Goal: Communication & Community: Answer question/provide support

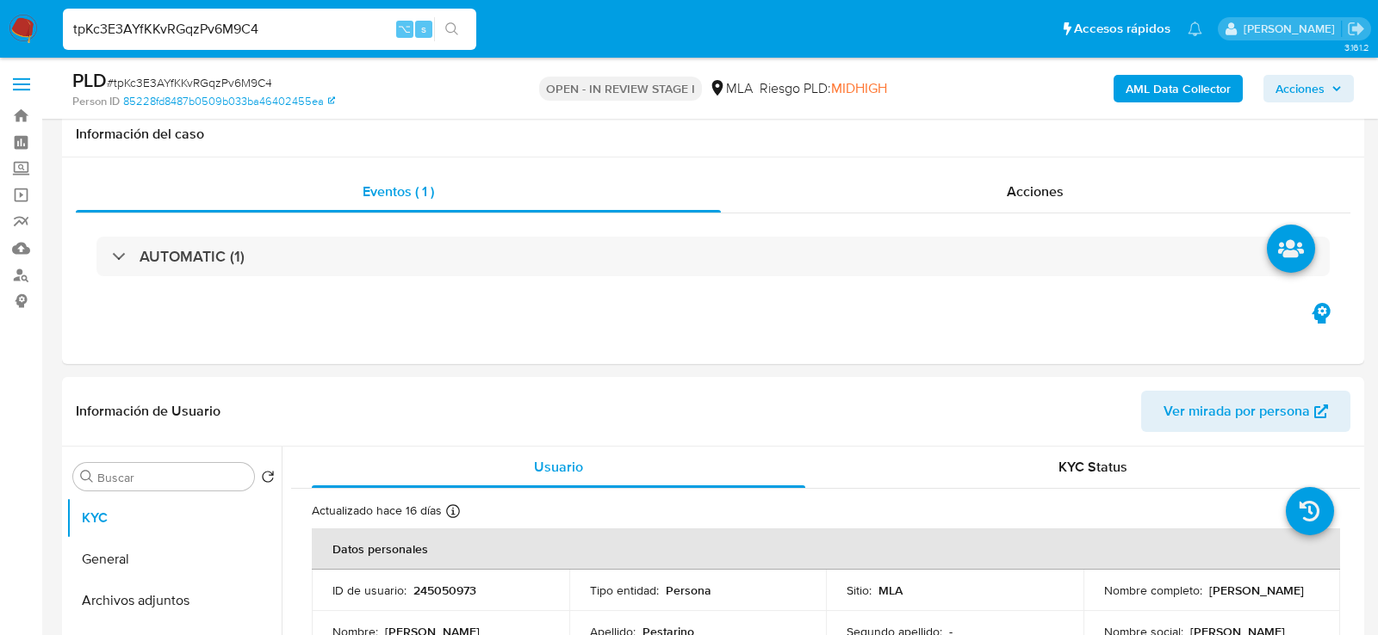
select select "10"
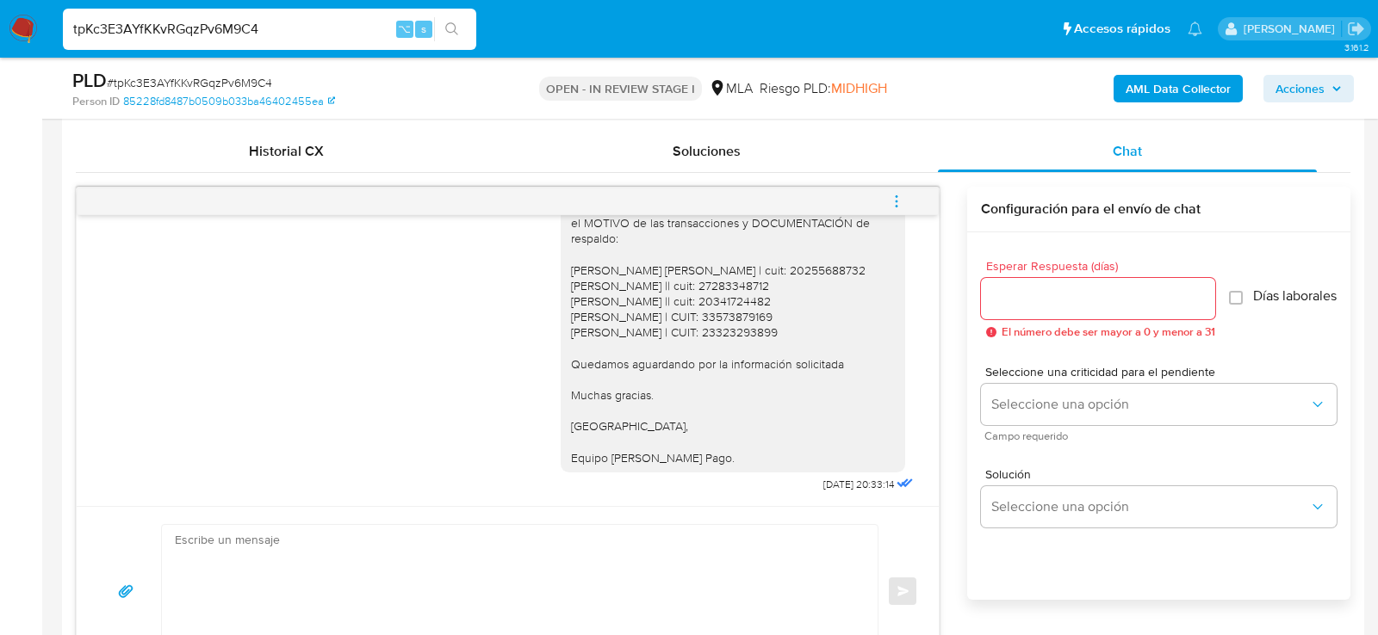
scroll to position [834, 0]
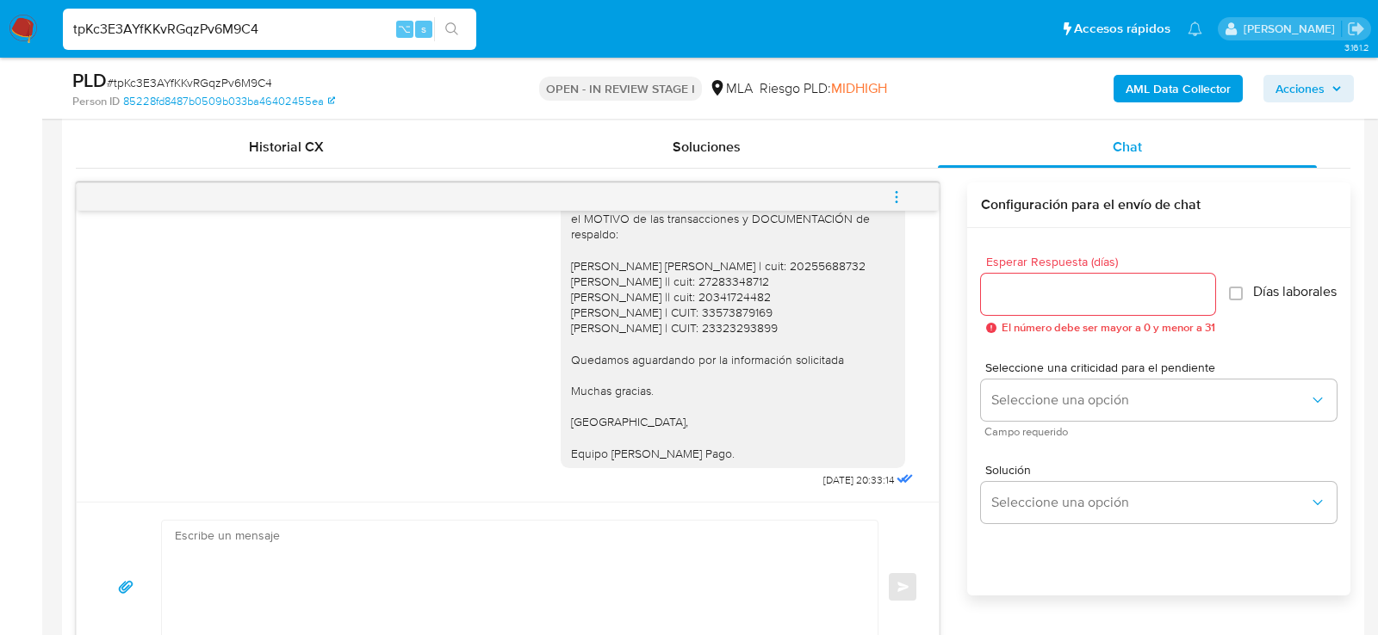
drag, startPoint x: 858, startPoint y: 481, endPoint x: 781, endPoint y: 481, distance: 76.6
click at [781, 481] on div "Hola, muchas gracias por tu respuesta. No obstante, la misma no responde a lo s…" at bounding box center [739, 256] width 356 height 473
copy div "17/09/2025"
click at [888, 193] on button "menu-action" at bounding box center [896, 197] width 57 height 41
click at [817, 168] on li "Cerrar conversación" at bounding box center [779, 161] width 177 height 31
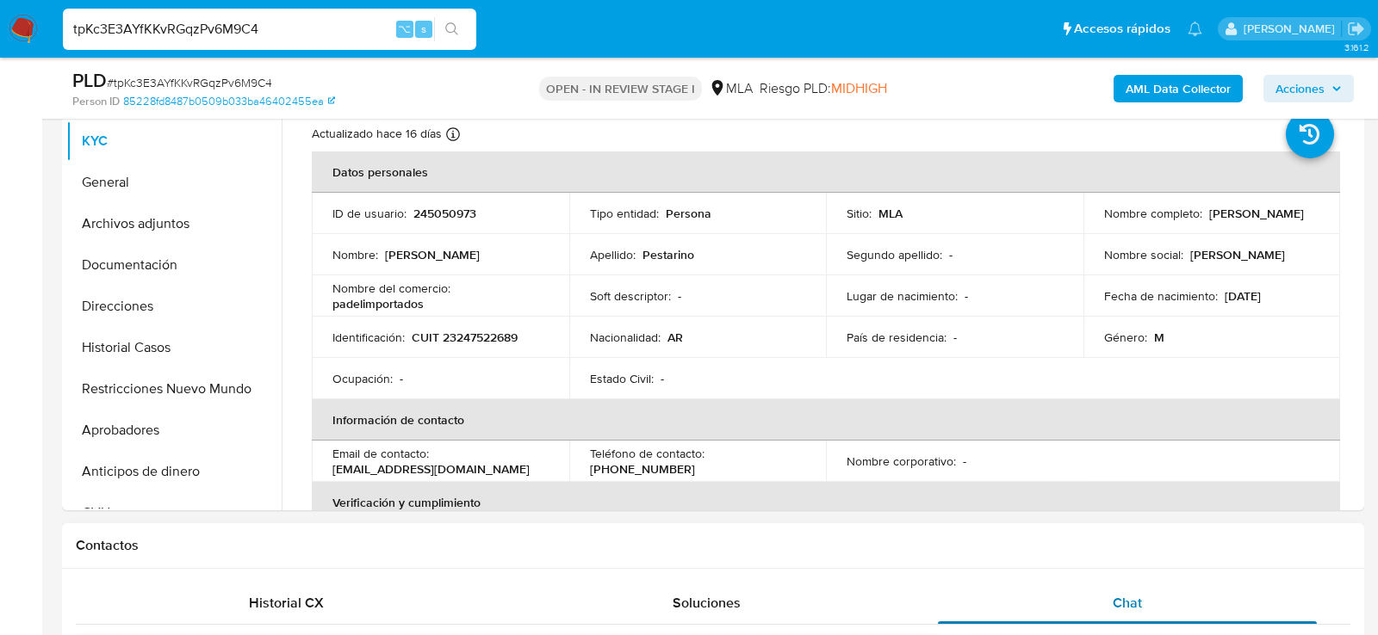
scroll to position [369, 0]
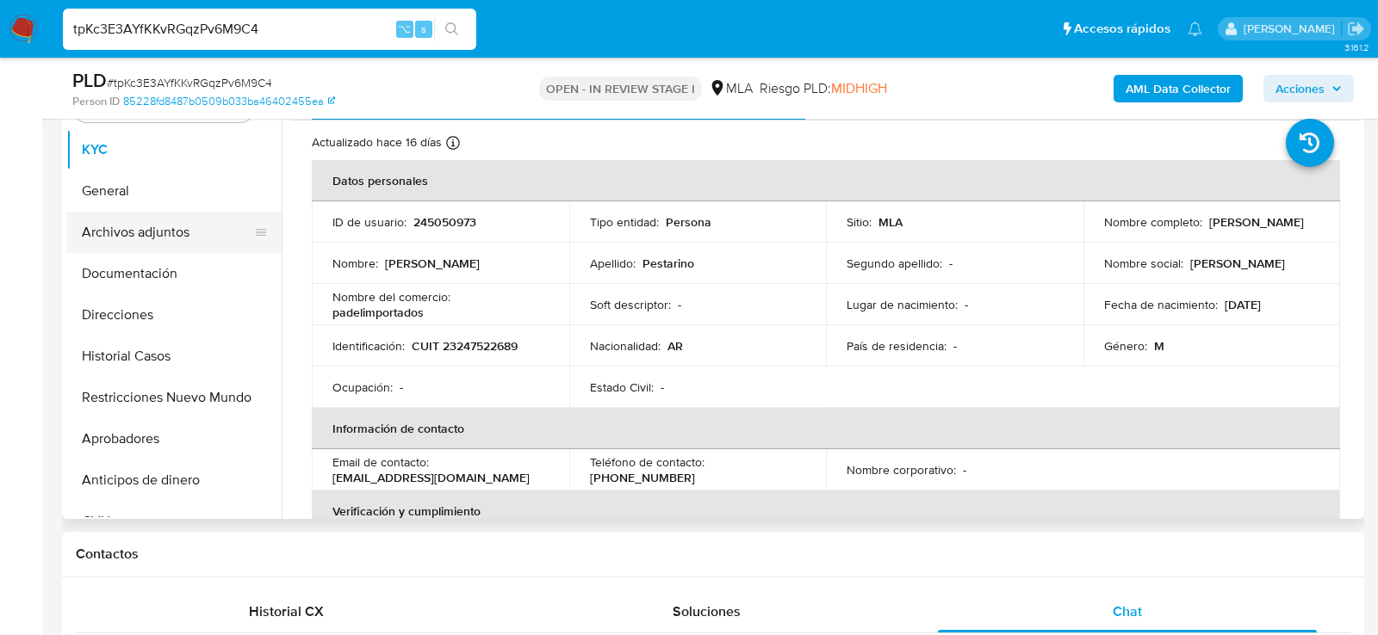
click at [114, 223] on button "Archivos adjuntos" at bounding box center [166, 232] width 201 height 41
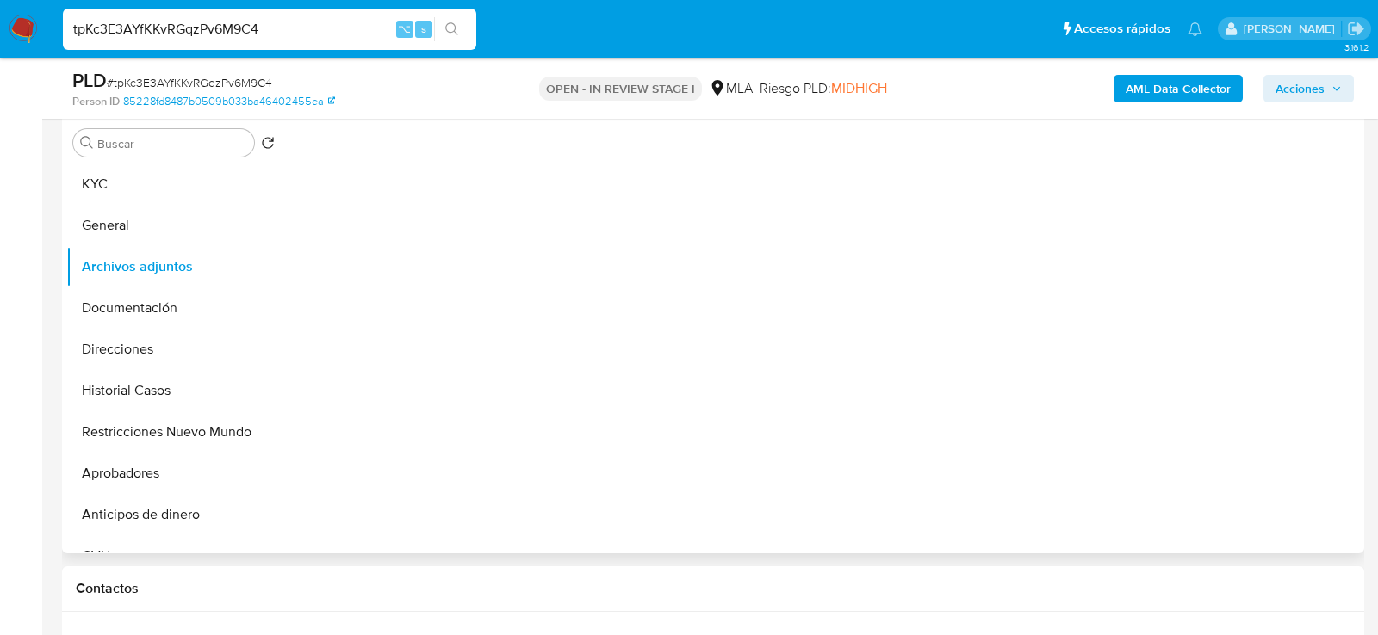
scroll to position [325, 0]
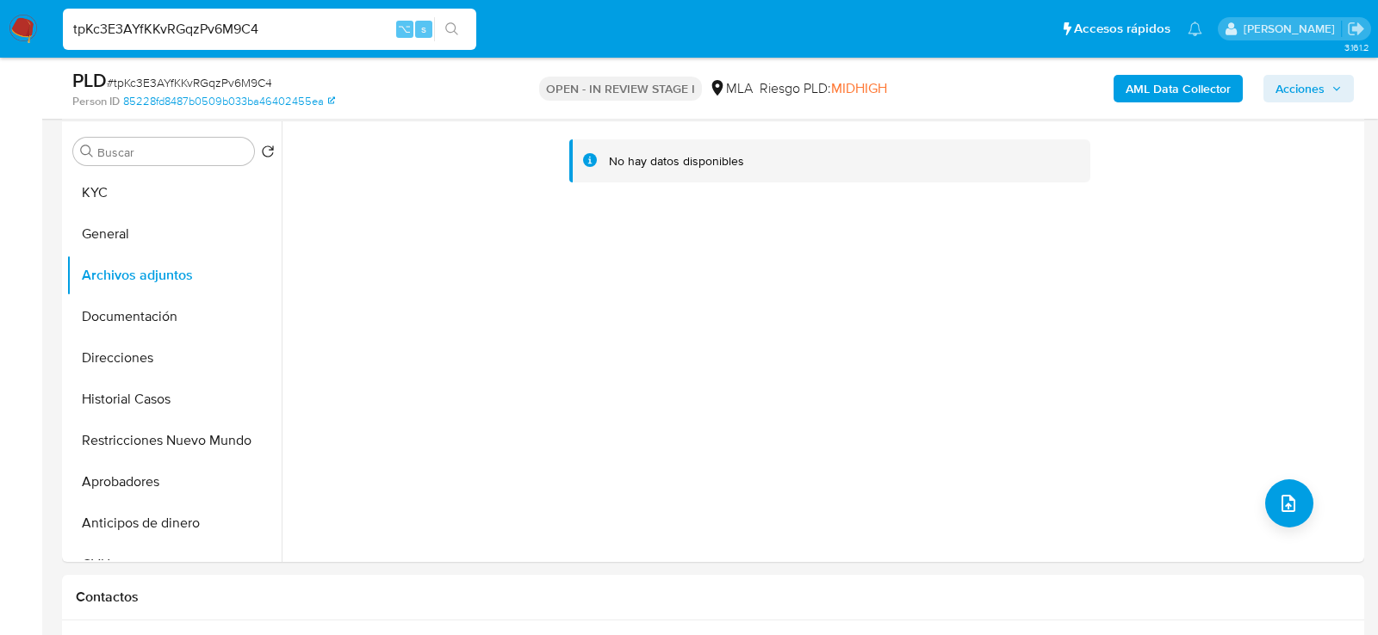
click at [1211, 93] on b "AML Data Collector" at bounding box center [1177, 89] width 105 height 28
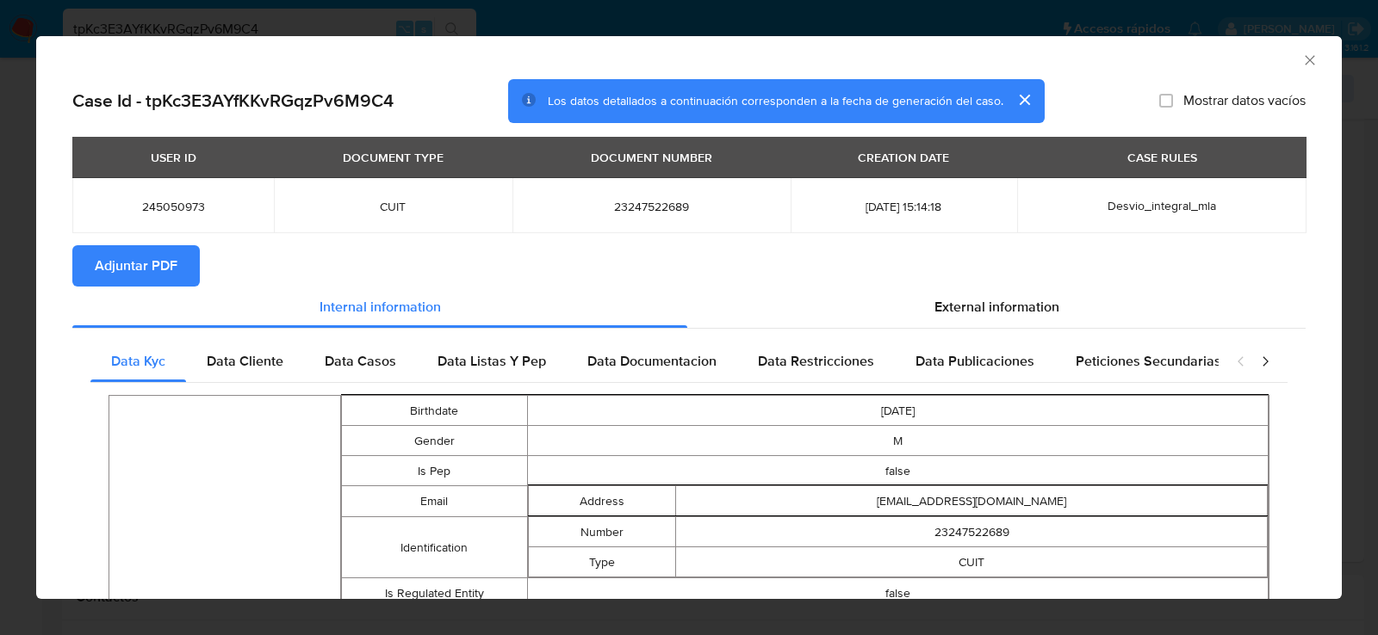
click at [144, 261] on span "Adjuntar PDF" at bounding box center [136, 266] width 83 height 38
click at [1309, 59] on icon "Cerrar ventana" at bounding box center [1309, 59] width 9 height 9
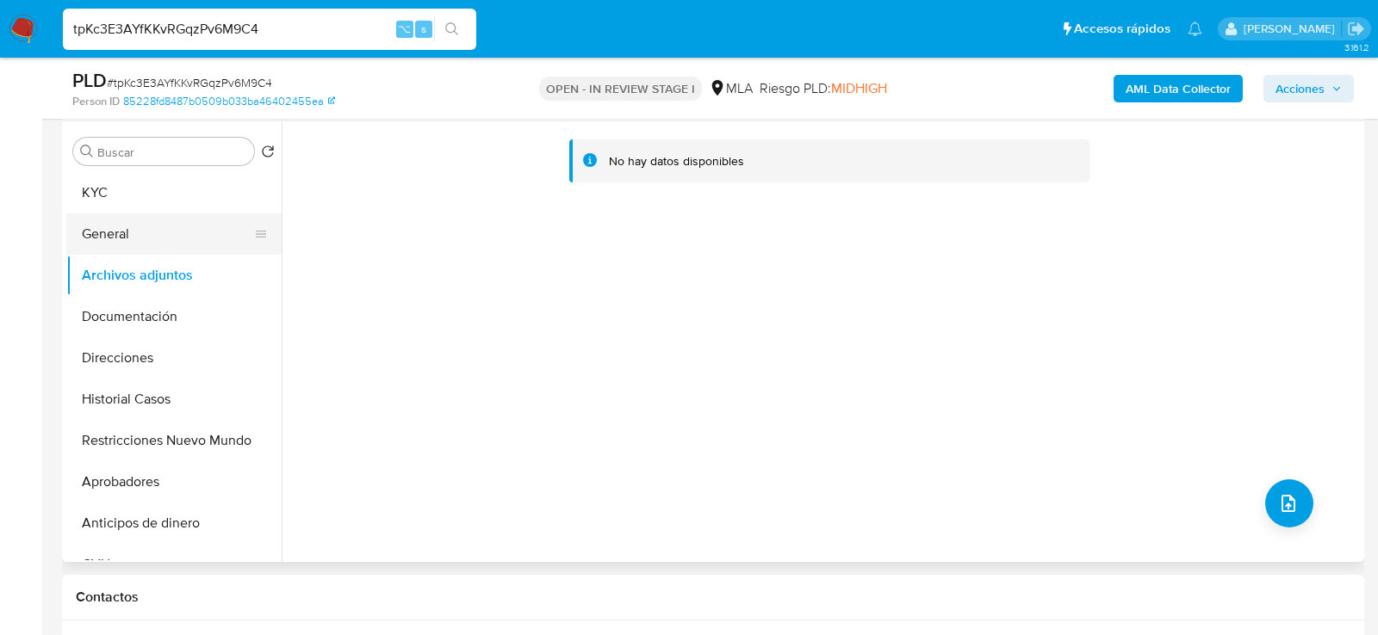
click at [166, 231] on button "General" at bounding box center [166, 234] width 201 height 41
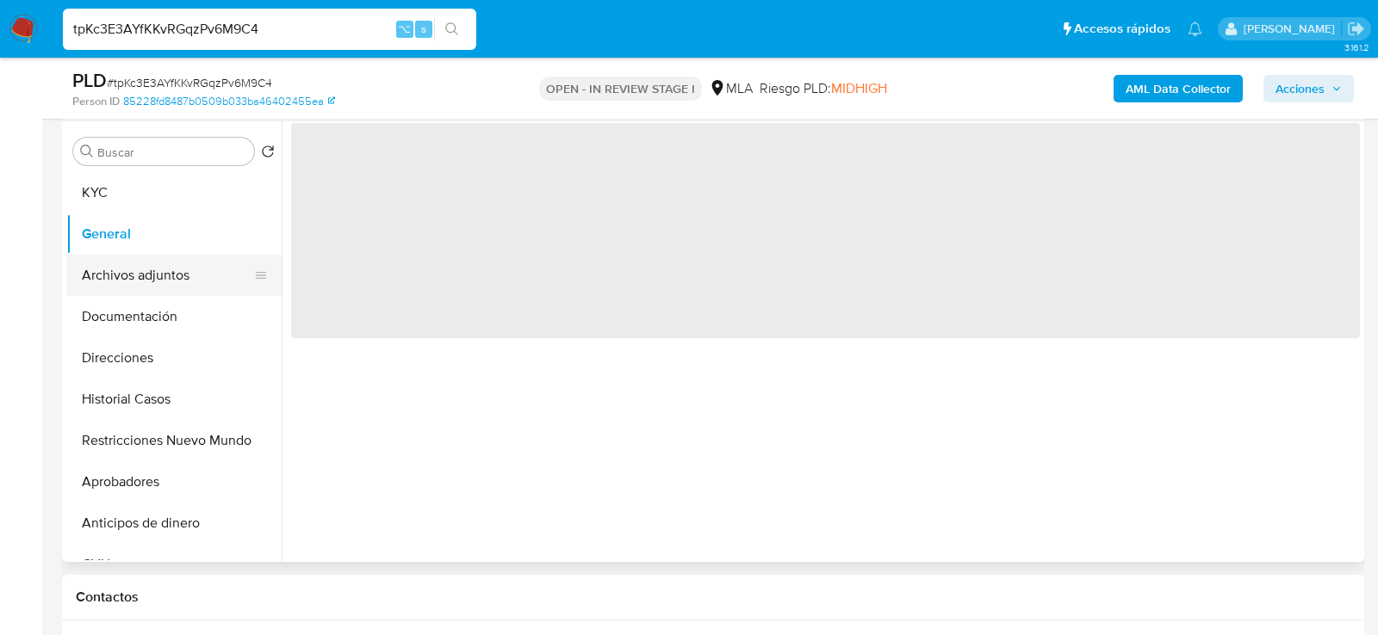
click at [164, 273] on button "Archivos adjuntos" at bounding box center [166, 275] width 201 height 41
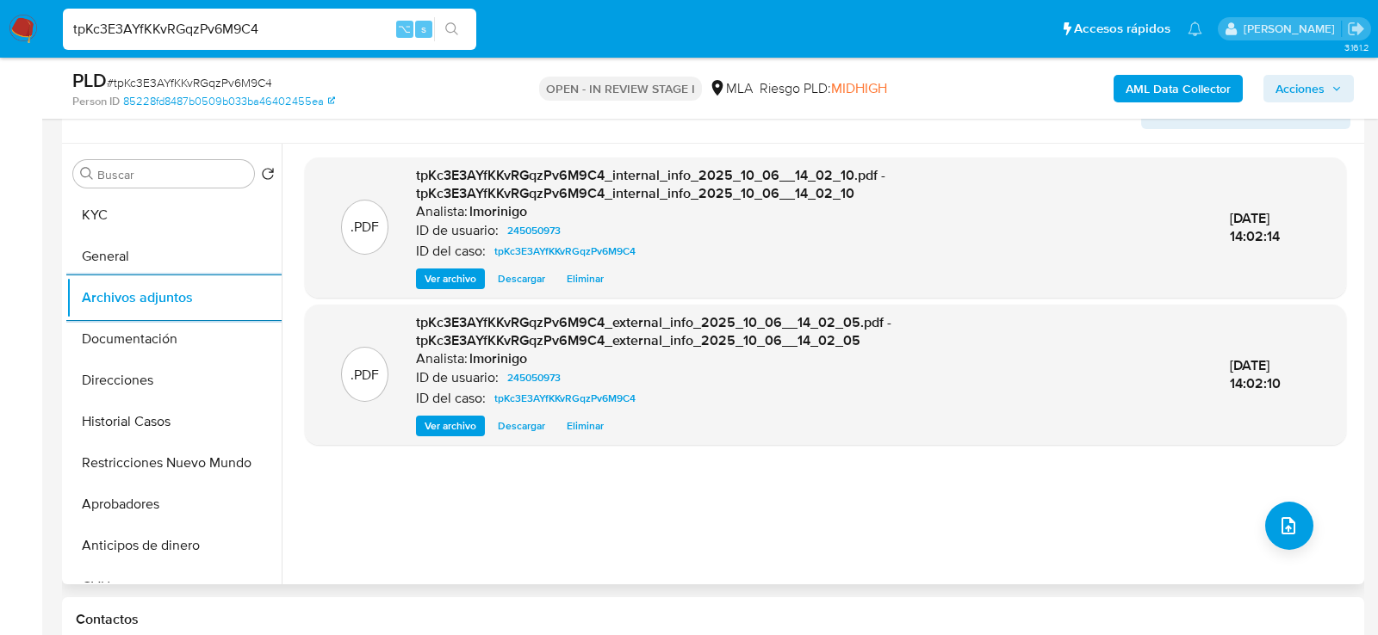
scroll to position [313, 0]
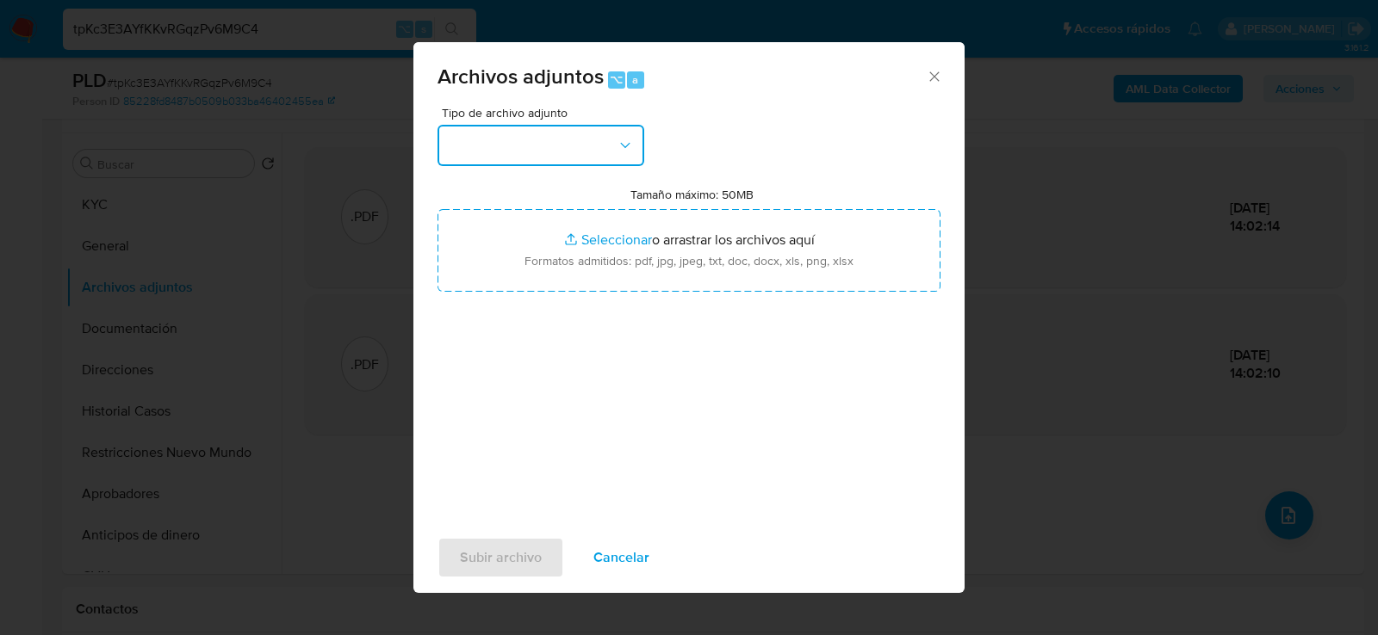
click at [560, 155] on button "button" at bounding box center [540, 145] width 207 height 41
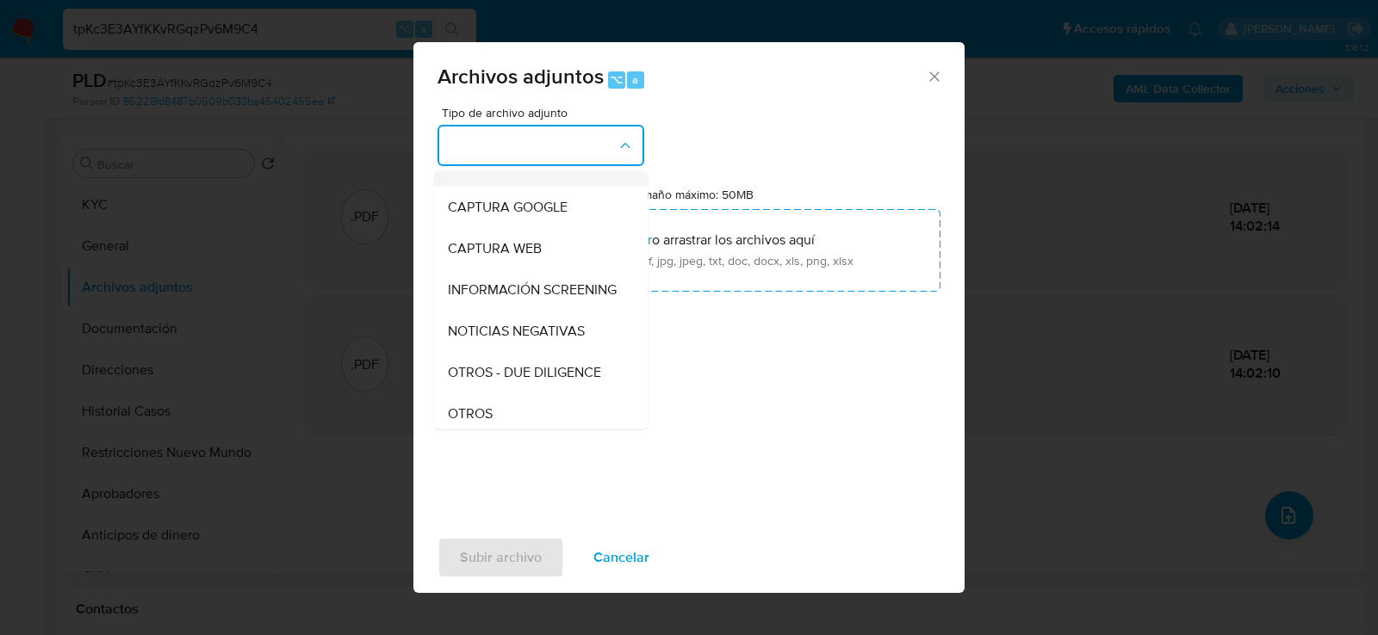
scroll to position [166, 0]
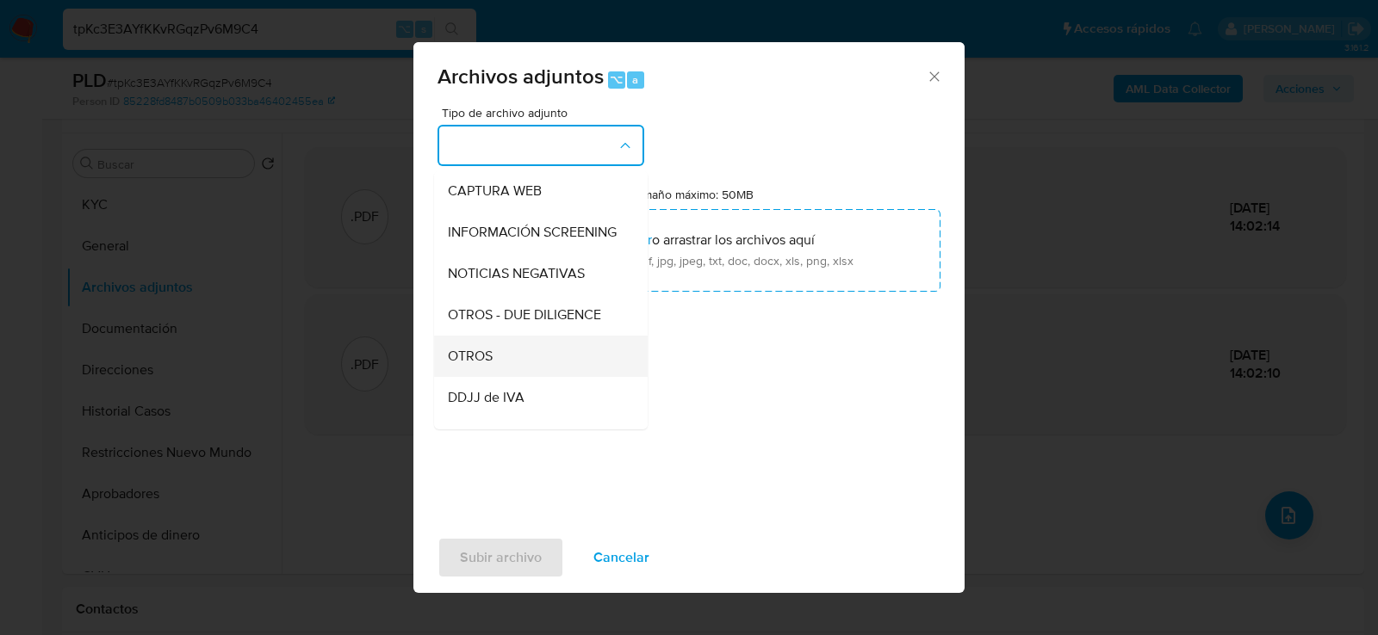
click at [512, 348] on div "OTROS" at bounding box center [536, 355] width 176 height 41
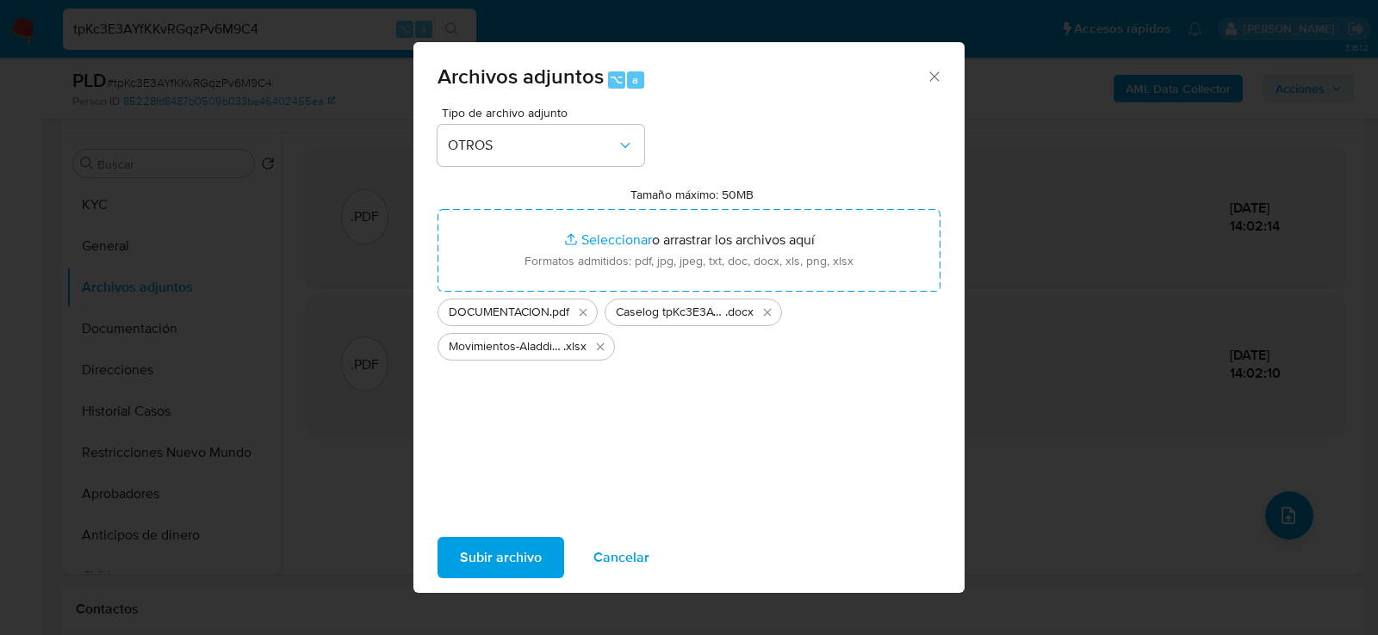
click at [499, 553] on span "Subir archivo" at bounding box center [501, 558] width 82 height 38
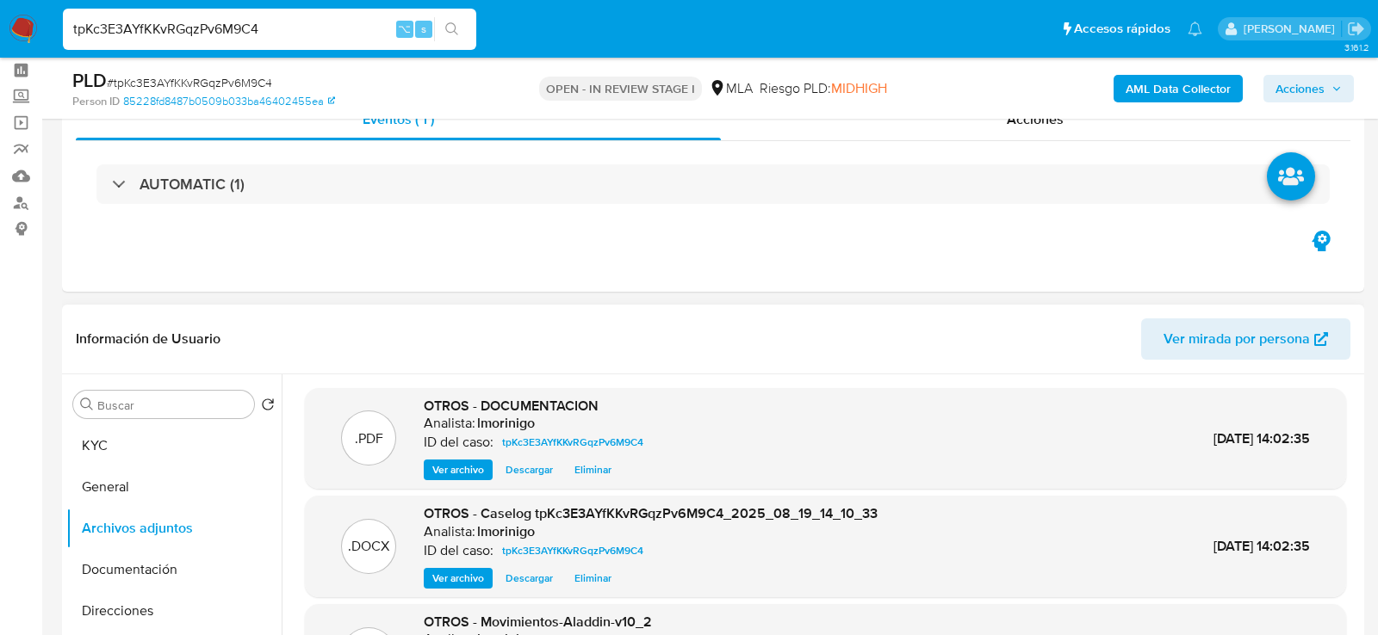
scroll to position [0, 0]
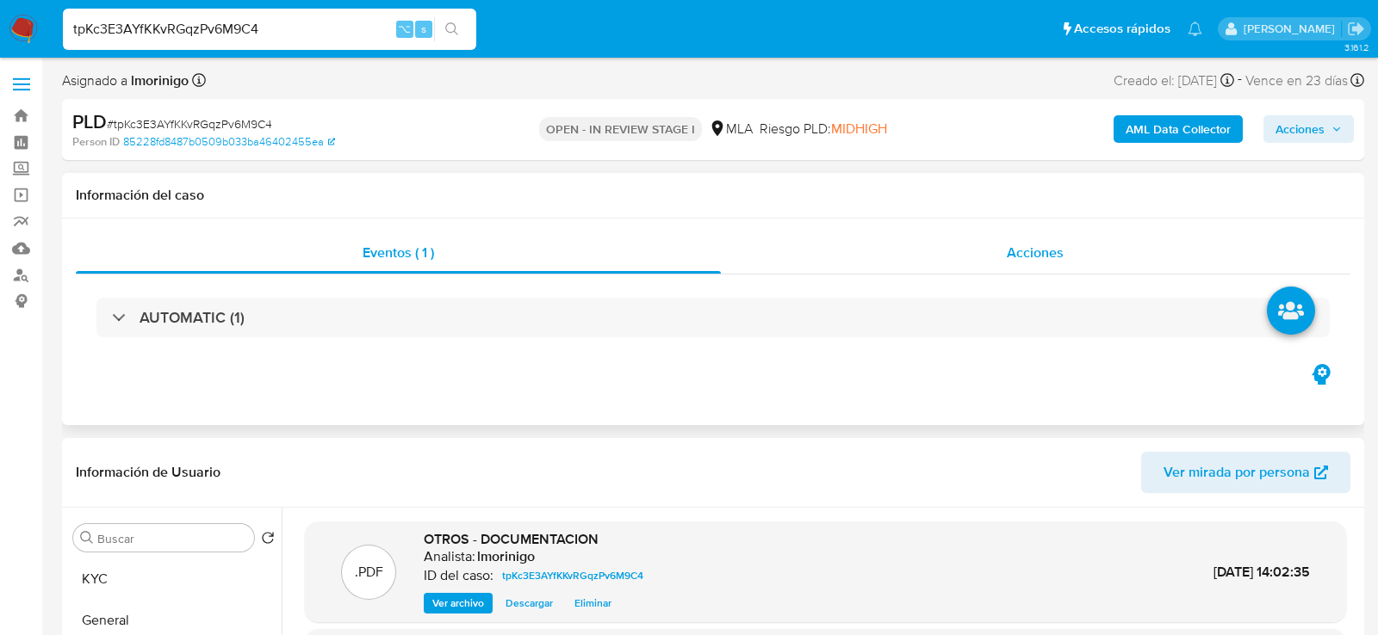
click at [970, 264] on div "Acciones" at bounding box center [1036, 252] width 630 height 41
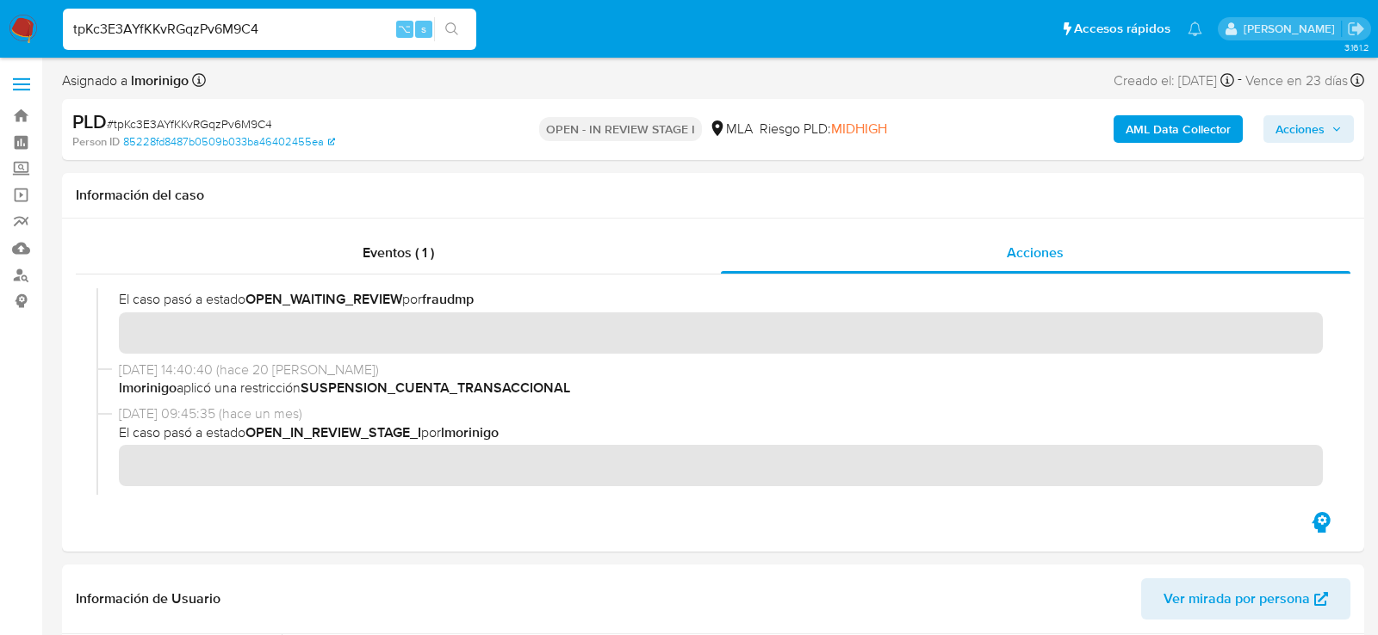
scroll to position [1047, 0]
click at [1305, 136] on span "Acciones" at bounding box center [1299, 129] width 49 height 28
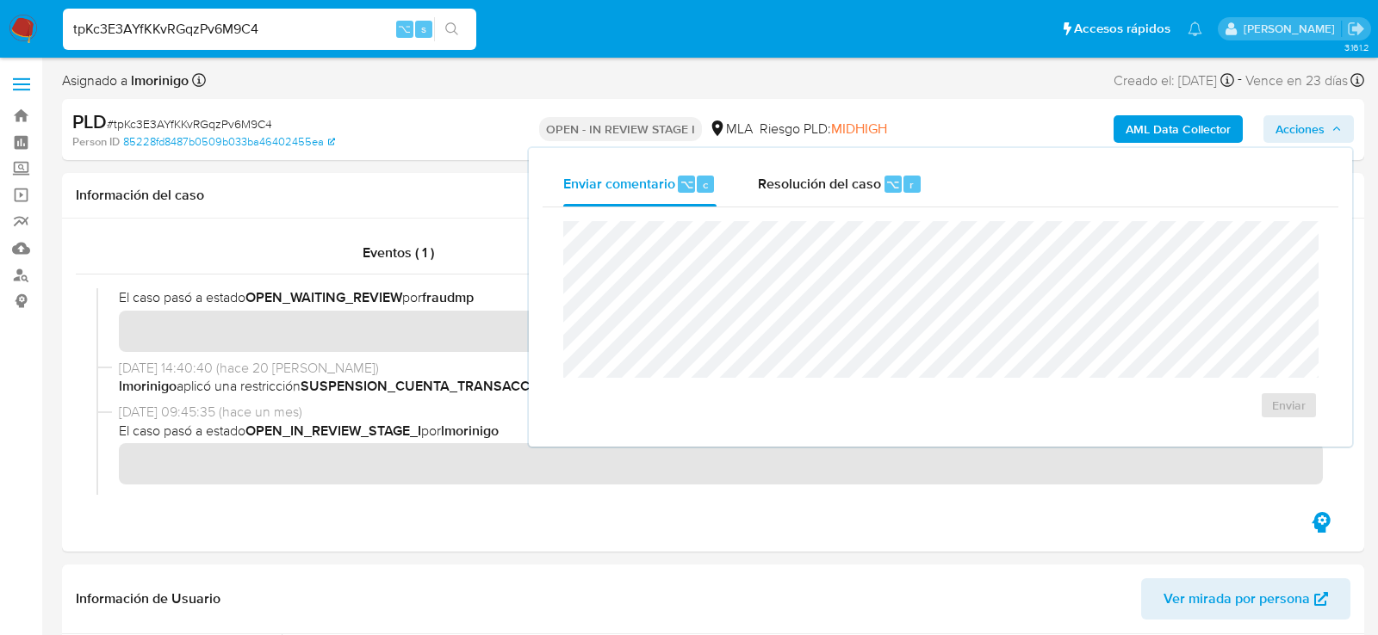
drag, startPoint x: 875, startPoint y: 184, endPoint x: 875, endPoint y: 210, distance: 25.8
click at [875, 184] on span "Resolución del caso" at bounding box center [819, 184] width 123 height 20
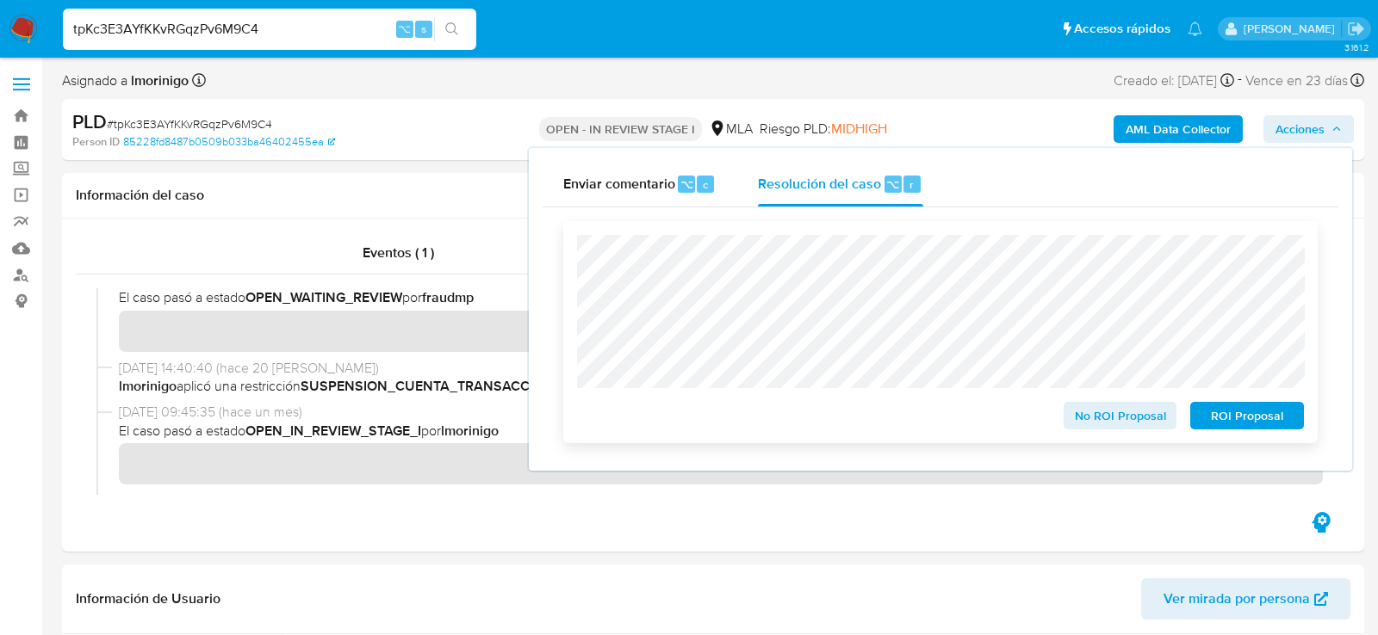
click at [1224, 415] on span "ROI Proposal" at bounding box center [1247, 416] width 90 height 24
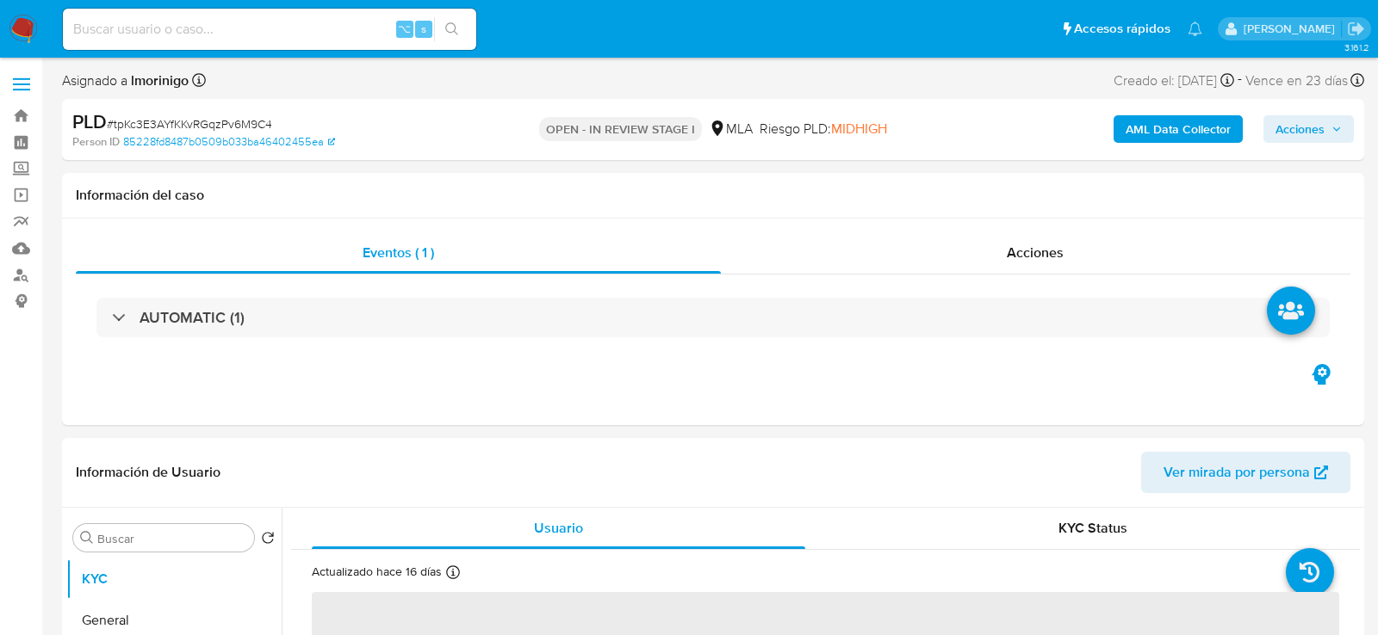
drag, startPoint x: 1280, startPoint y: 133, endPoint x: 1272, endPoint y: 133, distance: 8.7
click at [1280, 133] on span "Acciones" at bounding box center [1299, 129] width 49 height 28
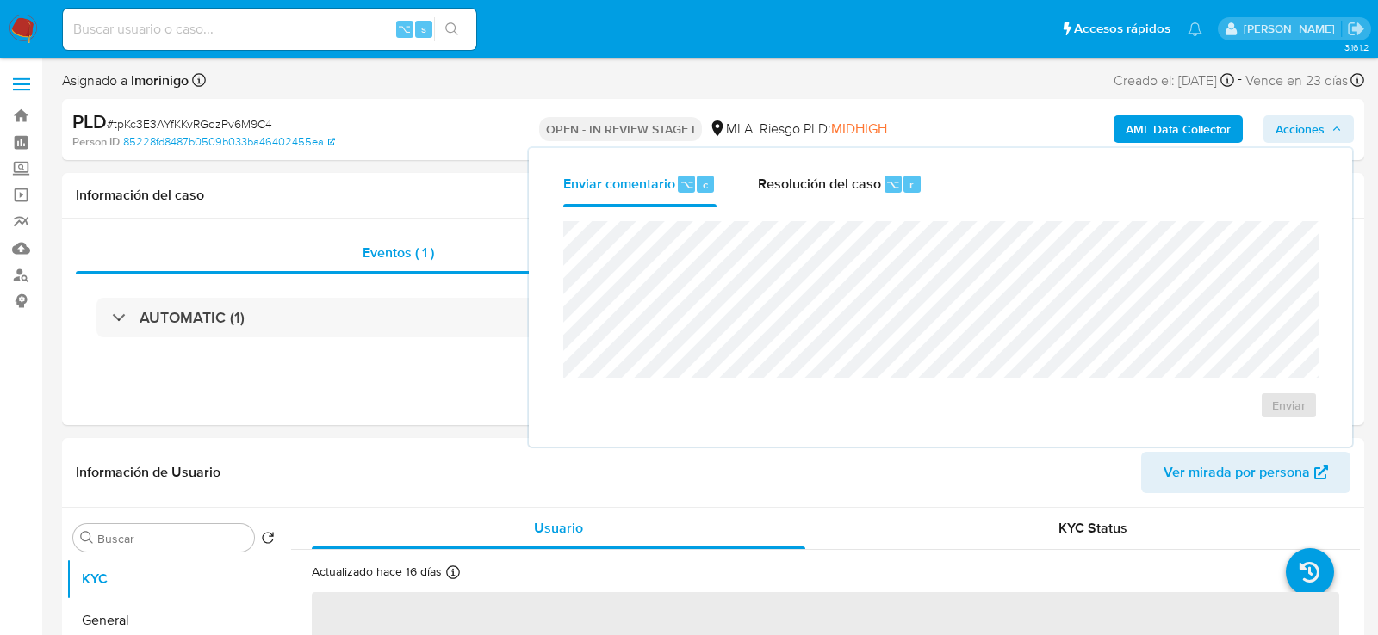
click at [949, 196] on div "Enviar comentario ⌥ c Resolución del caso ⌥ r" at bounding box center [940, 184] width 796 height 45
select select "10"
click at [914, 187] on div "r" at bounding box center [911, 184] width 17 height 17
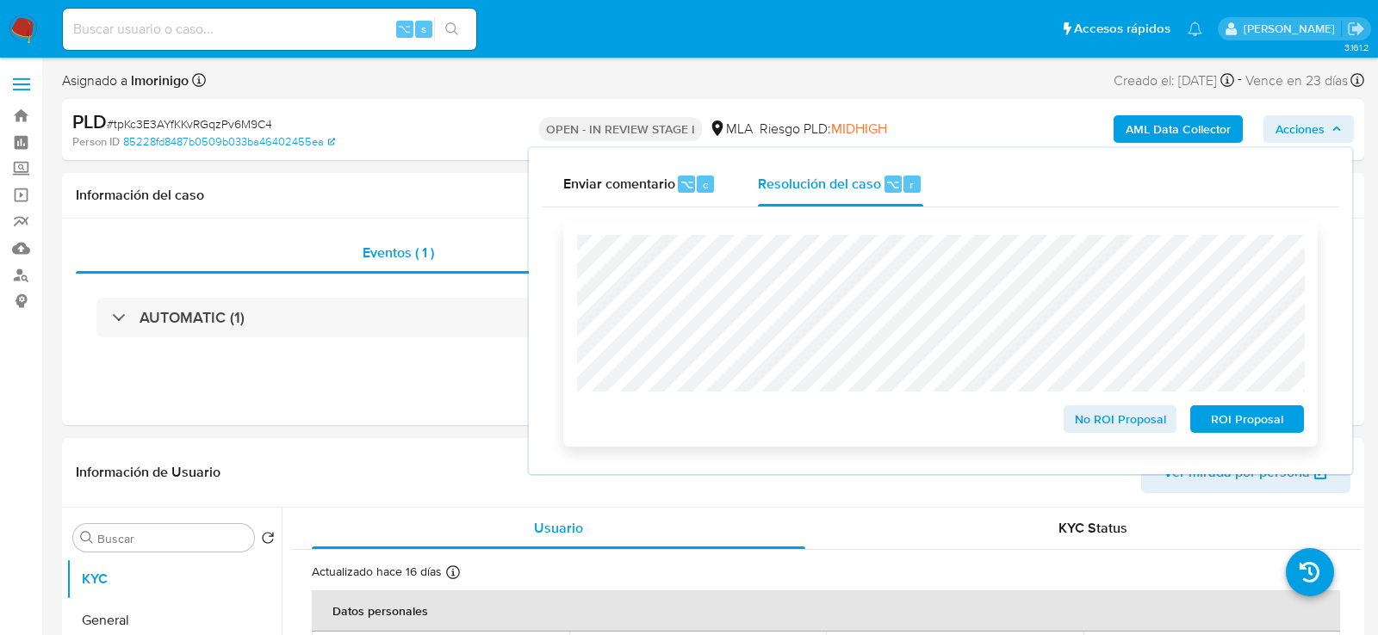
click at [1268, 431] on span "ROI Proposal" at bounding box center [1247, 419] width 90 height 24
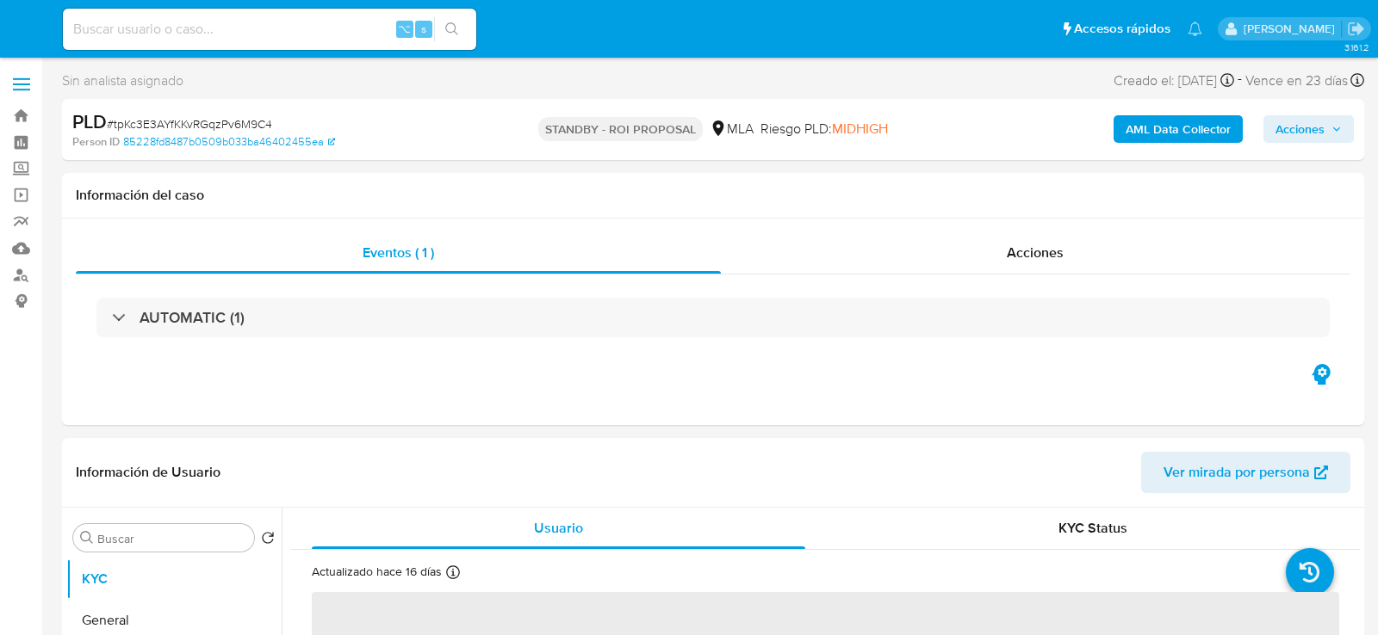
select select "10"
click at [283, 22] on input at bounding box center [269, 29] width 413 height 22
paste input "uKrNGVFUt5bMJSmfMv9Gesb5"
type input "uKrNGVFUt5bMJSmfMv9Gesb5"
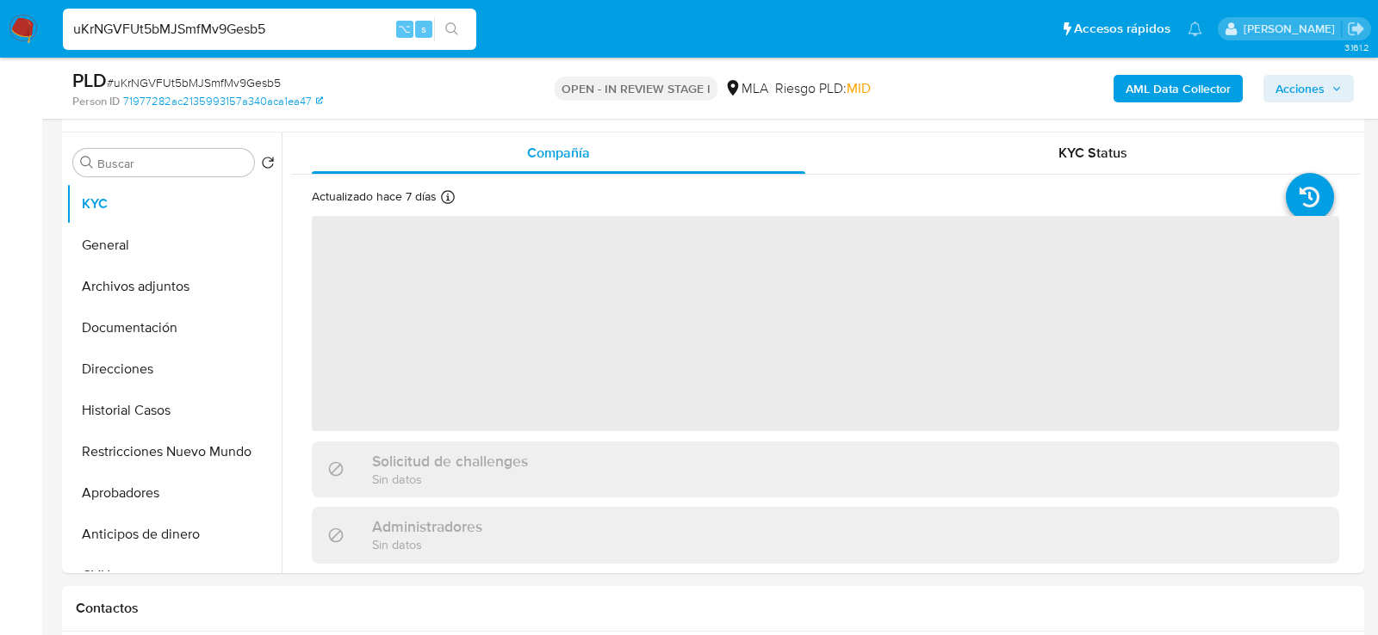
scroll to position [712, 0]
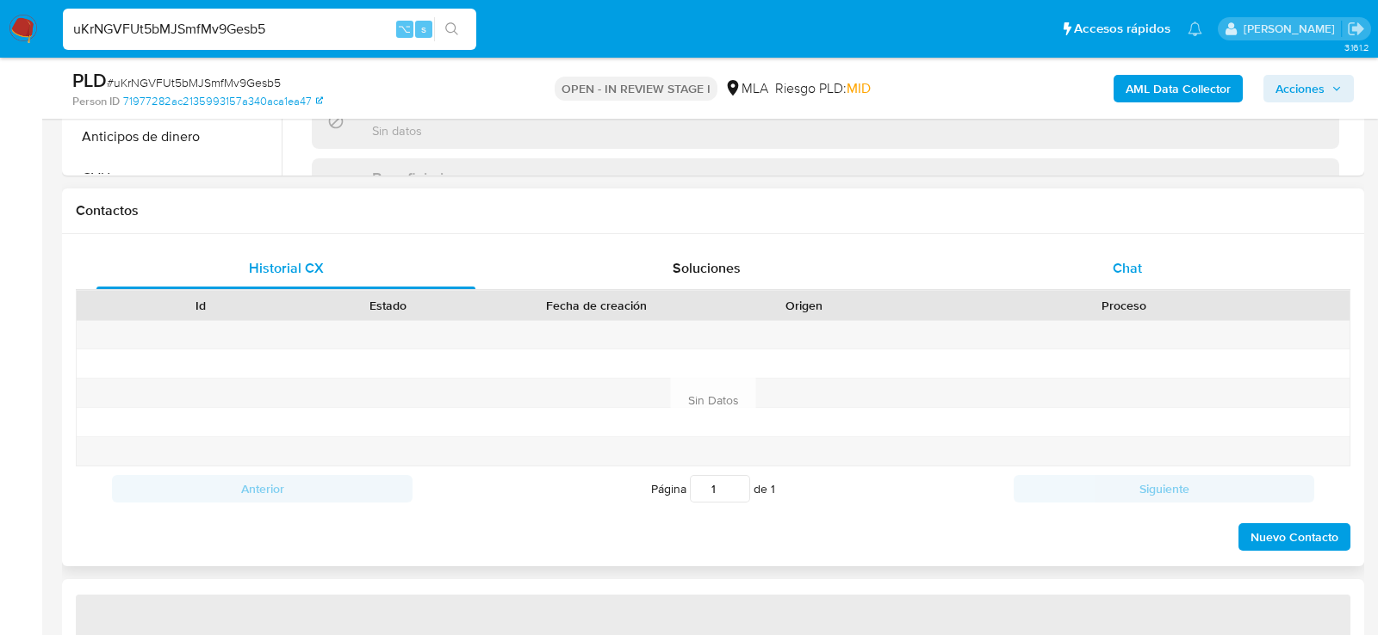
select select "10"
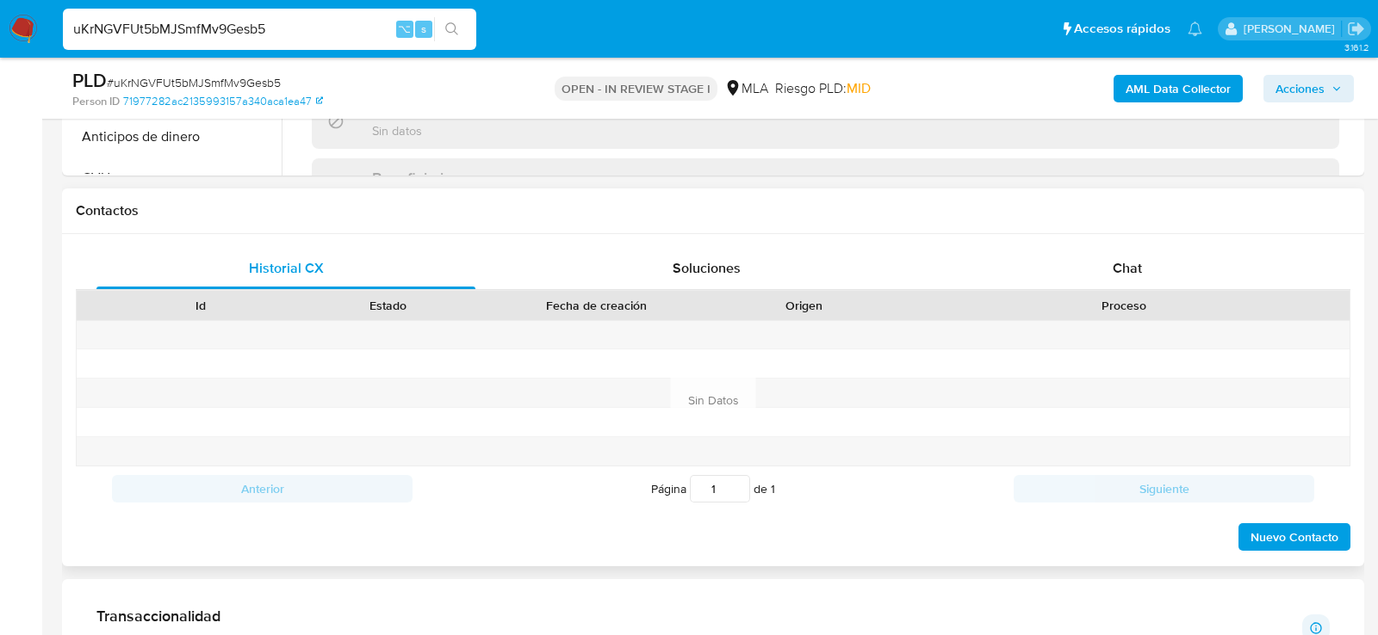
click at [1237, 241] on div "Historial CX Soluciones Chat Id Estado Fecha de creación Origen Proceso Anterio…" at bounding box center [713, 400] width 1302 height 332
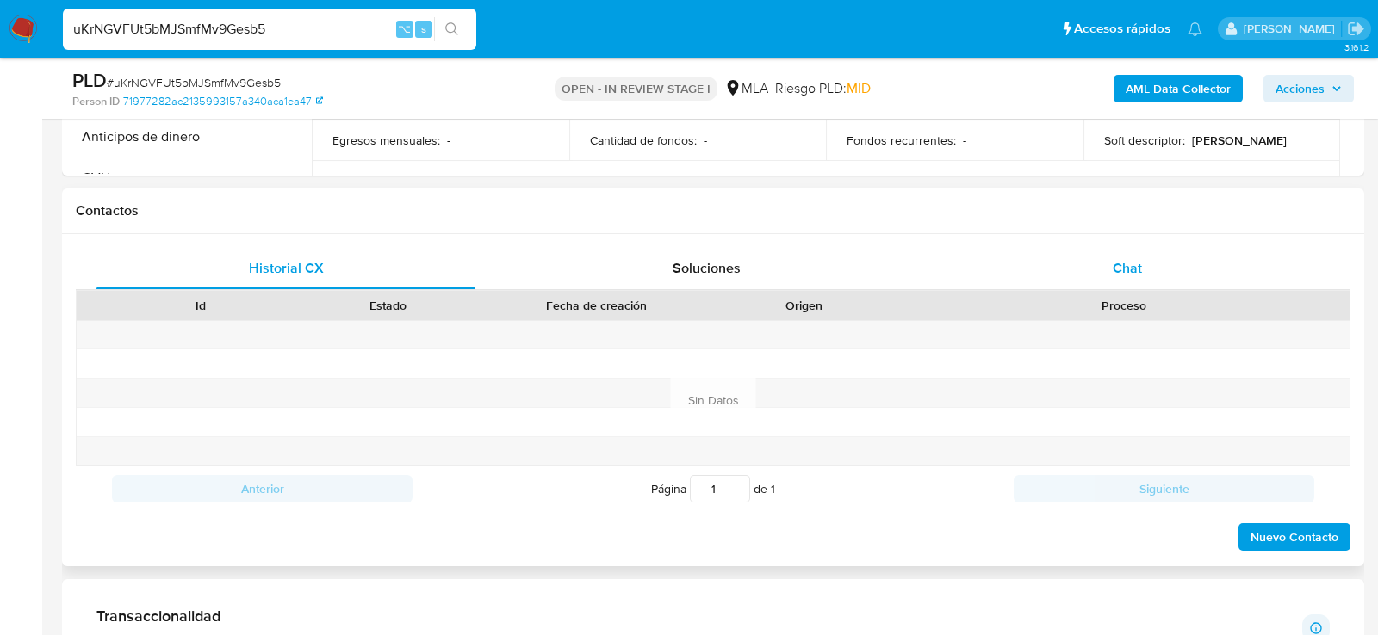
click at [1168, 263] on div "Chat" at bounding box center [1127, 268] width 379 height 41
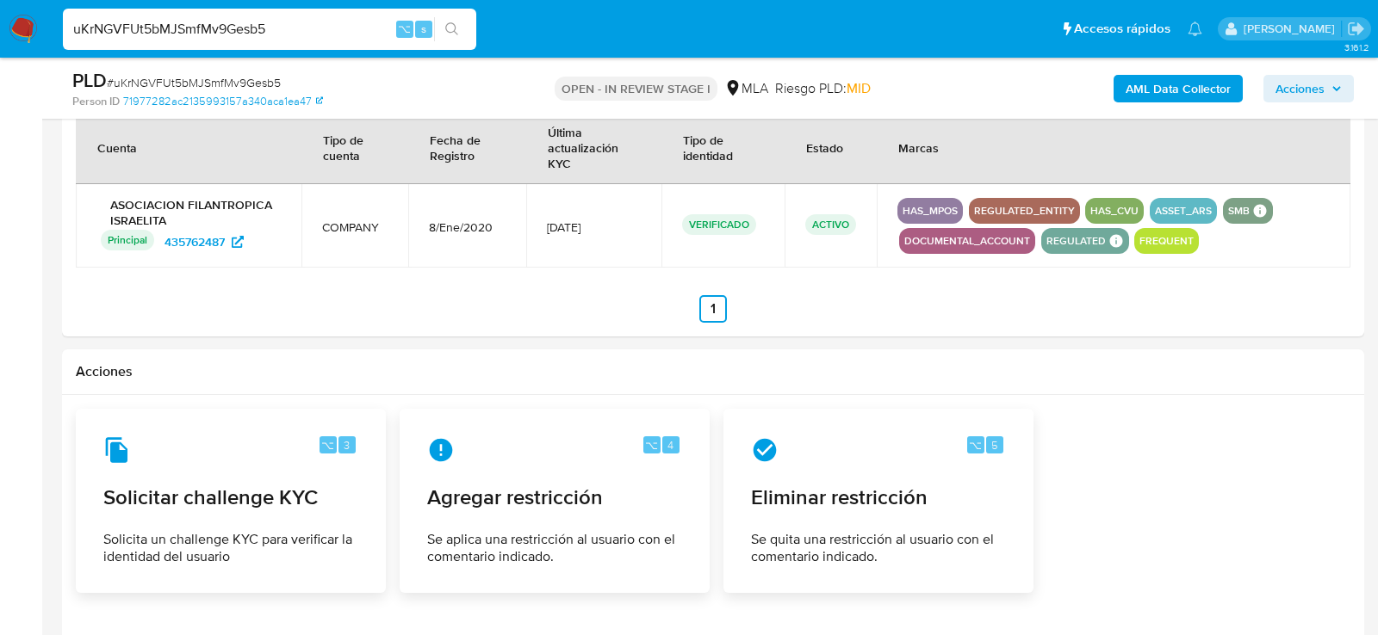
scroll to position [2466, 0]
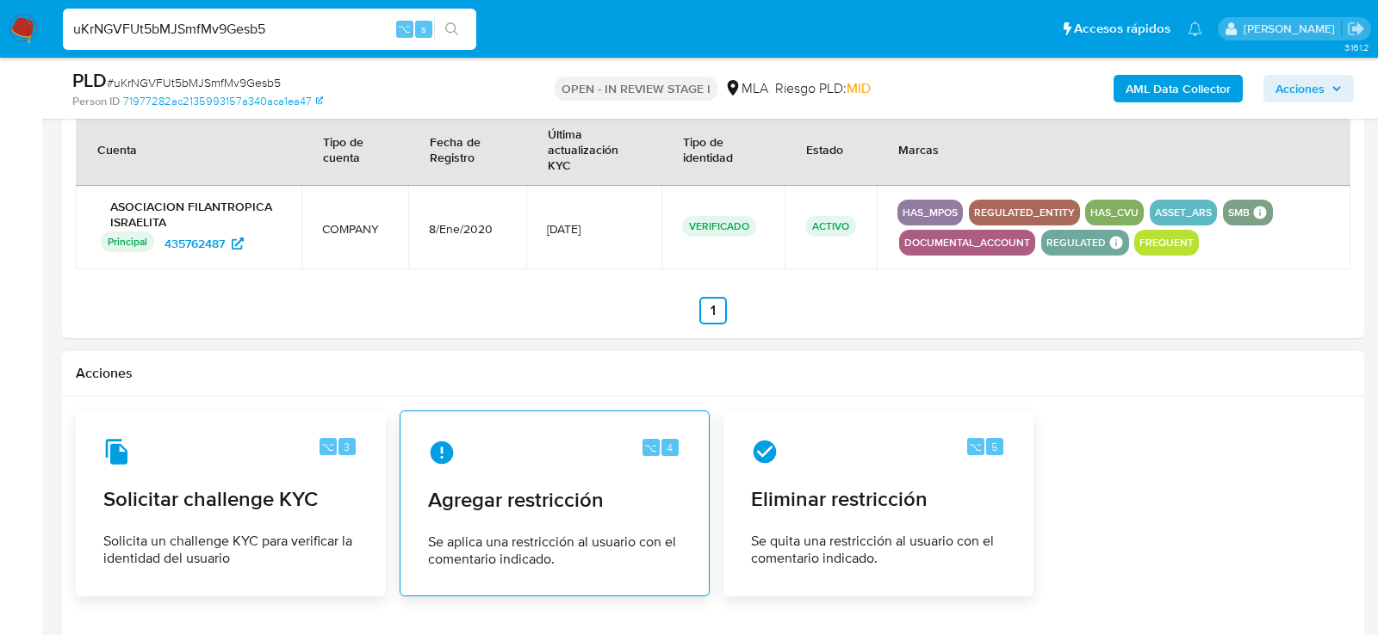
click at [555, 488] on span "Agregar restricción" at bounding box center [554, 500] width 253 height 26
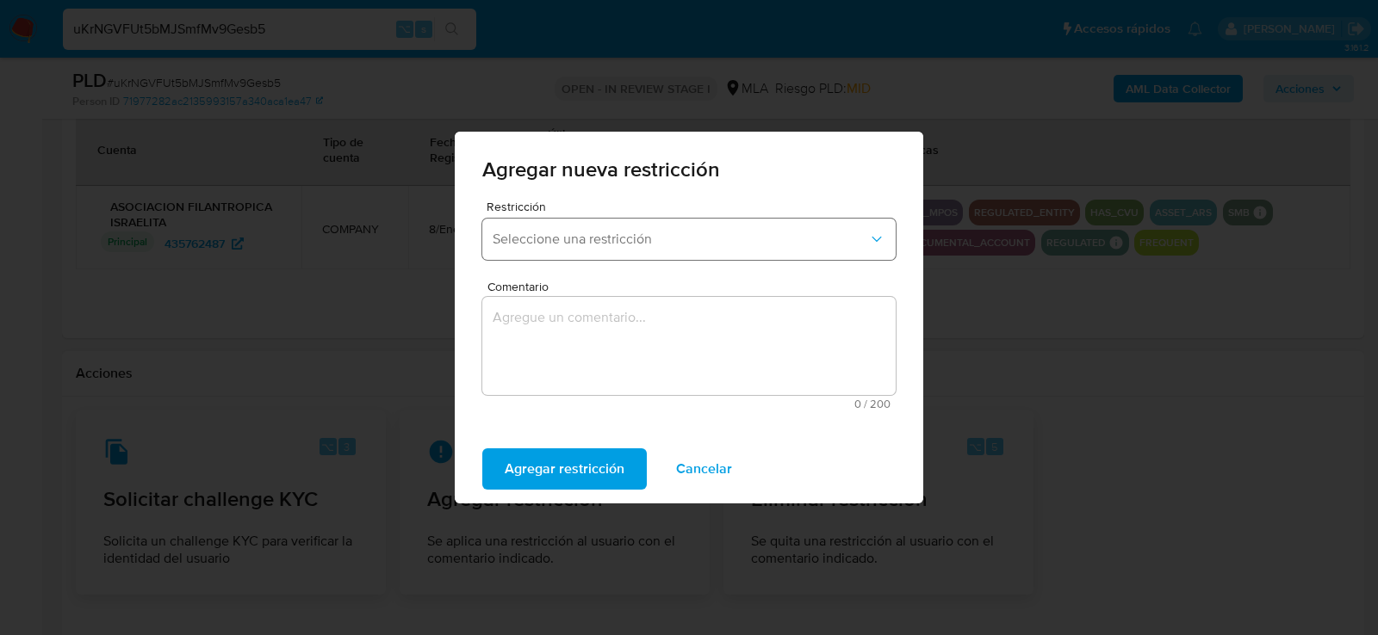
click at [609, 248] on button "Seleccione una restricción" at bounding box center [688, 239] width 413 height 41
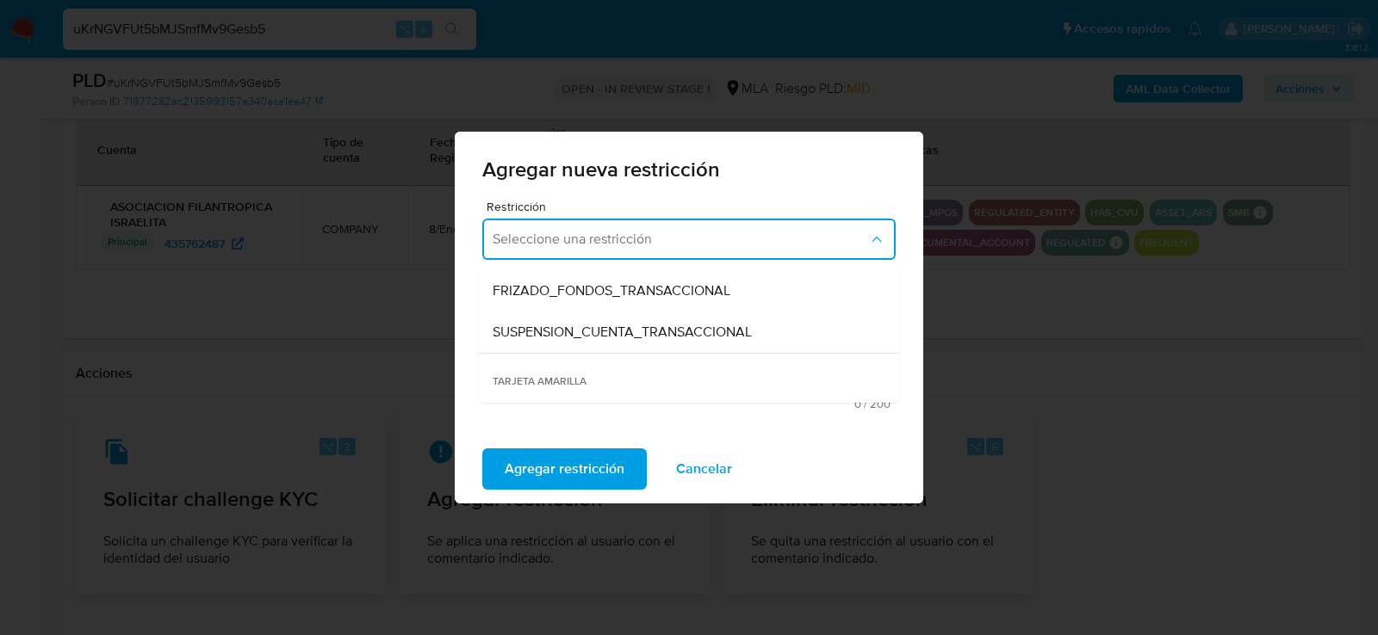
scroll to position [199, 0]
click at [592, 344] on div "SUSPENSION_CUENTA_TRANSACCIONAL" at bounding box center [684, 334] width 382 height 41
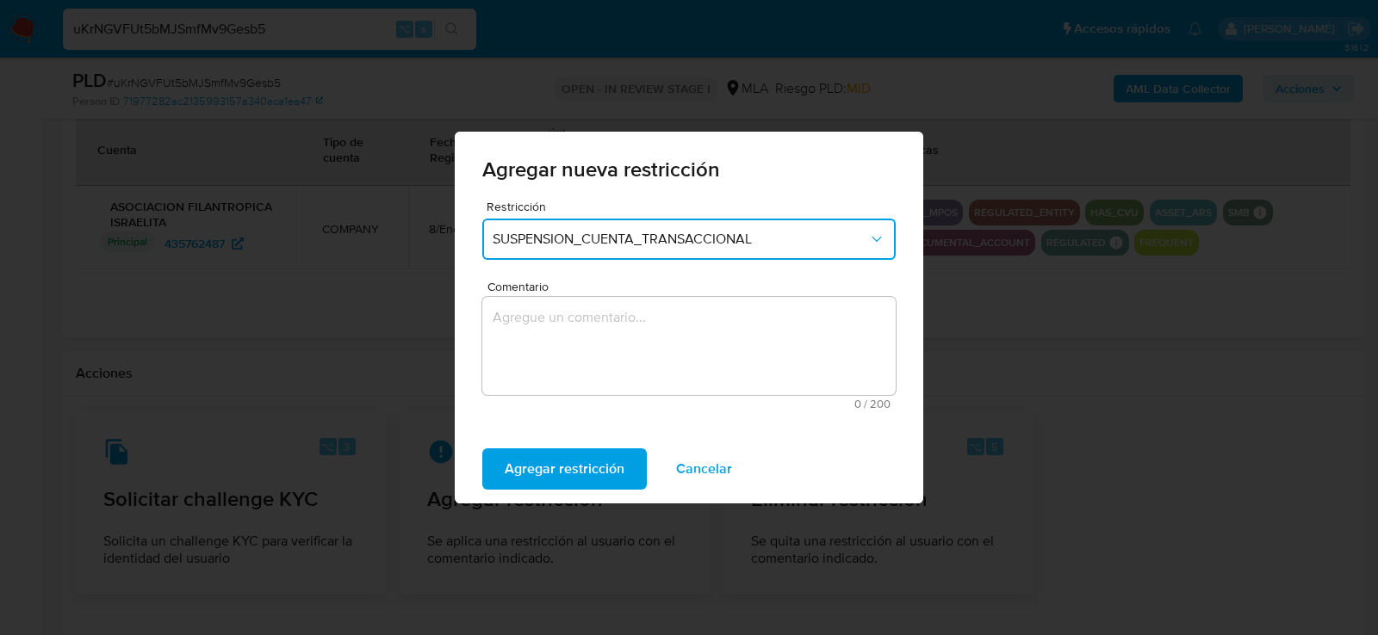
click at [592, 344] on textarea "Comentario" at bounding box center [688, 346] width 413 height 98
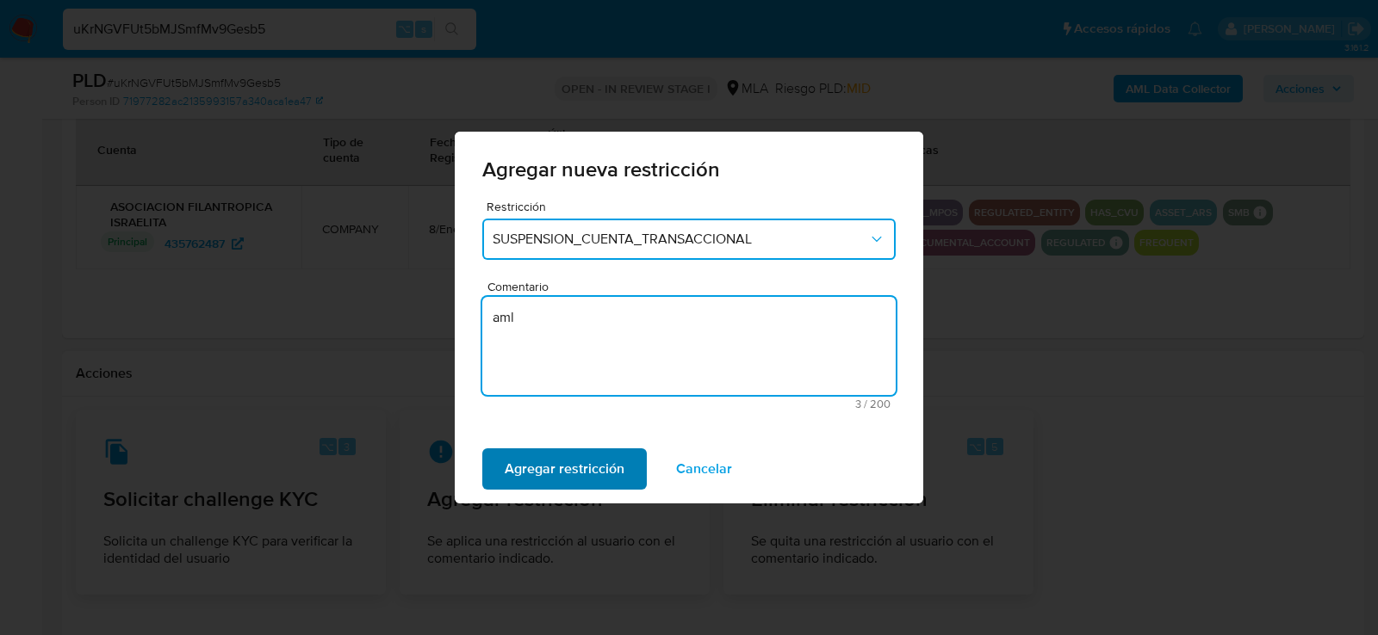
type textarea "aml"
click at [528, 487] on span "Agregar restricción" at bounding box center [565, 469] width 120 height 38
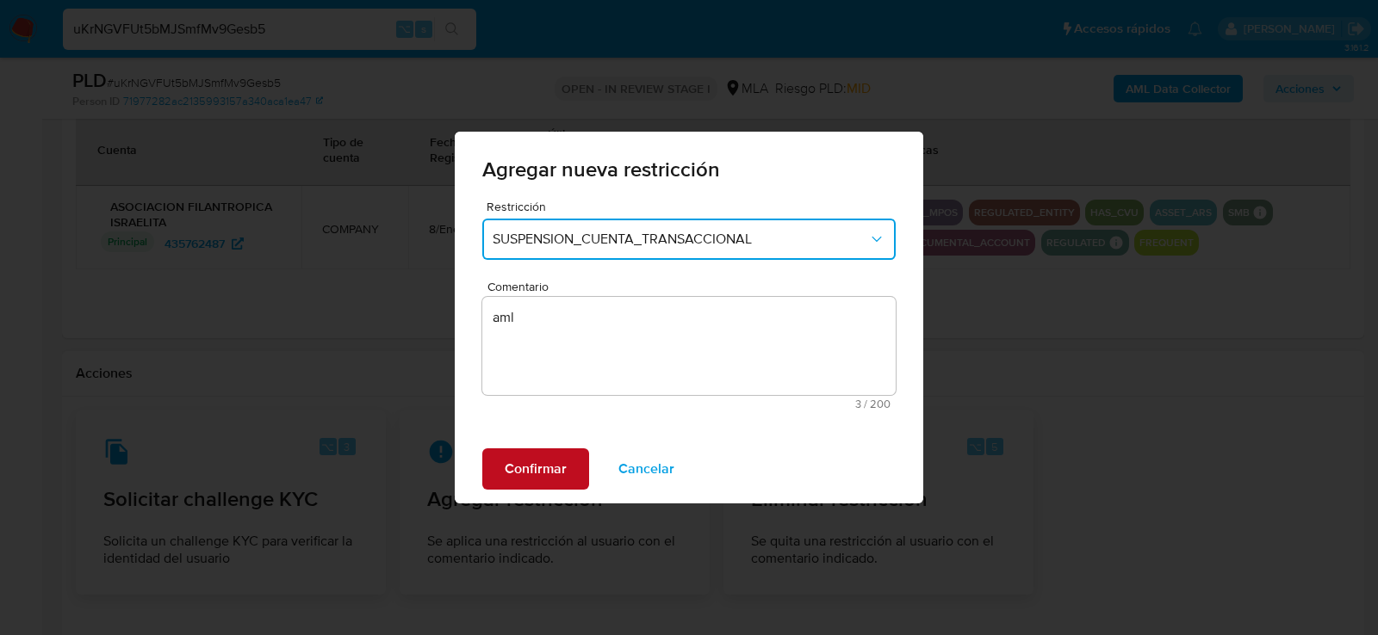
click at [528, 487] on span "Confirmar" at bounding box center [536, 469] width 62 height 38
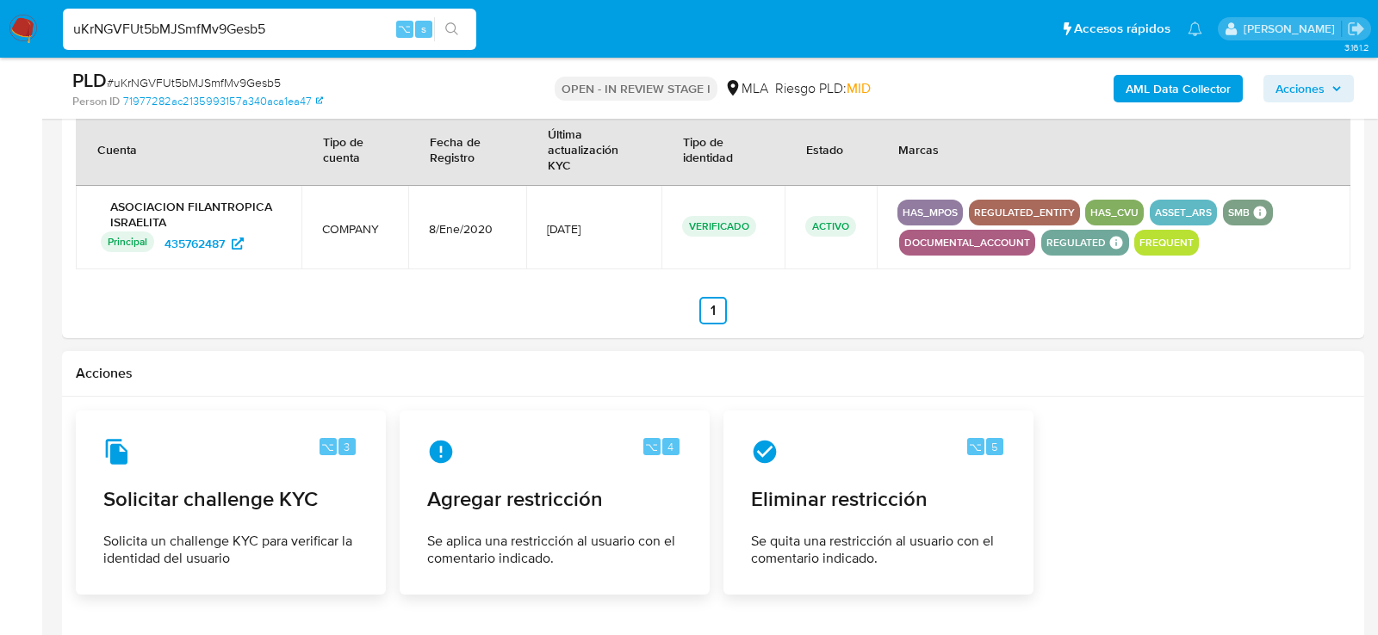
click at [307, 27] on input "uKrNGVFUt5bMJSmfMv9Gesb5" at bounding box center [269, 29] width 413 height 22
paste input "sMj67T6eSpW5vph9Kuis4OFa"
type input "sMj67T6eSpW5vph9Kuis4OFa"
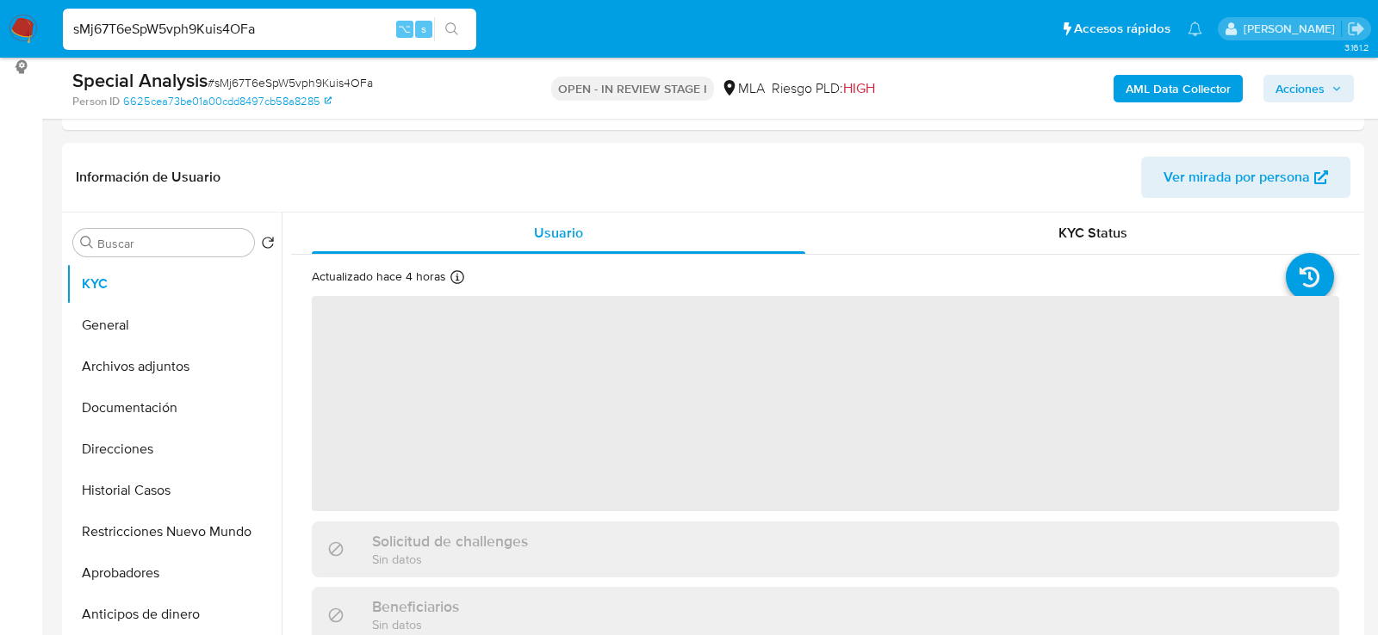
scroll to position [261, 0]
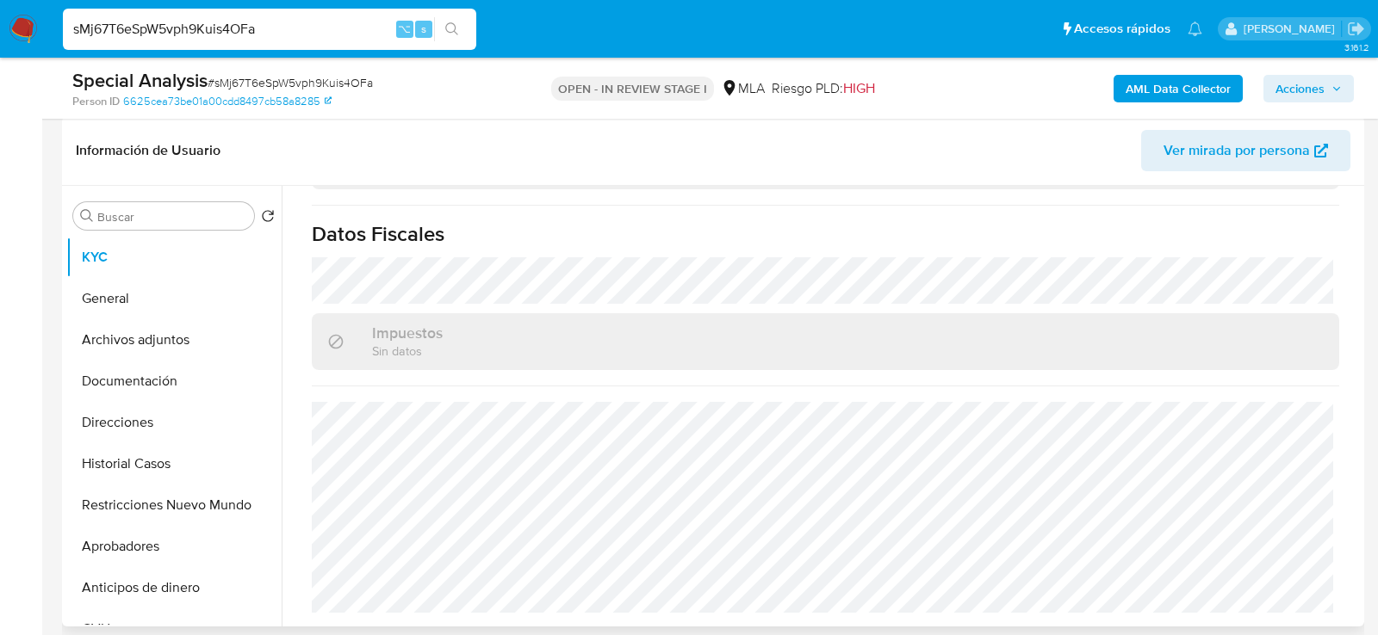
select select "10"
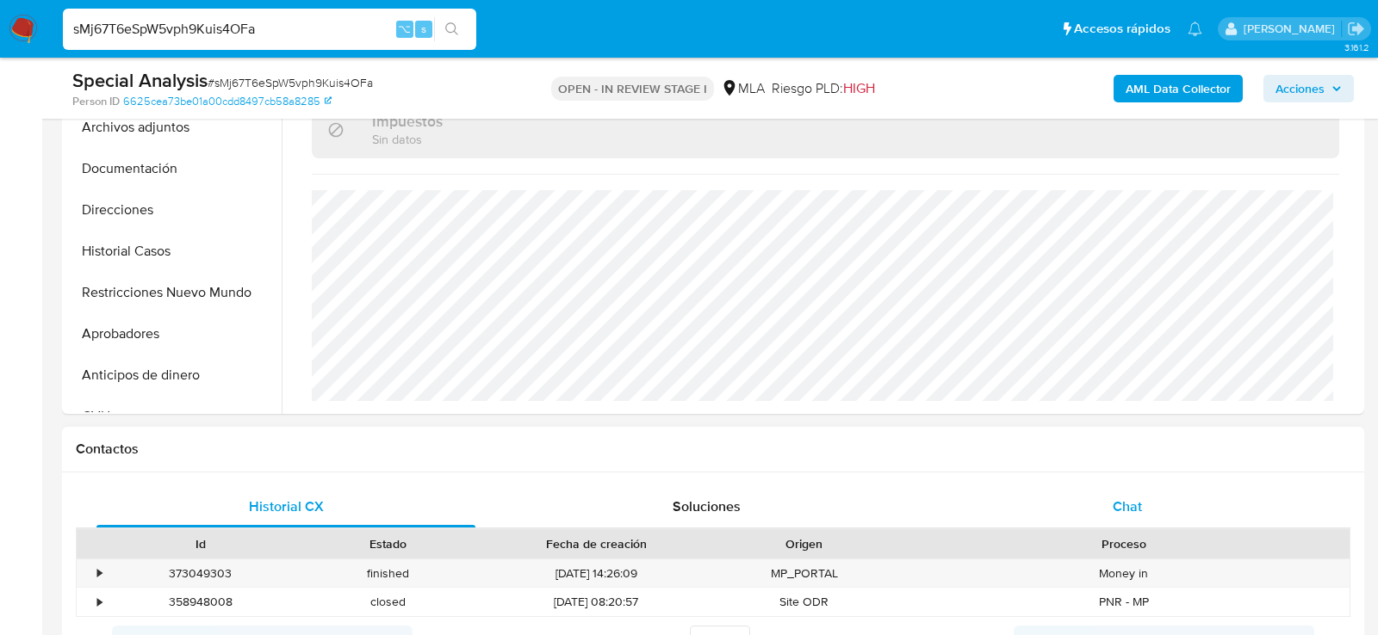
click at [1091, 499] on div "Chat" at bounding box center [1127, 507] width 379 height 41
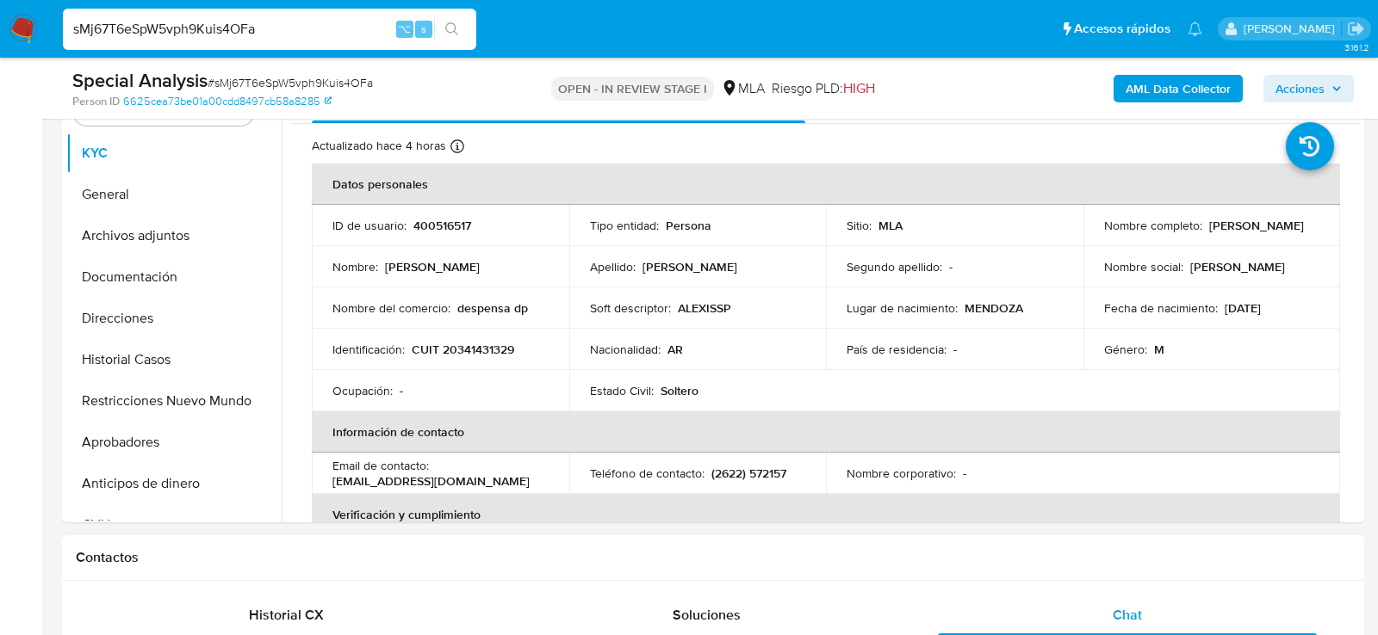
scroll to position [363, 0]
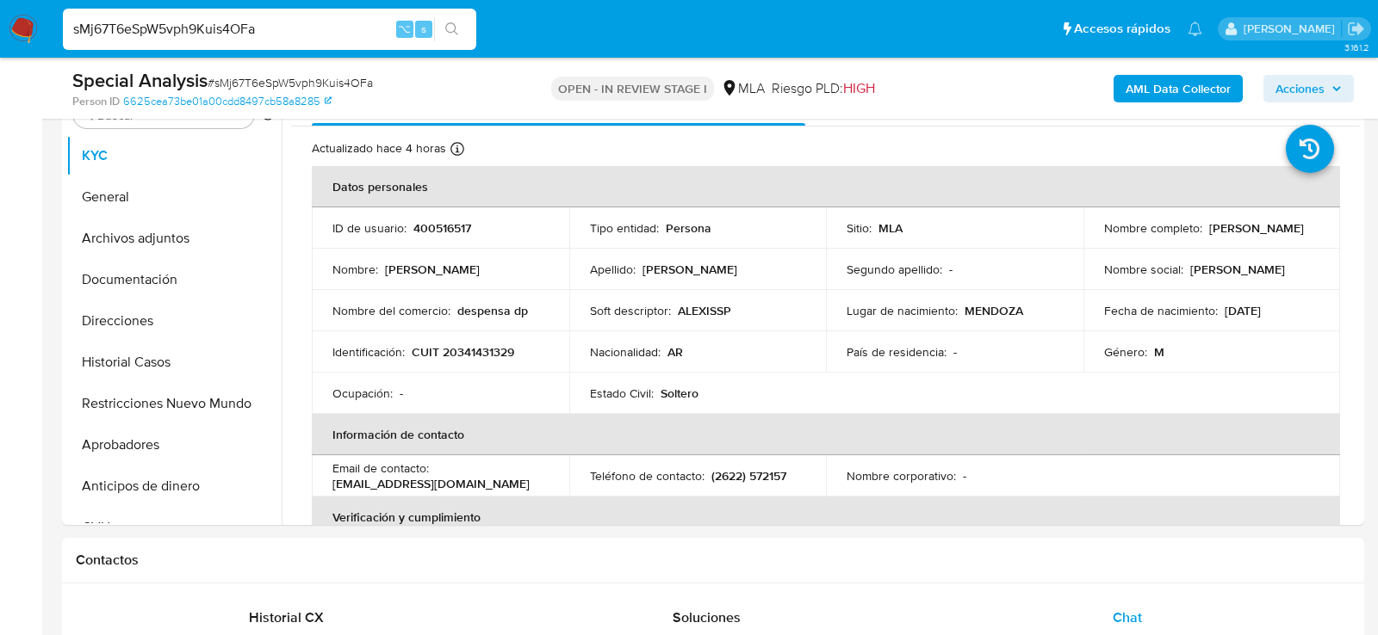
click at [244, 27] on input "sMj67T6eSpW5vph9Kuis4OFa" at bounding box center [269, 29] width 413 height 22
paste input "WZEw8mGT01wHC4mfU5b23zrG"
type input "WZEw8mGT01wHC4mfU5b23zrG"
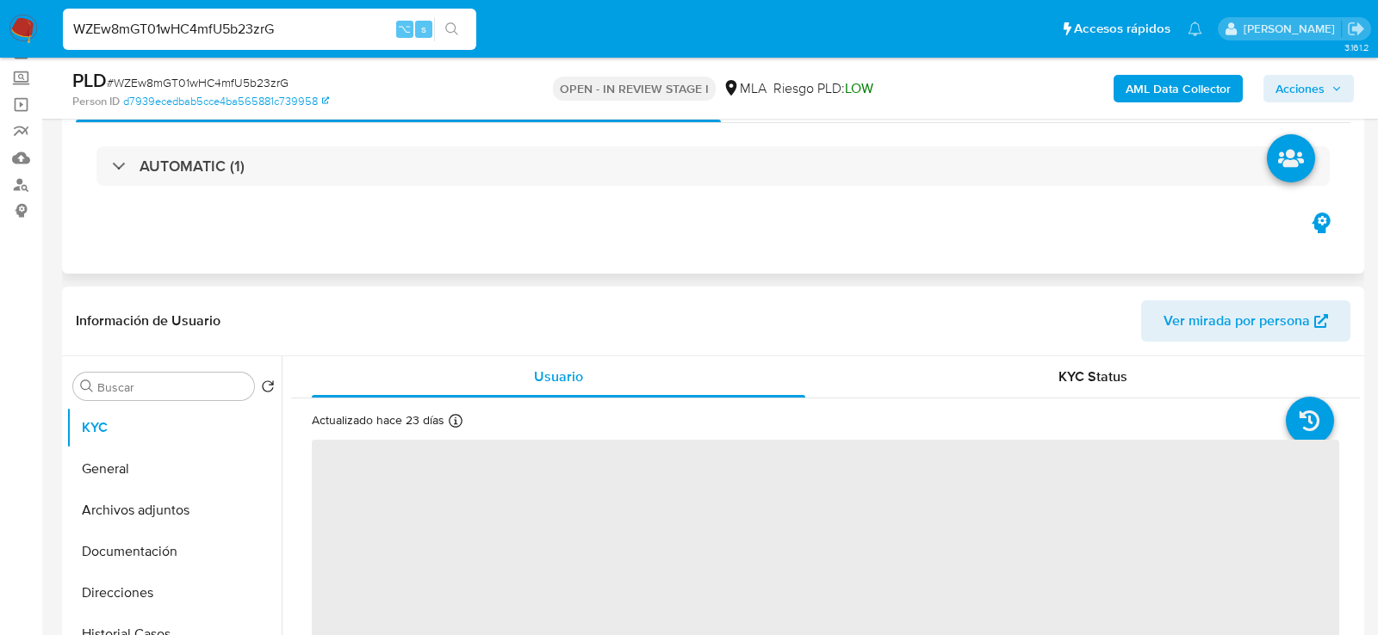
scroll to position [398, 0]
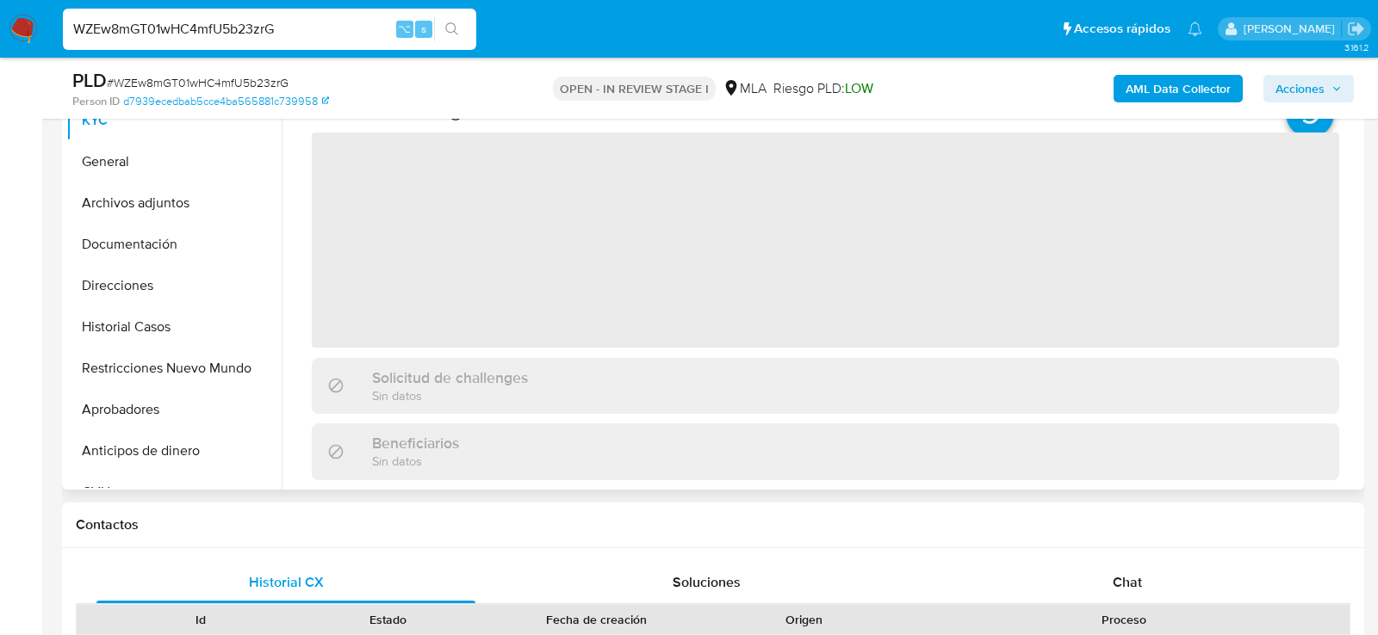
select select "10"
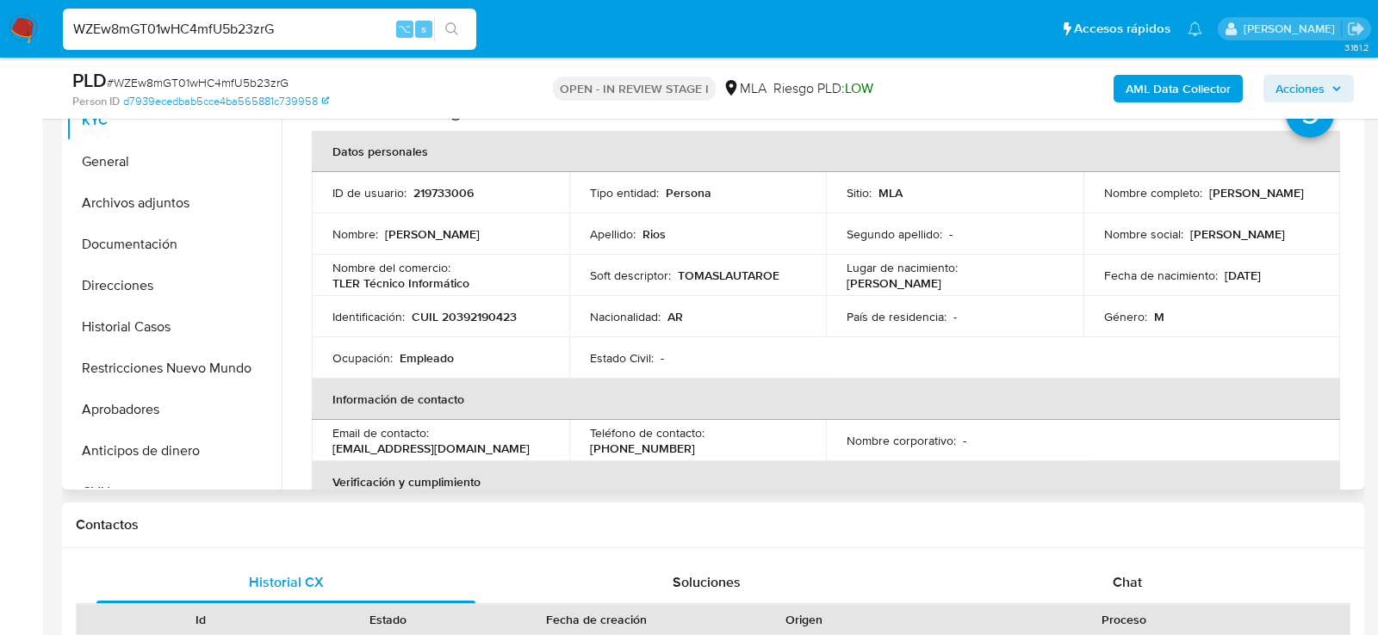
scroll to position [391, 0]
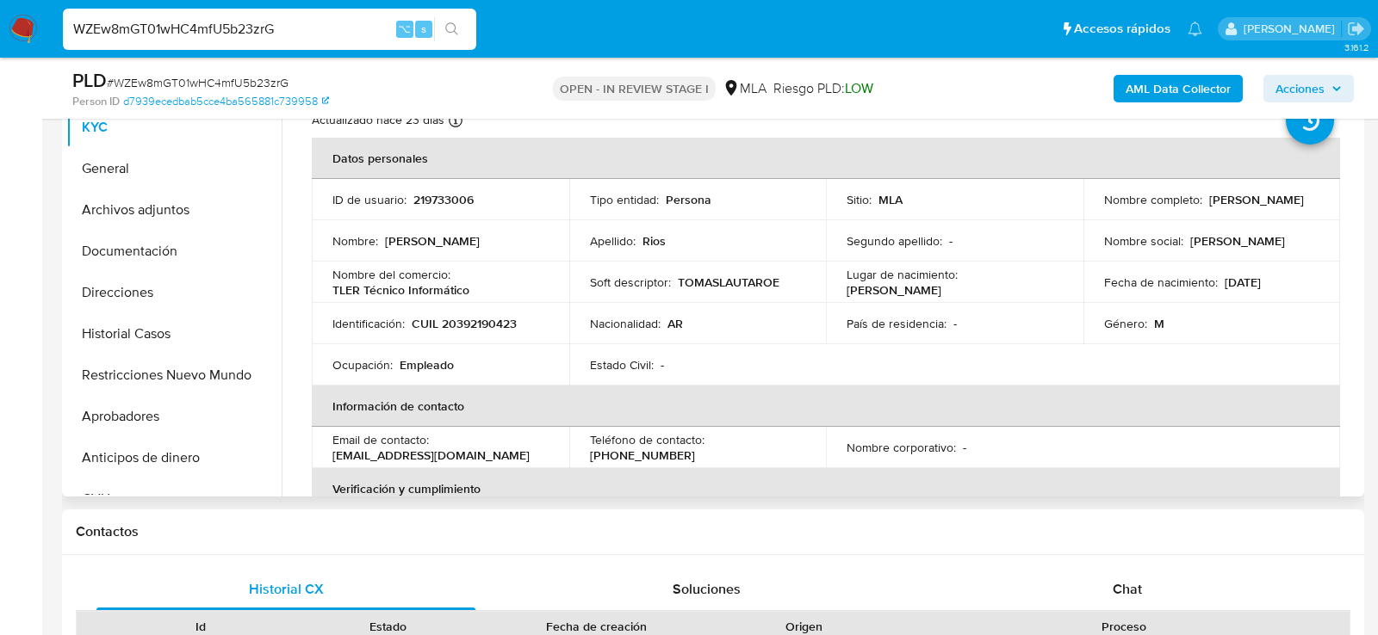
click at [495, 323] on p "CUIL 20392190423" at bounding box center [464, 323] width 105 height 15
copy p "20392190423"
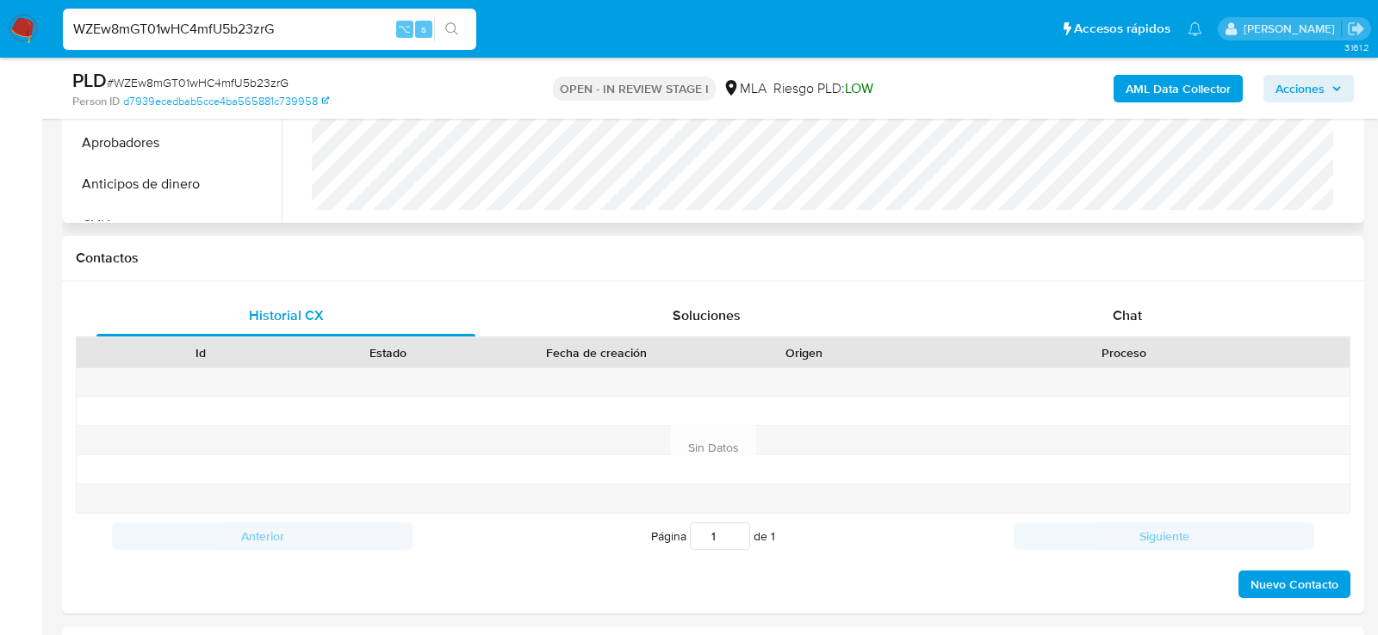
scroll to position [857, 0]
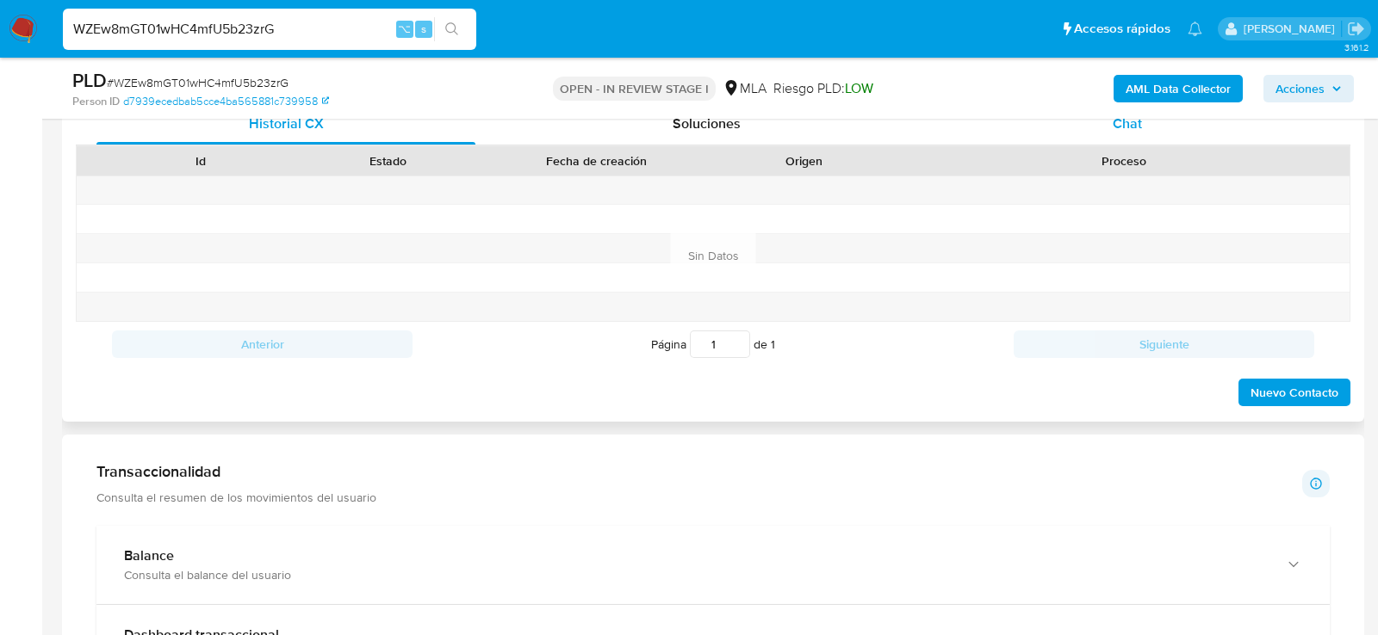
click at [1131, 131] on span "Chat" at bounding box center [1127, 124] width 29 height 20
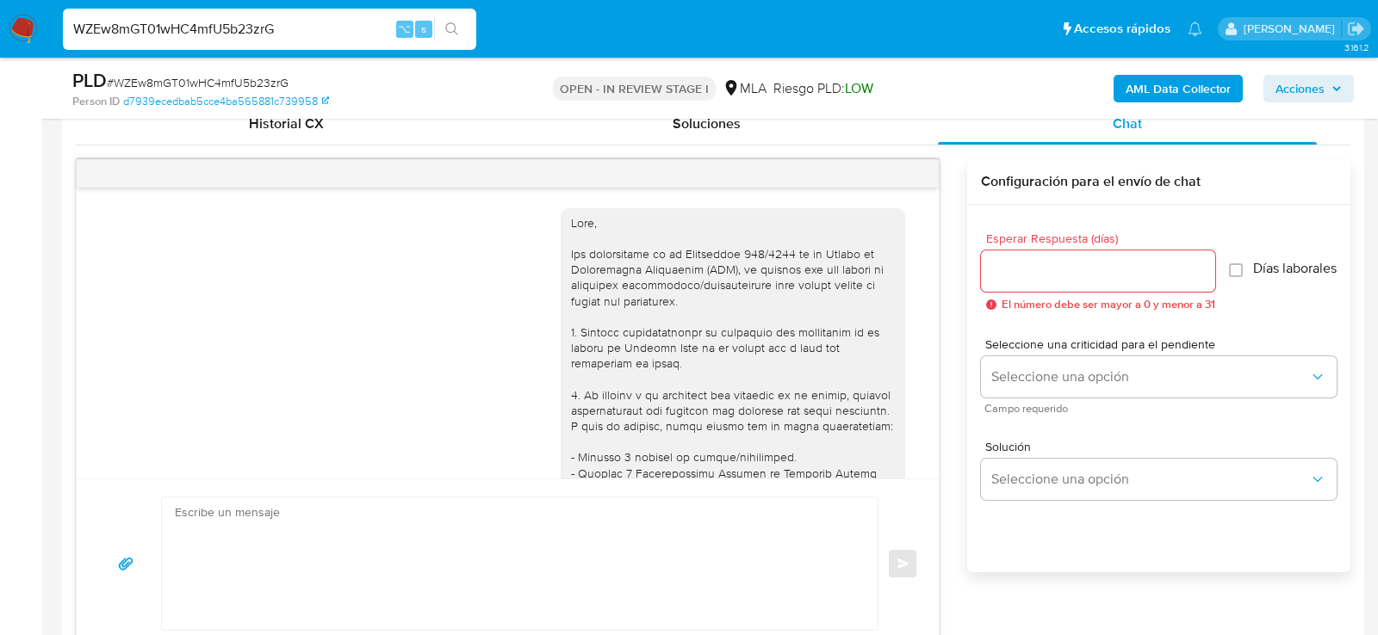
scroll to position [820, 0]
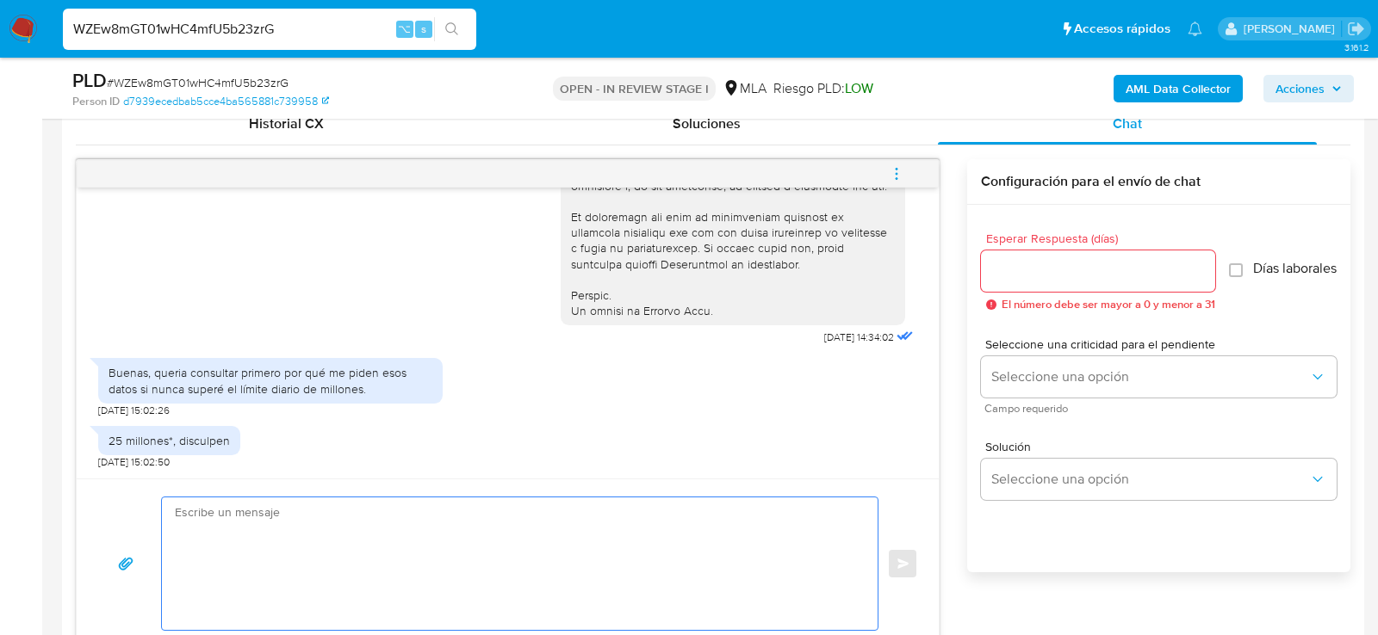
click at [438, 511] on textarea at bounding box center [515, 564] width 681 height 133
paste textarea "Hola , En función de las operaciones registradas en tu cuenta de Mercado Pago, …"
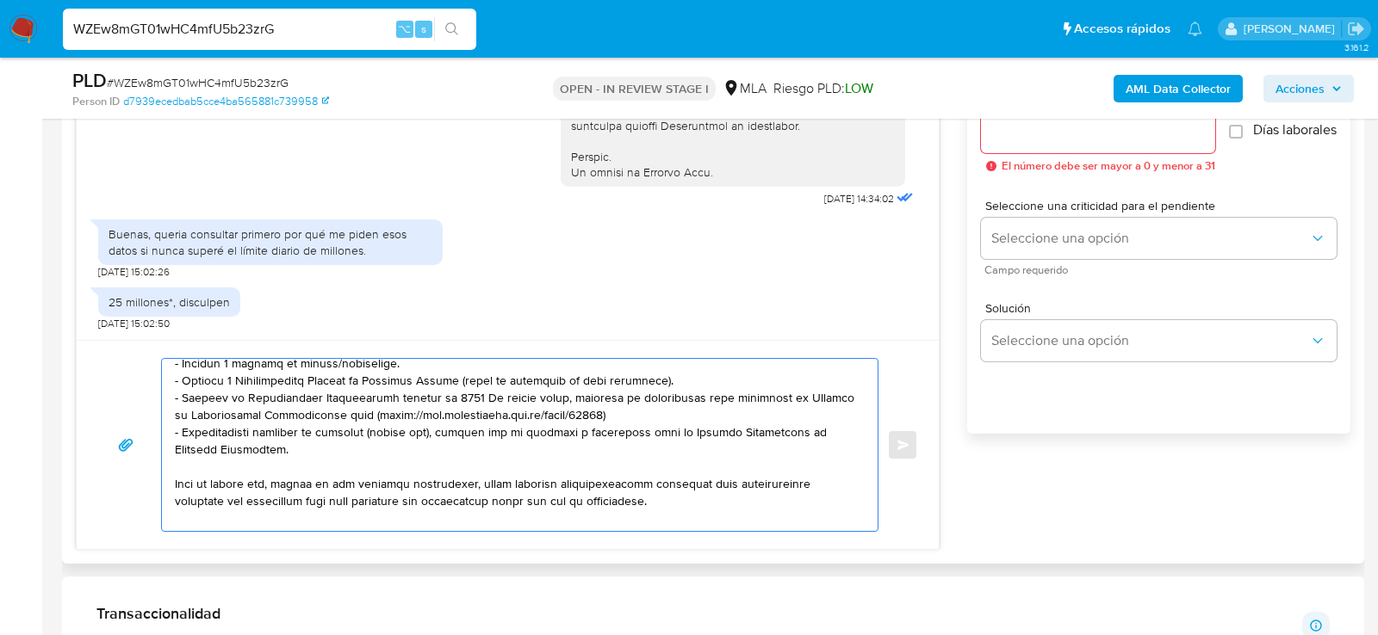
scroll to position [200, 0]
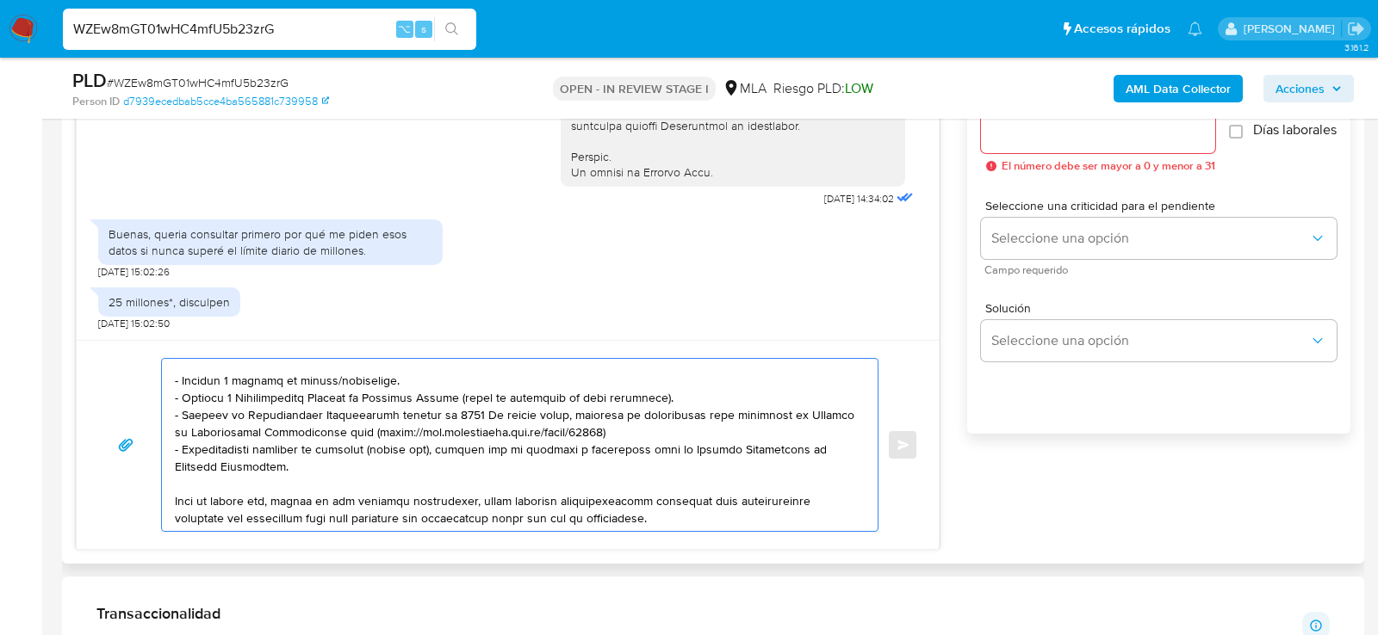
click at [372, 372] on textarea at bounding box center [515, 445] width 681 height 172
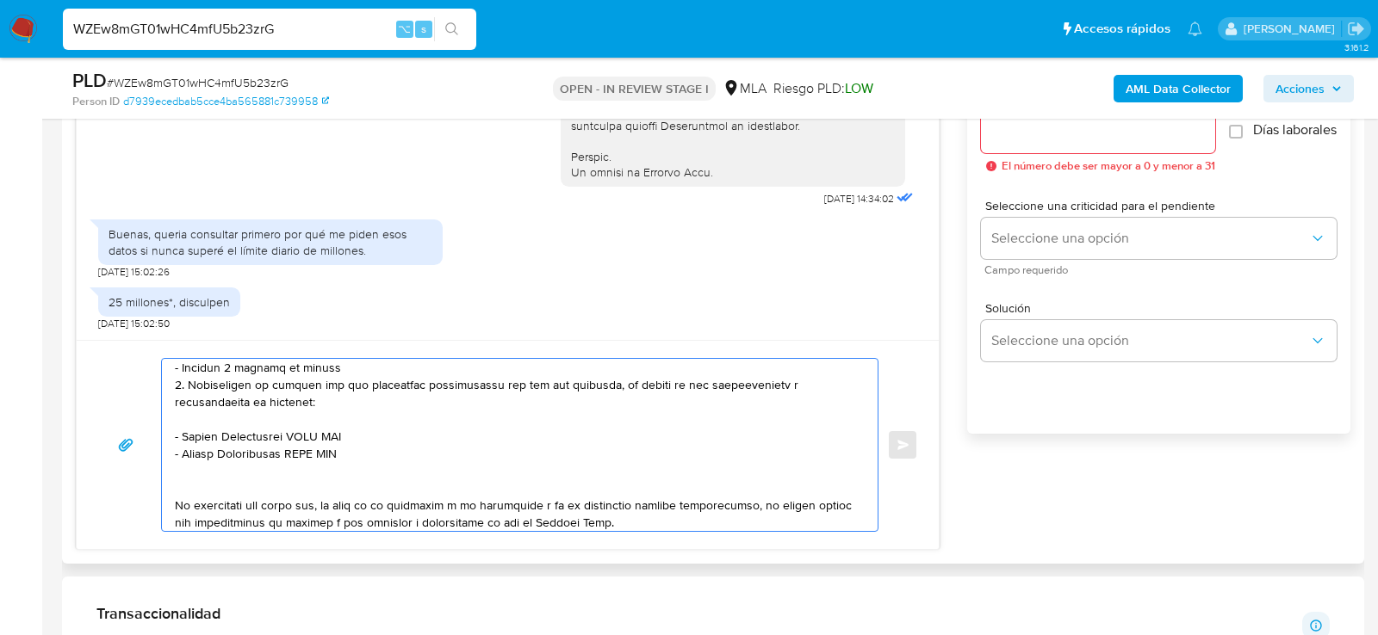
scroll to position [58, 0]
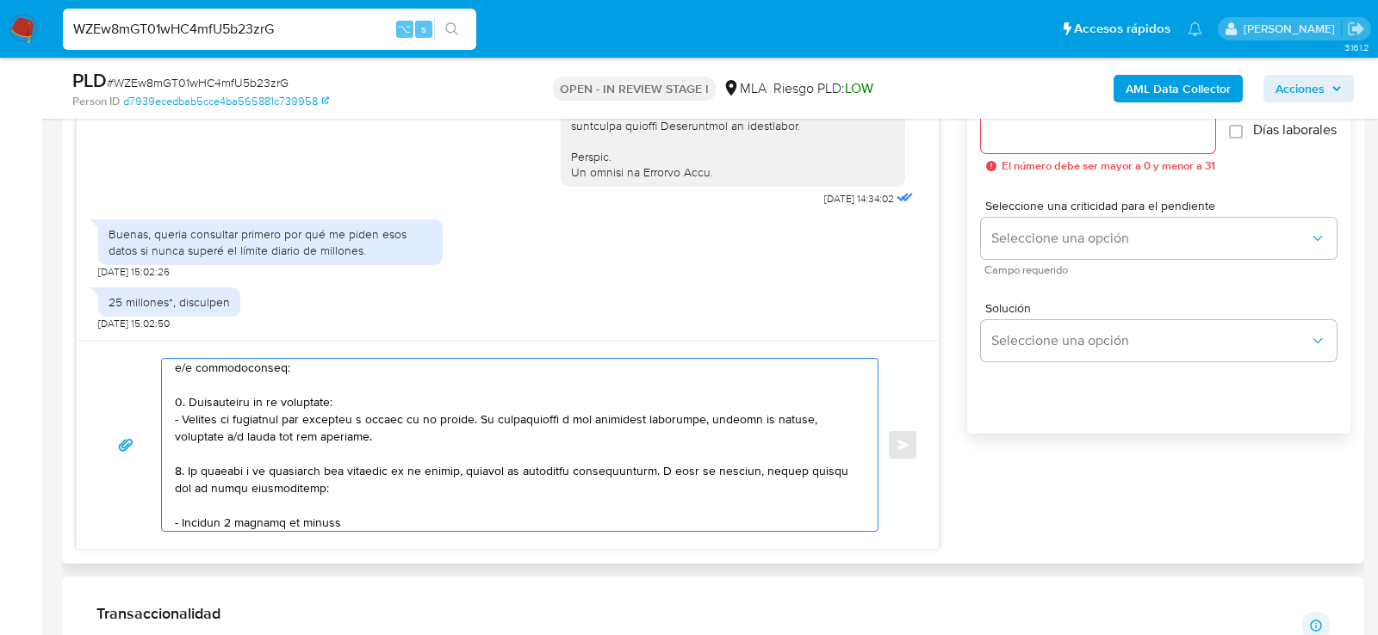
drag, startPoint x: 655, startPoint y: 462, endPoint x: 725, endPoint y: 491, distance: 75.3
click at [725, 491] on textarea at bounding box center [515, 445] width 681 height 172
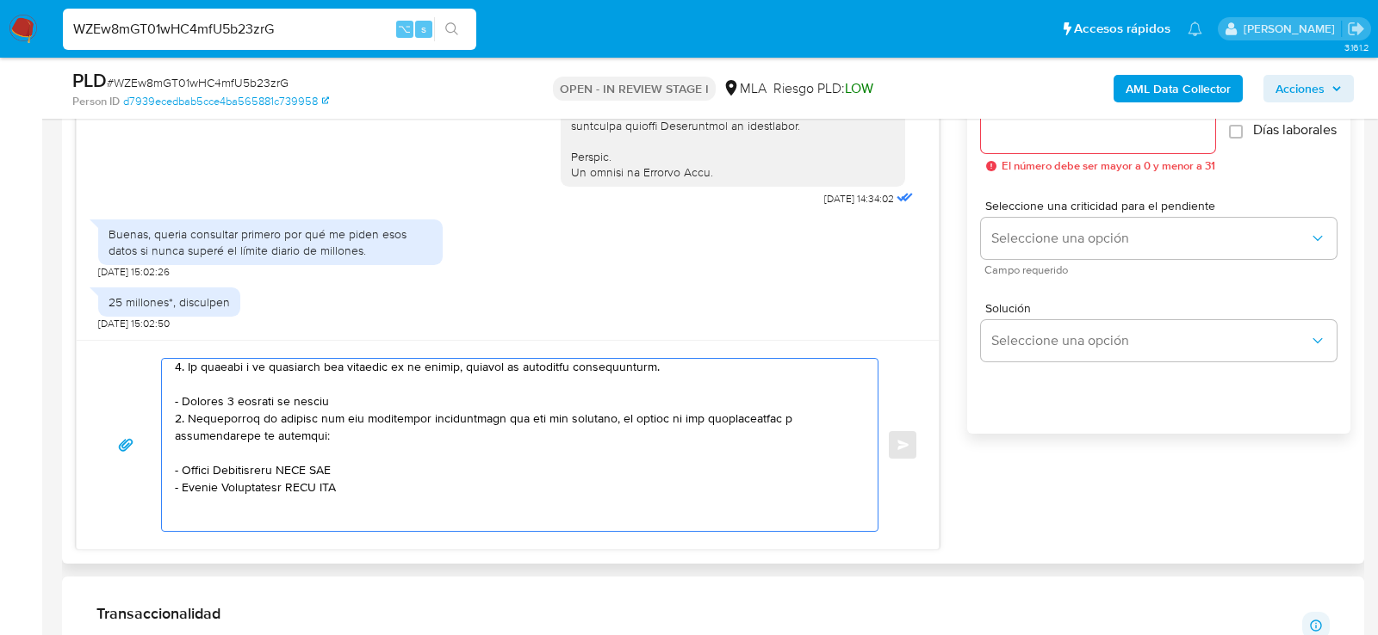
scroll to position [163, 0]
click at [548, 402] on textarea at bounding box center [515, 445] width 681 height 172
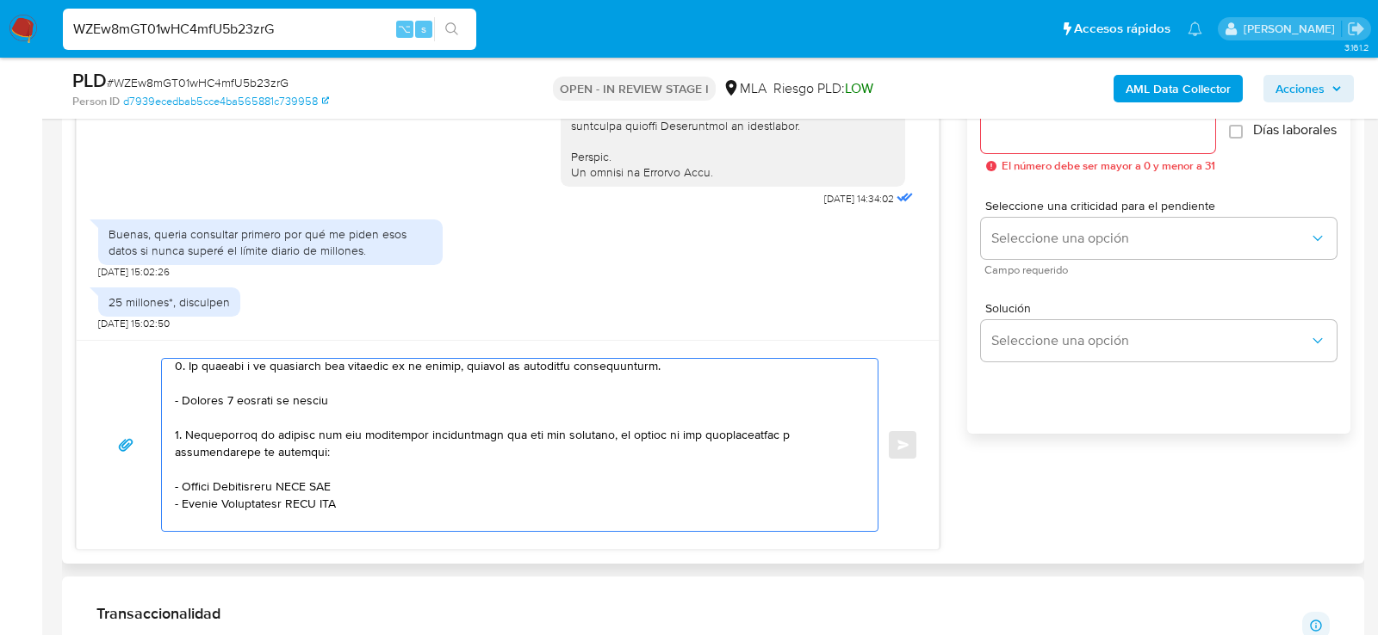
click at [312, 501] on textarea at bounding box center [515, 445] width 681 height 172
paste textarea "20410028906 name: Diego Facundo Gabriel,rios || alias: 20380335388 Jose Emanuel…"
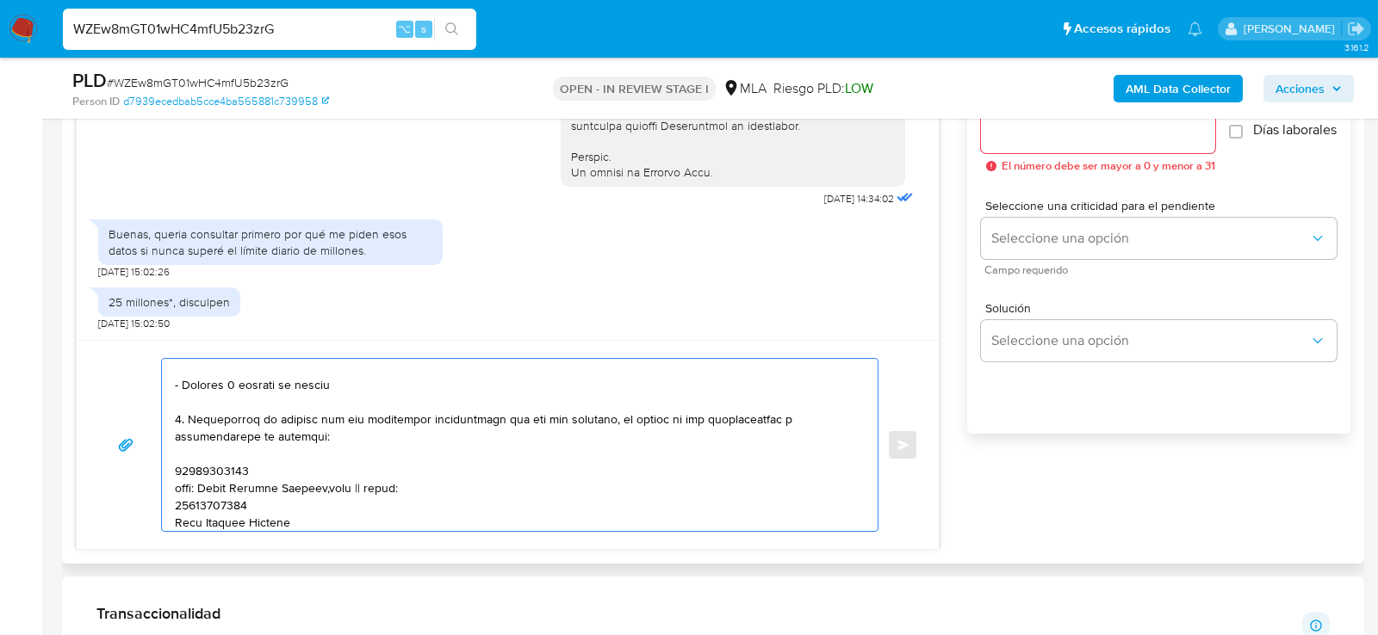
click at [213, 471] on textarea at bounding box center [515, 445] width 681 height 172
click at [324, 469] on textarea at bounding box center [515, 445] width 681 height 172
click at [332, 469] on textarea at bounding box center [515, 445] width 681 height 172
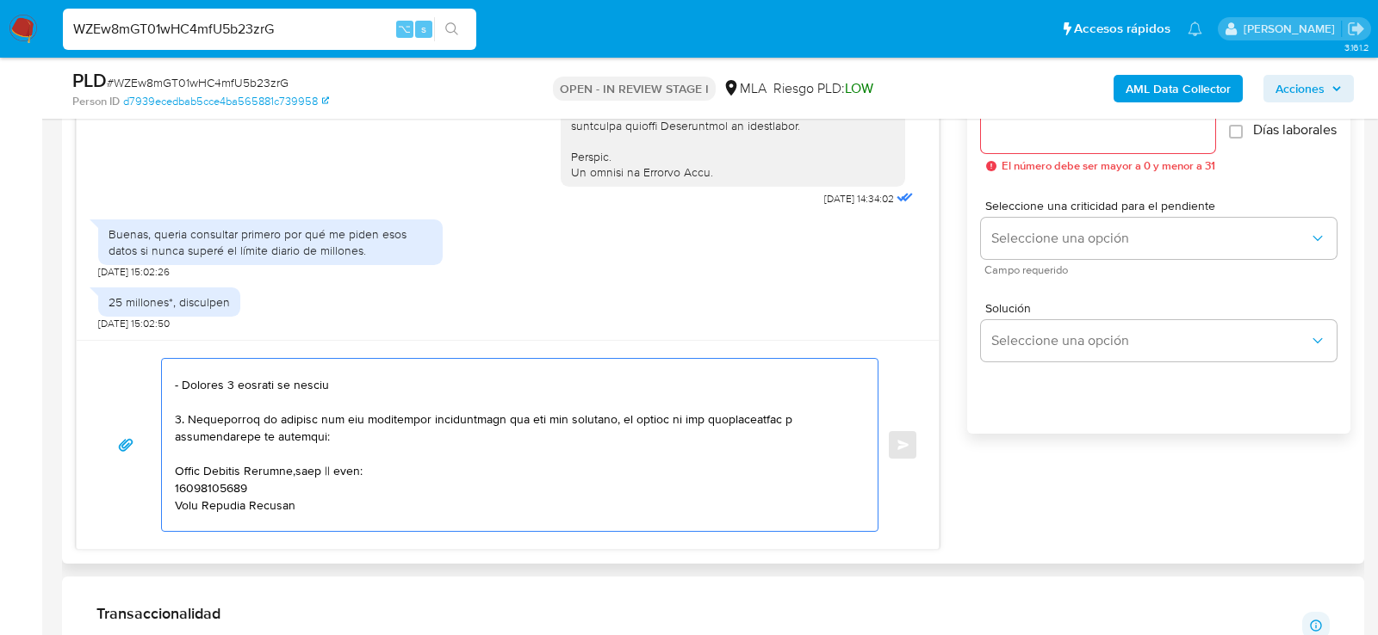
paste textarea "20410028906"
click at [232, 480] on textarea at bounding box center [515, 445] width 681 height 172
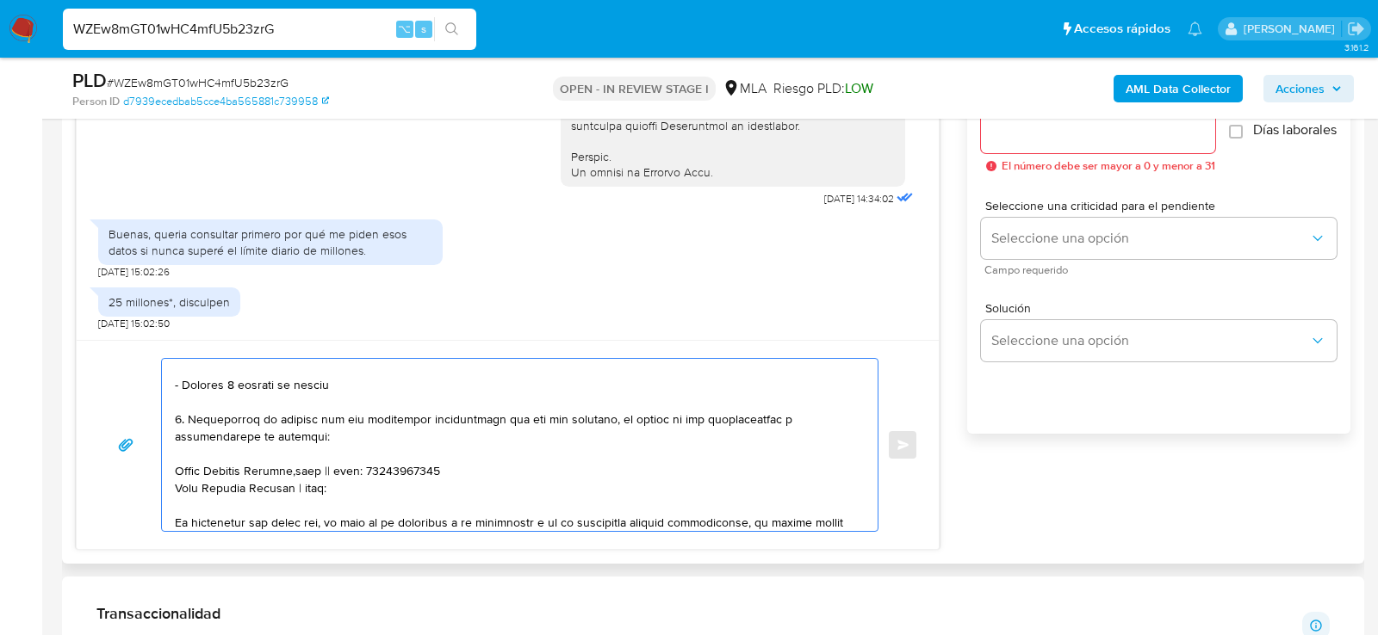
paste textarea "20380335388"
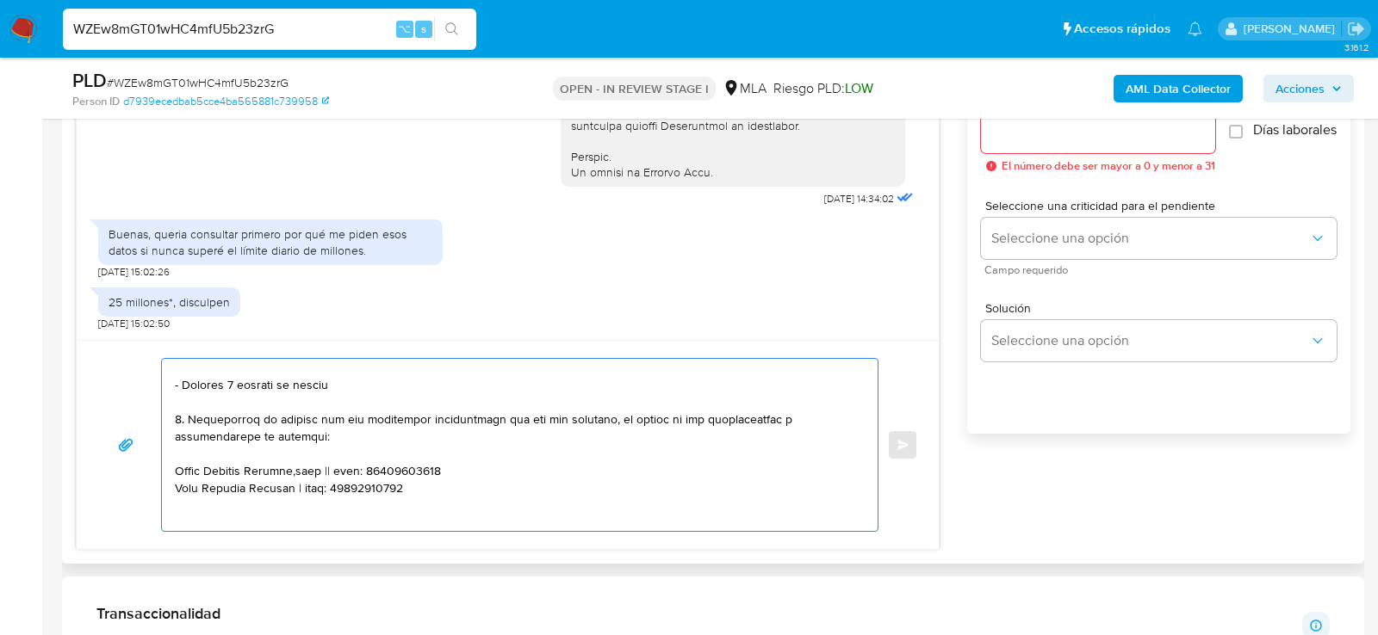
paste textarea "27342258420 Carina Gabriela Sotelo"
click at [225, 498] on textarea at bounding box center [515, 445] width 681 height 172
paste textarea "27342258420"
type textarea "Hola , En función de las operaciones registradas en tu cuenta de Mercado Pago, …"
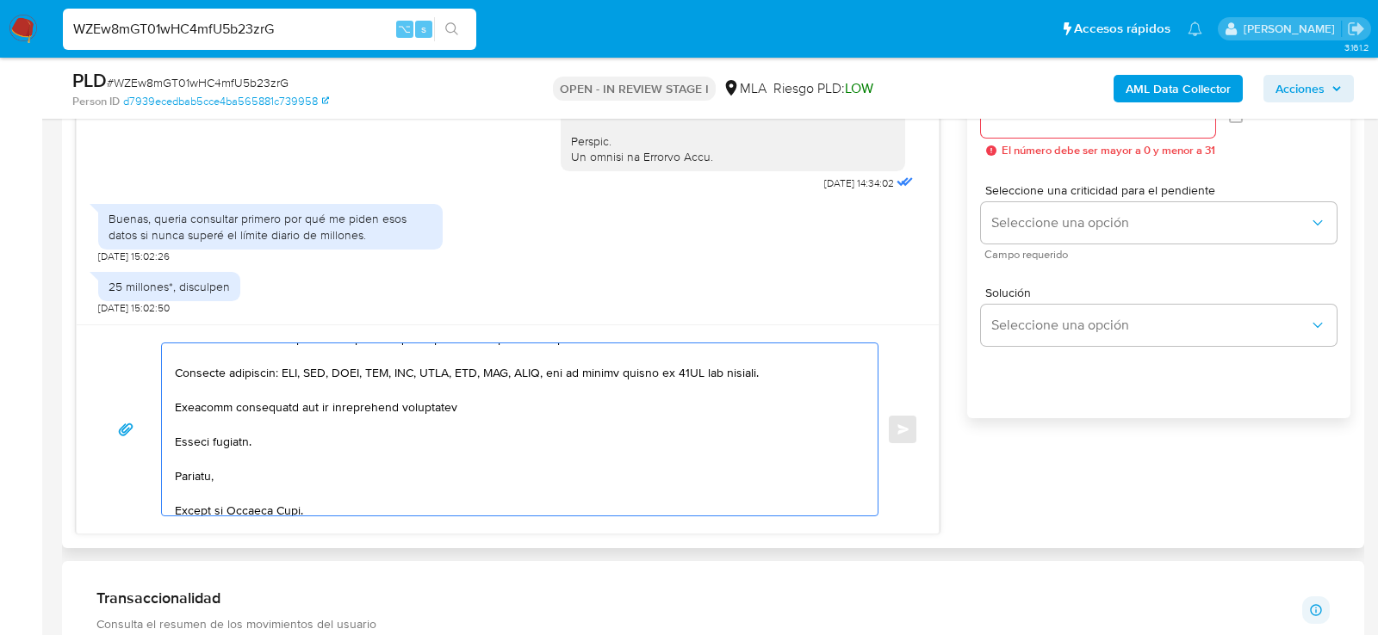
scroll to position [407, 0]
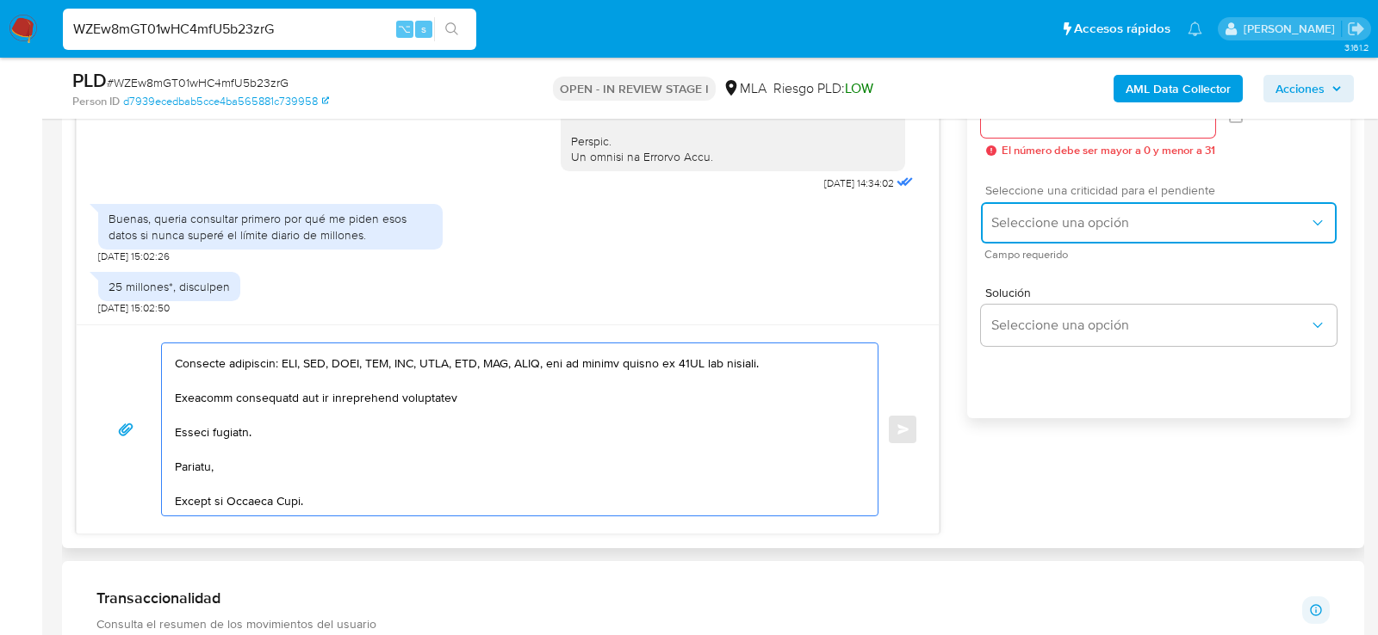
click at [1172, 232] on span "Seleccione una opción" at bounding box center [1150, 222] width 318 height 17
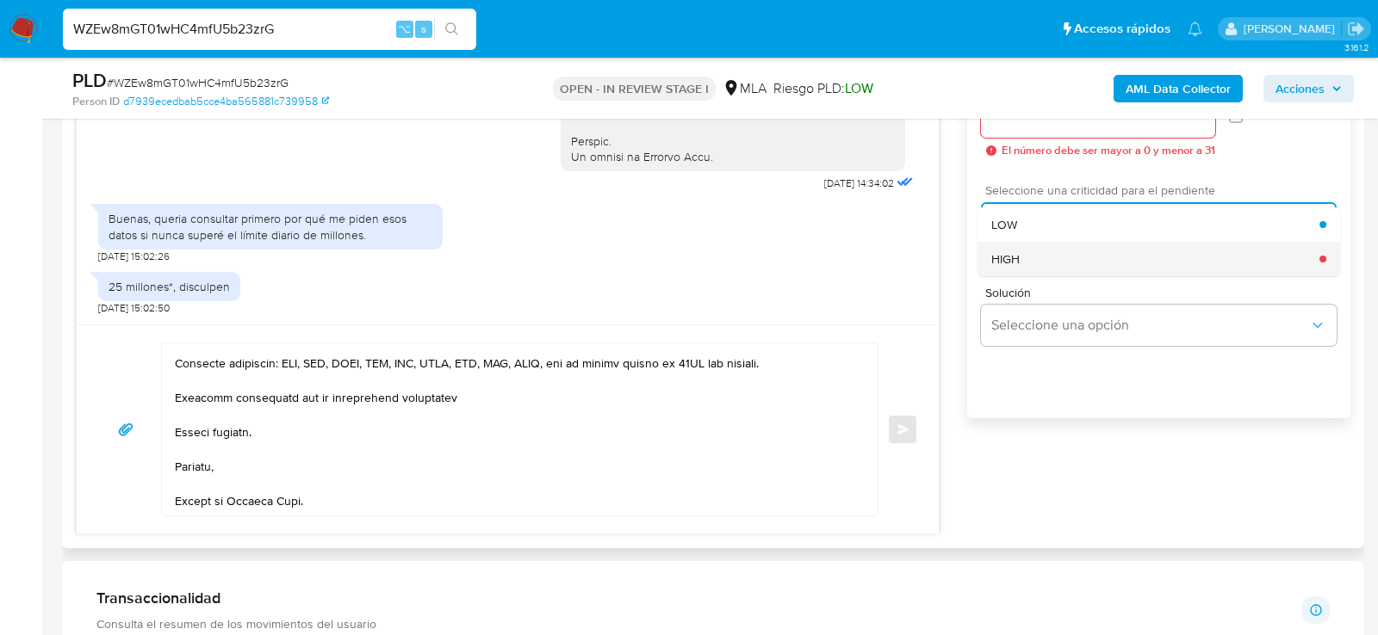
click at [1103, 270] on div "HIGH" at bounding box center [1155, 259] width 328 height 34
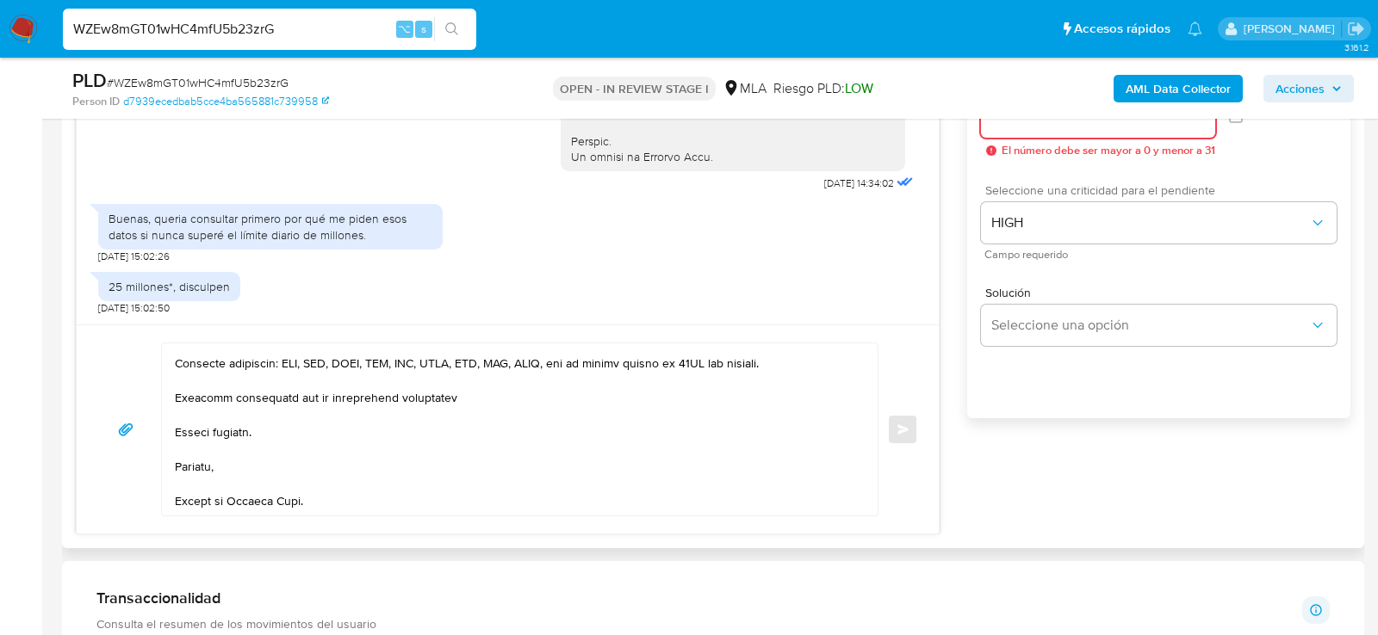
click at [1055, 122] on input "Esperar Respuesta (días)" at bounding box center [1098, 117] width 234 height 22
type input "3"
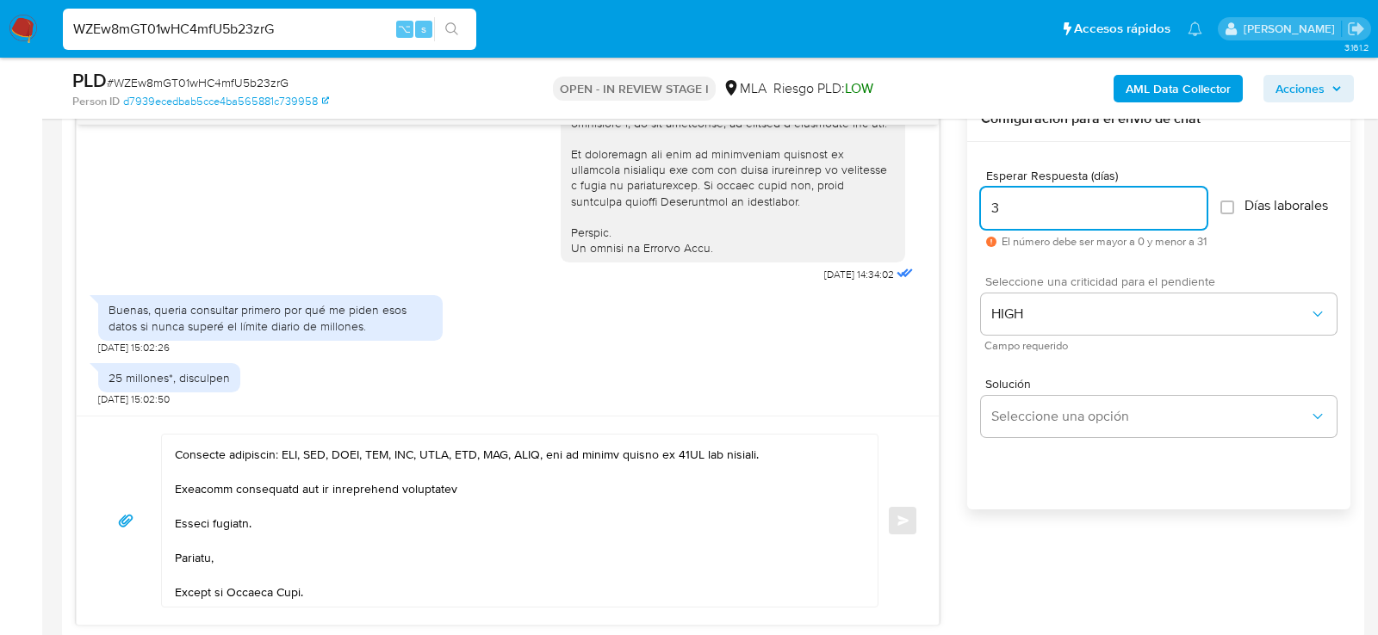
scroll to position [916, 0]
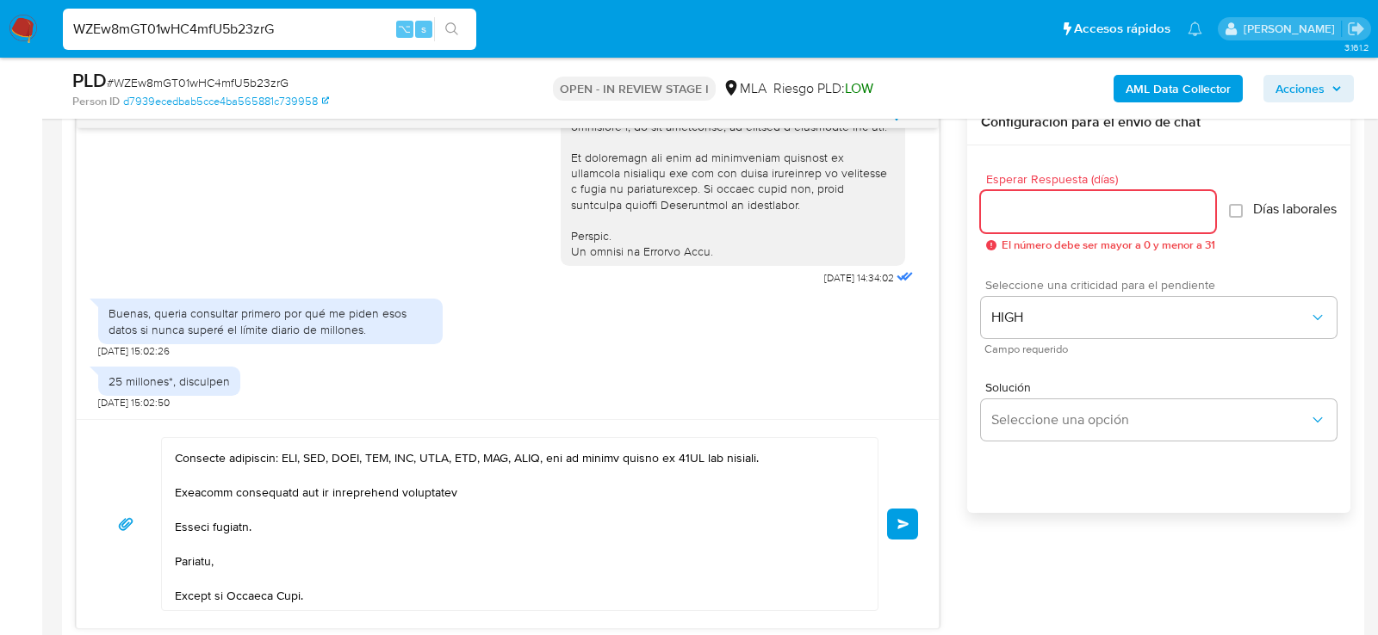
type input "0"
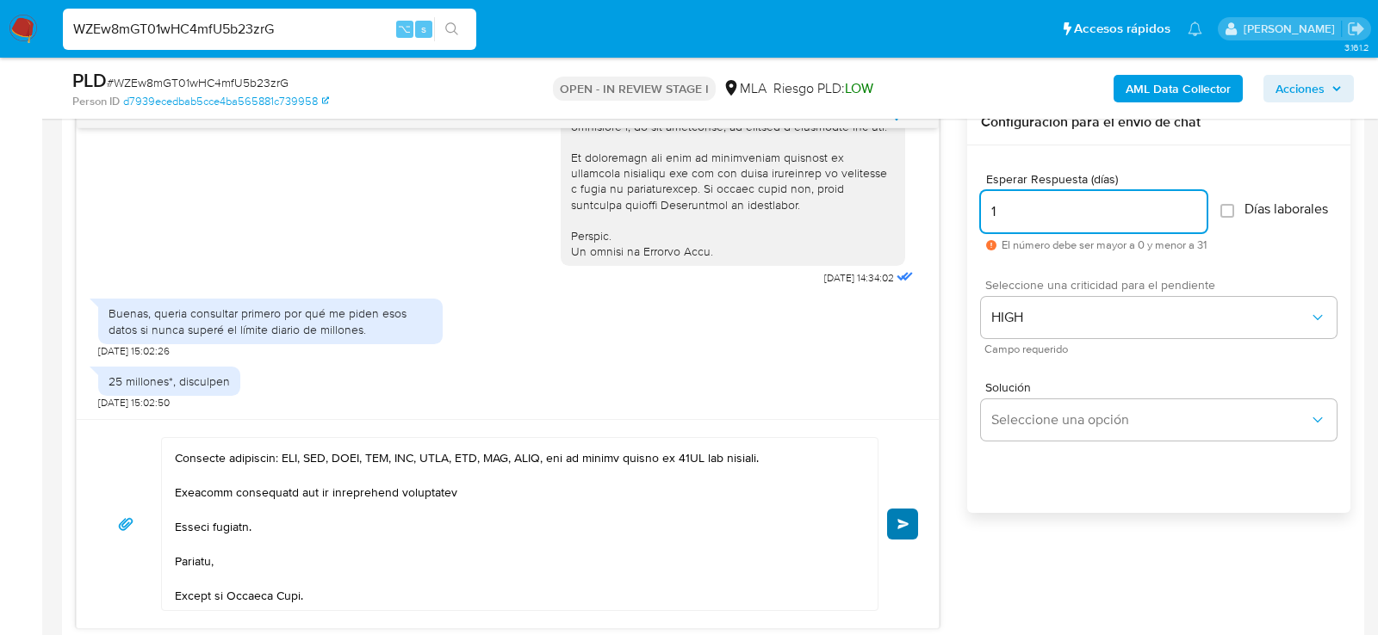
type input "1"
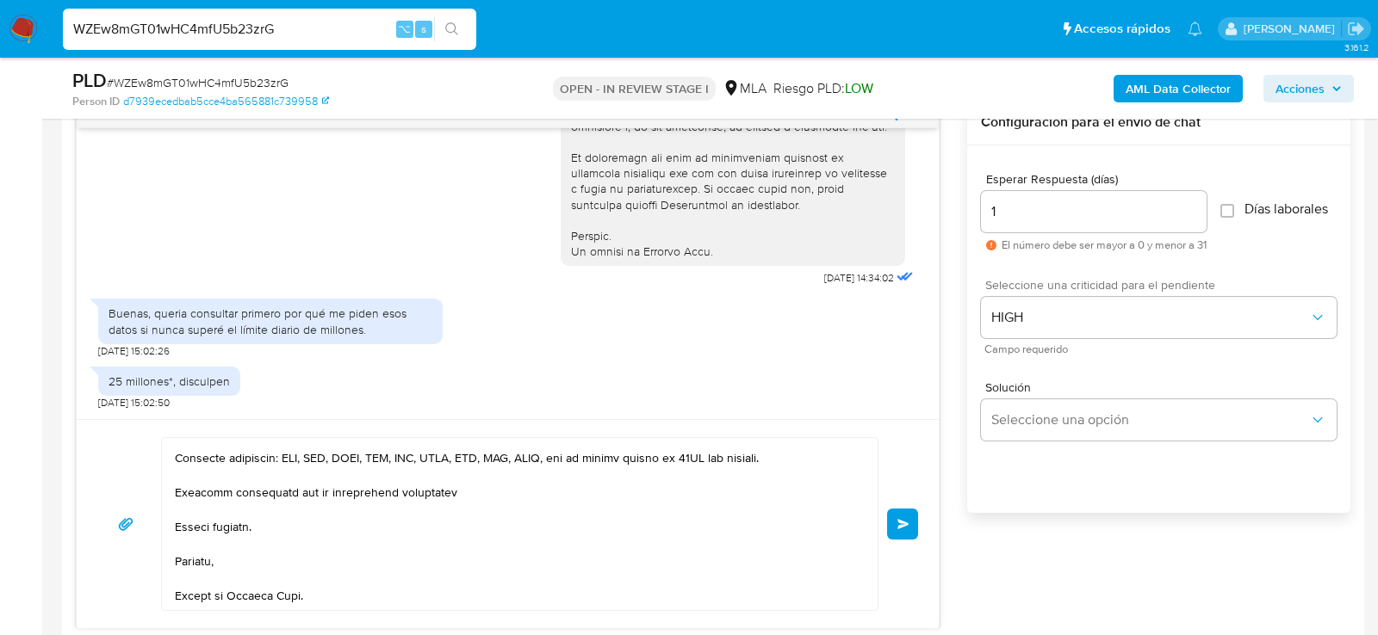
click at [906, 521] on span "Enviar" at bounding box center [903, 524] width 12 height 10
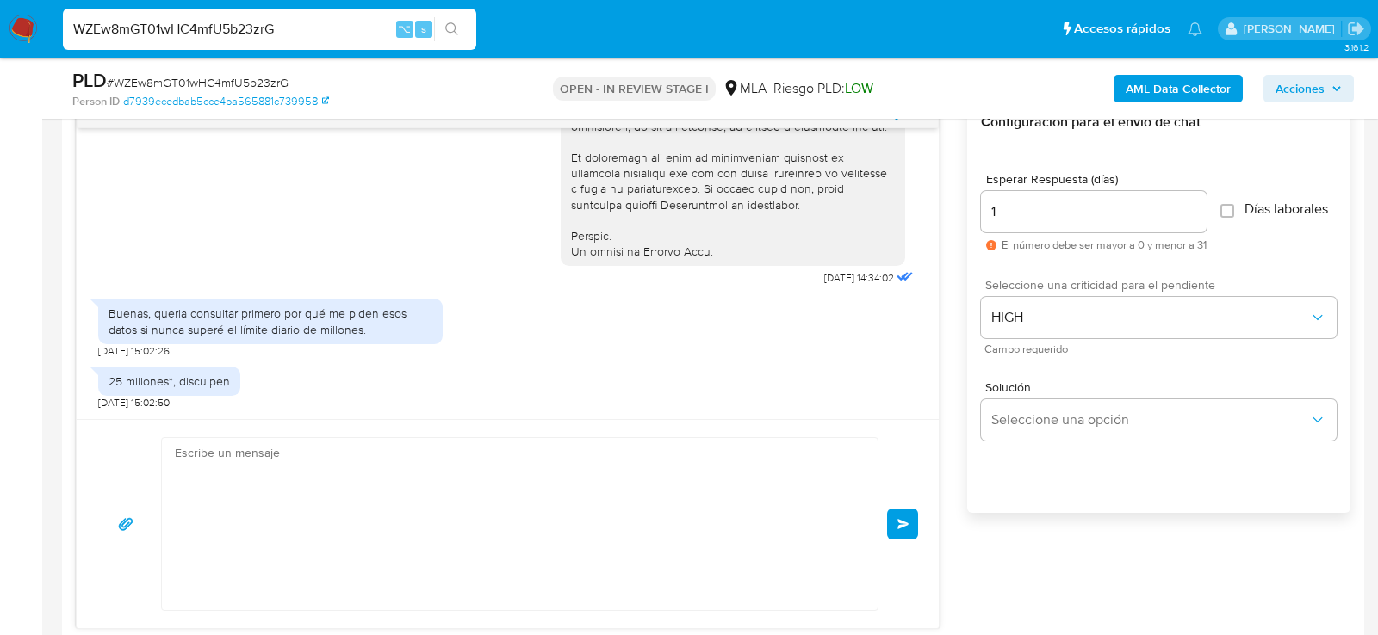
scroll to position [1481, 0]
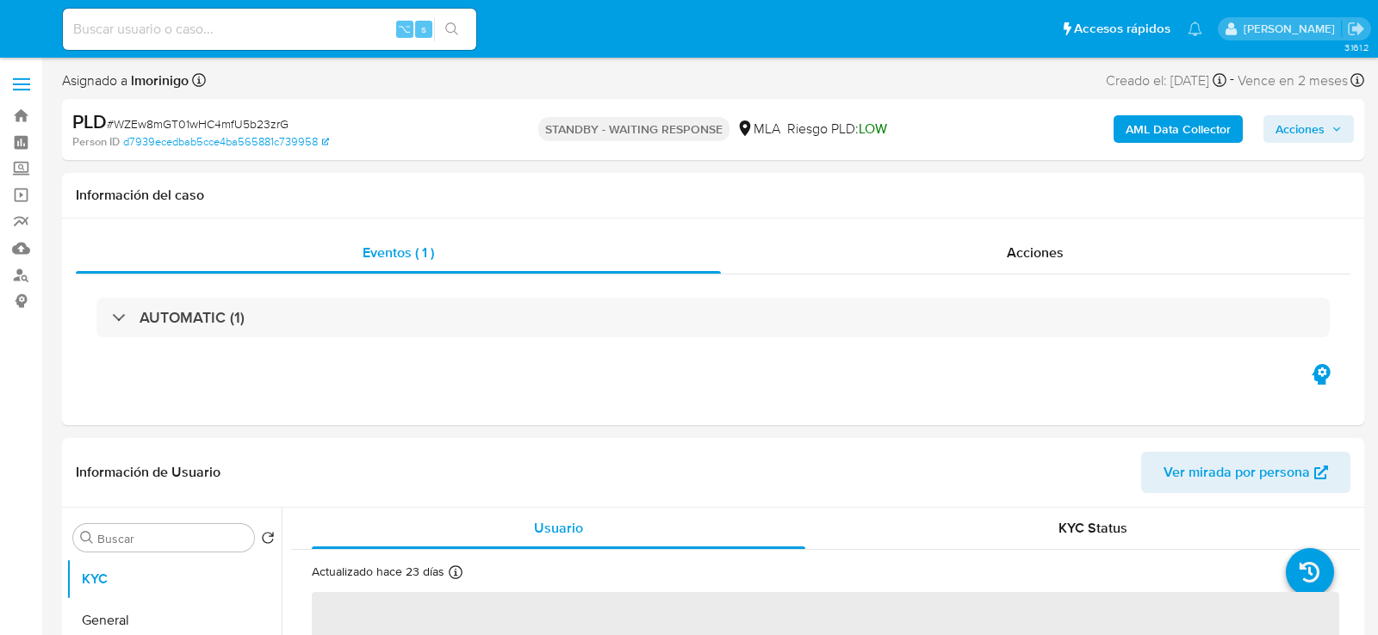
select select "10"
click at [195, 16] on div "⌥ s" at bounding box center [269, 29] width 413 height 41
click at [189, 19] on input at bounding box center [269, 29] width 413 height 22
paste input "8EfO5ClVmzwBSQlcIHCcHNhW"
type input "8EfO5ClVmzwBSQlcIHCcHNhW"
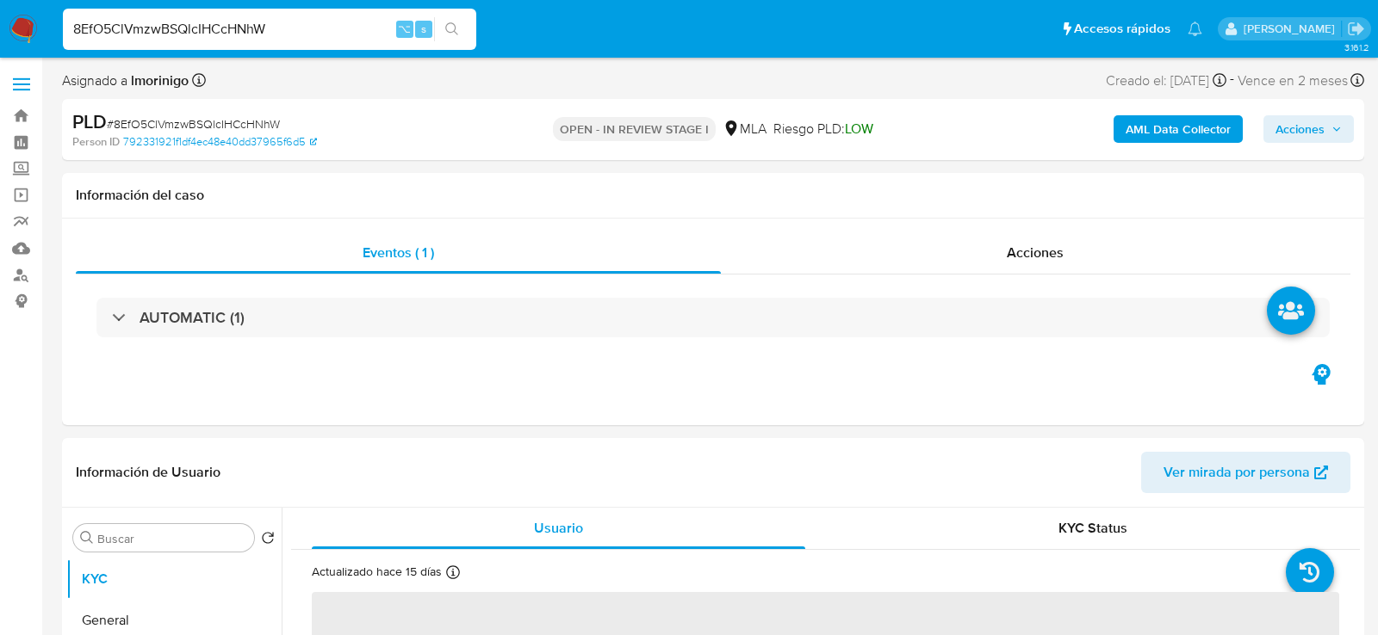
select select "10"
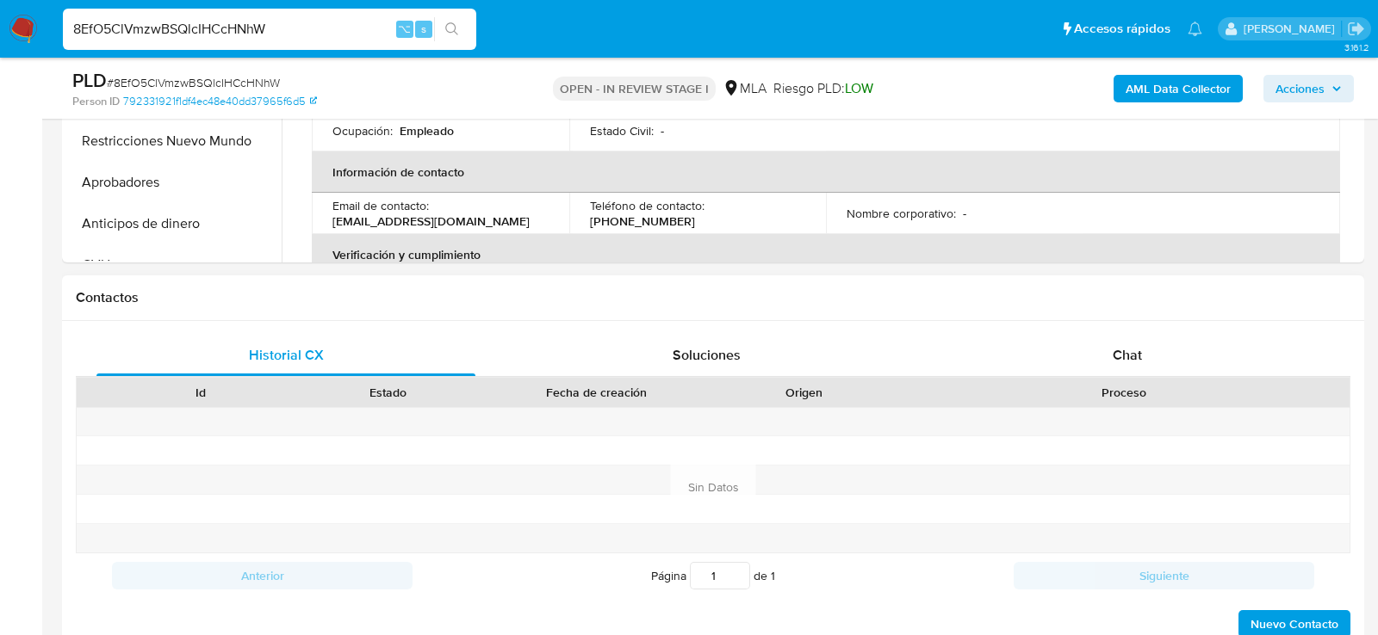
scroll to position [724, 0]
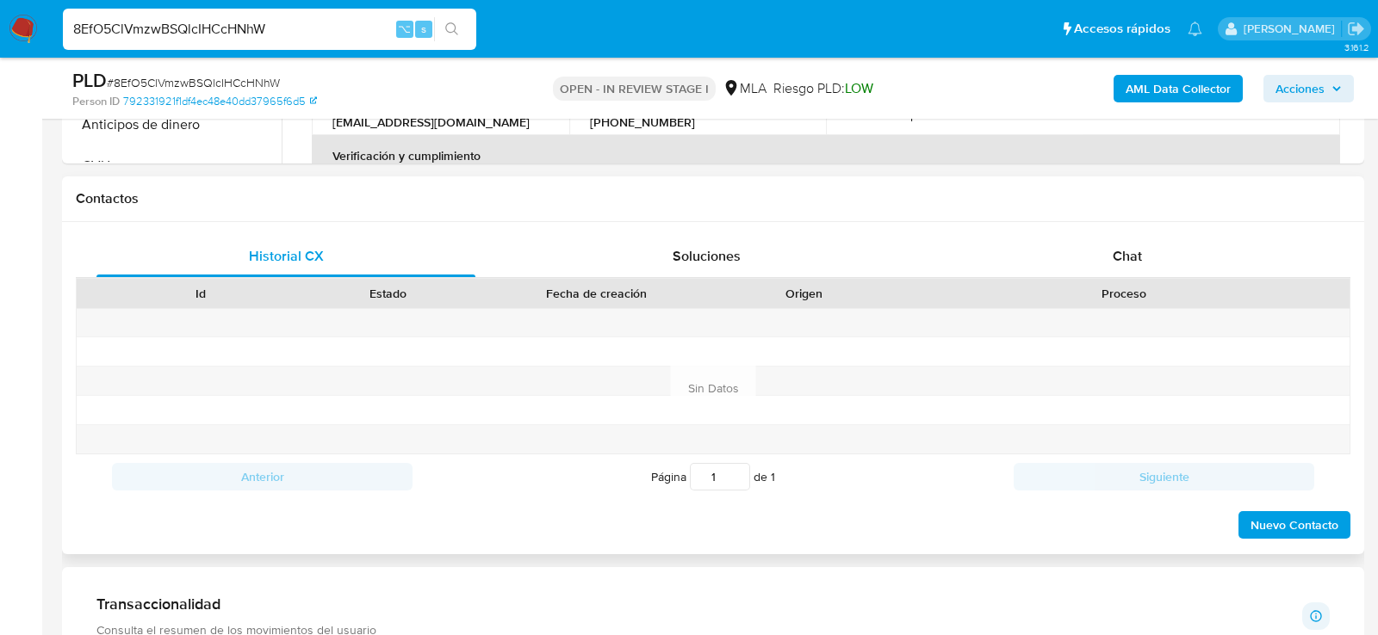
click at [1222, 178] on div "Contactos" at bounding box center [713, 200] width 1302 height 46
click at [1142, 248] on div "Chat" at bounding box center [1127, 256] width 379 height 41
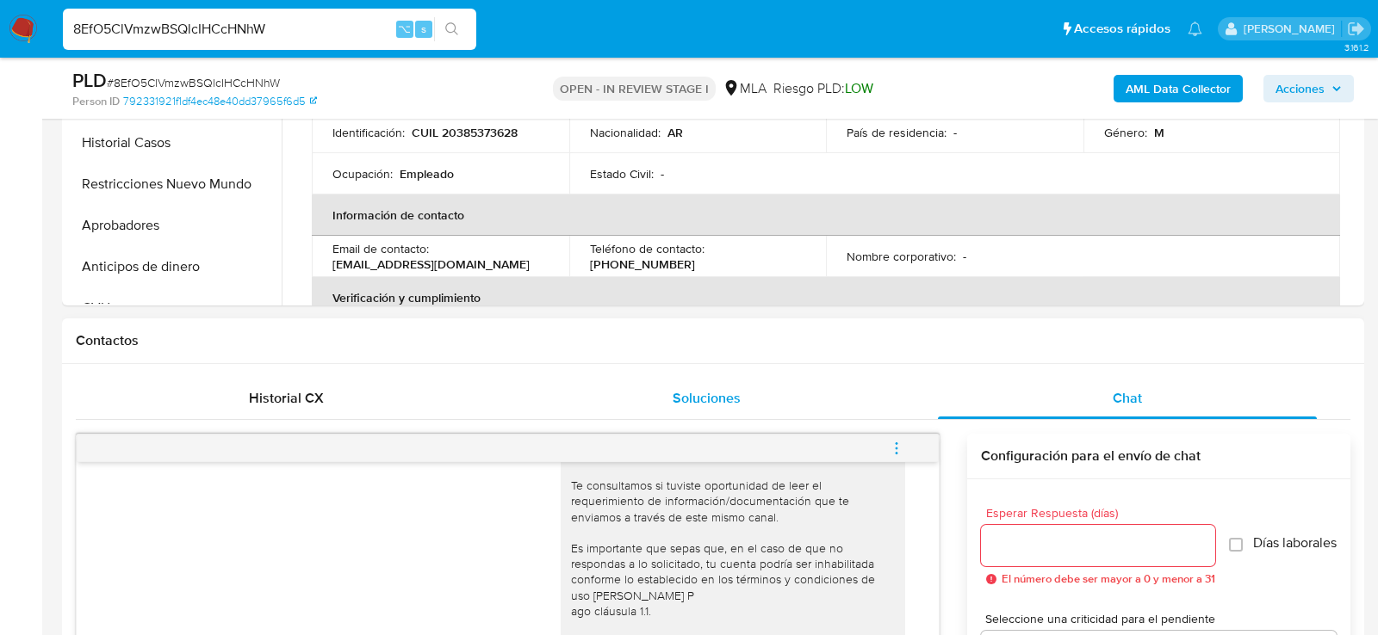
scroll to position [484, 0]
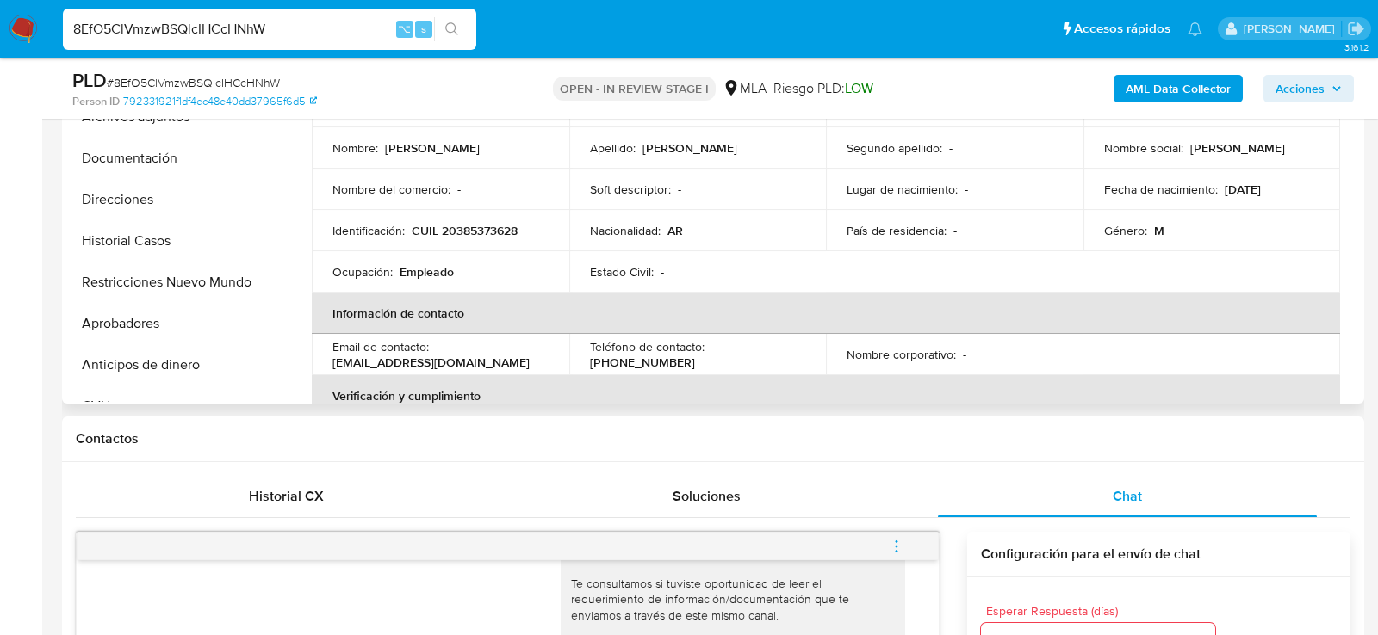
click at [482, 223] on p "CUIL 20385373628" at bounding box center [465, 230] width 106 height 15
copy p "20385373628"
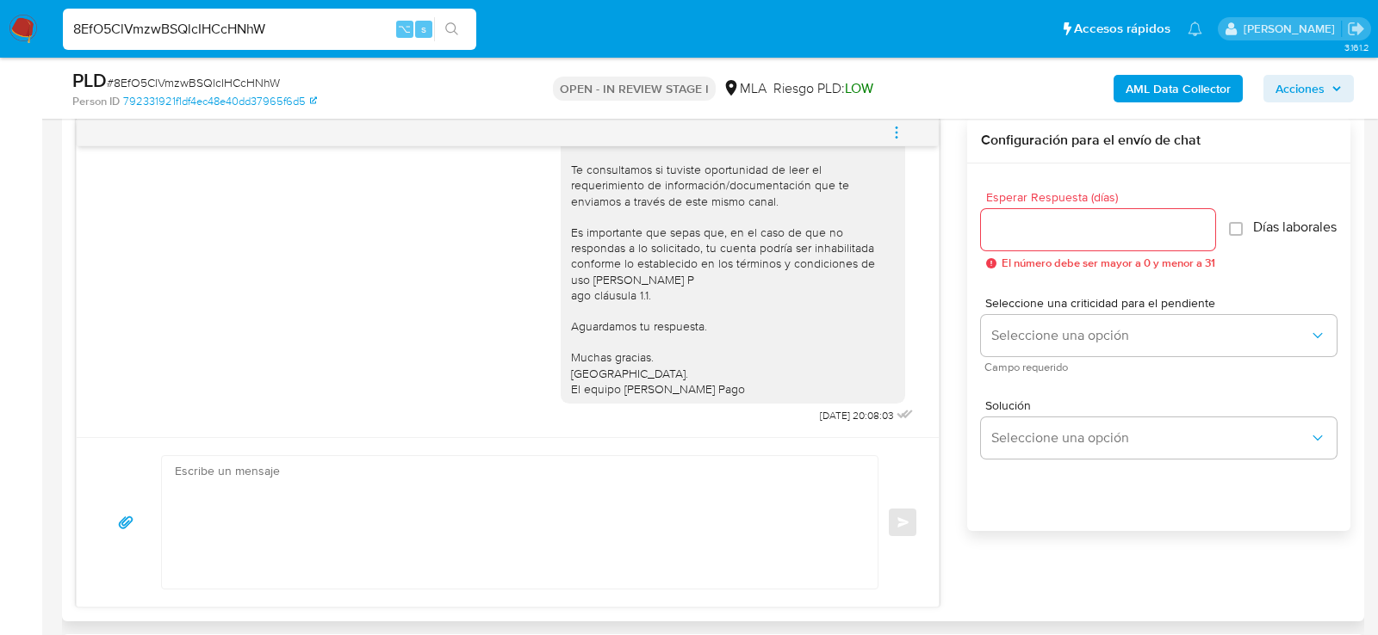
scroll to position [897, 0]
click at [701, 518] on textarea at bounding box center [515, 523] width 681 height 133
paste textarea "Hola , En función de las operaciones registradas en tu cuenta de Mercado Pago, …"
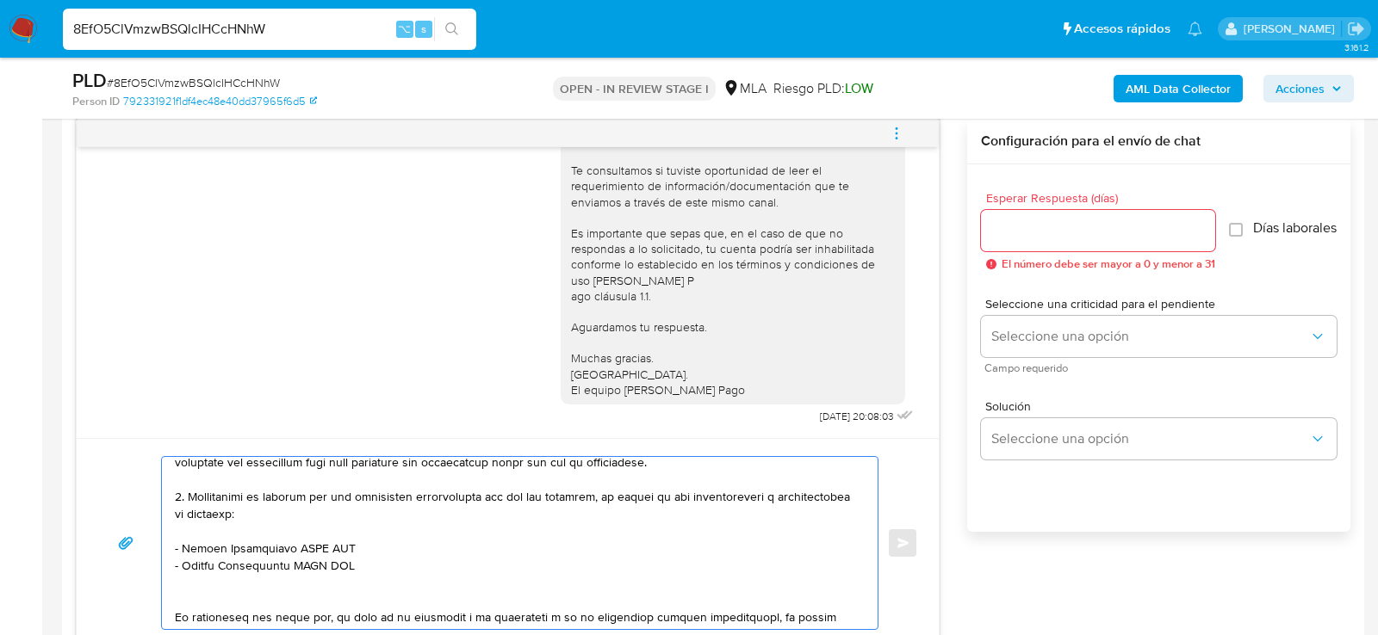
scroll to position [353, 0]
click at [392, 549] on textarea at bounding box center [515, 543] width 681 height 172
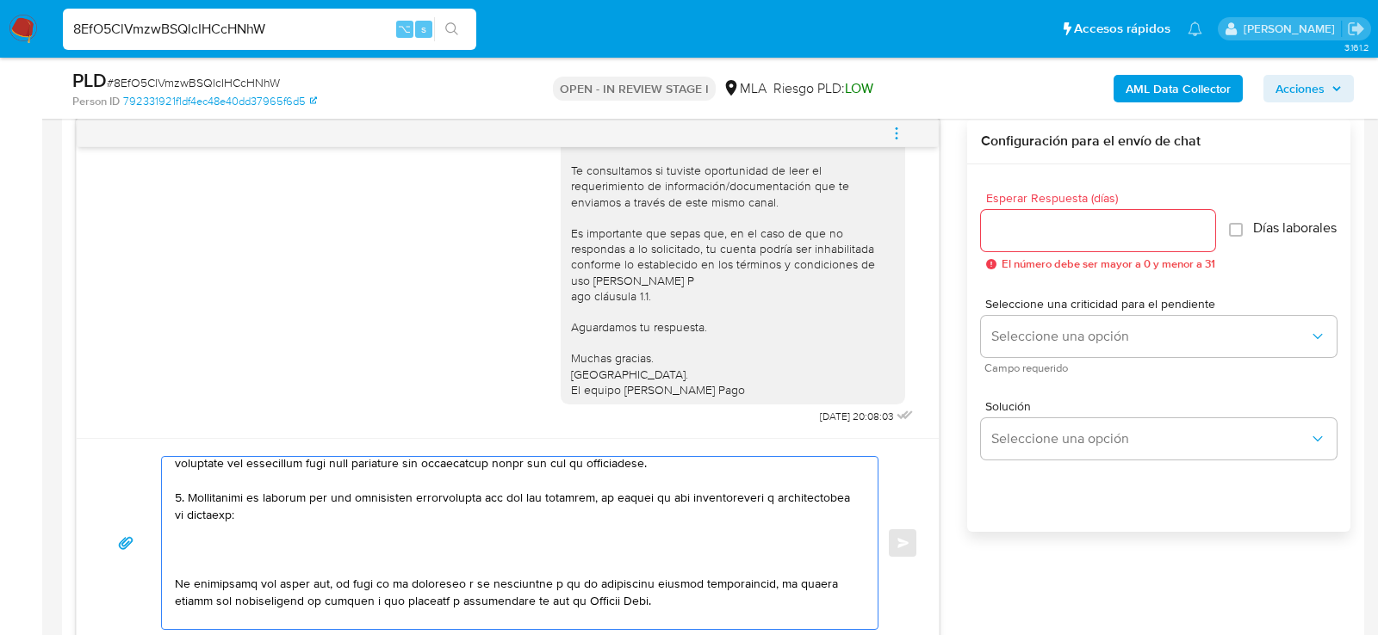
paste textarea "27386120507 name: Dalila Sabajanes || alias:"
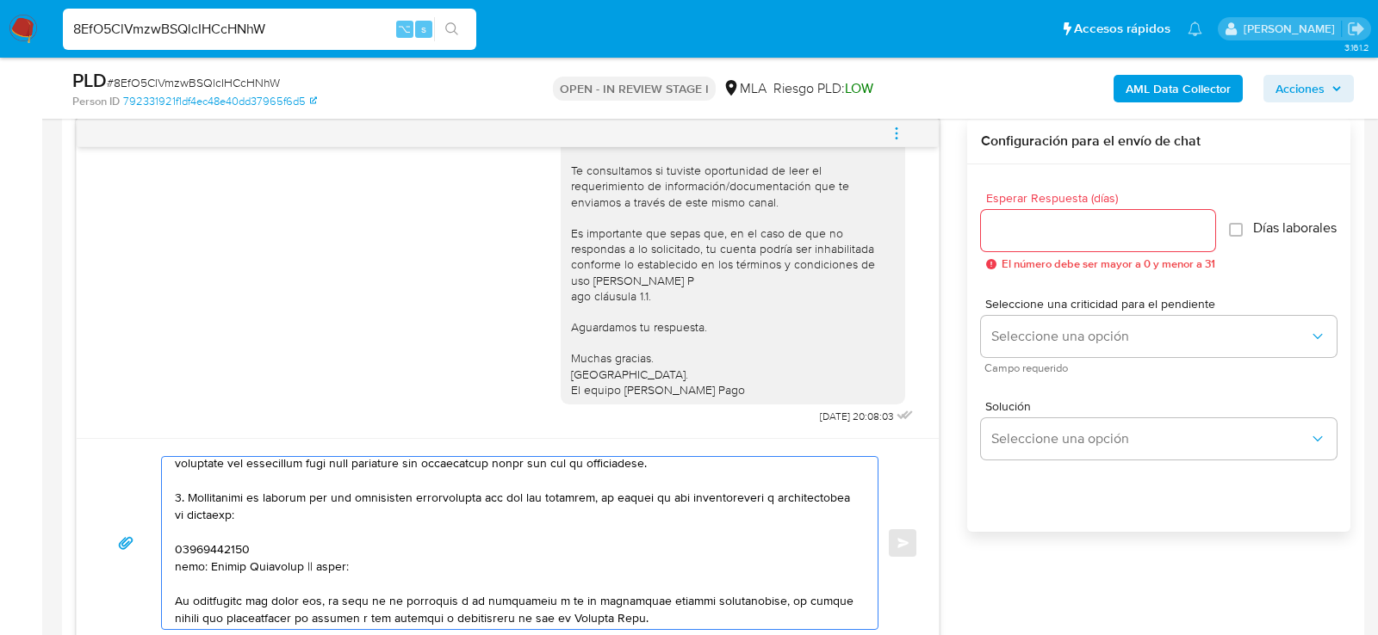
click at [212, 545] on textarea at bounding box center [515, 543] width 681 height 172
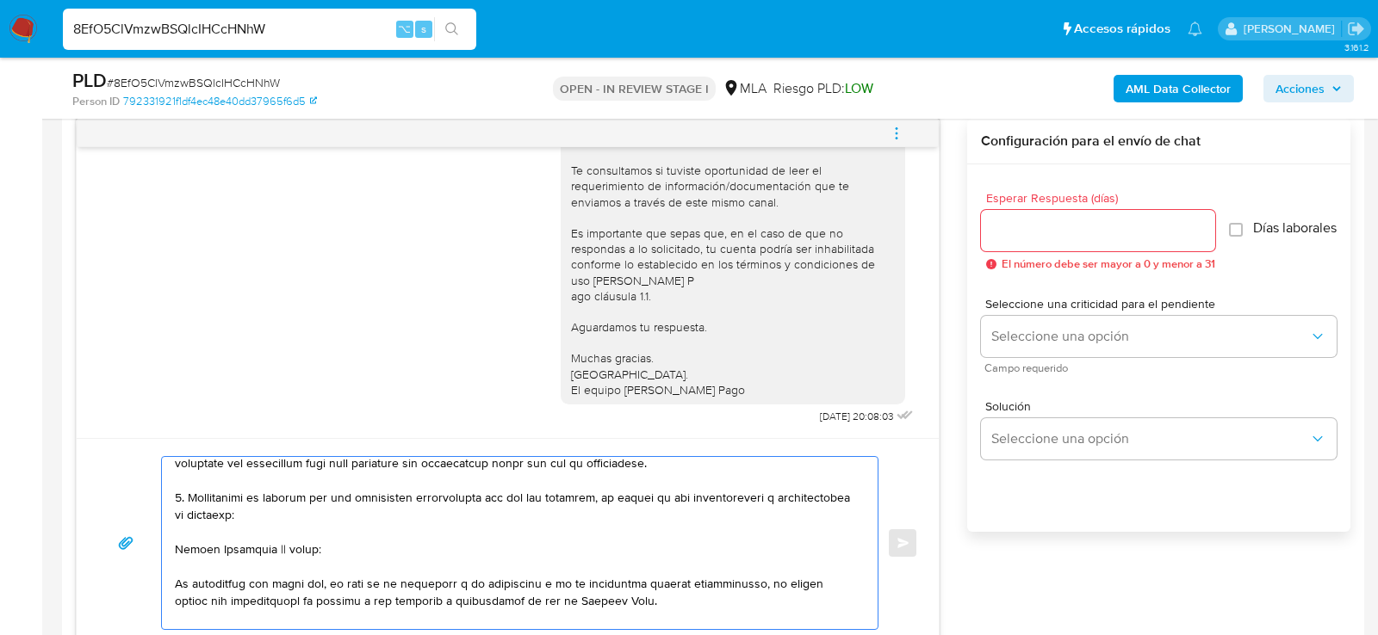
click at [289, 543] on textarea at bounding box center [515, 543] width 681 height 172
paste textarea "27386120507"
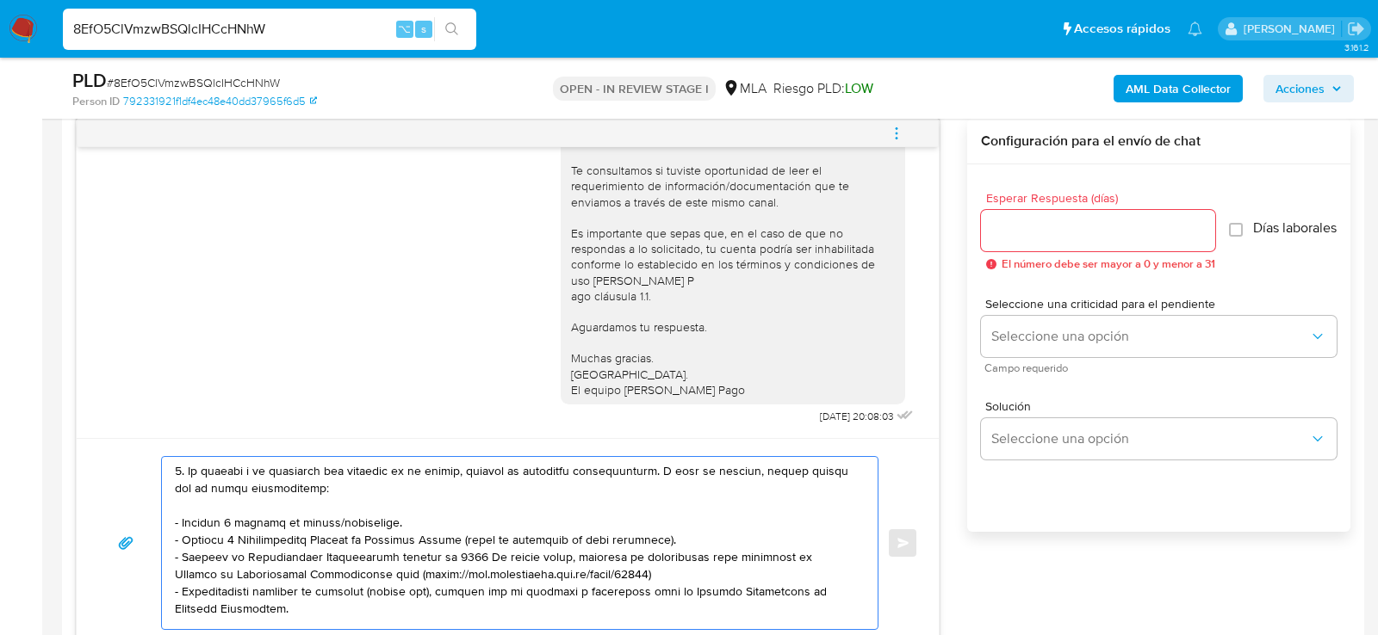
scroll to position [159, 0]
drag, startPoint x: 332, startPoint y: 514, endPoint x: 341, endPoint y: 591, distance: 77.2
click at [342, 592] on textarea at bounding box center [515, 543] width 681 height 172
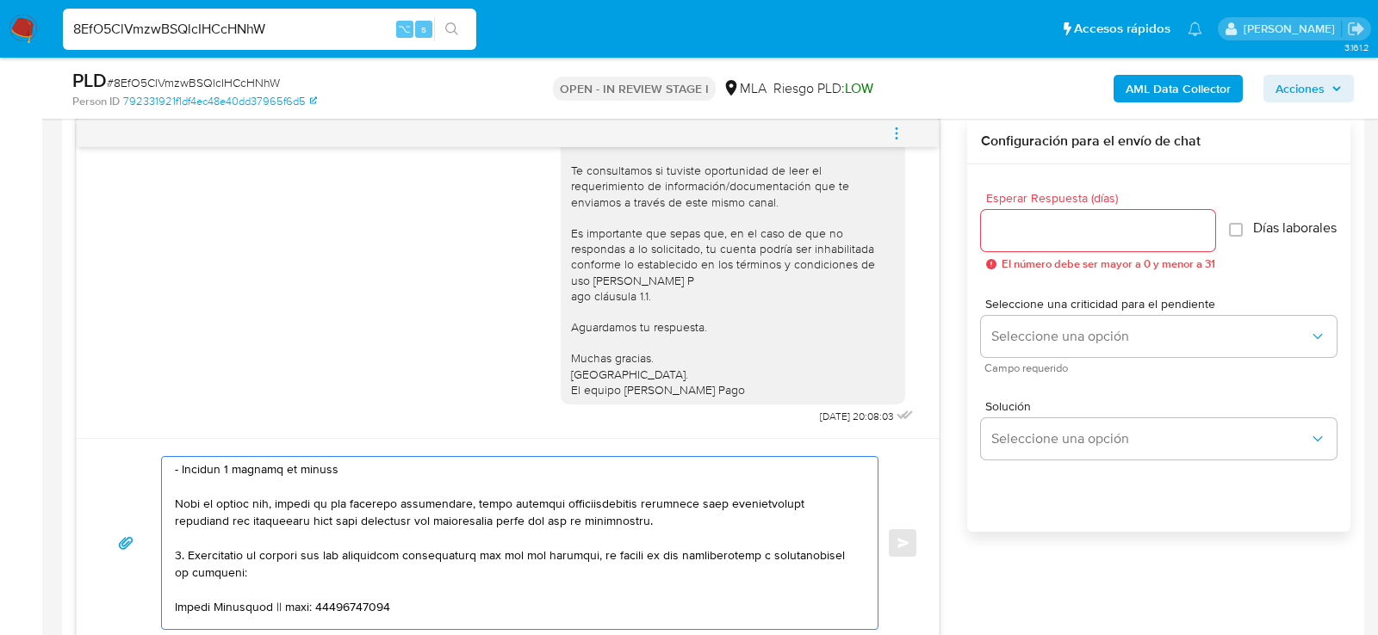
scroll to position [215, 0]
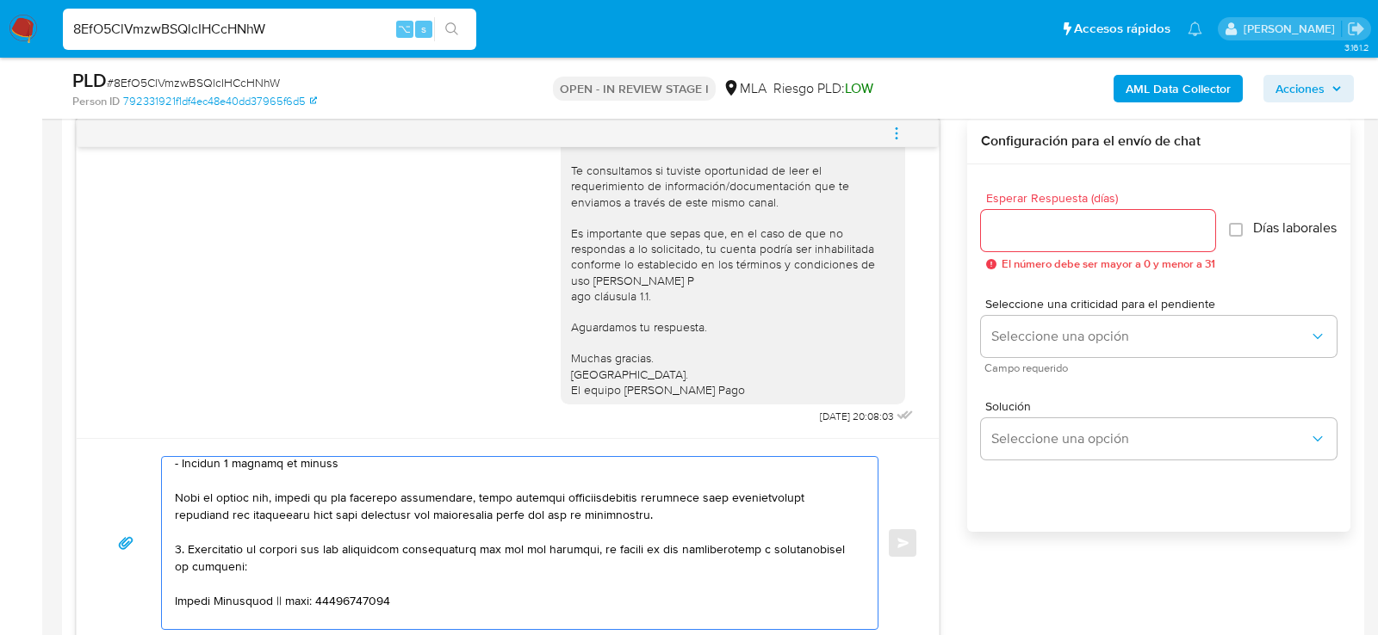
click at [384, 511] on textarea at bounding box center [515, 543] width 681 height 172
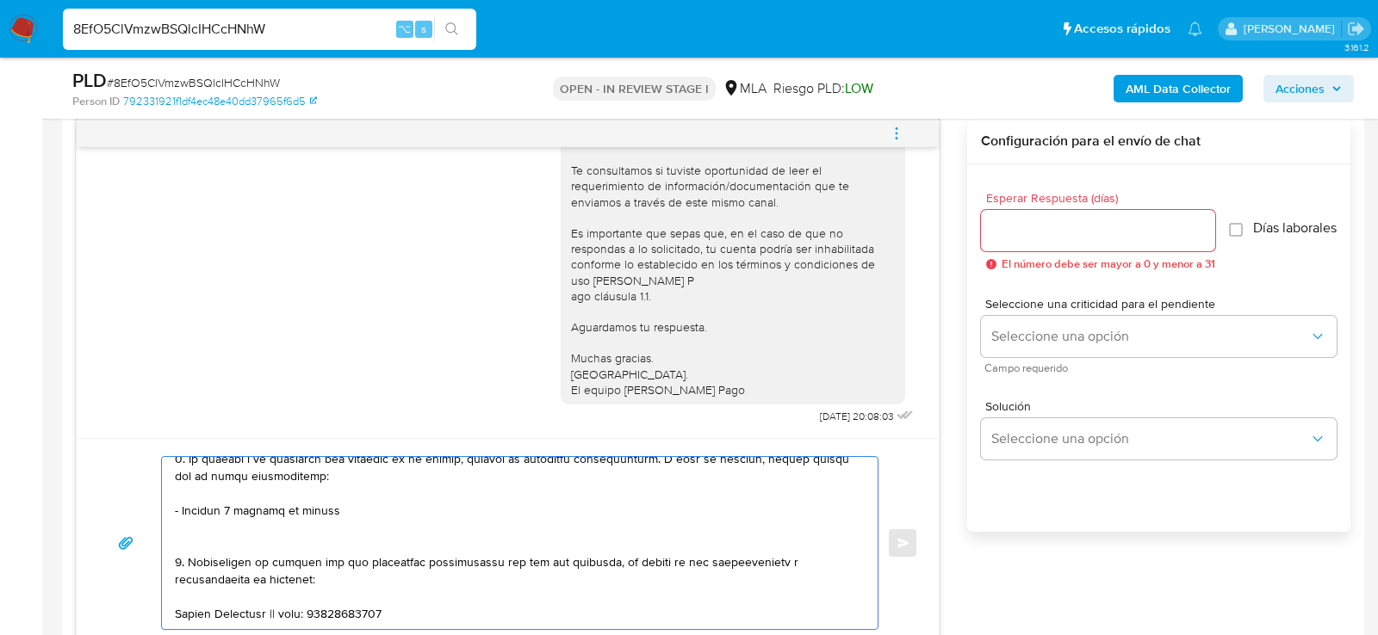
scroll to position [151, 0]
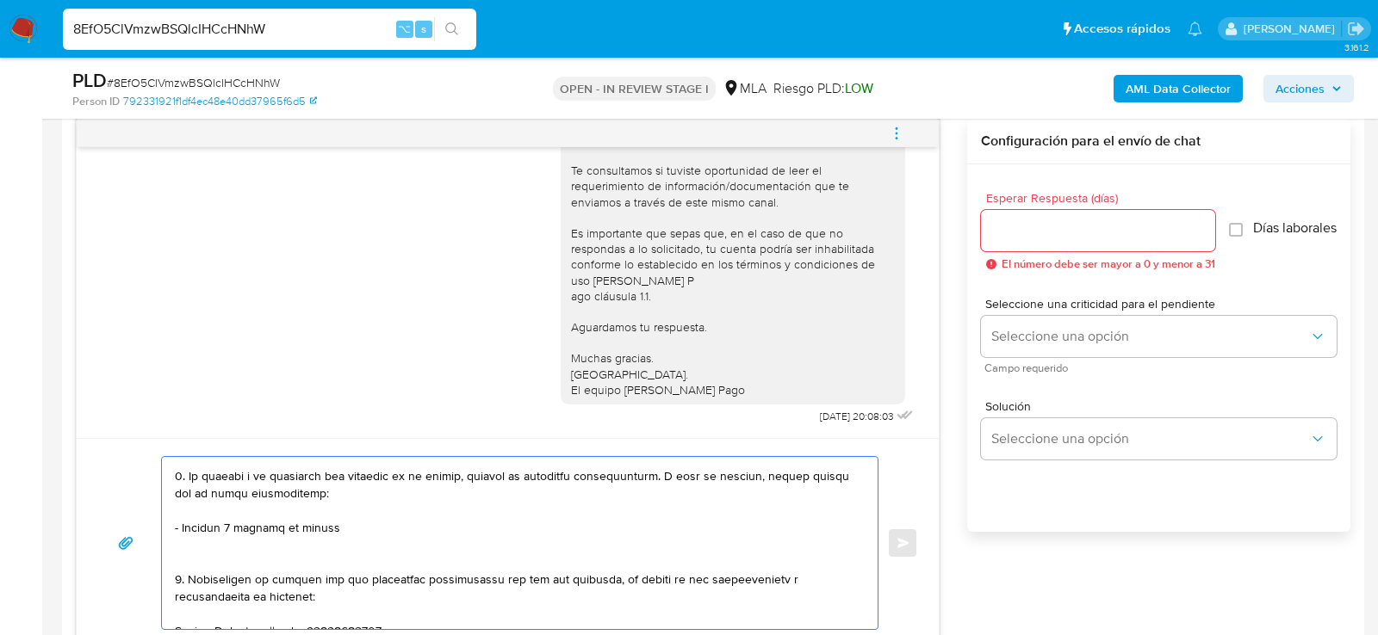
drag, startPoint x: 463, startPoint y: 473, endPoint x: 466, endPoint y: 485, distance: 12.3
click at [466, 485] on textarea at bounding box center [515, 543] width 681 height 172
click at [561, 515] on textarea at bounding box center [515, 543] width 681 height 172
drag, startPoint x: 660, startPoint y: 471, endPoint x: 668, endPoint y: 493, distance: 24.0
click at [668, 493] on textarea at bounding box center [515, 543] width 681 height 172
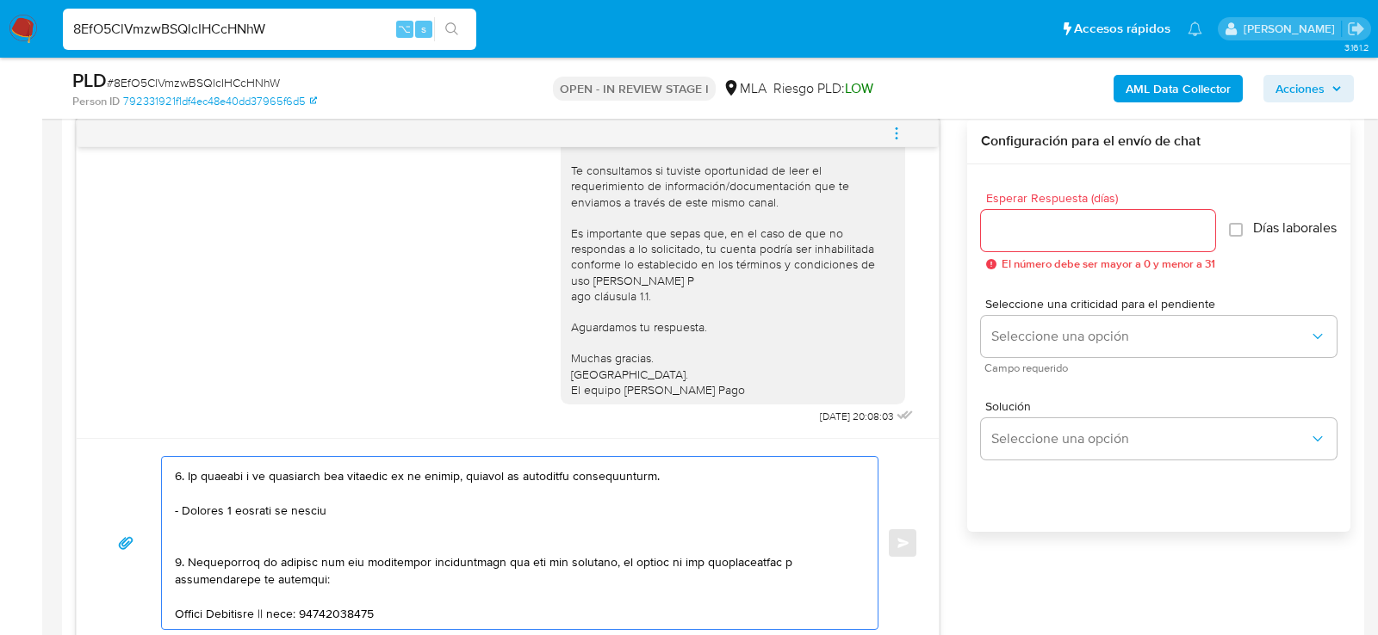
click at [602, 537] on textarea at bounding box center [515, 543] width 681 height 172
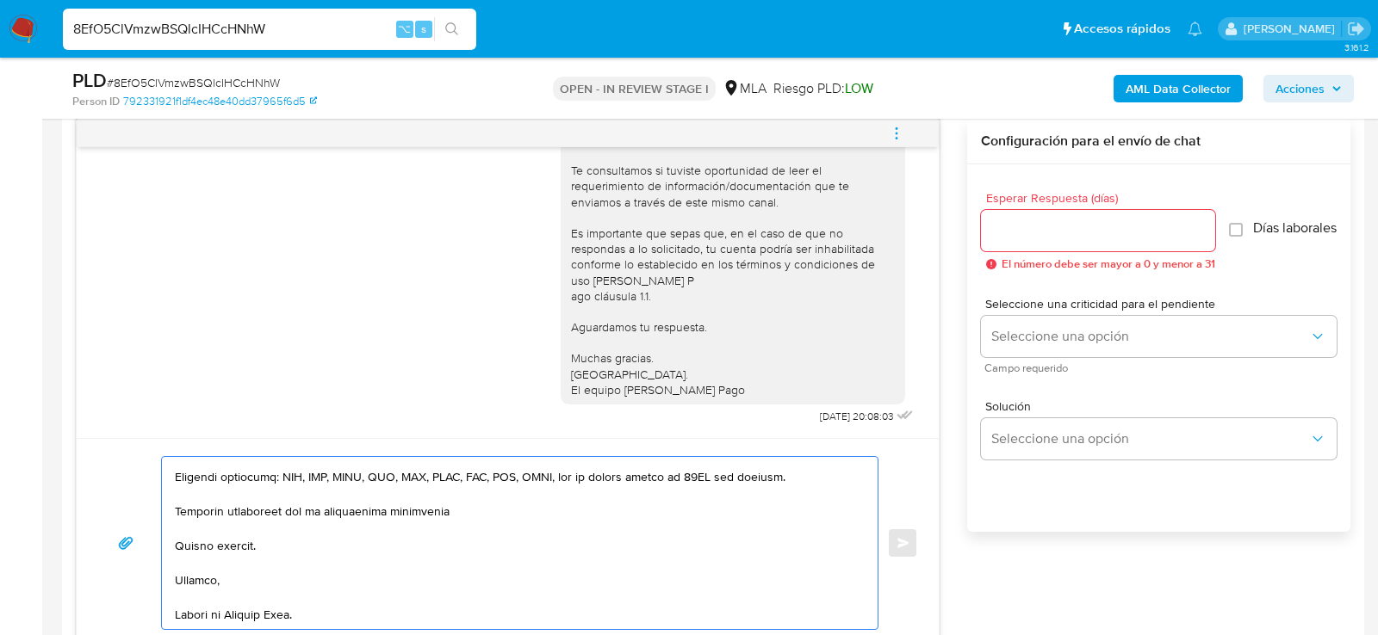
scroll to position [373, 0]
type textarea "Hola , En función de las operaciones registradas en tu cuenta de Mercado Pago, …"
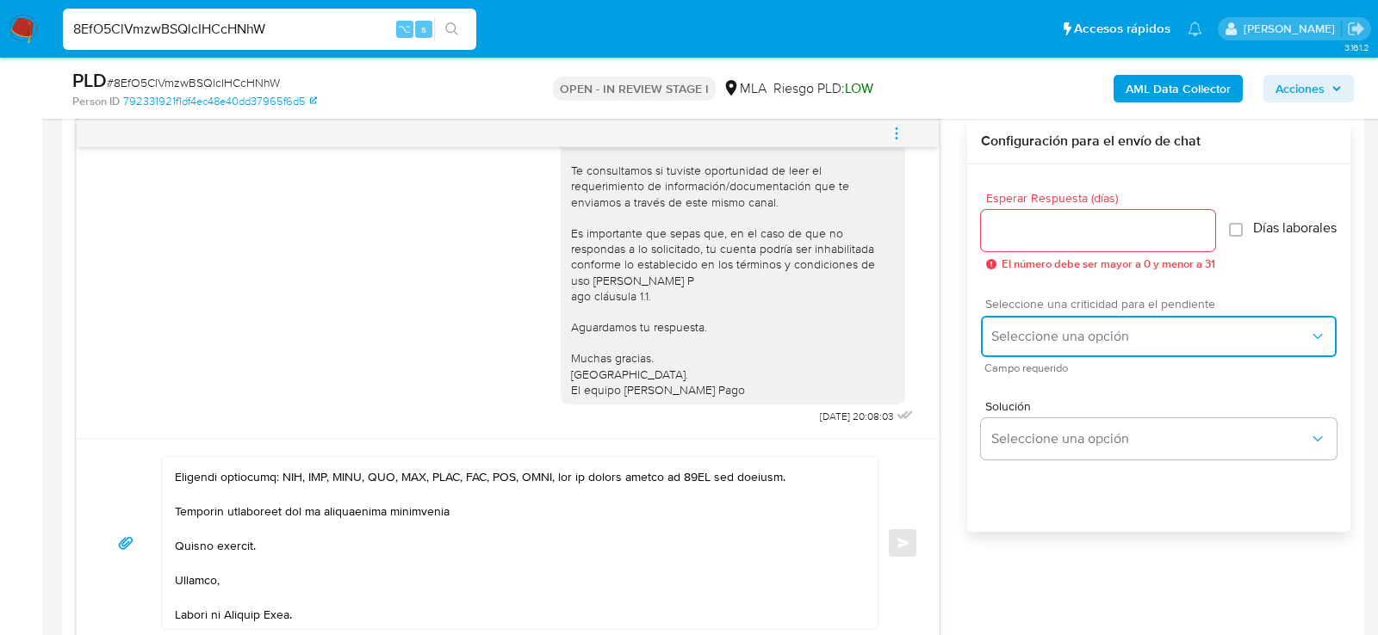
click at [1034, 333] on button "Seleccione una opción" at bounding box center [1159, 336] width 356 height 41
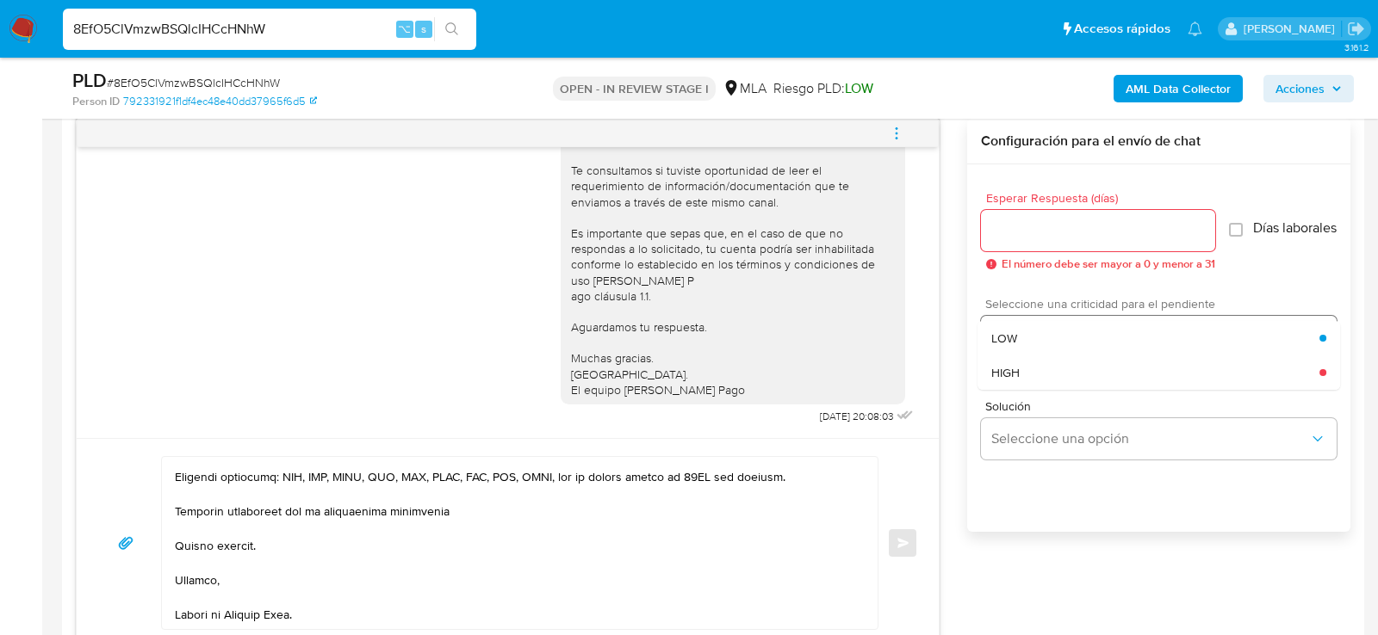
click at [1013, 369] on div "HIGH" at bounding box center [1155, 373] width 328 height 34
click at [1014, 244] on div at bounding box center [1098, 230] width 234 height 41
click at [1012, 231] on input "Esperar Respuesta (días)" at bounding box center [1098, 231] width 234 height 22
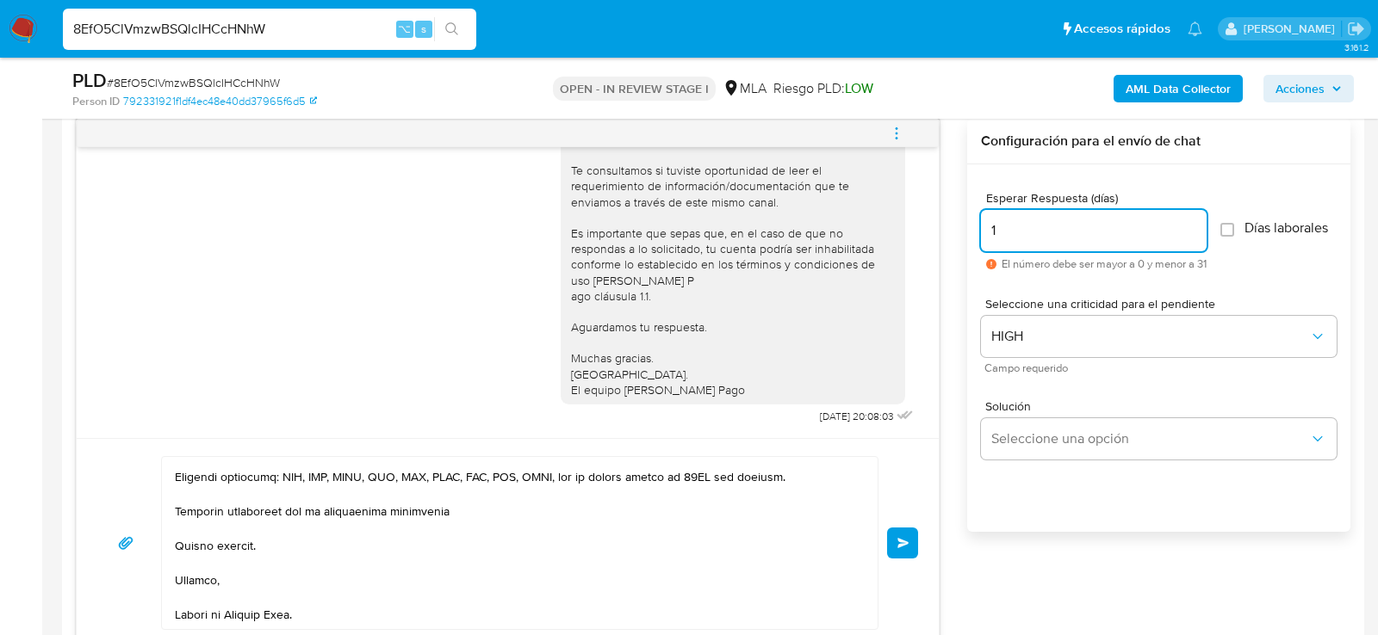
type input "1"
click at [902, 562] on div "Enviar" at bounding box center [507, 543] width 821 height 174
click at [902, 551] on button "Enviar" at bounding box center [902, 543] width 31 height 31
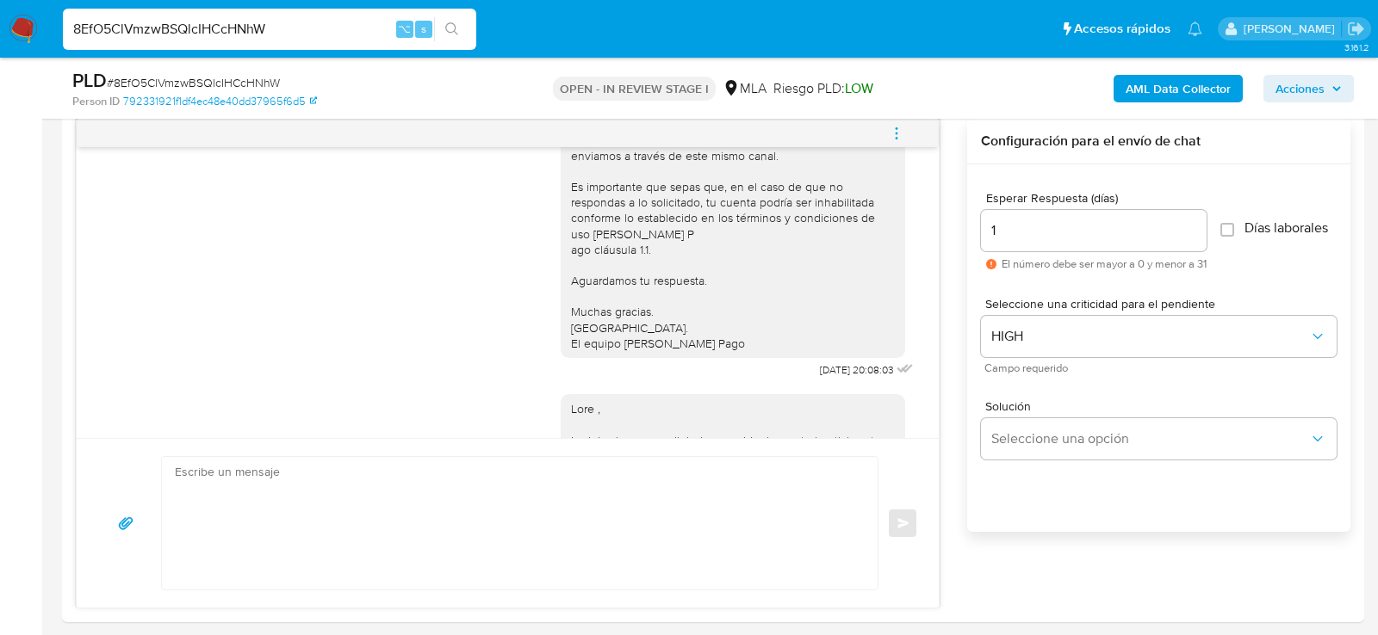
scroll to position [1693, 0]
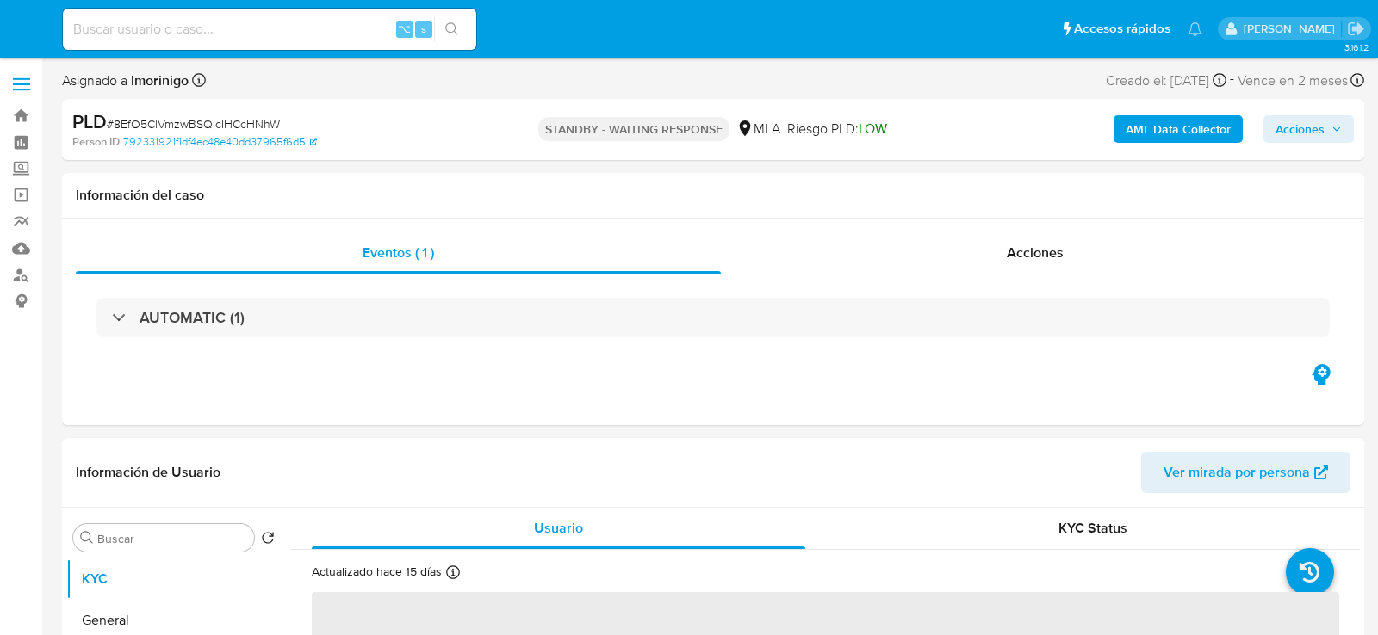
select select "10"
click at [228, 28] on input at bounding box center [269, 29] width 413 height 22
paste input "LOSSIk2dCXDJu1s1j4Zh3IxD"
type input "LOSSIk2dCXDJu1s1j4Zh3IxD"
select select "10"
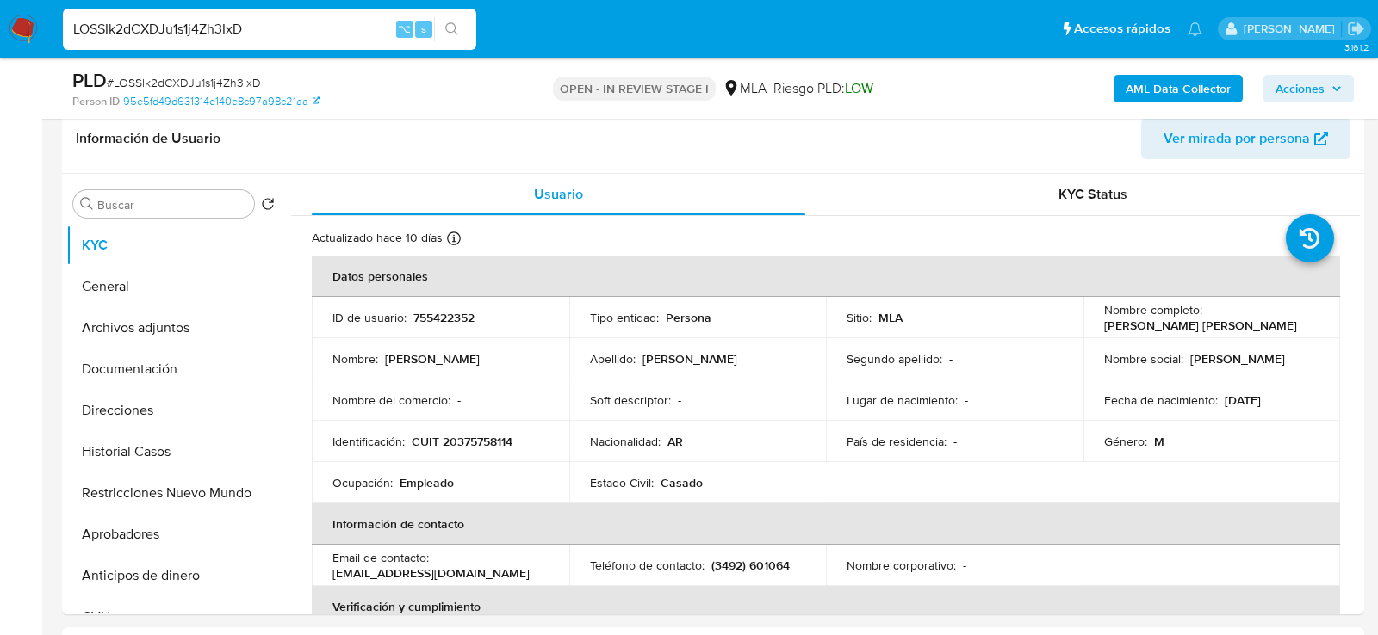
scroll to position [364, 0]
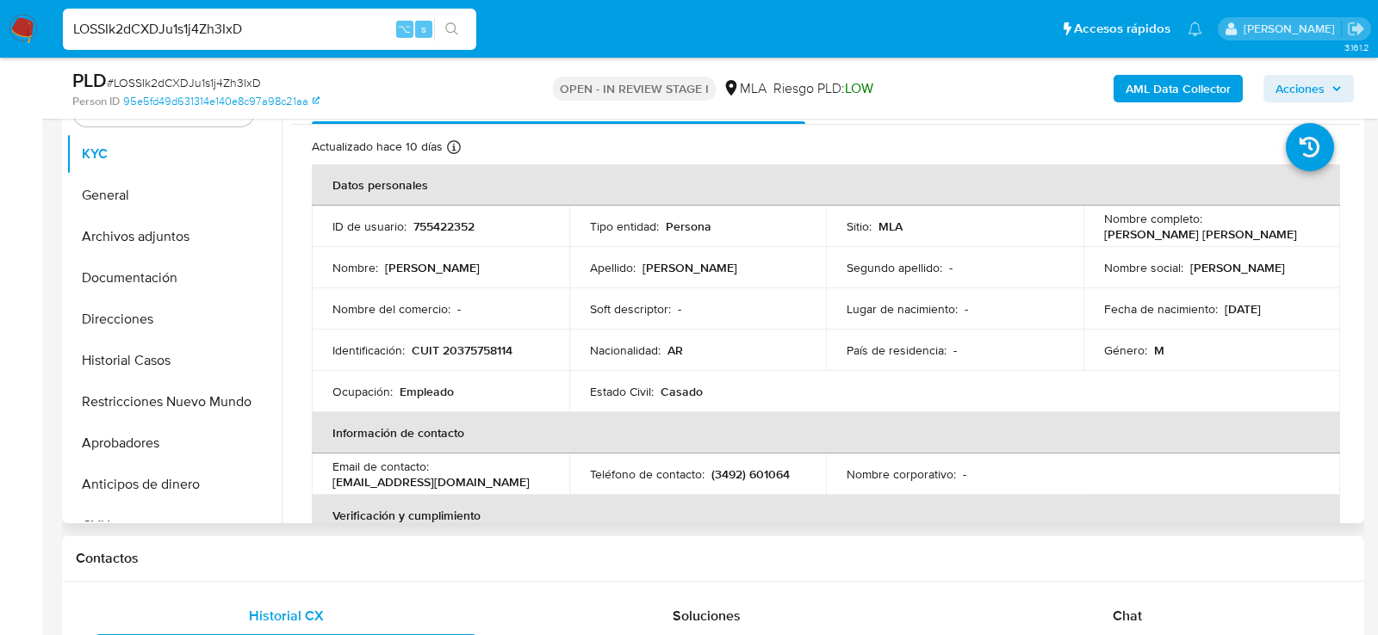
click at [485, 338] on td "Identificación : CUIT 20375758114" at bounding box center [440, 350] width 257 height 41
click at [484, 347] on p "CUIT 20375758114" at bounding box center [462, 350] width 101 height 15
copy p "20375758114"
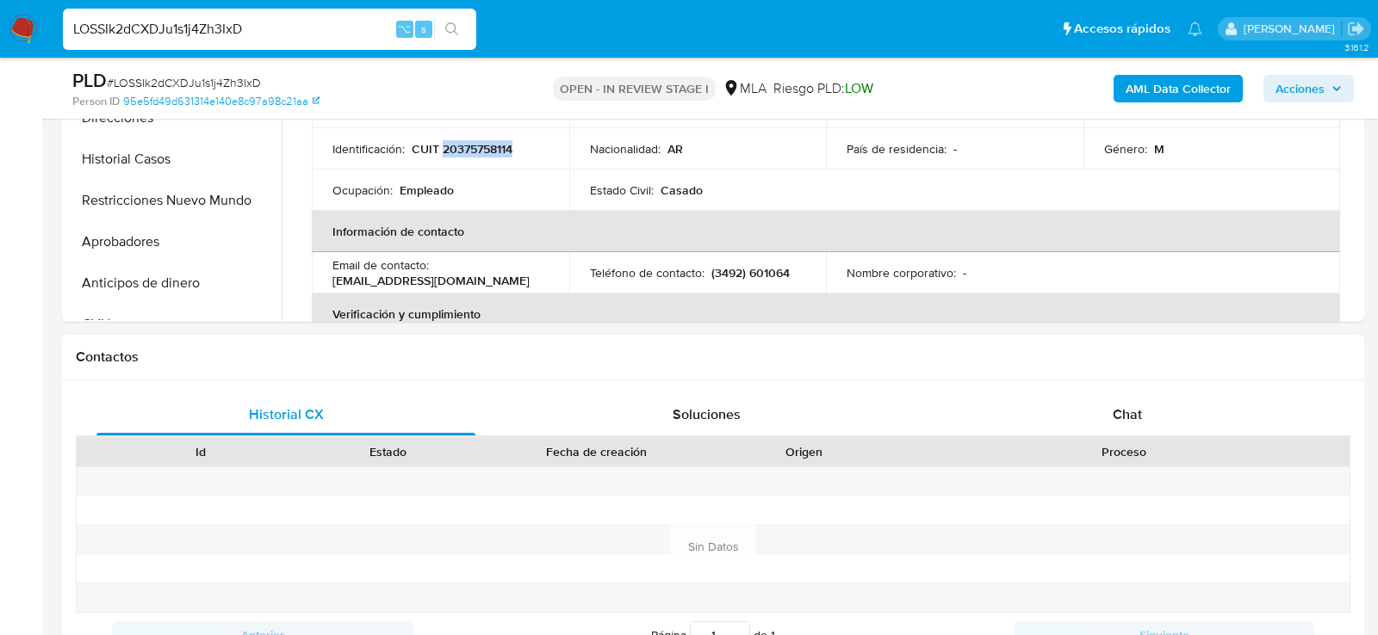
scroll to position [682, 0]
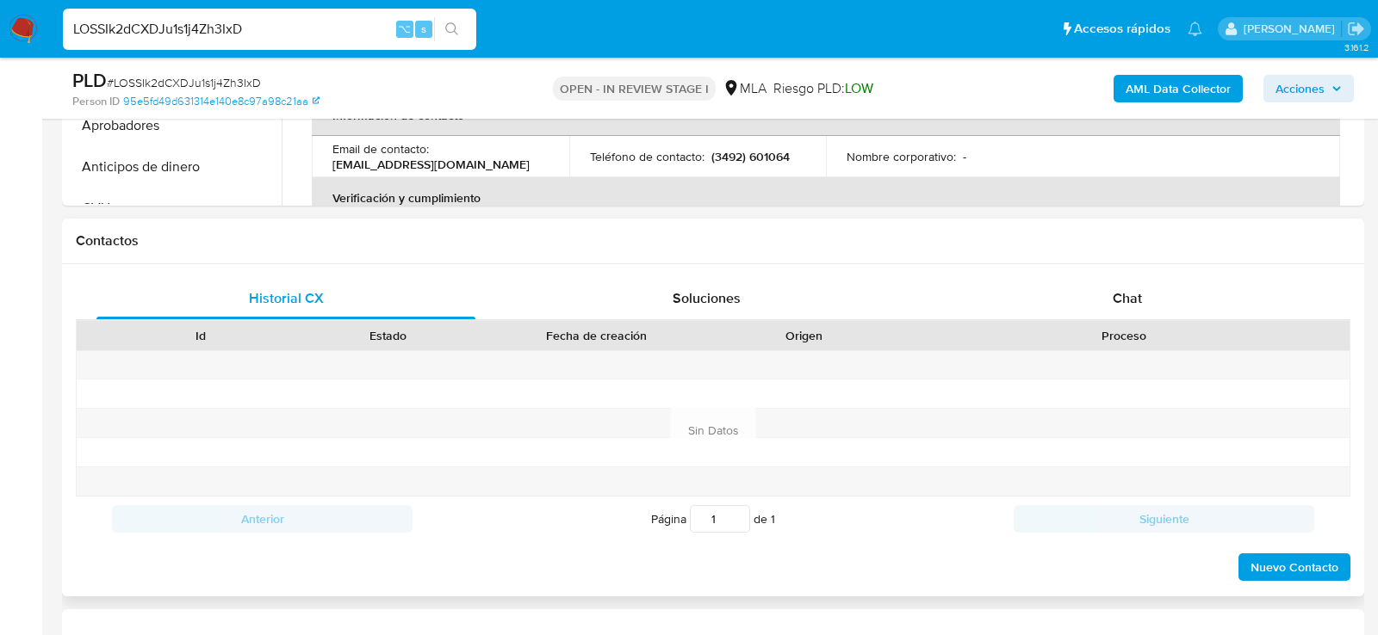
click at [1144, 272] on div "Historial CX Soluciones Chat Id Estado Fecha de creación Origen Proceso Anterio…" at bounding box center [713, 430] width 1302 height 332
click at [1132, 292] on span "Chat" at bounding box center [1127, 298] width 29 height 20
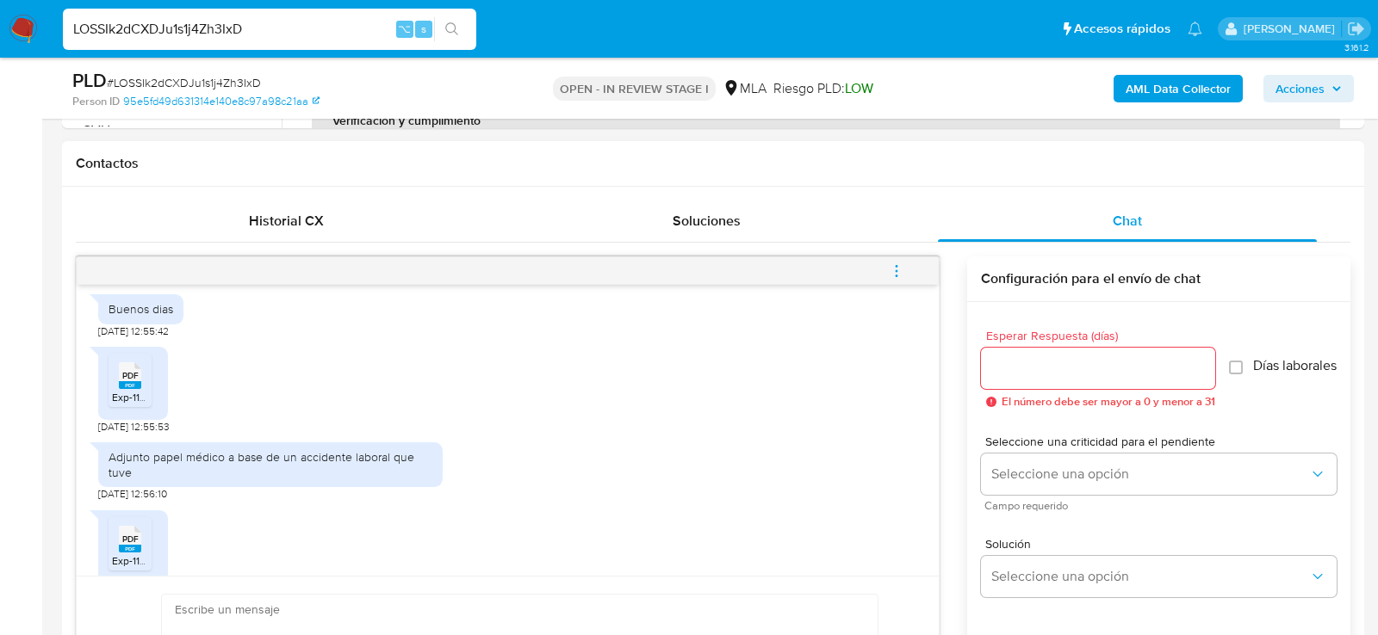
scroll to position [1033, 0]
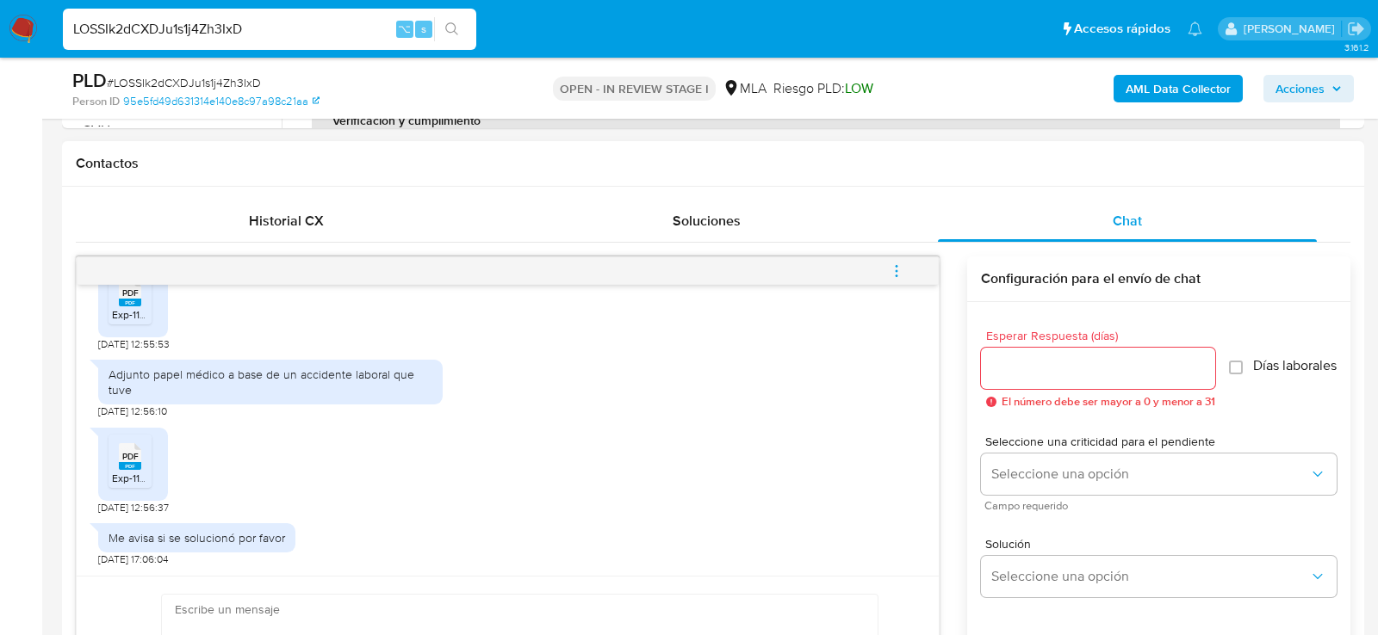
click at [126, 307] on rect at bounding box center [130, 303] width 22 height 8
click at [126, 470] on rect at bounding box center [130, 466] width 22 height 8
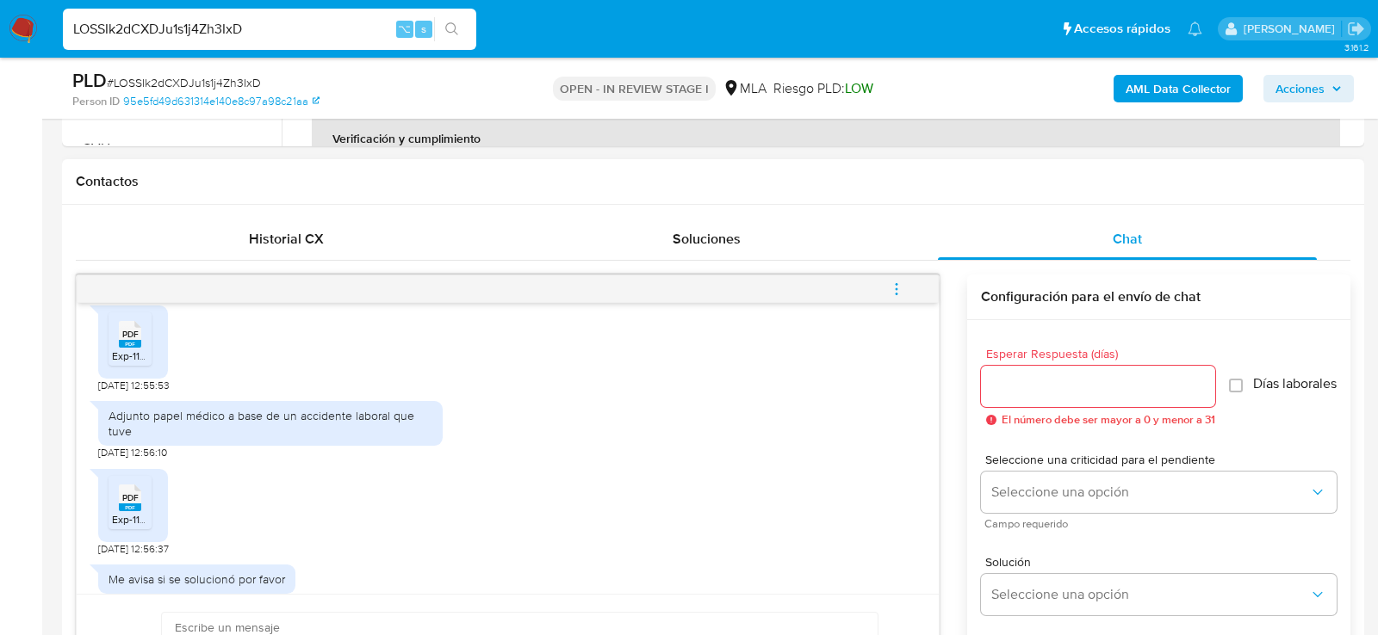
scroll to position [1063, 0]
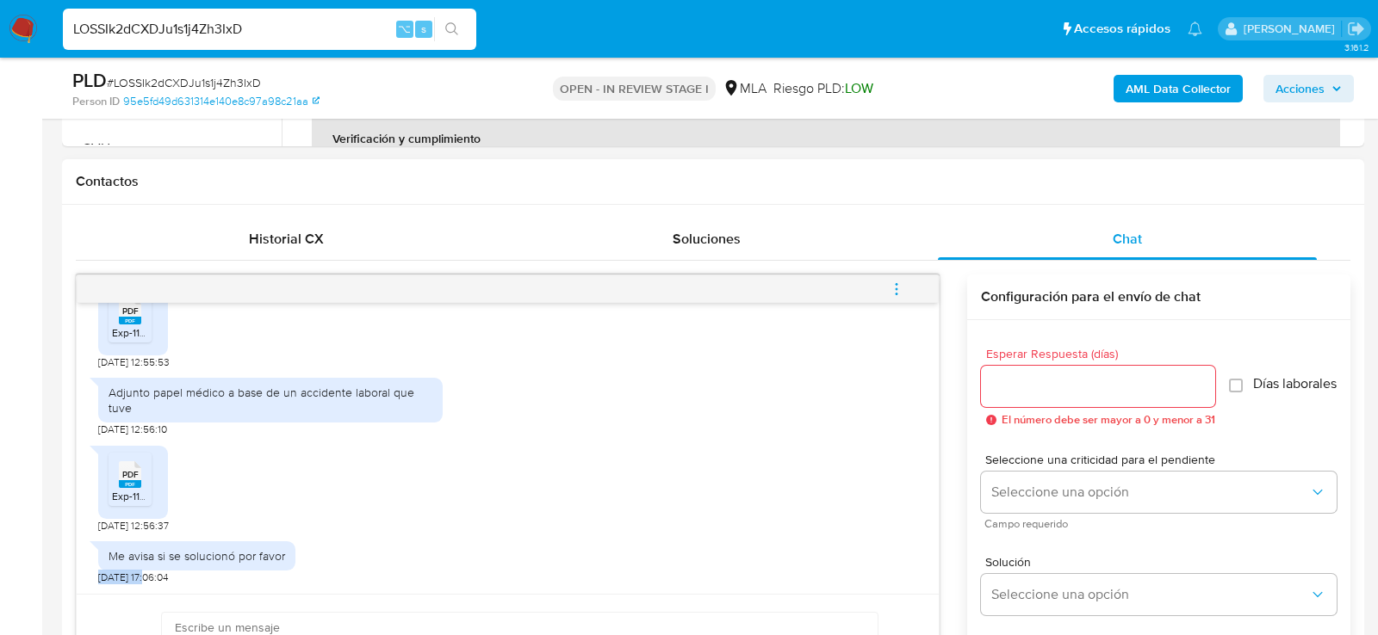
drag, startPoint x: 147, startPoint y: 575, endPoint x: 92, endPoint y: 573, distance: 55.1
click at [92, 573] on div "17/09/2025 14:33:05 Buenos dias 18/09/2025 12:55:42 PDF PDF Exp-116256-25 WASIN…" at bounding box center [508, 448] width 862 height 291
copy span "18/09/2025"
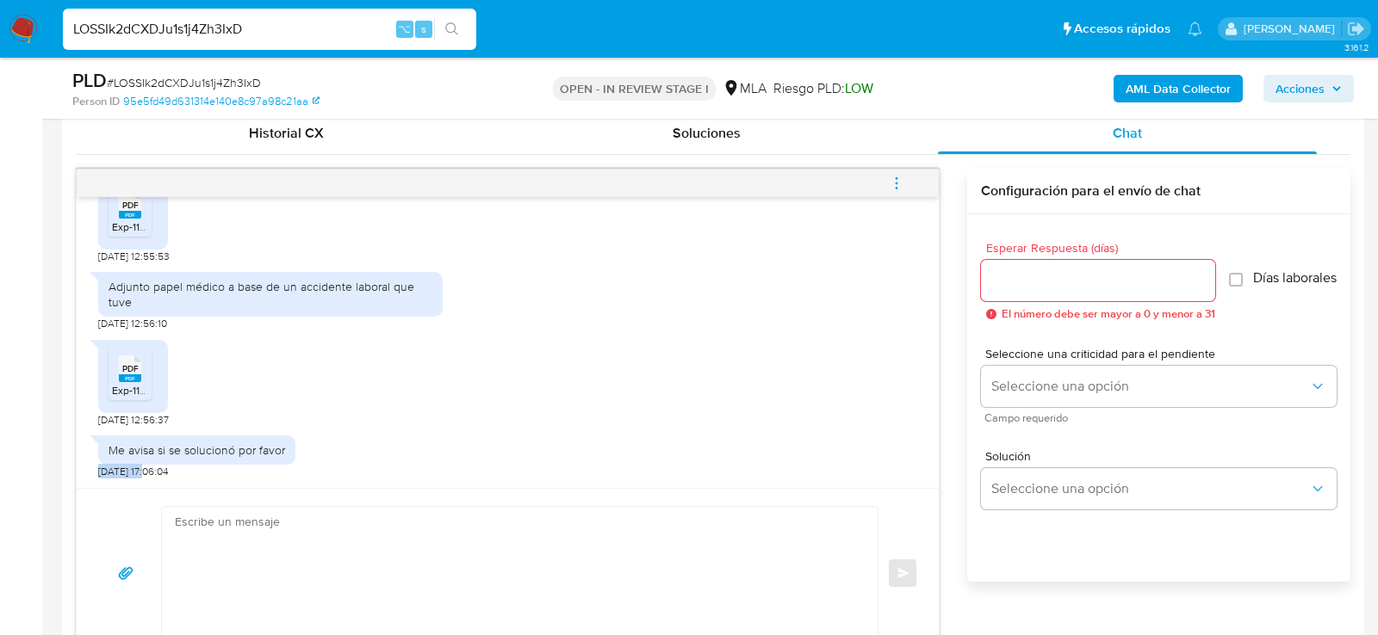
scroll to position [851, 0]
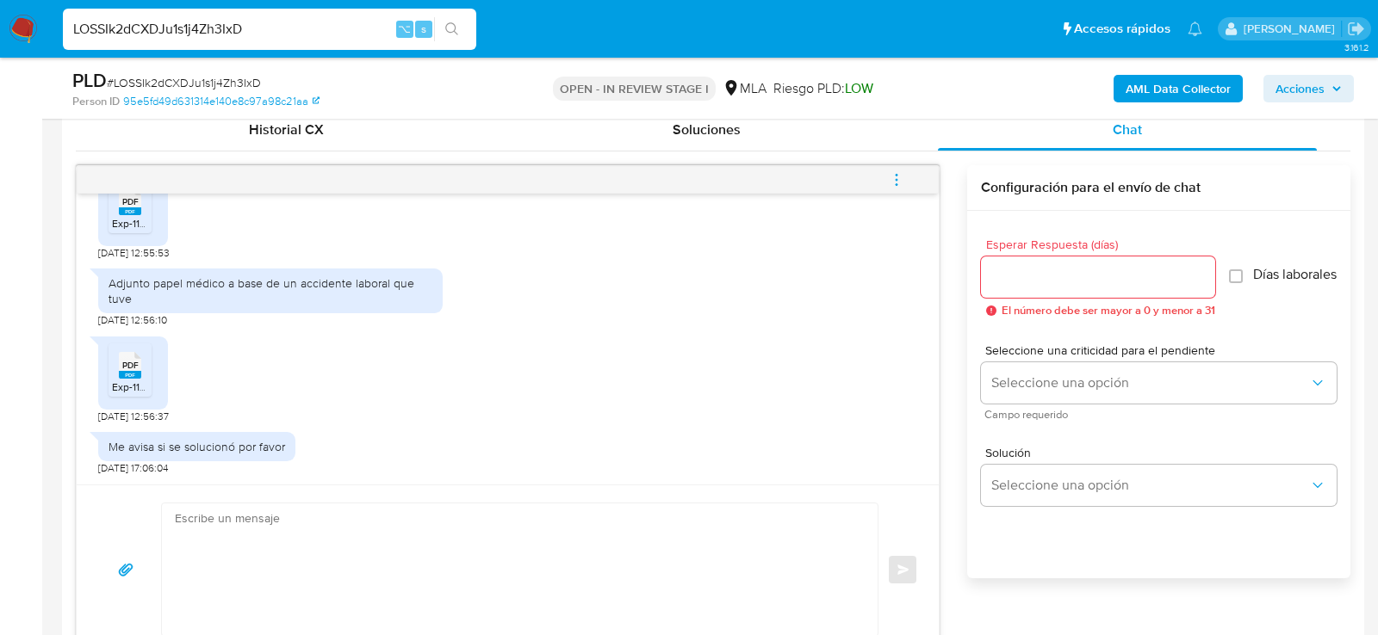
click at [242, 532] on textarea at bounding box center [515, 570] width 681 height 133
paste textarea "Hola, ¡Muchas gracias por tu respuesta! Confirmamos la recepción de la document…"
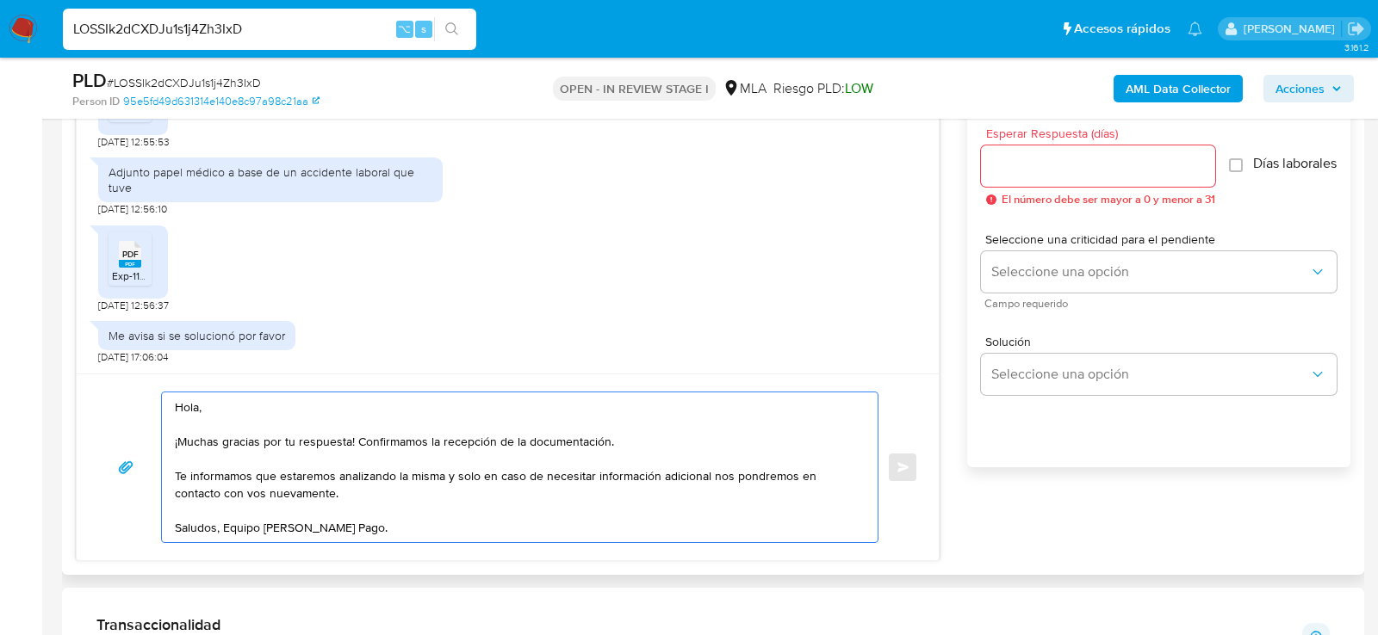
scroll to position [975, 0]
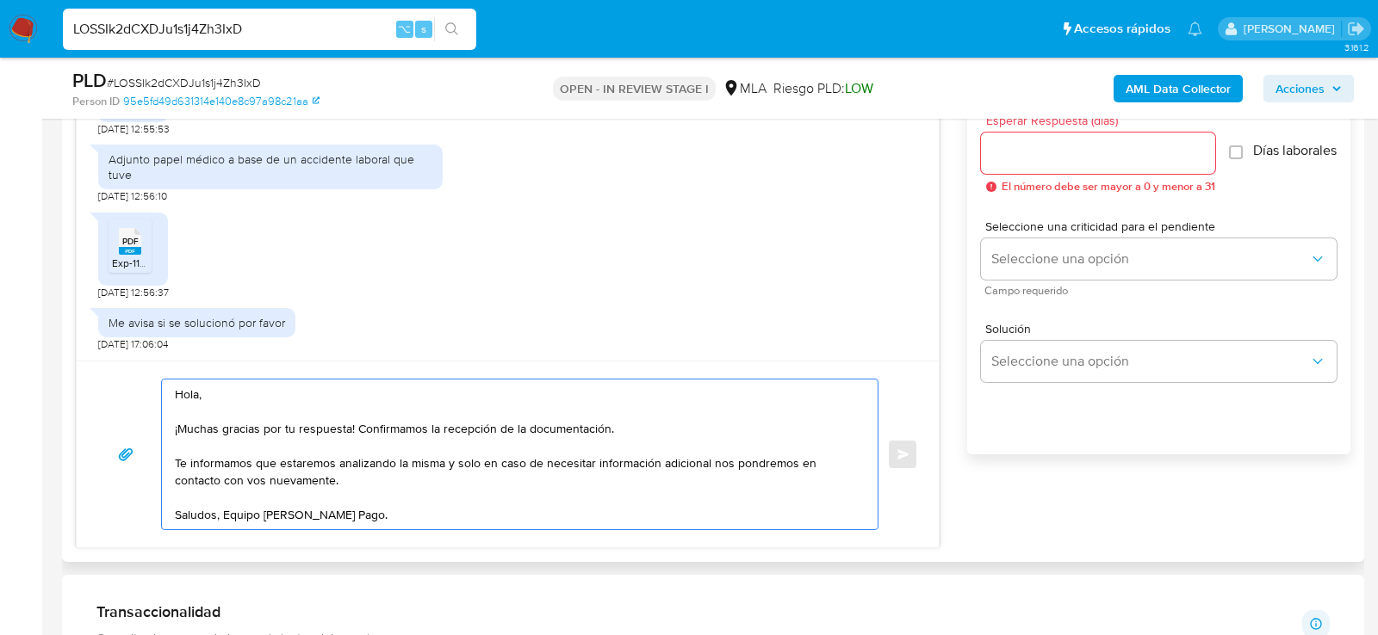
click at [715, 488] on textarea "Hola, ¡Muchas gracias por tu respuesta! Confirmamos la recepción de la document…" at bounding box center [515, 455] width 681 height 150
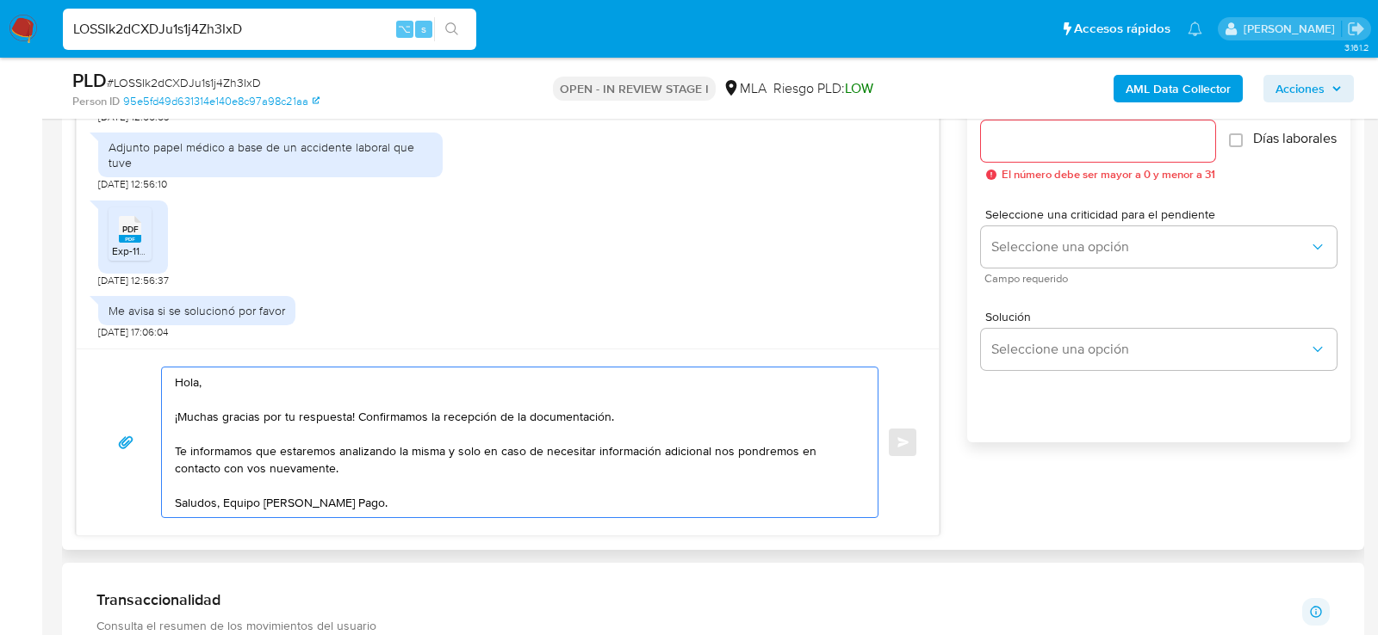
scroll to position [958, 0]
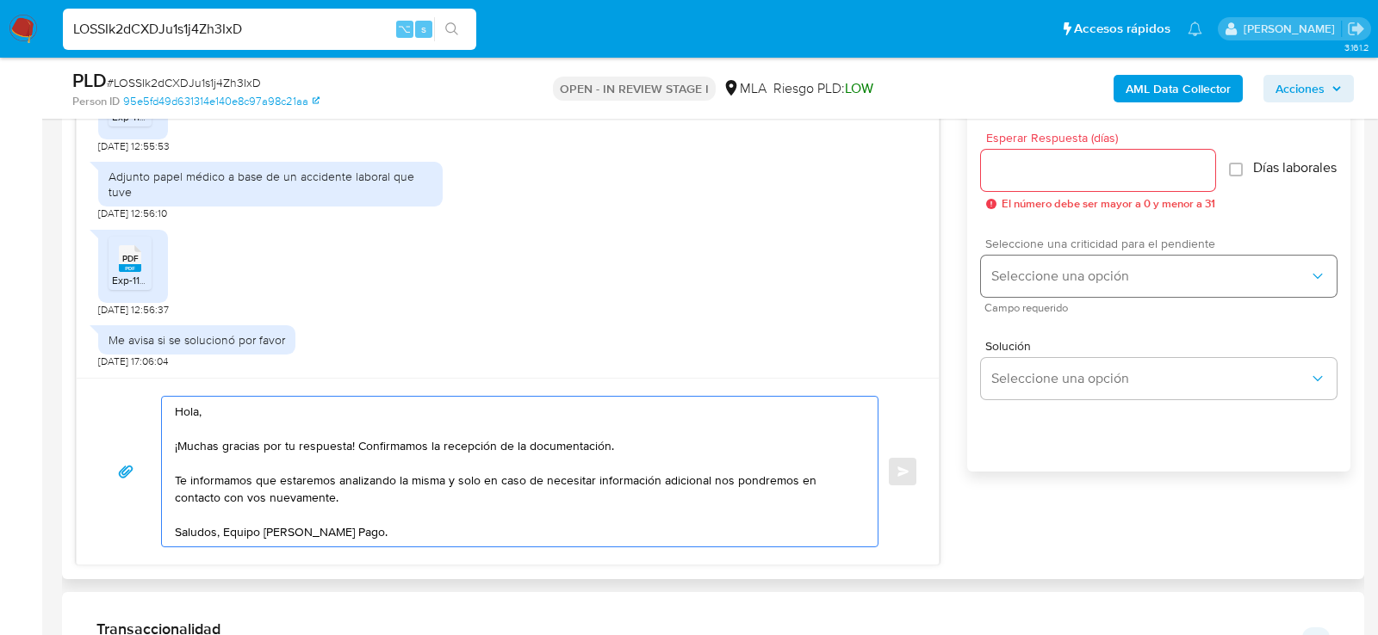
type textarea "Hola, ¡Muchas gracias por tu respuesta! Confirmamos la recepción de la document…"
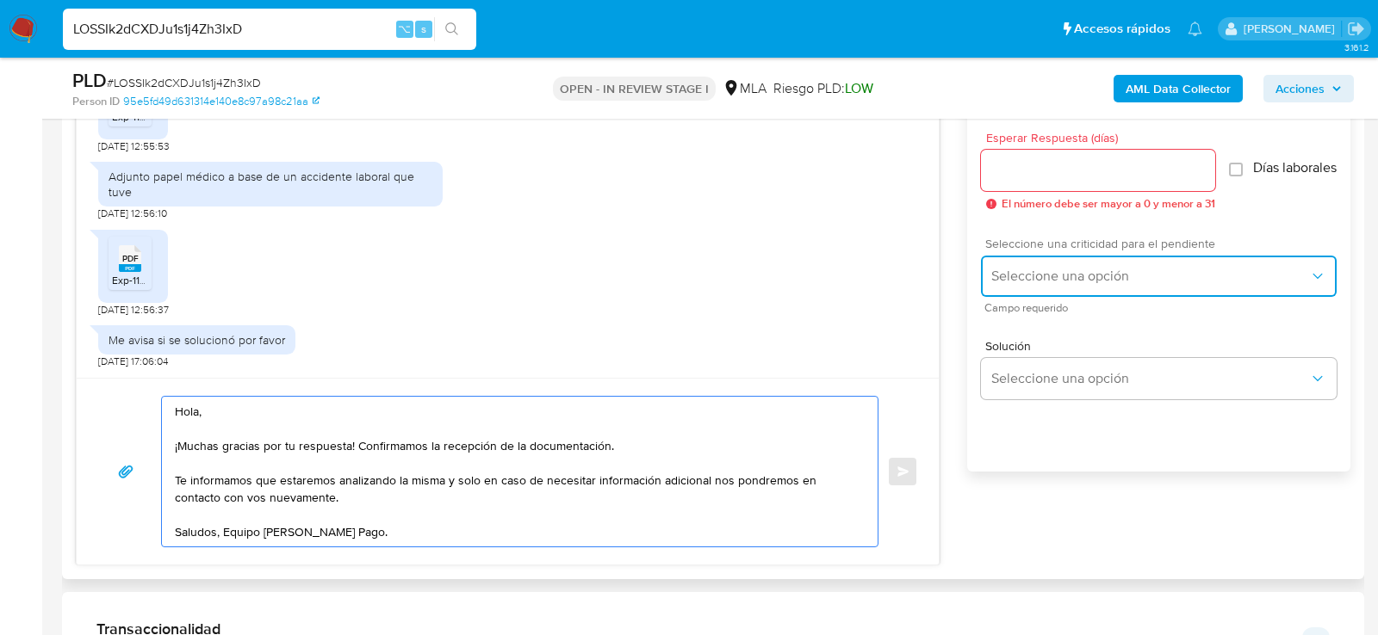
click at [1020, 295] on button "Seleccione una opción" at bounding box center [1159, 276] width 356 height 41
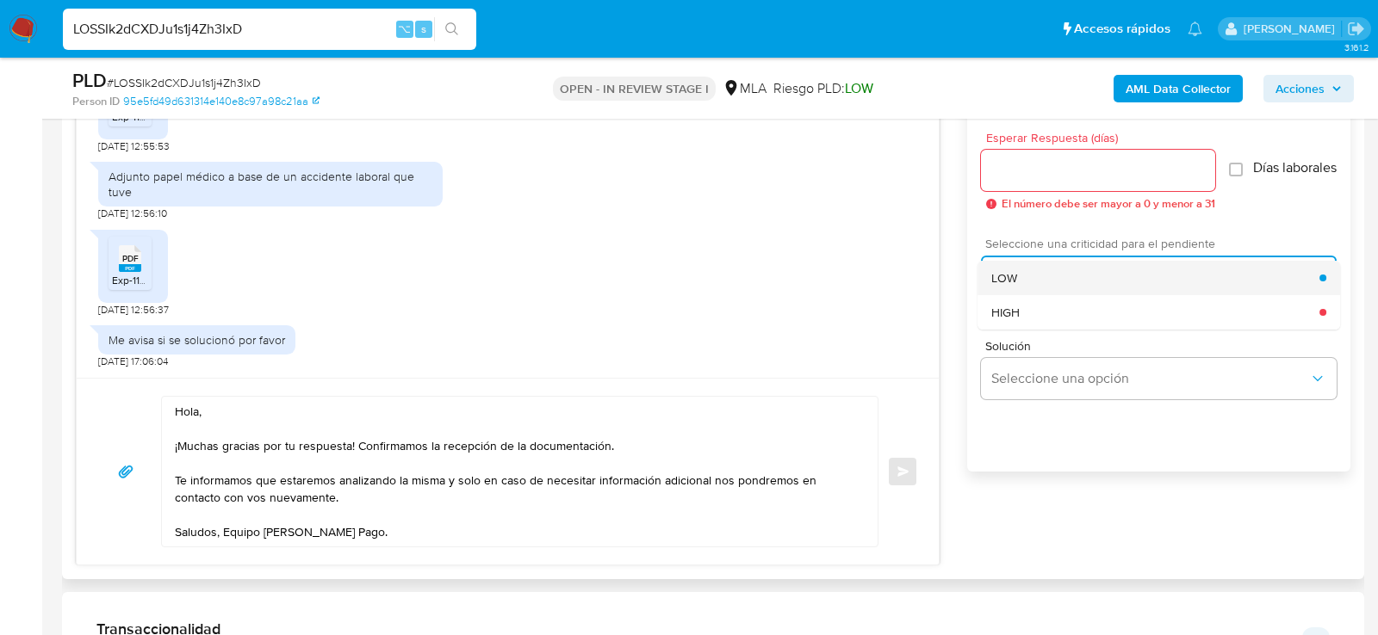
click at [1010, 295] on div "LOW" at bounding box center [1155, 278] width 328 height 34
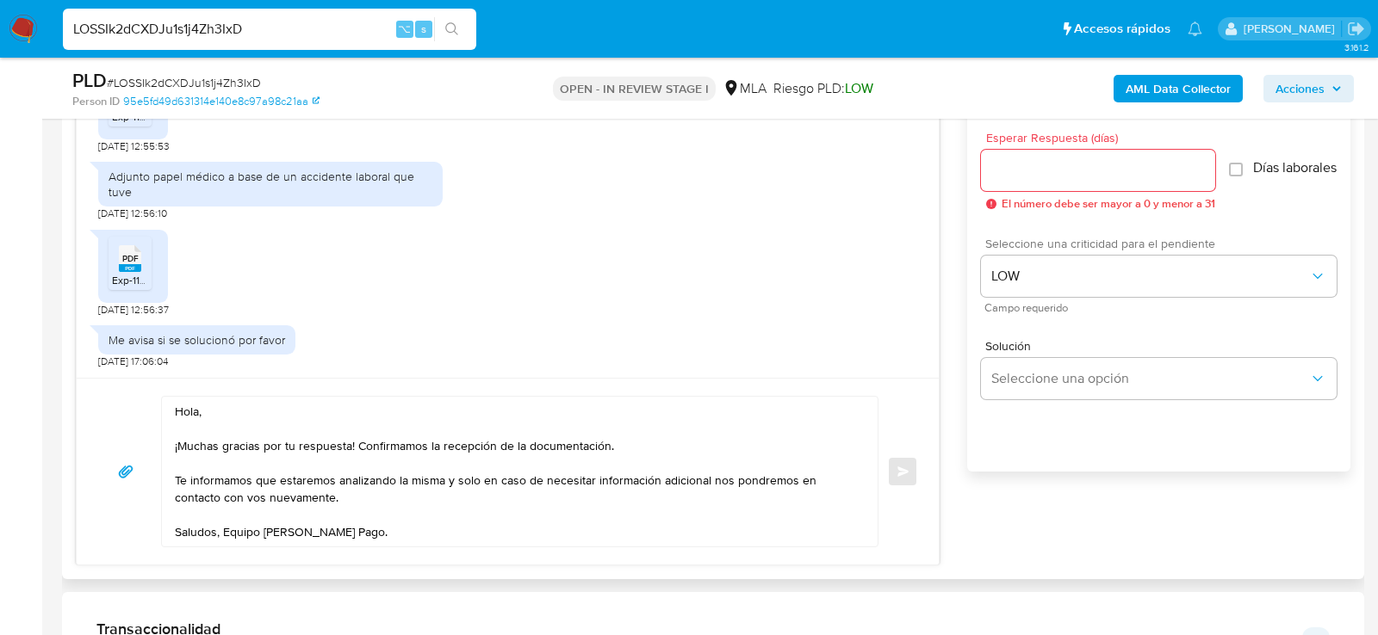
click at [1010, 187] on div at bounding box center [1098, 170] width 234 height 41
click at [1001, 176] on input "Esperar Respuesta (días)" at bounding box center [1098, 170] width 234 height 22
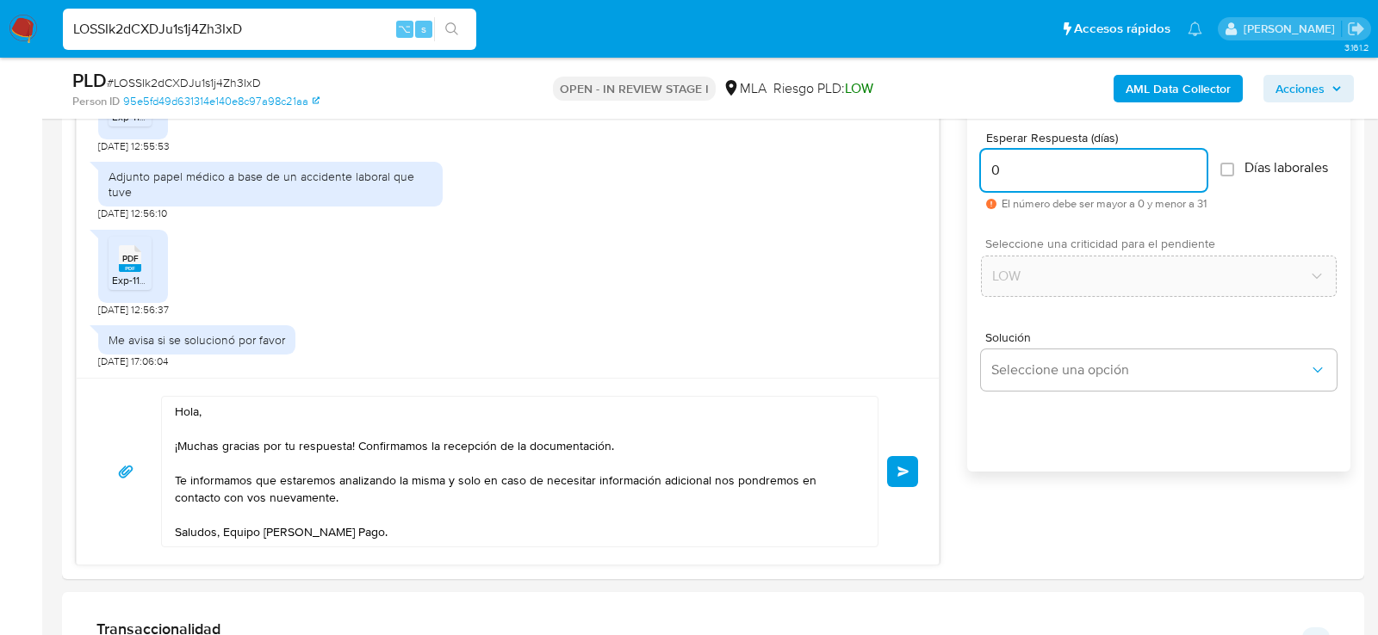
type input "0"
click at [228, 76] on span "# LOSSIk2dCXDJu1s1j4Zh3IxD" at bounding box center [184, 82] width 154 height 17
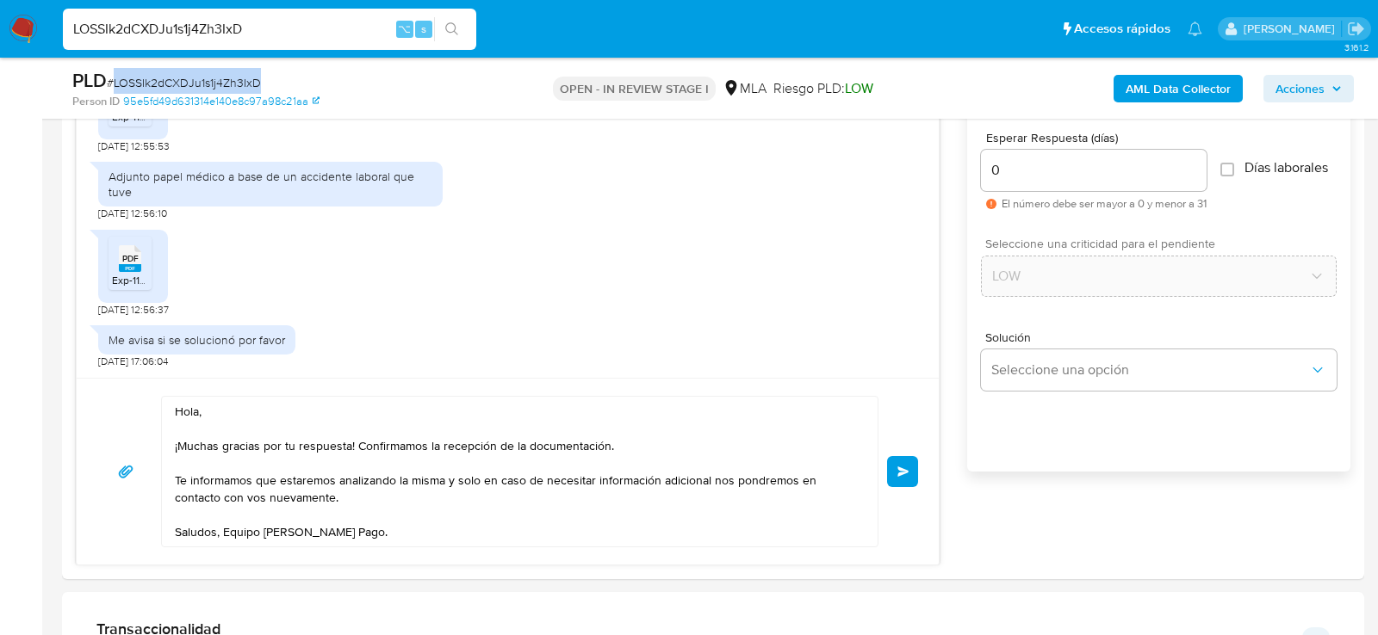
click at [228, 76] on span "# LOSSIk2dCXDJu1s1j4Zh3IxD" at bounding box center [184, 82] width 154 height 17
copy span "LOSSIk2dCXDJu1s1j4Zh3IxD"
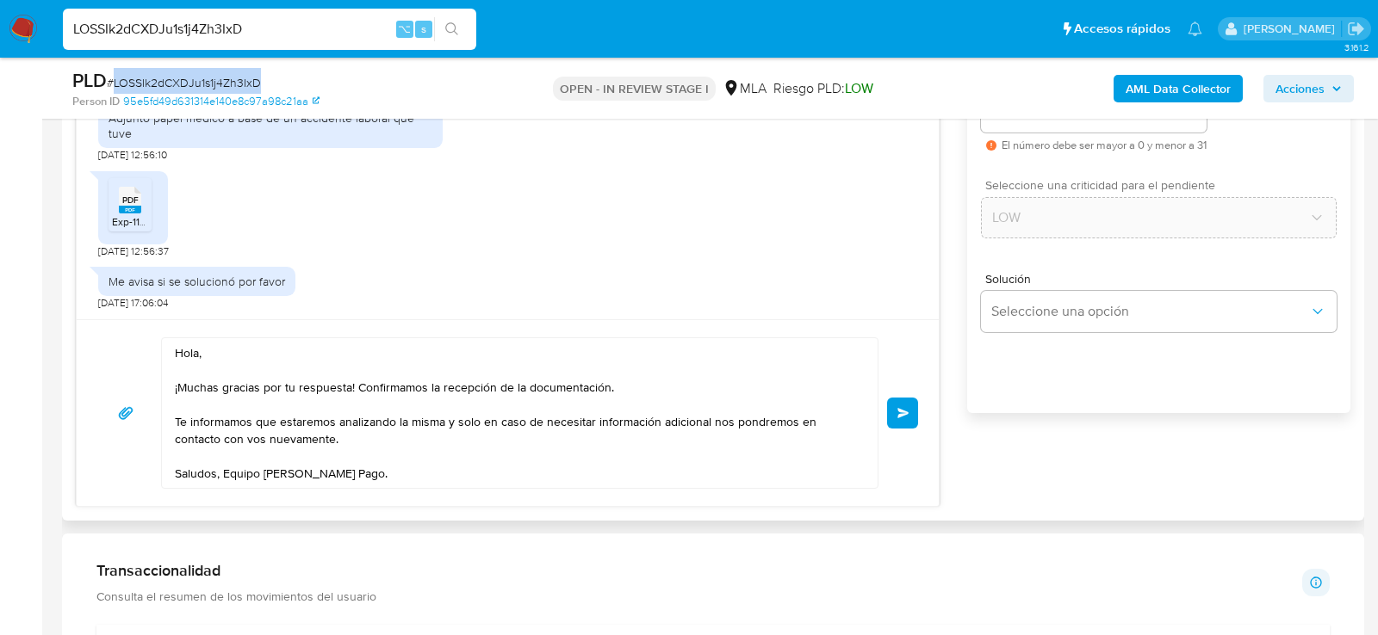
scroll to position [1015, 0]
click at [896, 413] on button "Enviar" at bounding box center [902, 414] width 31 height 31
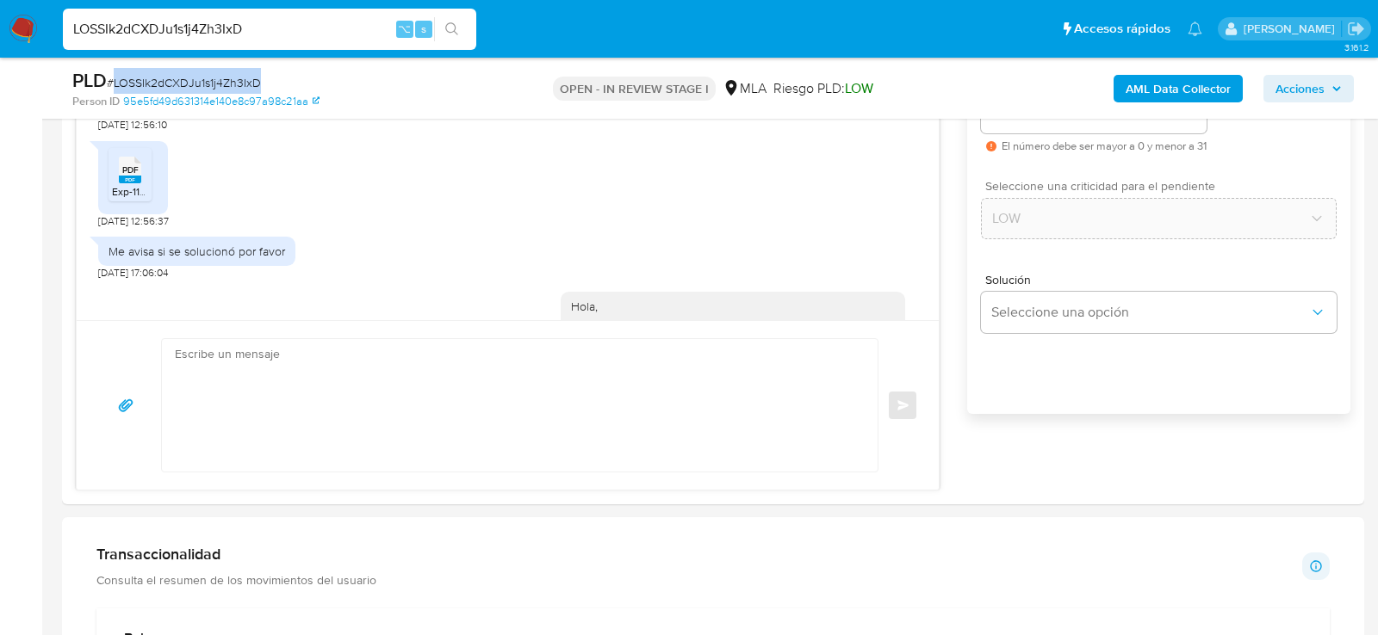
scroll to position [1270, 0]
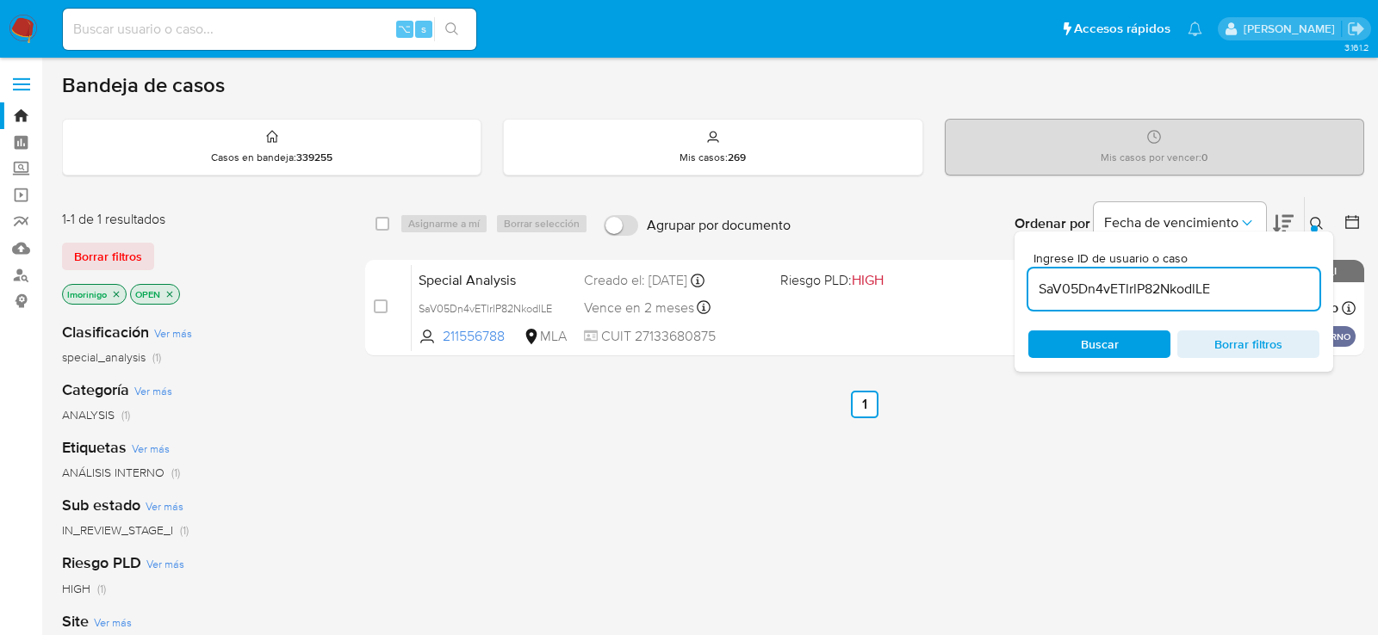
click at [1076, 296] on input "SaV05Dn4vETlrlP82NkodlLE" at bounding box center [1173, 289] width 291 height 22
paste input "LOSSIk2dCXDJu1s1j4Zh3IxD"
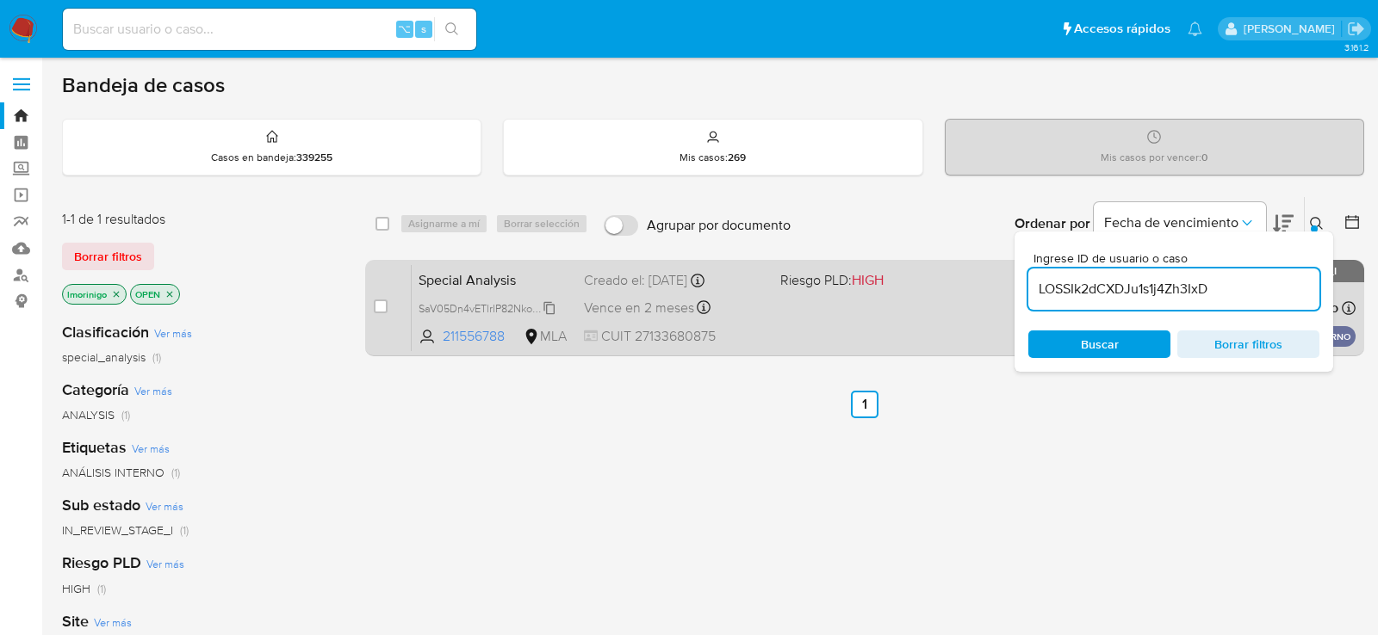
type input "LOSSIk2dCXDJu1s1j4Zh3IxD"
click at [376, 307] on input "checkbox" at bounding box center [381, 307] width 14 height 14
checkbox input "true"
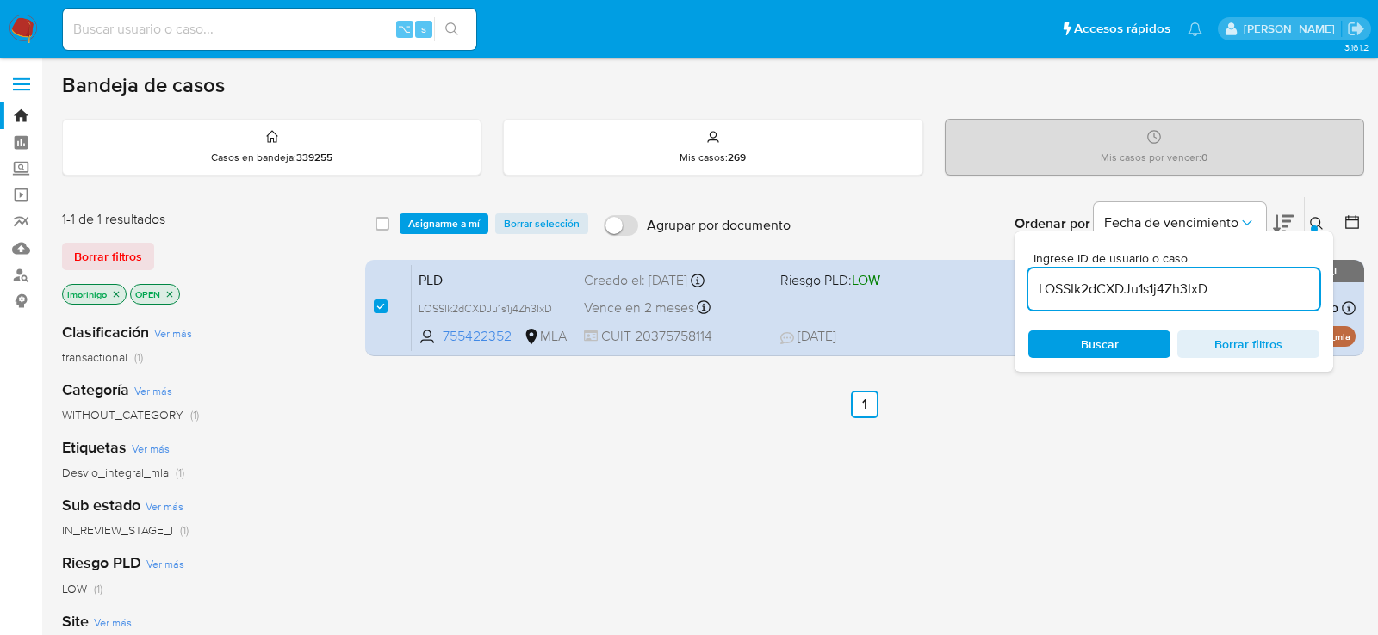
click at [439, 236] on div "select-all-cases-checkbox Asignarme a mí Borrar selección Agrupar por documento…" at bounding box center [864, 223] width 999 height 53
click at [443, 229] on span "Asignarme a mí" at bounding box center [443, 223] width 71 height 17
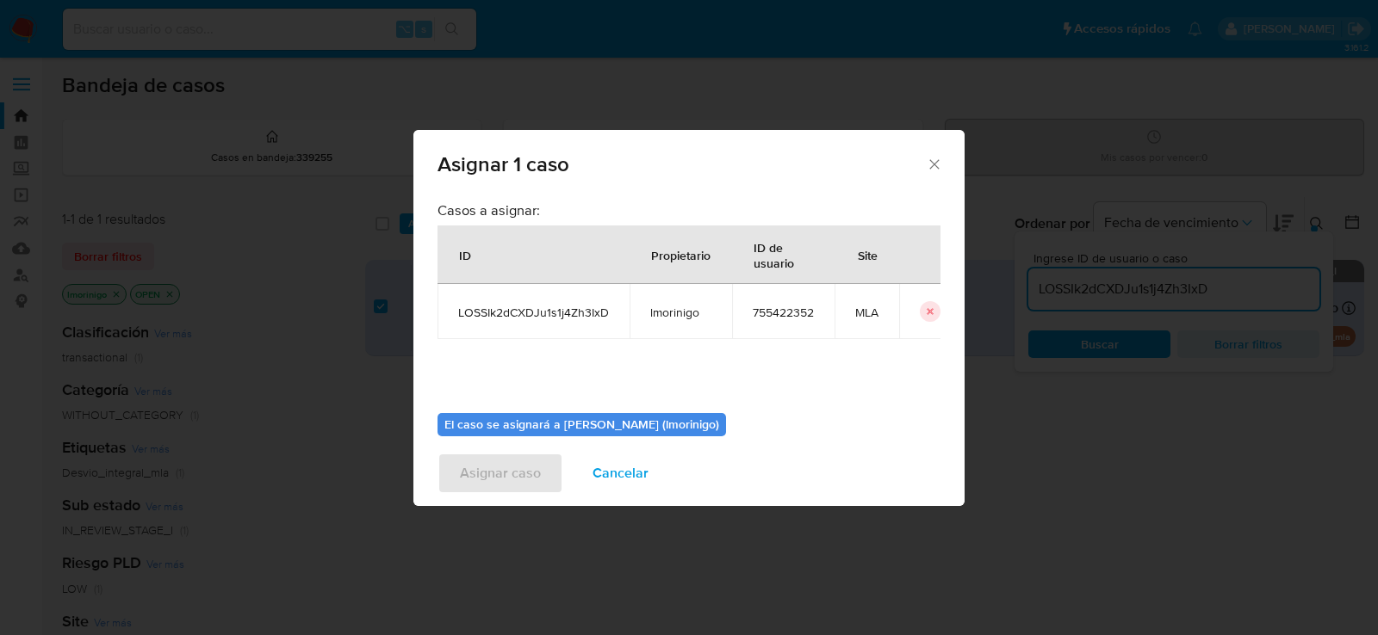
scroll to position [88, 0]
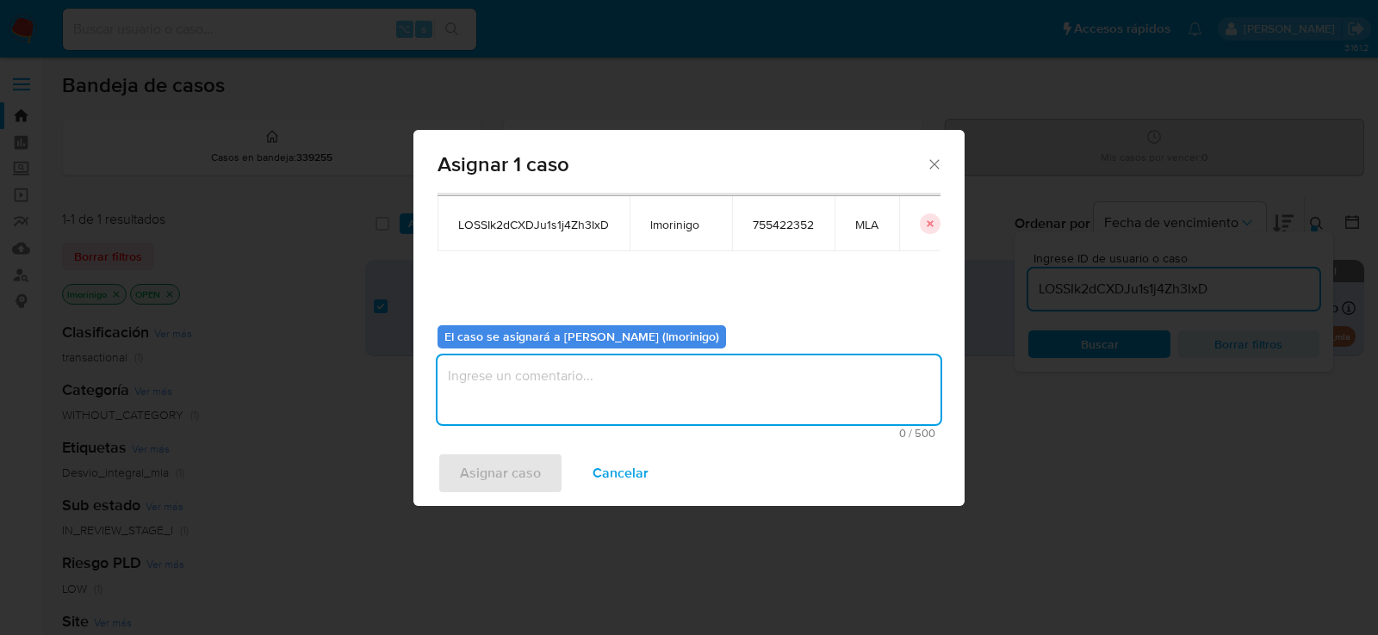
click at [542, 388] on textarea "assign-modal" at bounding box center [688, 390] width 503 height 69
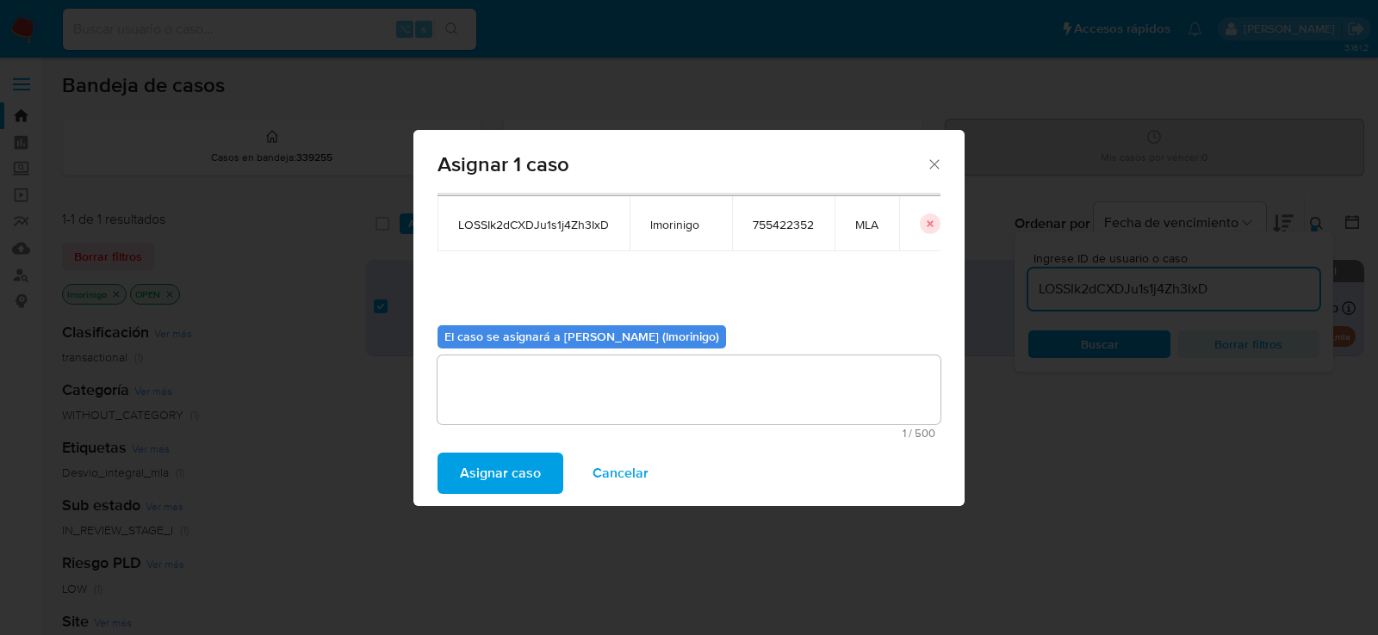
click at [526, 477] on span "Asignar caso" at bounding box center [500, 474] width 81 height 38
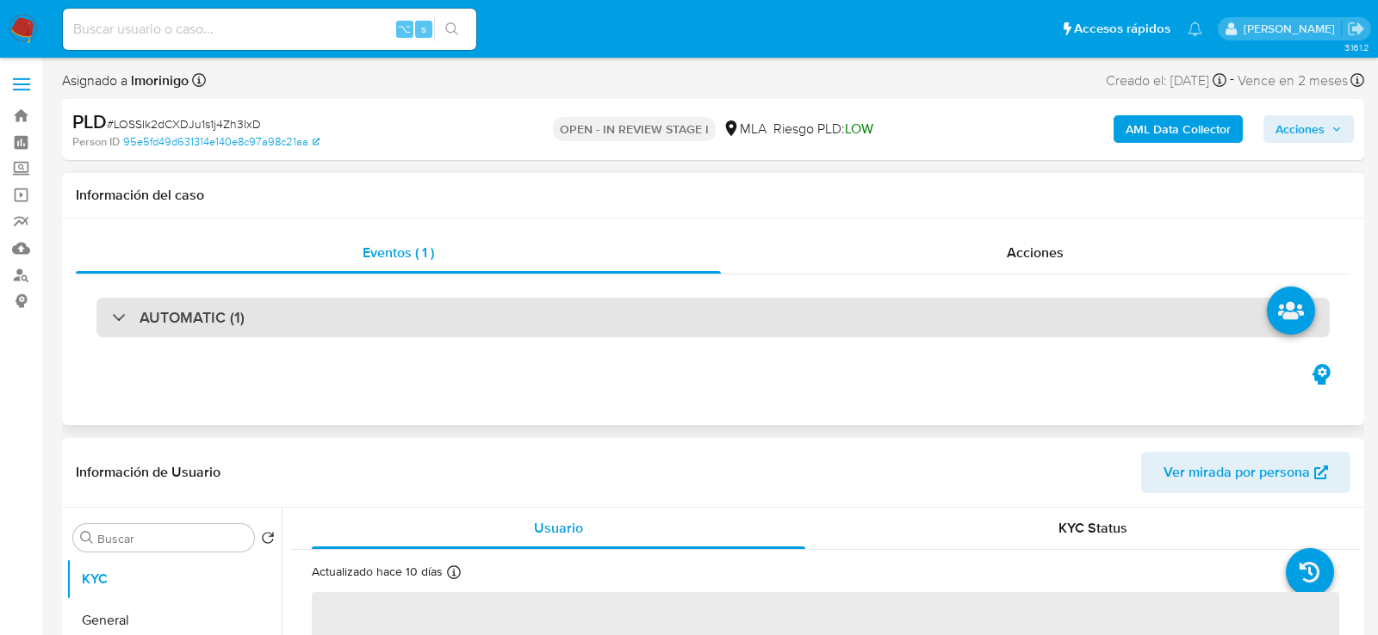
select select "10"
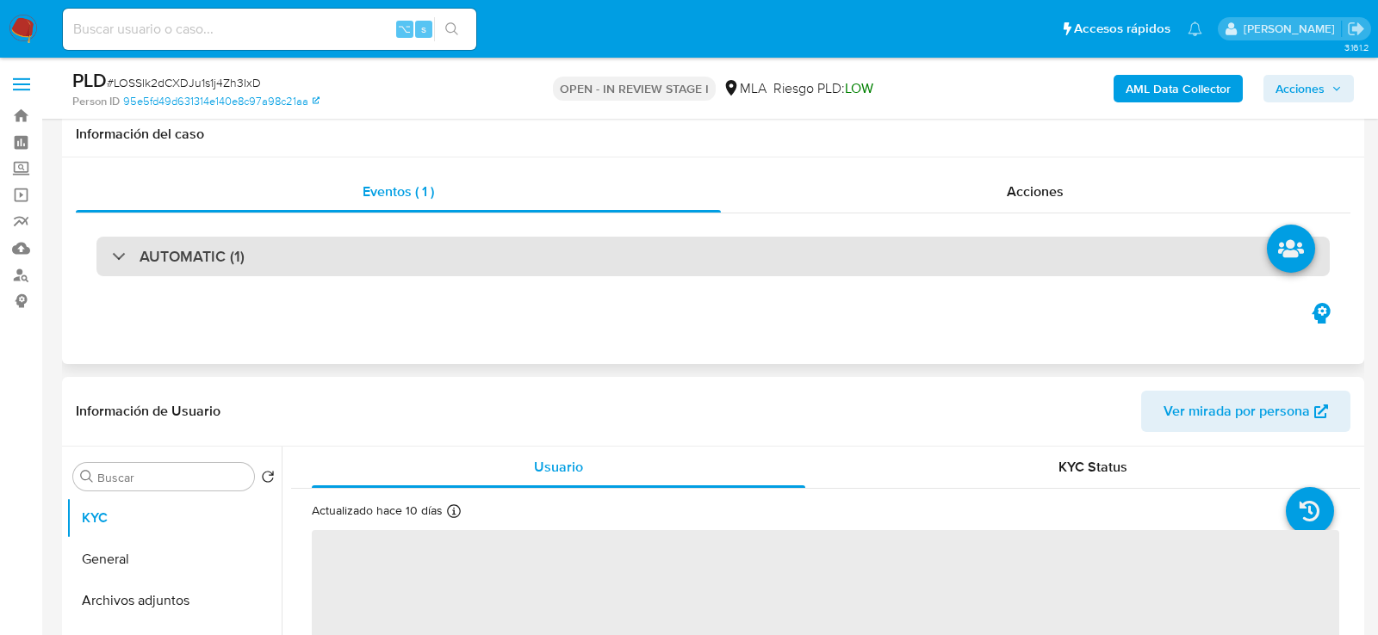
scroll to position [772, 0]
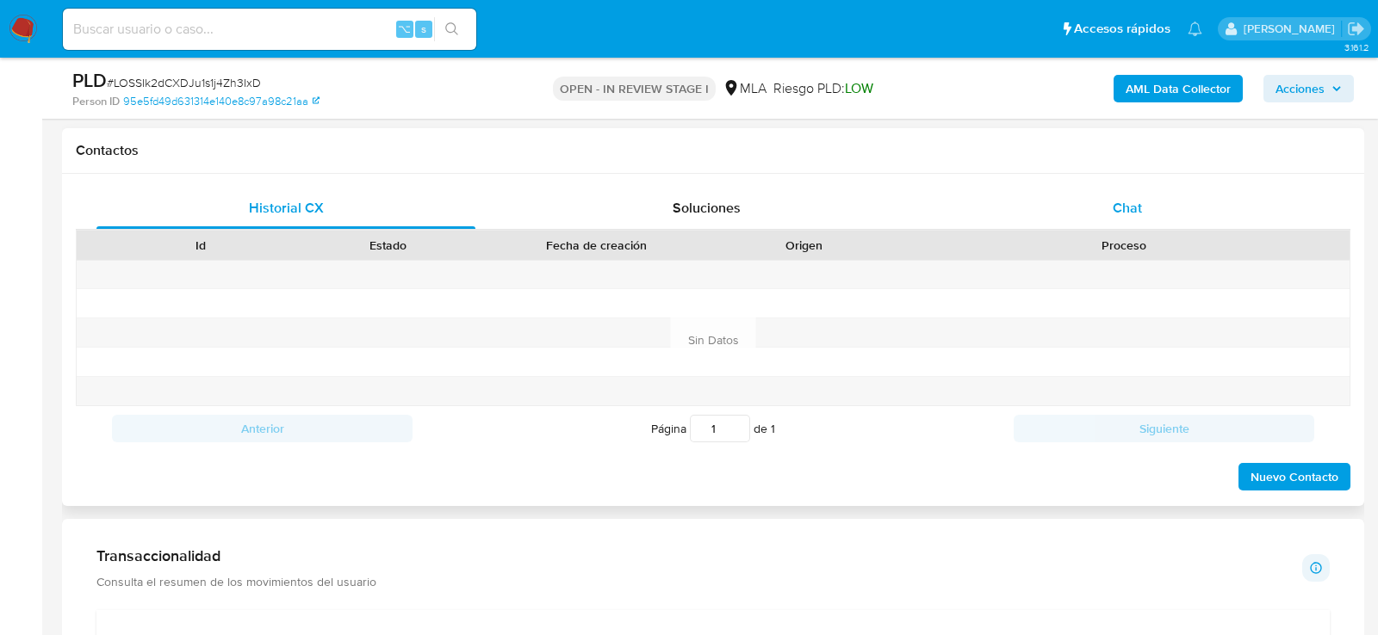
click at [1130, 191] on div "Chat" at bounding box center [1127, 208] width 379 height 41
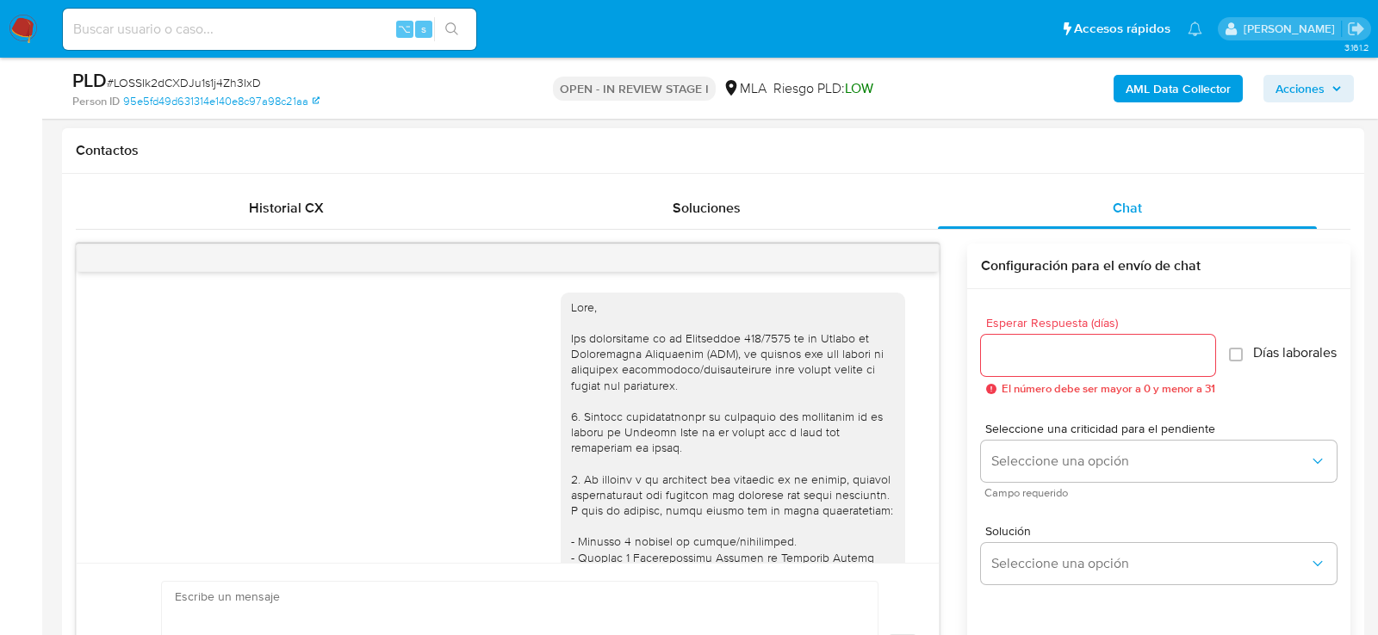
scroll to position [1270, 0]
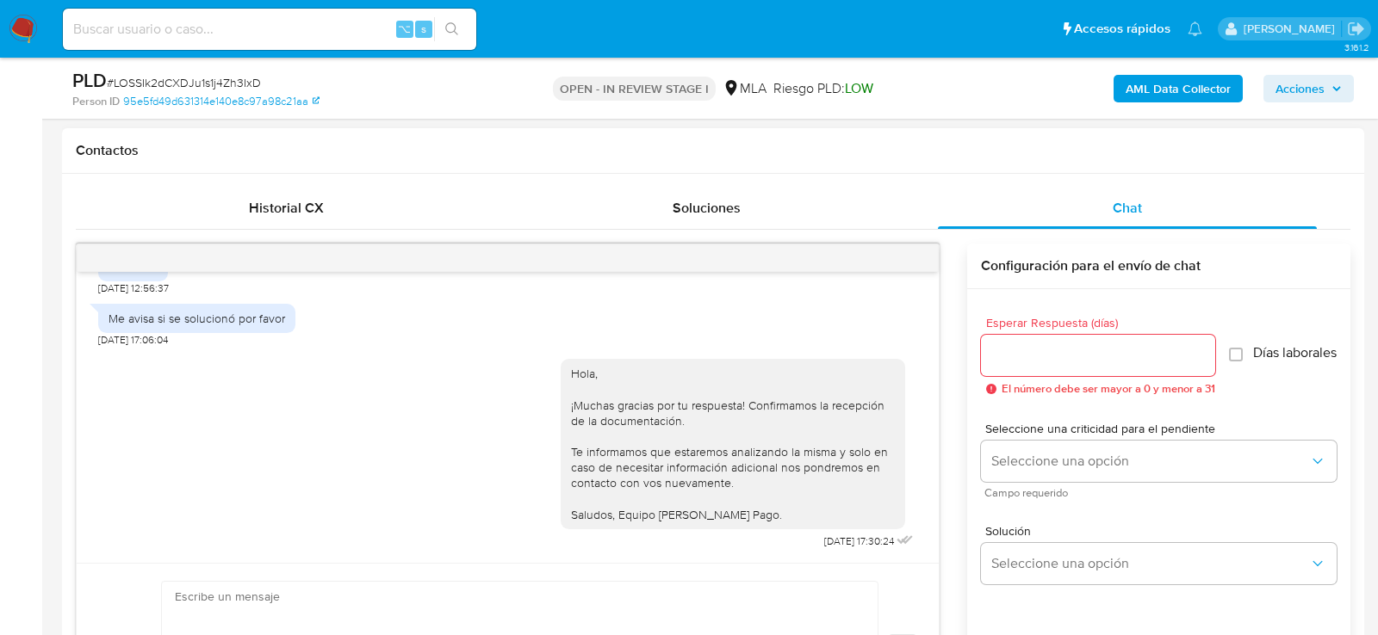
click at [907, 259] on div at bounding box center [508, 259] width 862 height 28
click at [881, 250] on button "menu-action" at bounding box center [896, 258] width 57 height 41
click at [809, 221] on li "Cerrar conversación" at bounding box center [779, 223] width 177 height 31
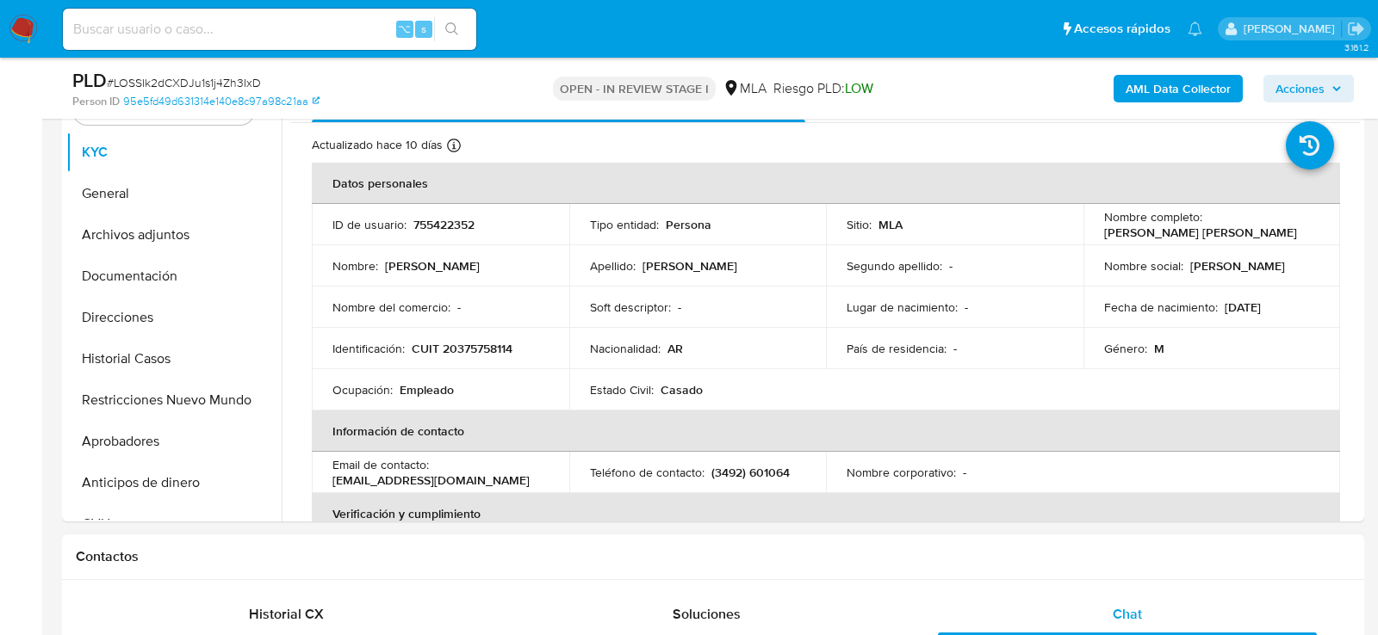
scroll to position [358, 0]
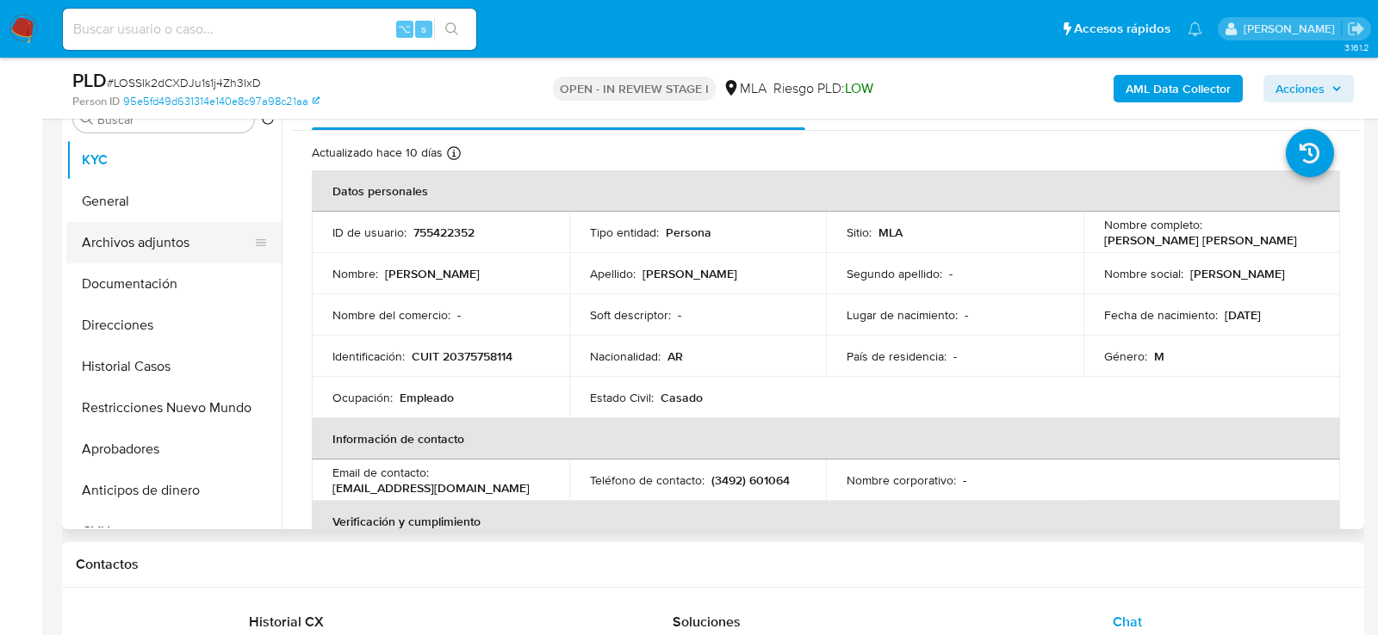
click at [164, 244] on button "Archivos adjuntos" at bounding box center [166, 242] width 201 height 41
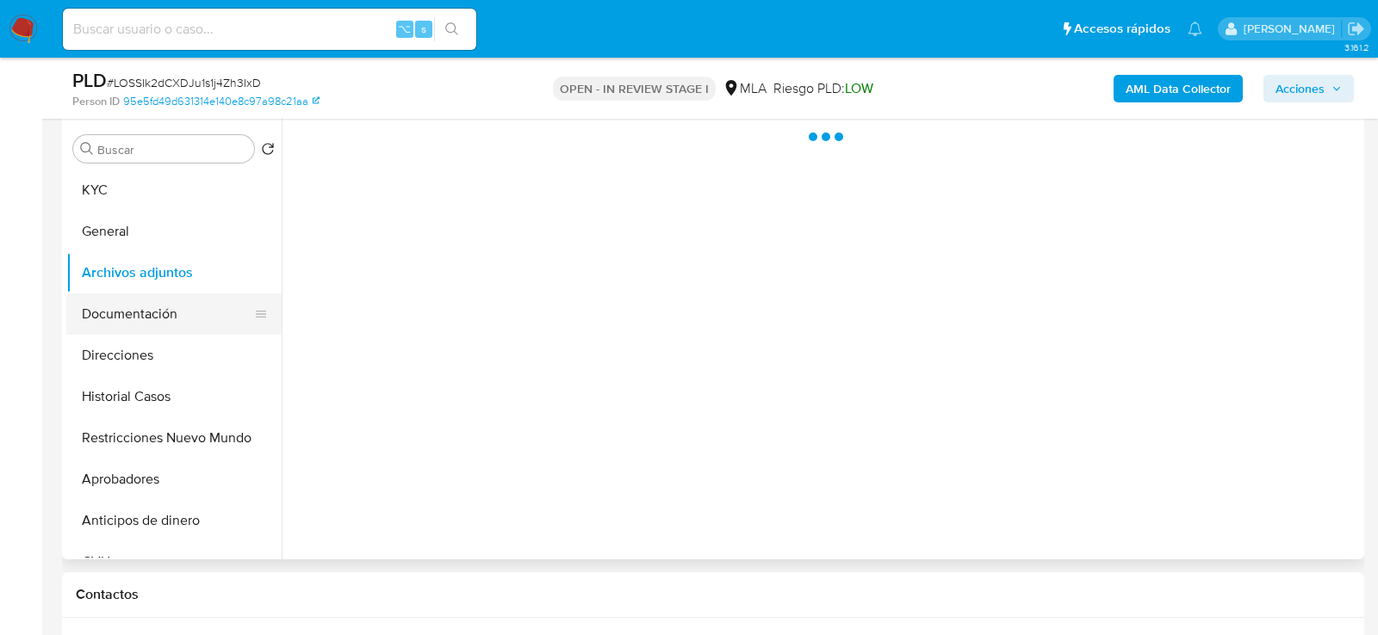
scroll to position [319, 0]
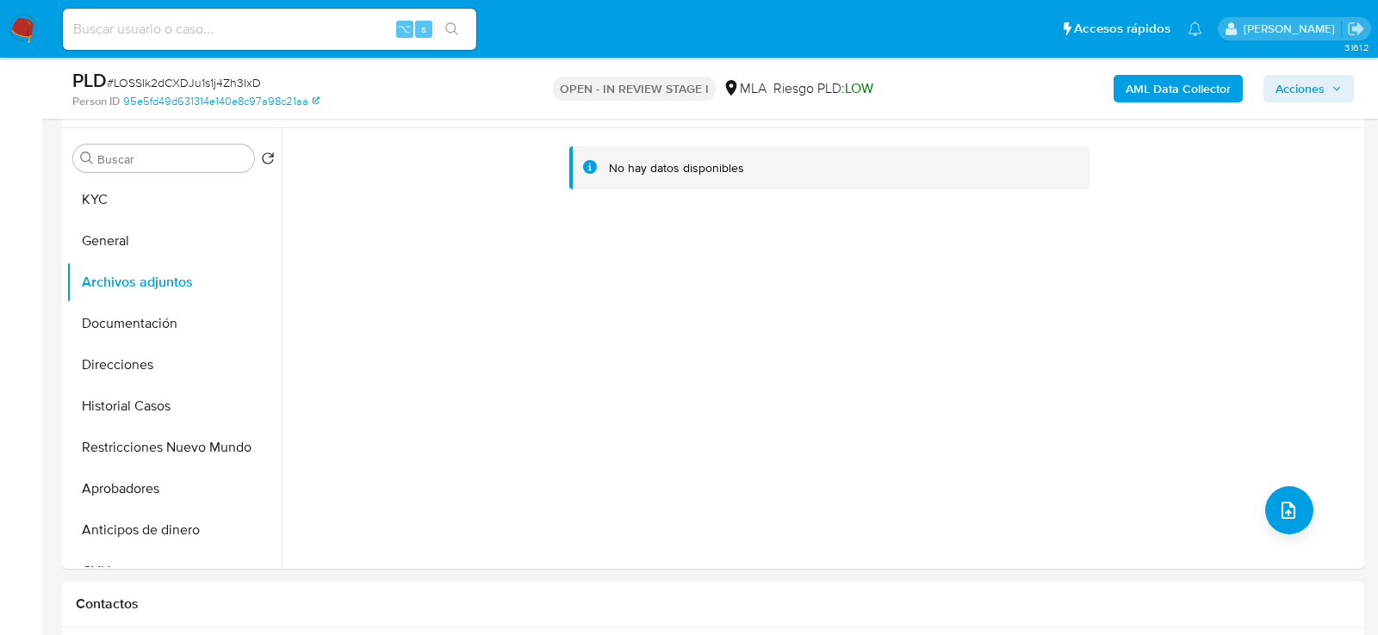
click at [1155, 84] on b "AML Data Collector" at bounding box center [1177, 89] width 105 height 28
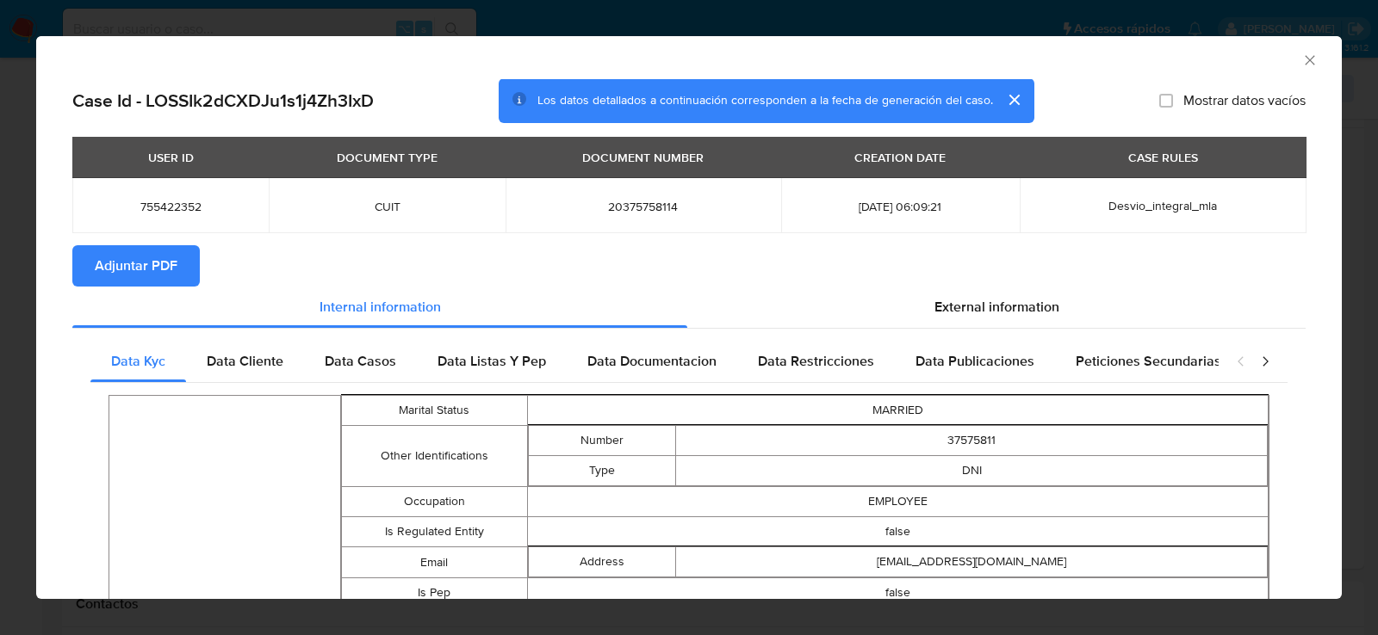
click at [177, 281] on button "Adjuntar PDF" at bounding box center [135, 265] width 127 height 41
click at [22, 340] on div "AML Data Collector Case Id - LOSSIk2dCXDJu1s1j4Zh3IxD Los datos detallados a co…" at bounding box center [689, 317] width 1378 height 635
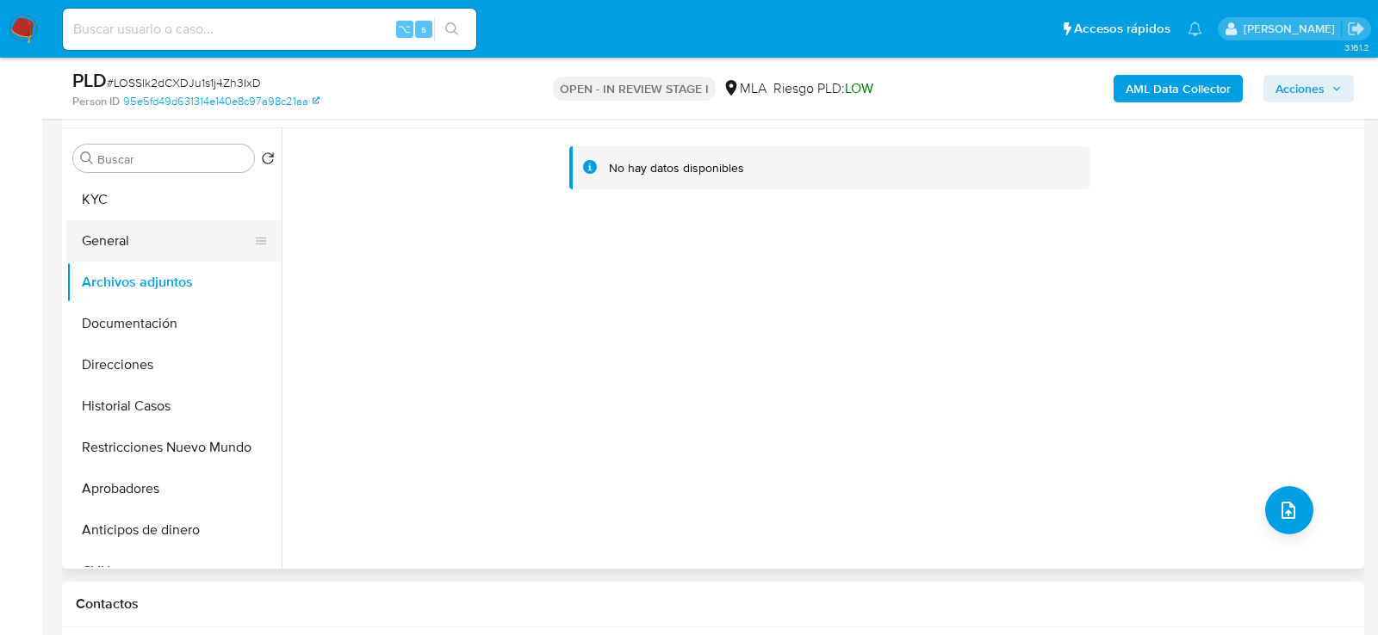
click at [187, 239] on button "General" at bounding box center [166, 240] width 201 height 41
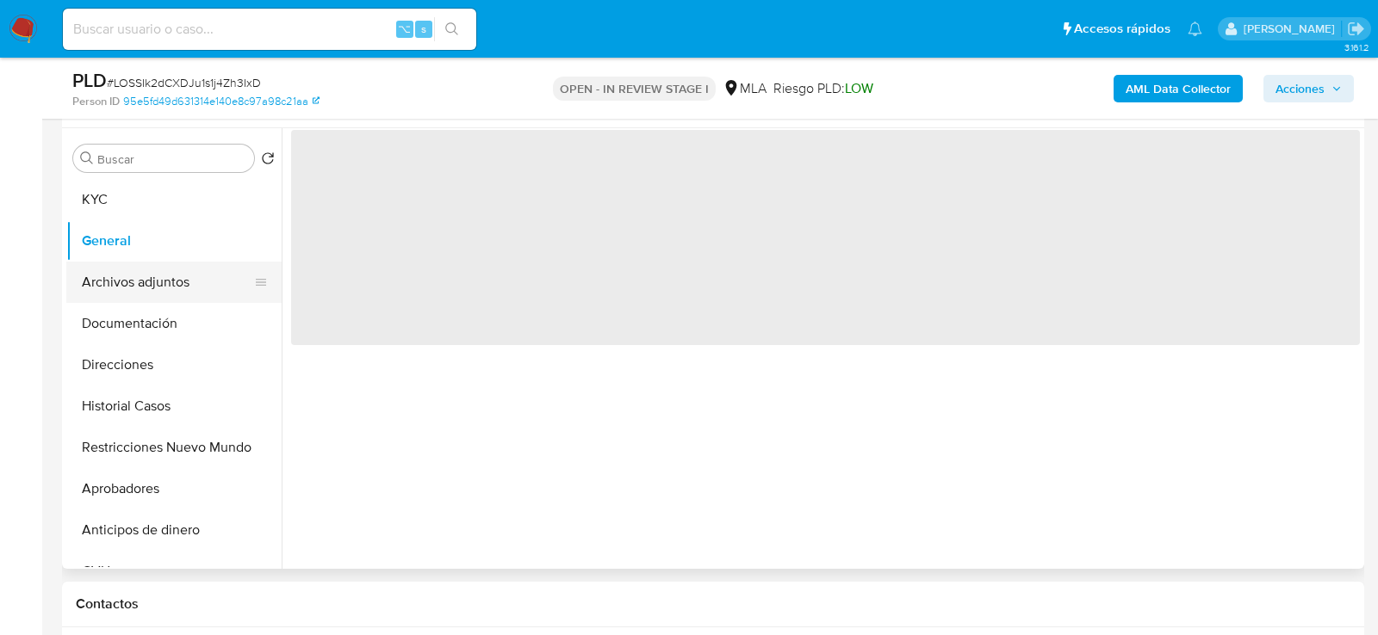
click at [187, 274] on button "Archivos adjuntos" at bounding box center [166, 282] width 201 height 41
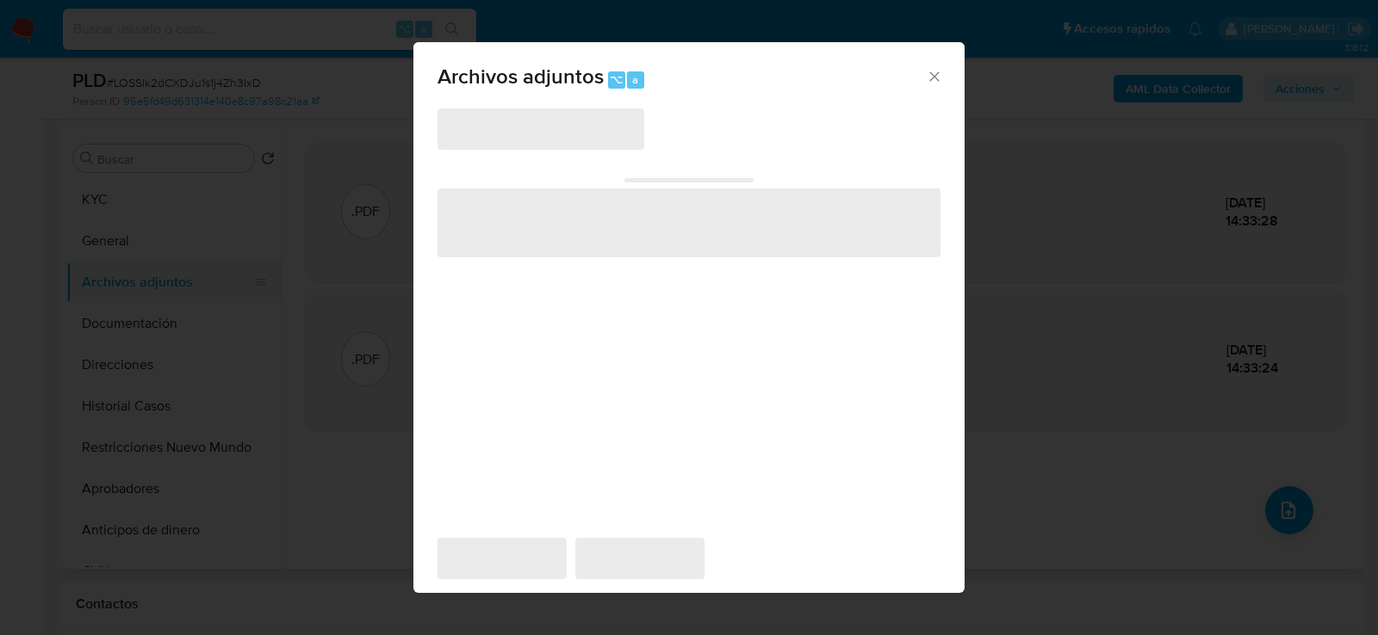
scroll to position [313, 0]
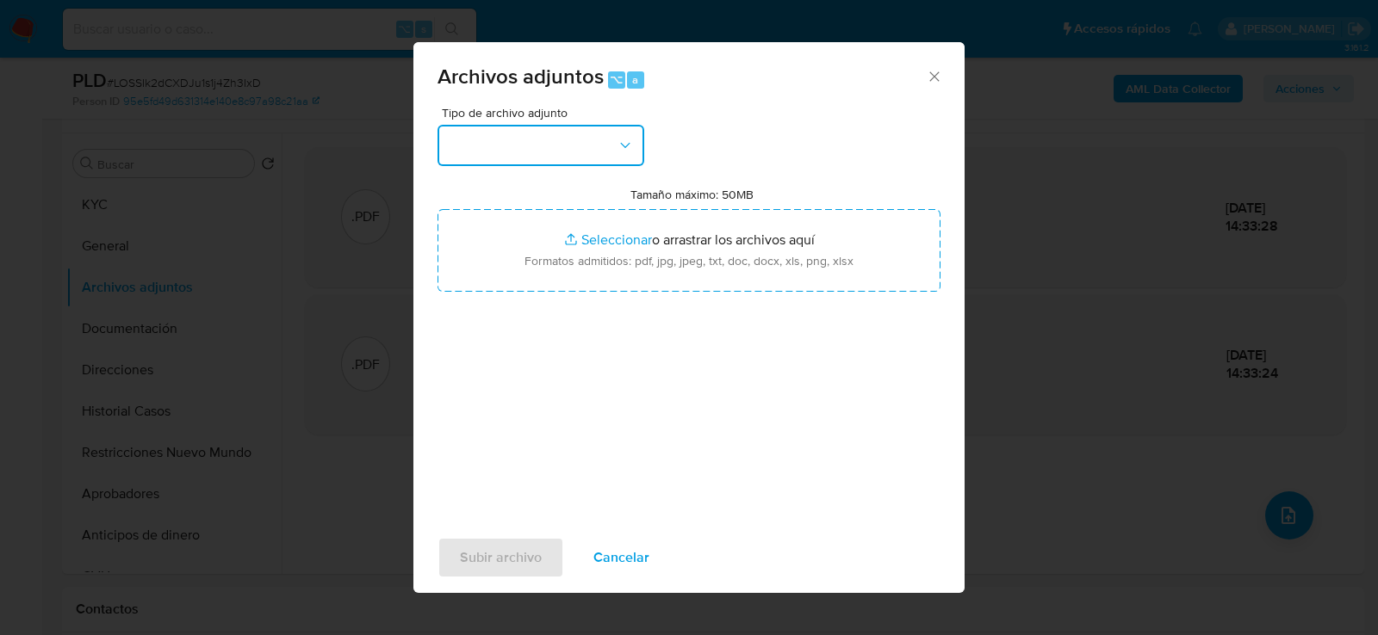
click at [598, 155] on button "button" at bounding box center [540, 145] width 207 height 41
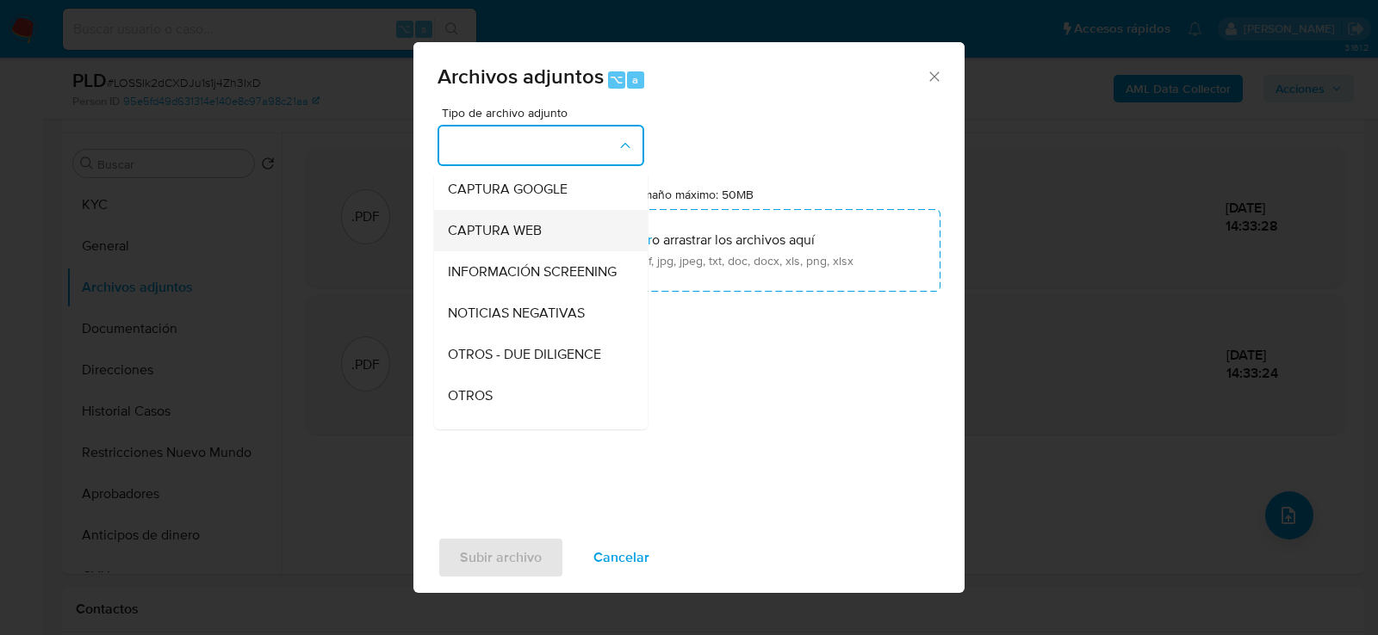
scroll to position [132, 0]
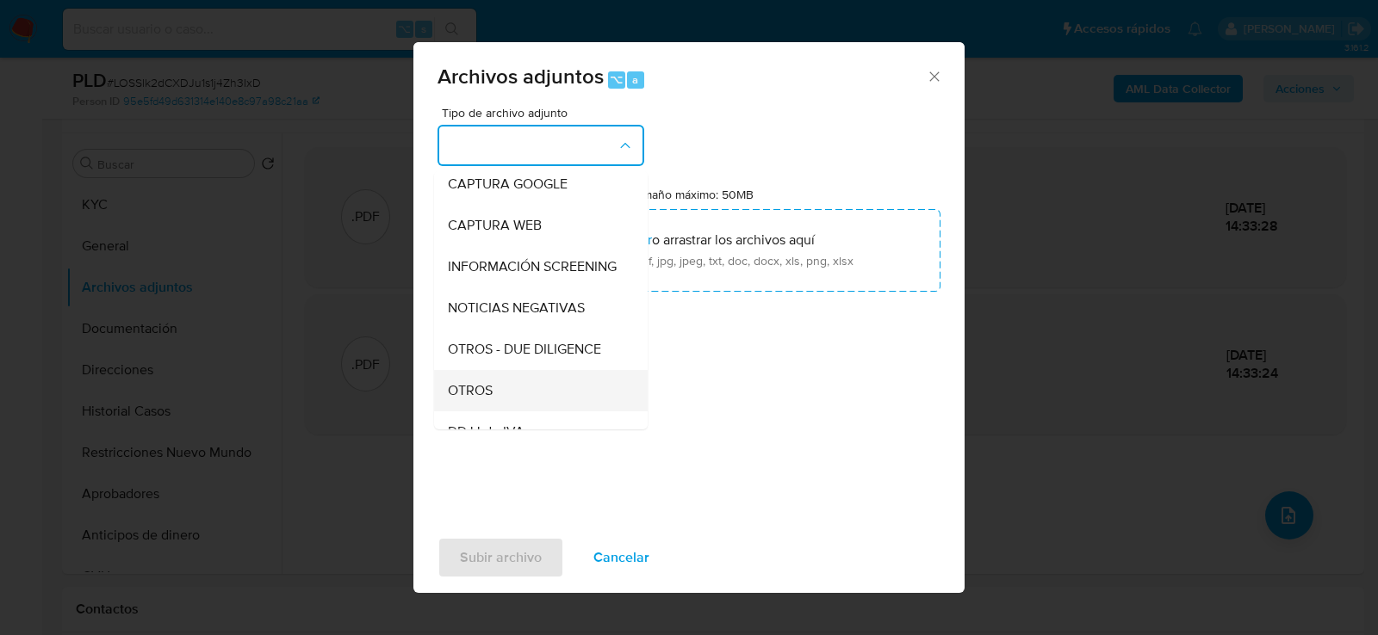
click at [498, 384] on div "OTROS" at bounding box center [536, 389] width 176 height 41
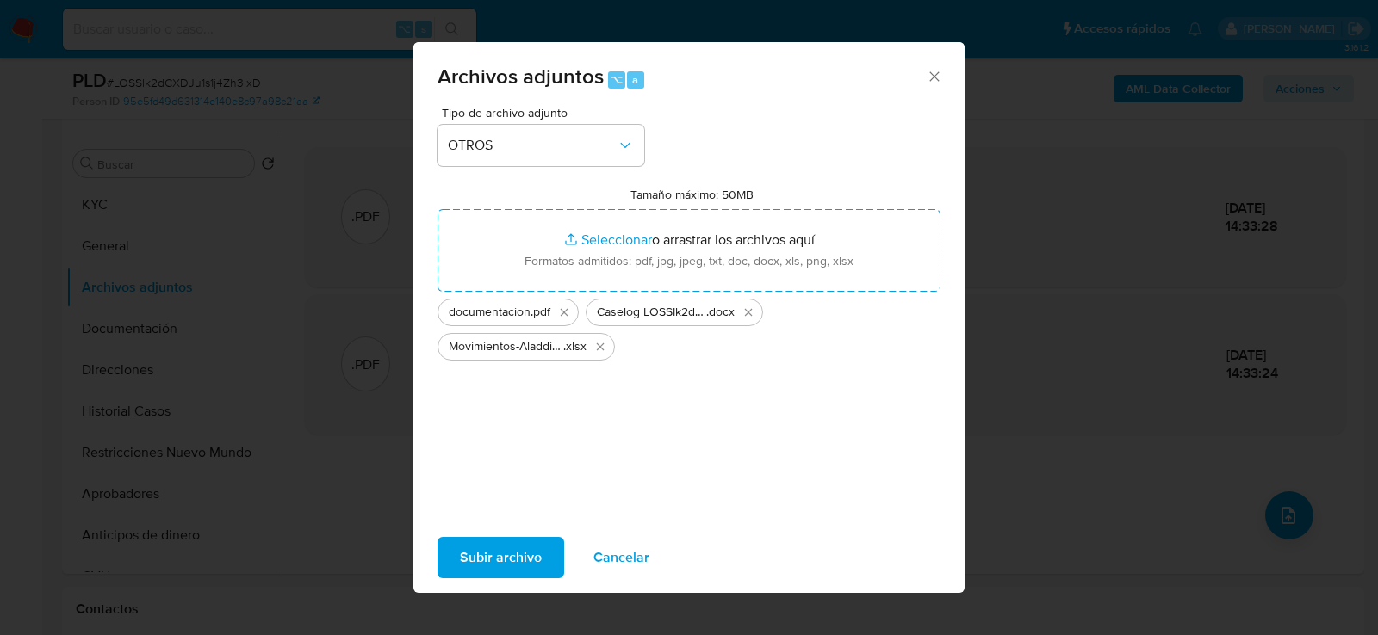
click at [496, 550] on span "Subir archivo" at bounding box center [501, 558] width 82 height 38
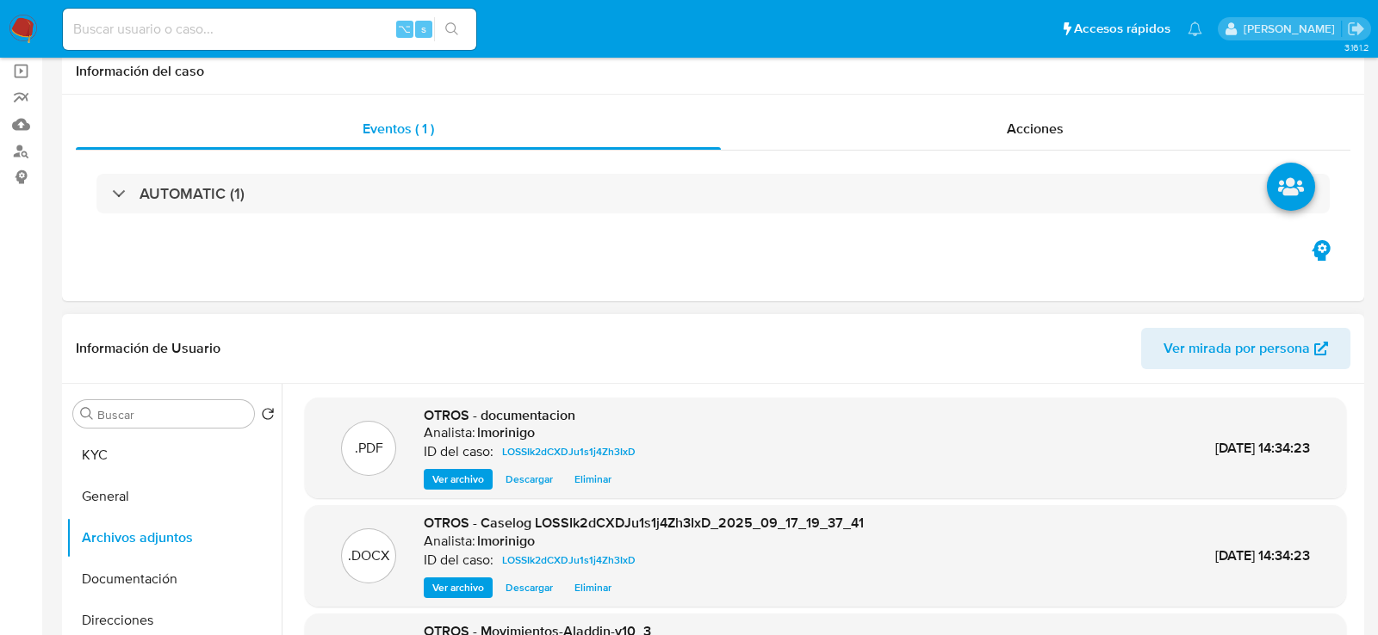
scroll to position [4, 0]
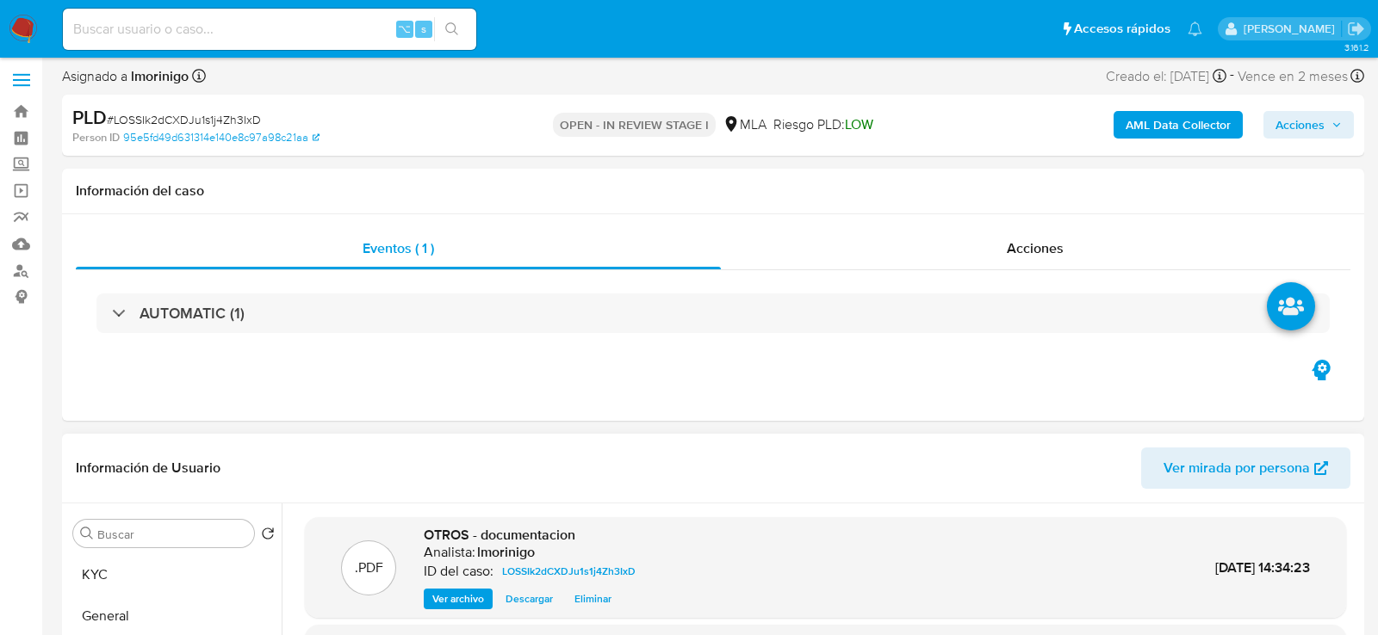
click at [983, 236] on div "Acciones" at bounding box center [1036, 248] width 630 height 41
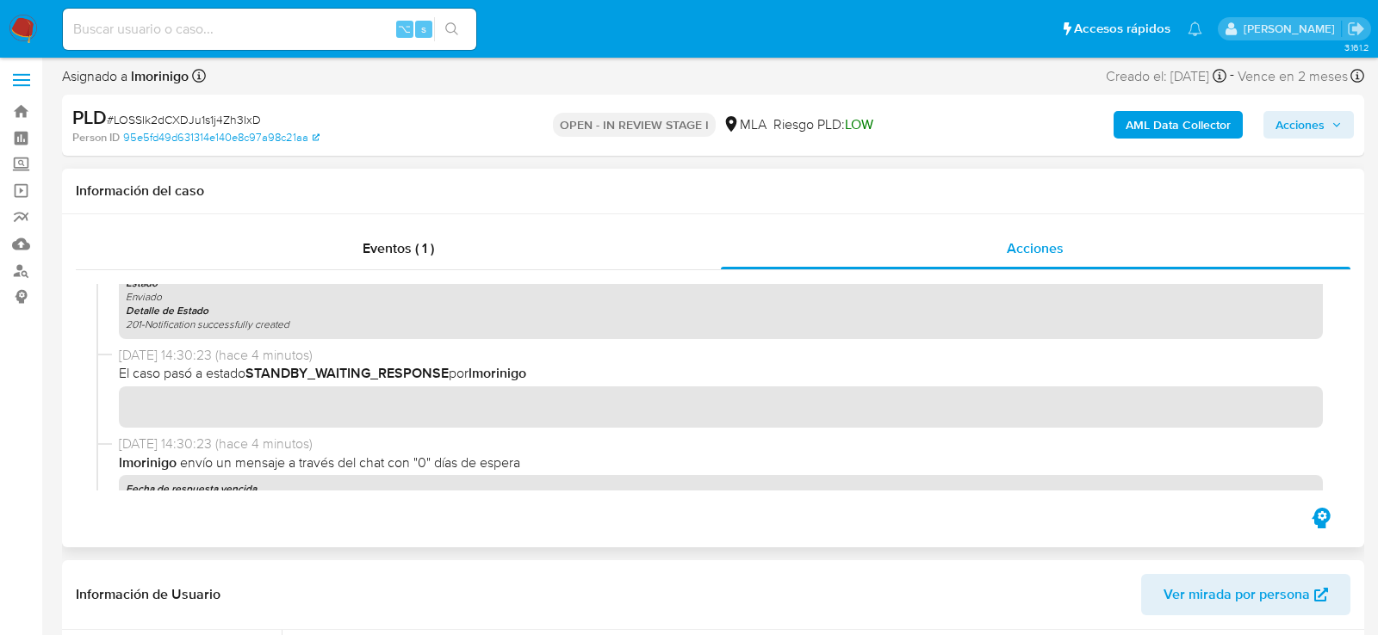
scroll to position [468, 0]
click at [1278, 131] on span "Acciones" at bounding box center [1299, 125] width 49 height 28
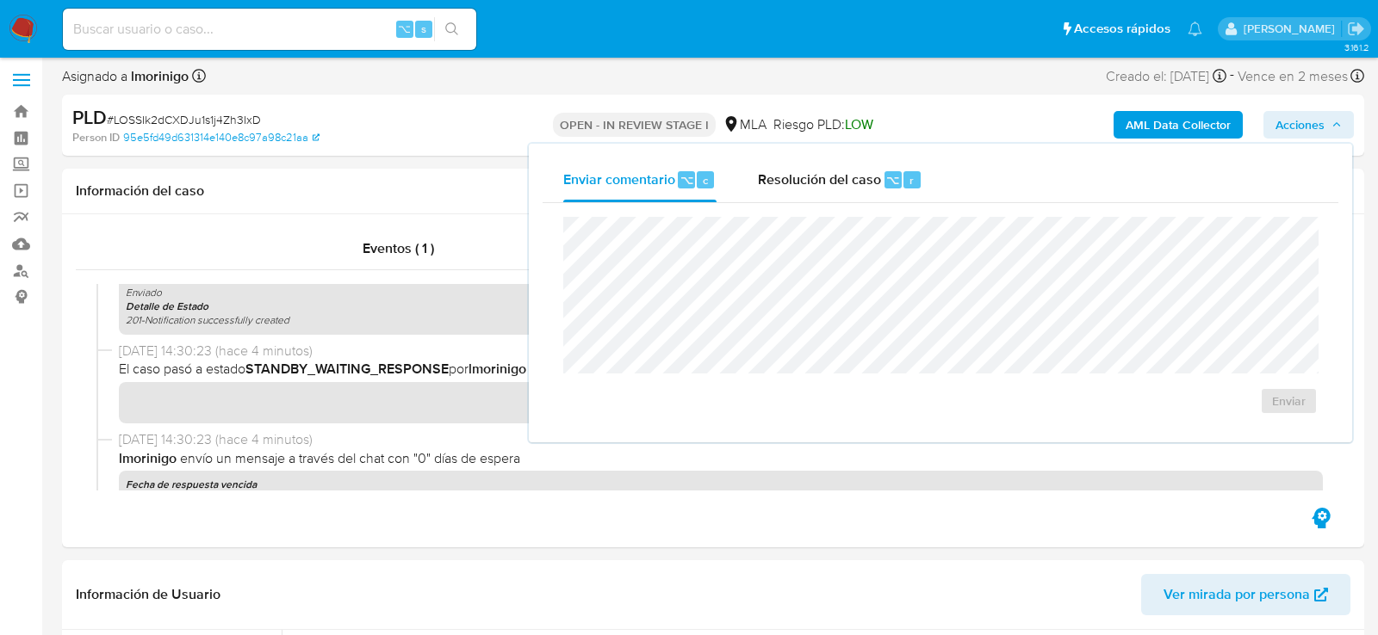
click at [794, 146] on div "Enviar comentario ⌥ c Resolución del caso ⌥ r Enviar" at bounding box center [940, 293] width 823 height 299
click at [794, 185] on span "Resolución del caso" at bounding box center [819, 180] width 123 height 20
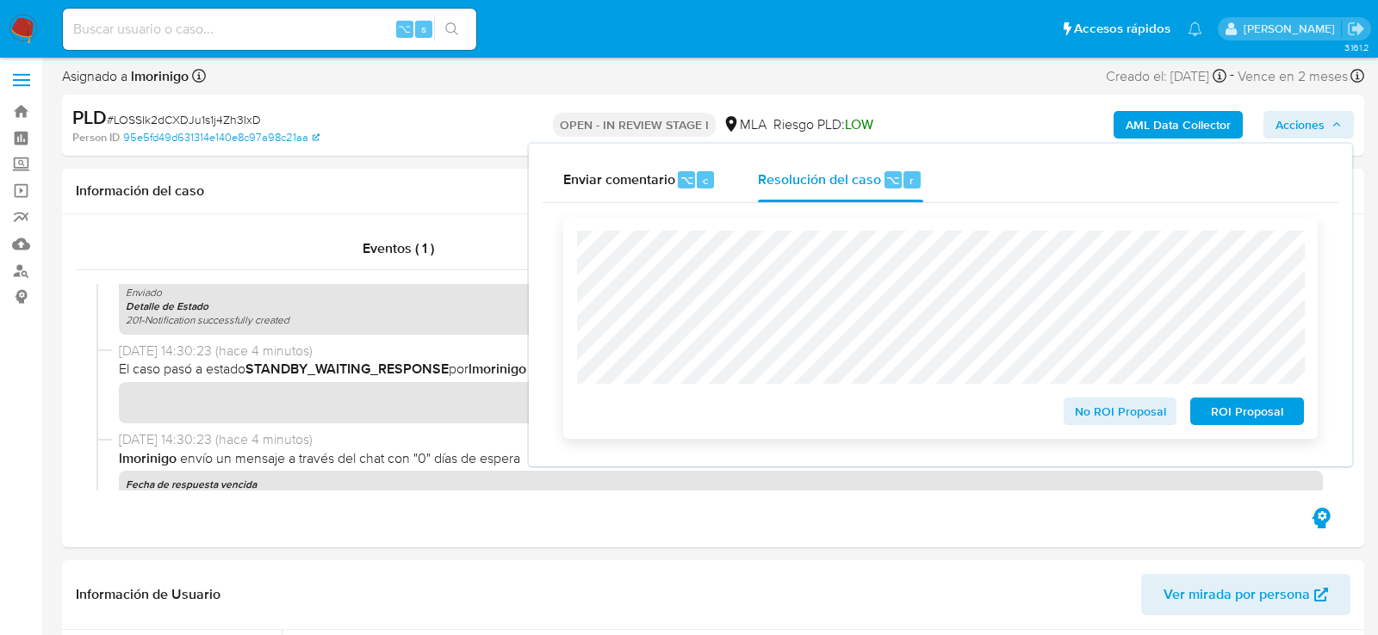
click at [1110, 419] on span "No ROI Proposal" at bounding box center [1121, 412] width 90 height 24
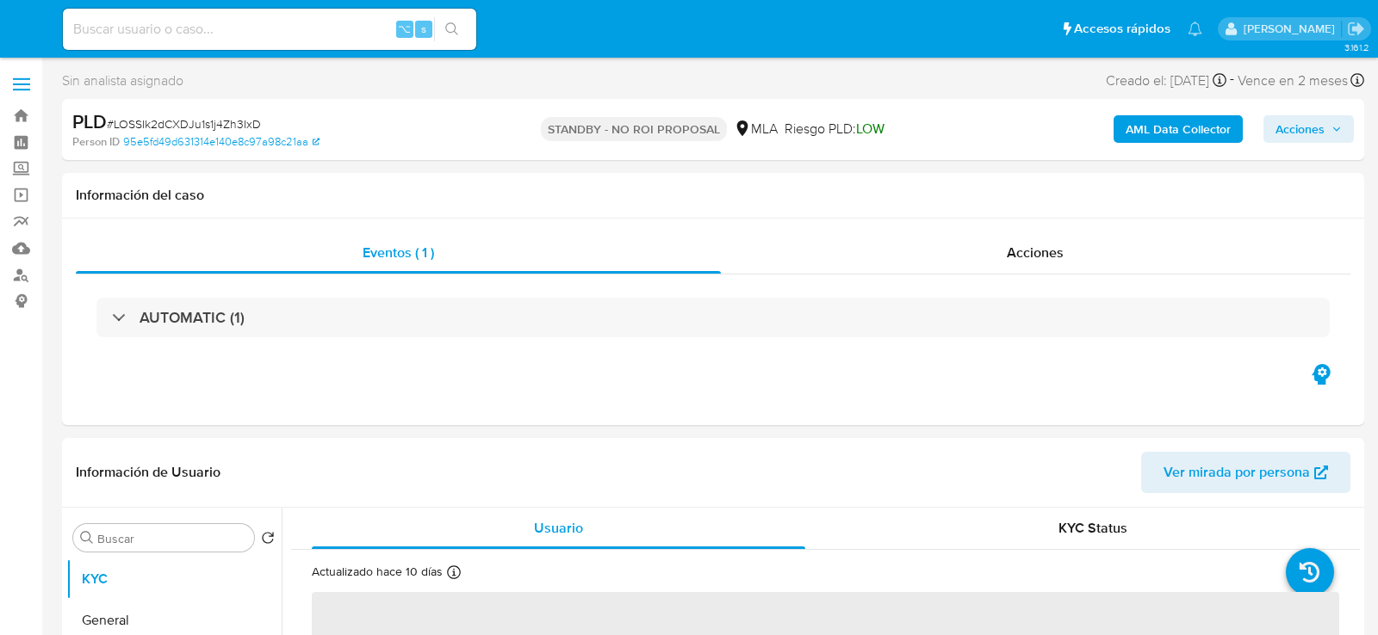
select select "10"
click at [259, 42] on div "⌥ s" at bounding box center [269, 29] width 413 height 41
click at [255, 30] on input at bounding box center [269, 29] width 413 height 22
paste input "xzOaQNRttto8yYbAKXdlmqB7"
type input "xzOaQNRttto8yYbAKXdlmqB7"
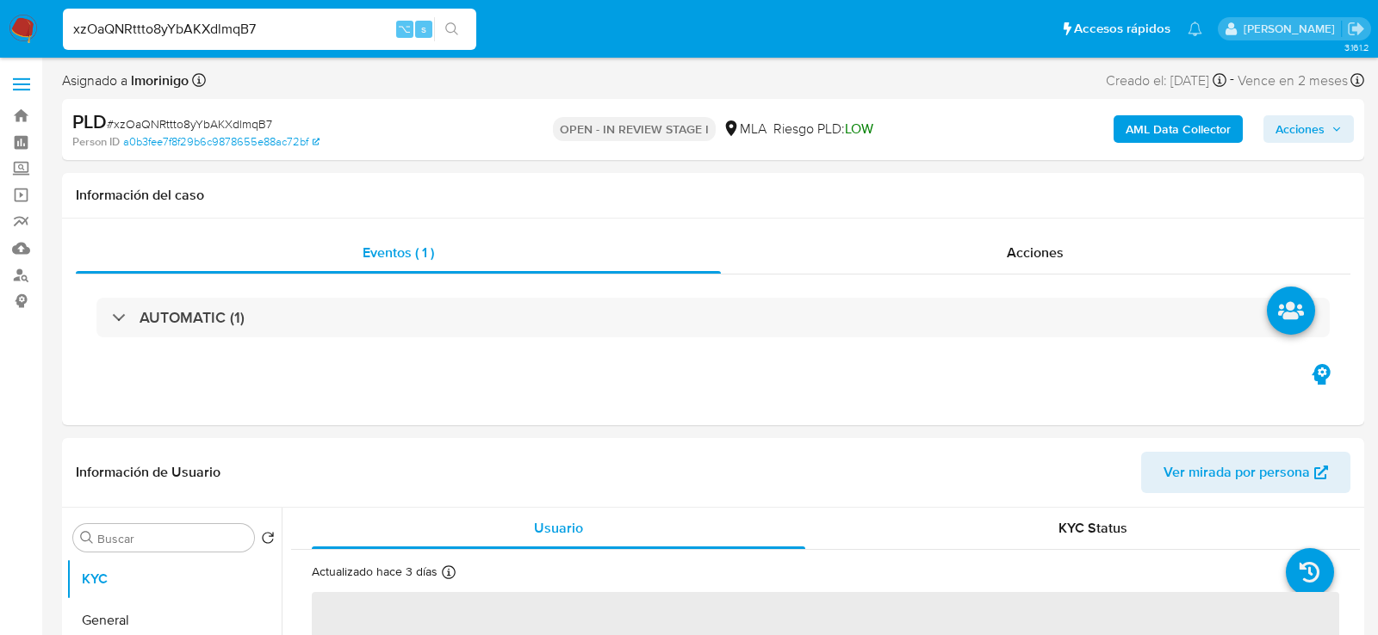
select select "10"
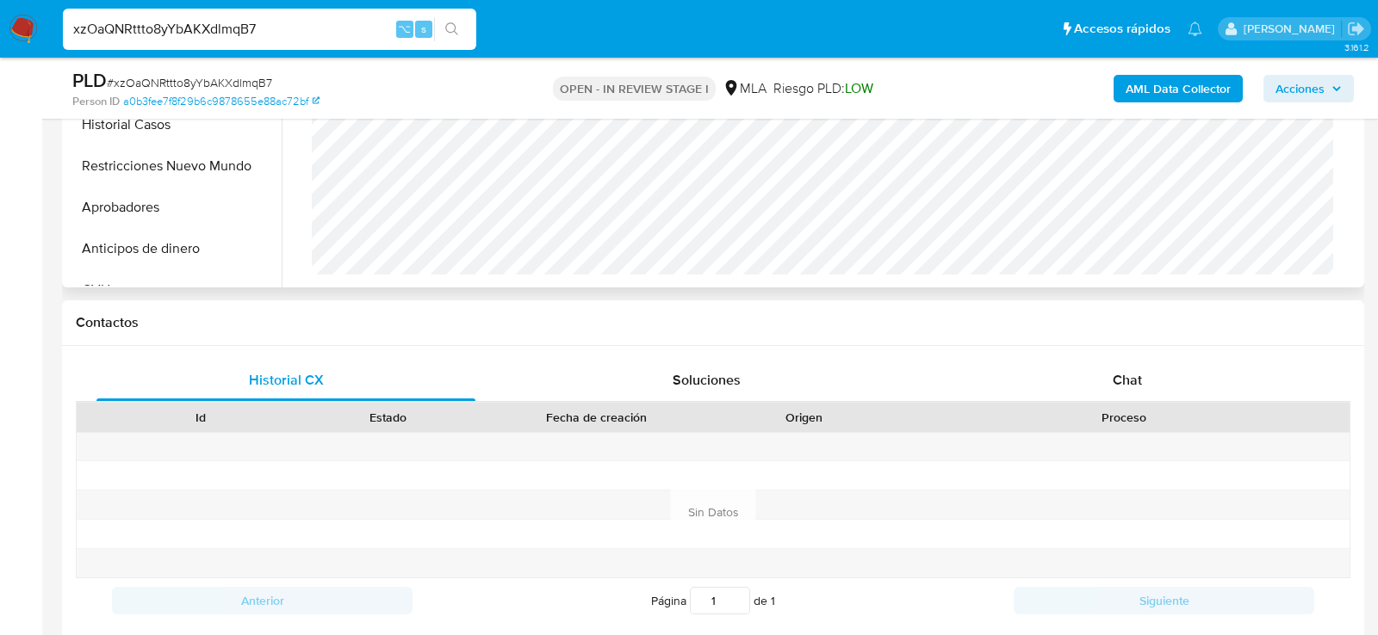
scroll to position [745, 0]
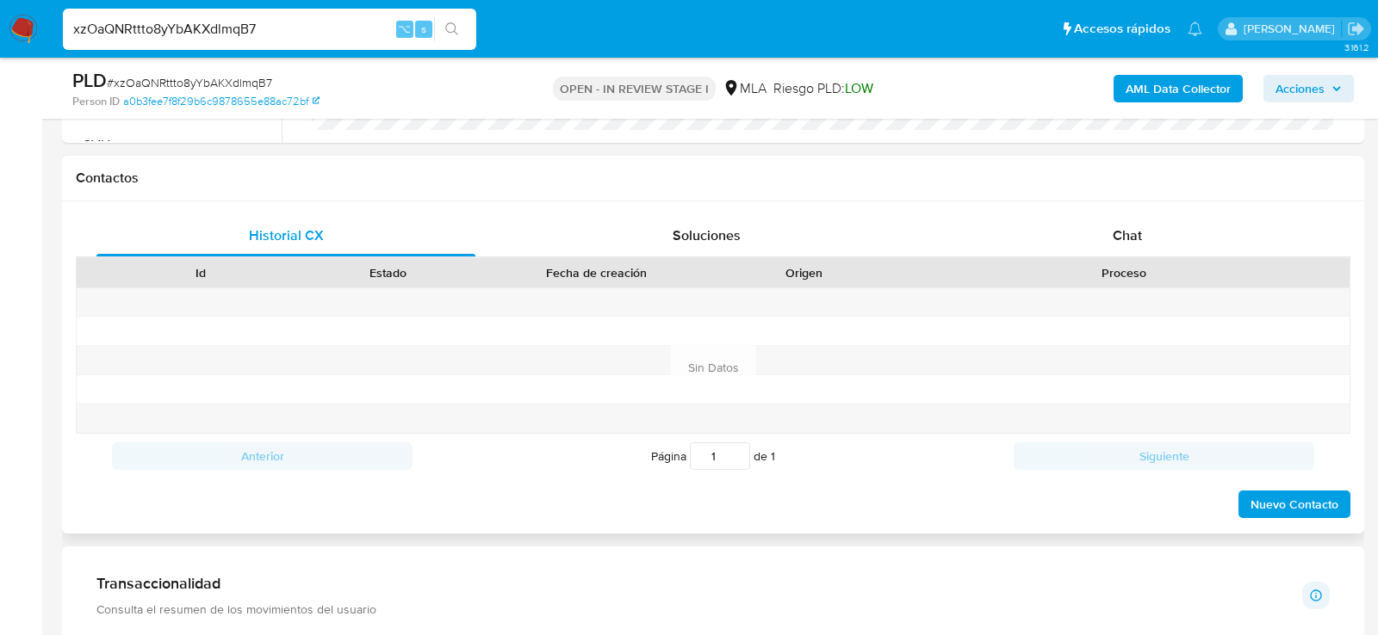
click at [1155, 264] on div "Proceso" at bounding box center [1123, 272] width 427 height 17
click at [1102, 232] on div "Chat" at bounding box center [1127, 235] width 379 height 41
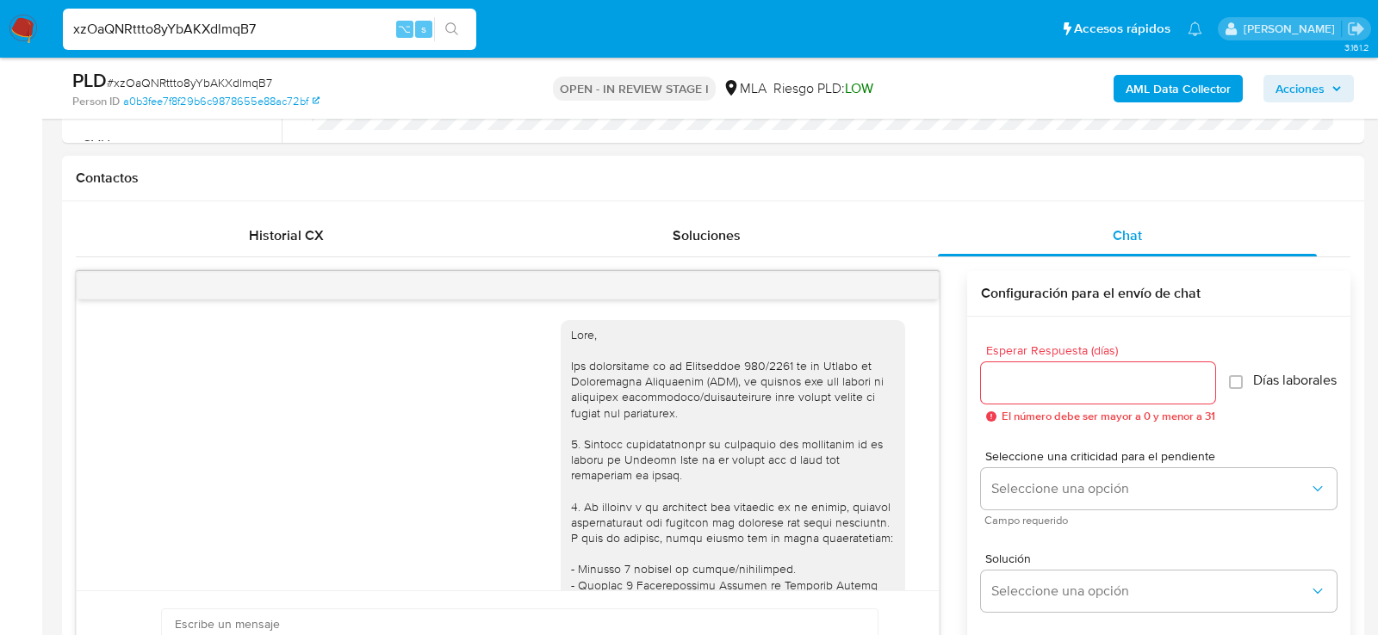
scroll to position [1063, 0]
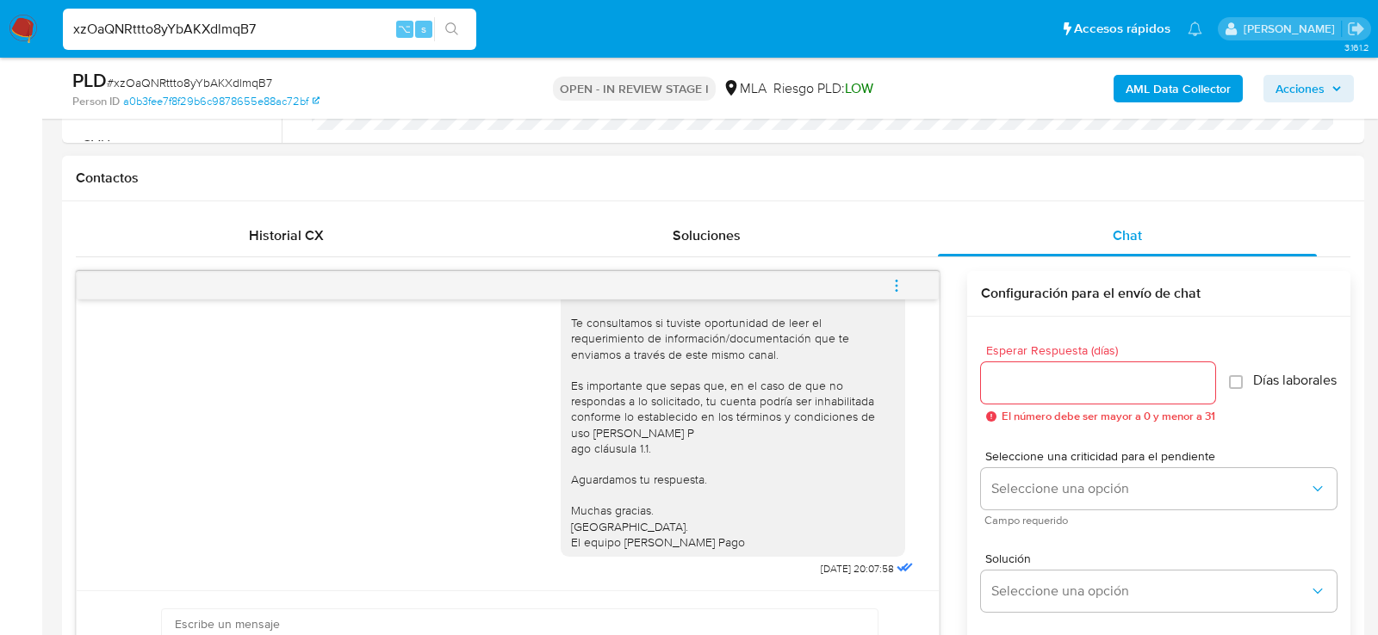
click at [890, 272] on span "menu-action" at bounding box center [896, 285] width 15 height 41
click at [780, 245] on li "Cerrar conversación" at bounding box center [779, 250] width 177 height 31
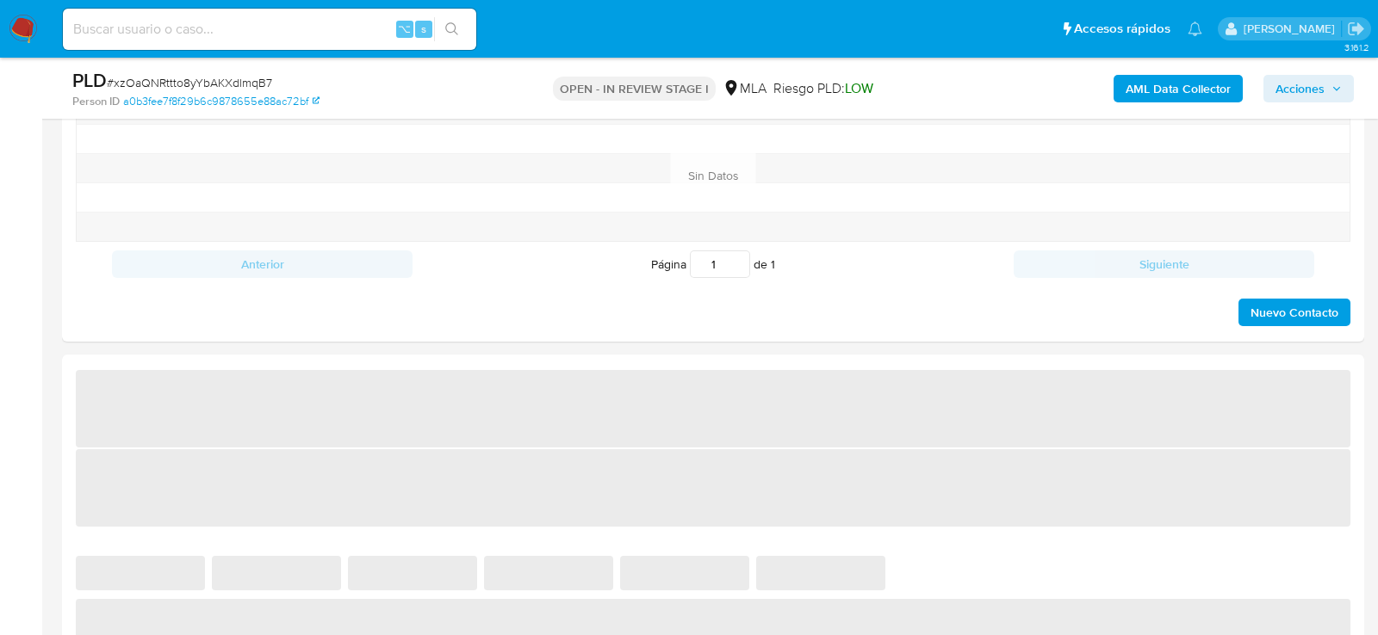
select select "10"
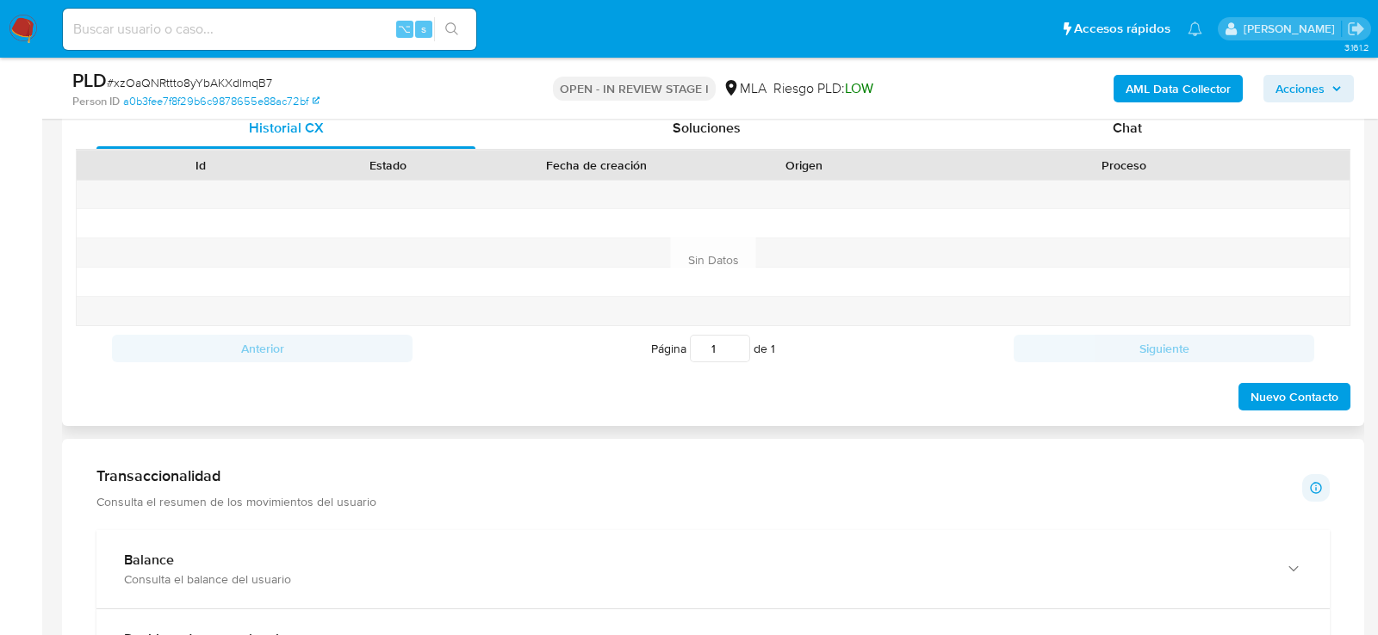
scroll to position [821, 0]
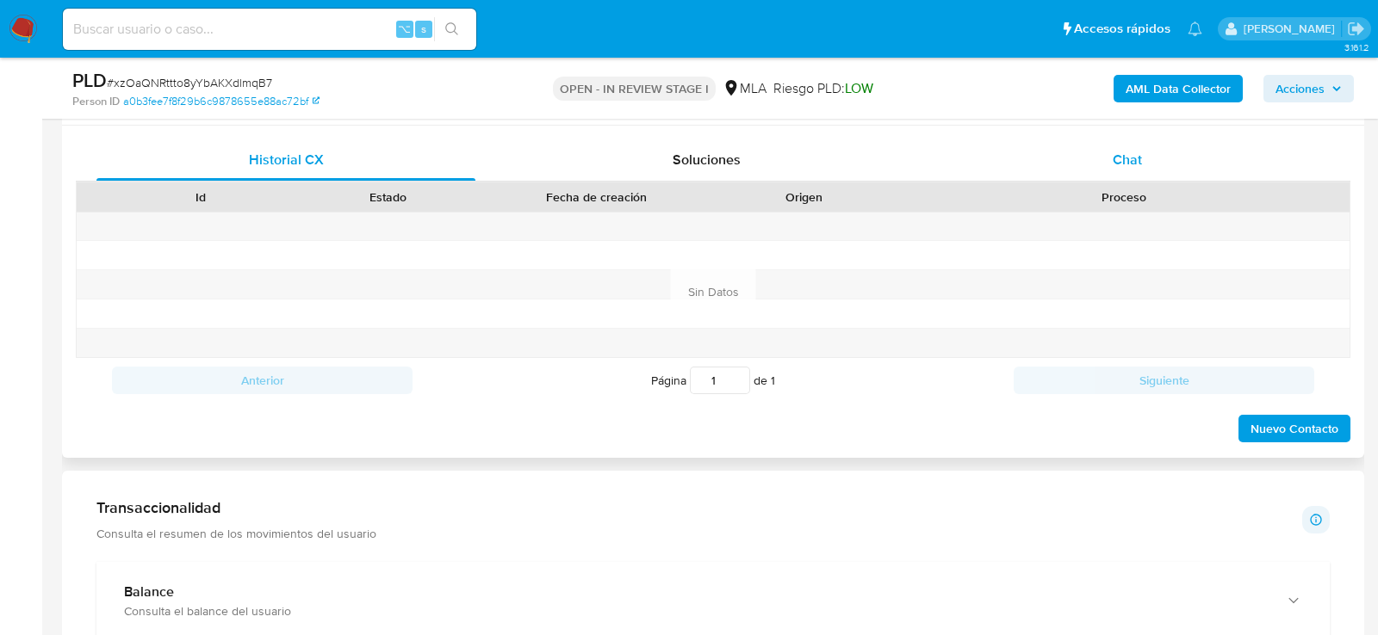
click at [1095, 155] on div "Chat" at bounding box center [1127, 159] width 379 height 41
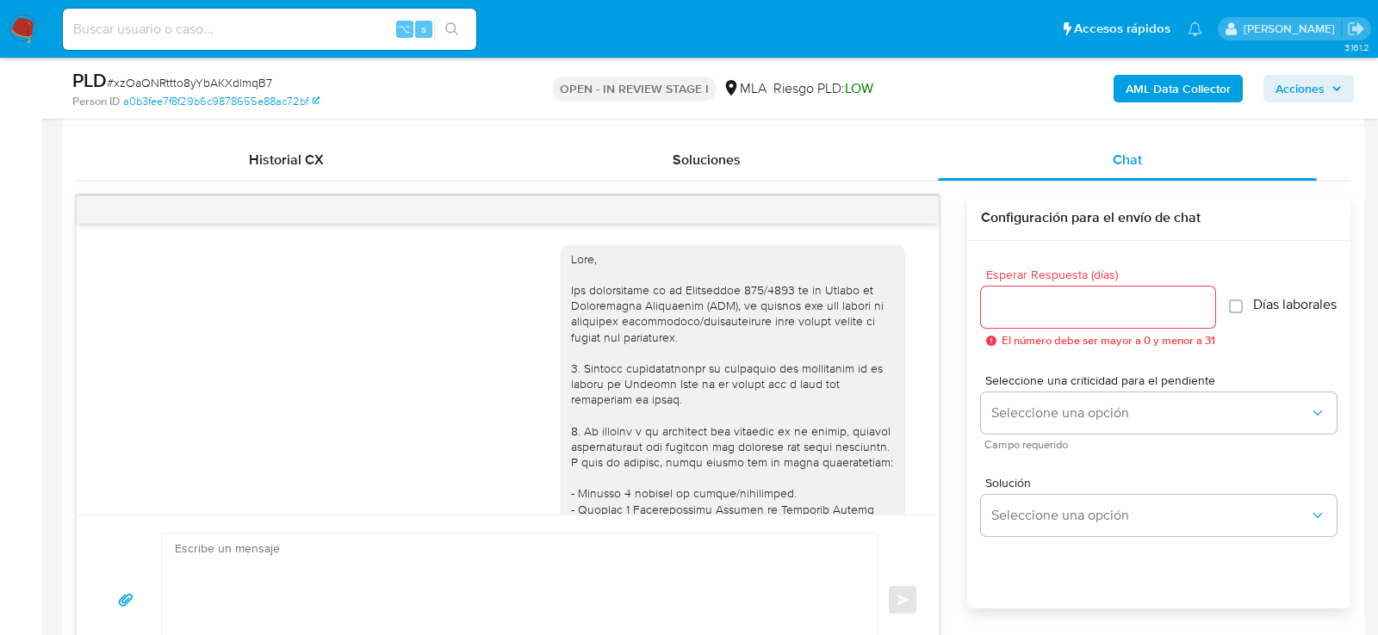
scroll to position [1063, 0]
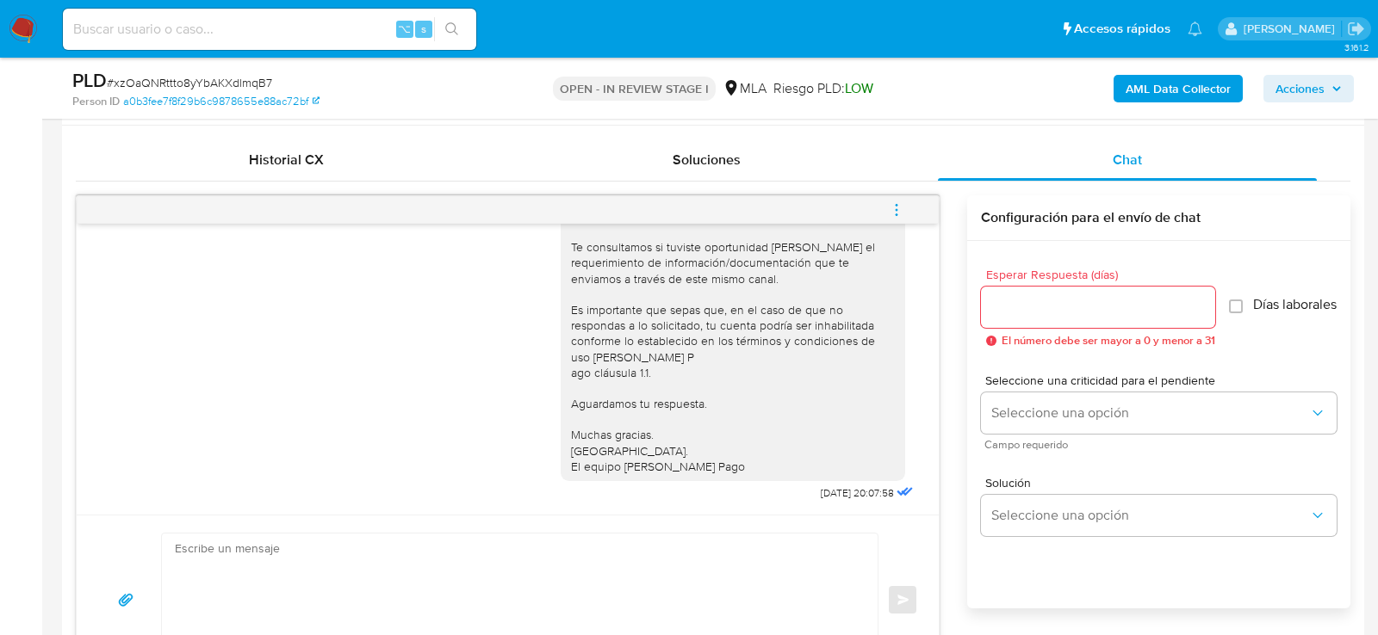
click at [900, 195] on span "menu-action" at bounding box center [896, 209] width 15 height 41
click at [759, 177] on li "Cerrar conversación" at bounding box center [779, 174] width 177 height 31
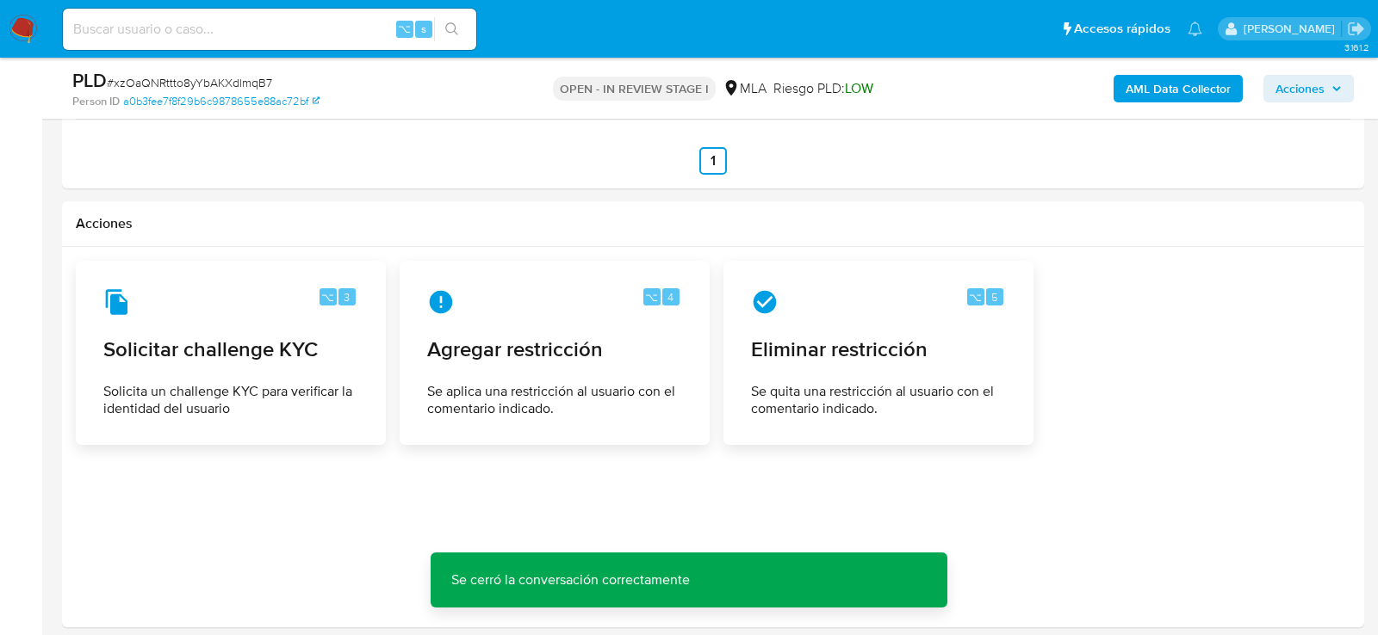
scroll to position [2667, 0]
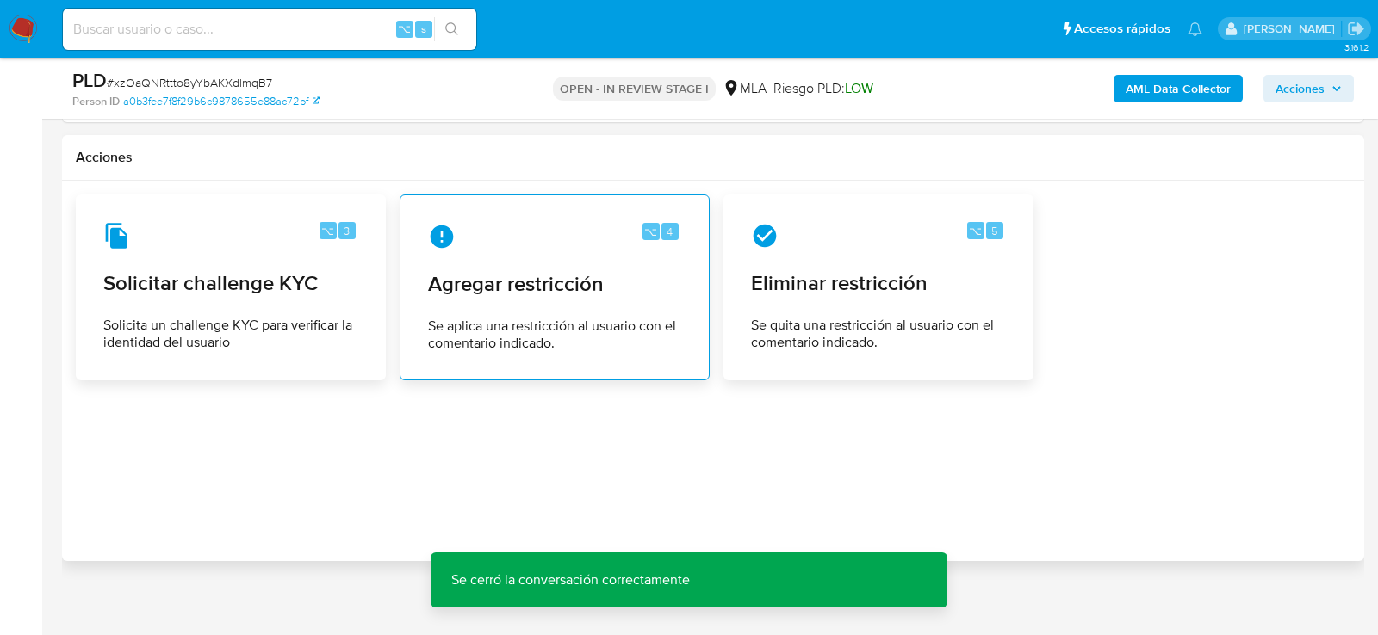
click at [554, 323] on span "Se aplica una restricción al usuario con el comentario indicado." at bounding box center [554, 335] width 253 height 34
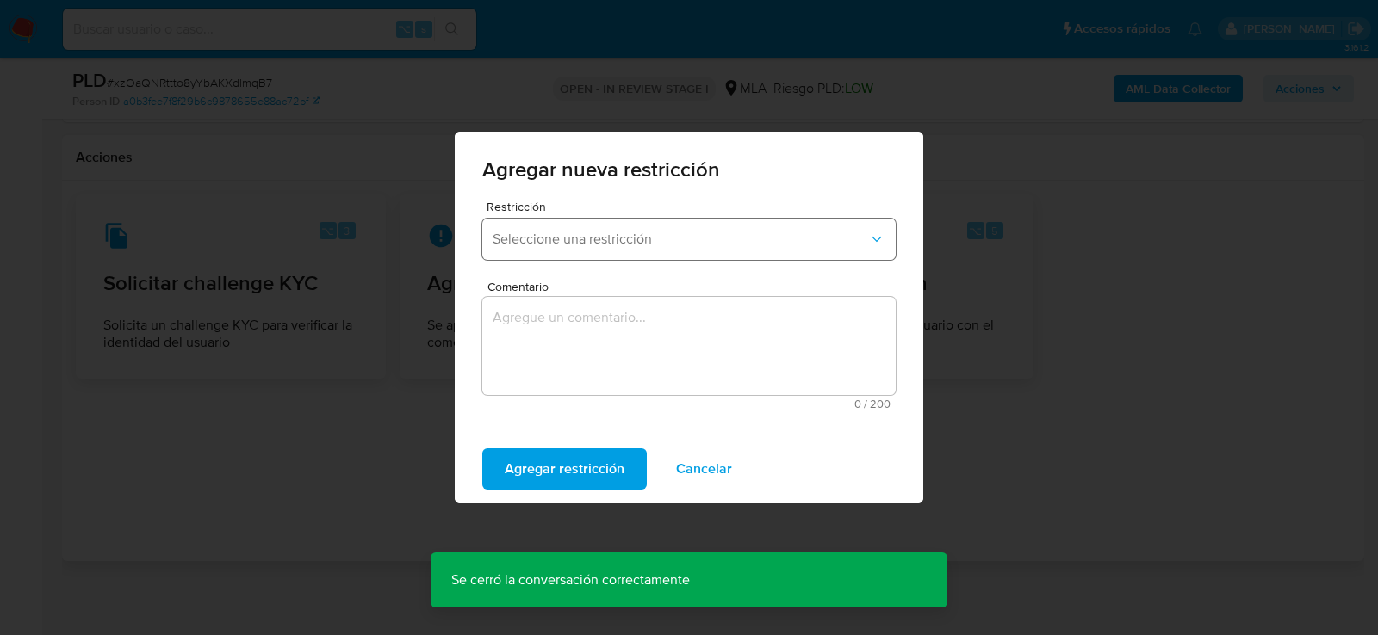
click at [509, 240] on span "Seleccione una restricción" at bounding box center [680, 239] width 375 height 17
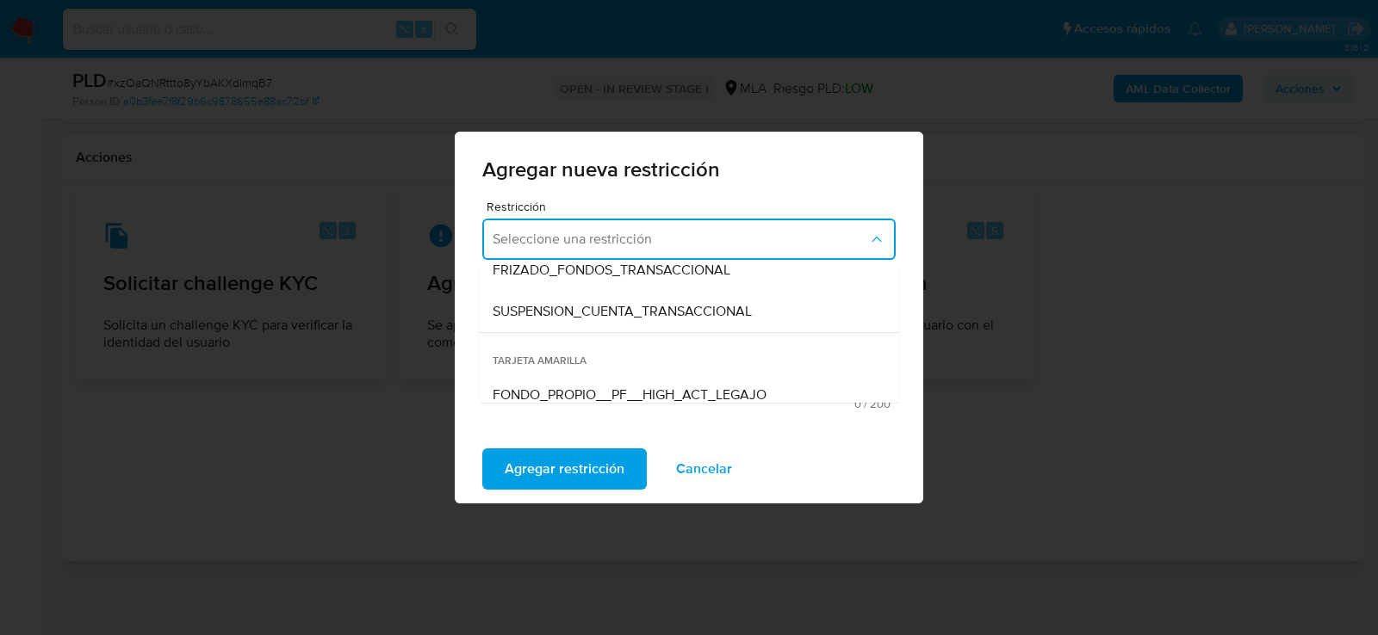
scroll to position [234, 0]
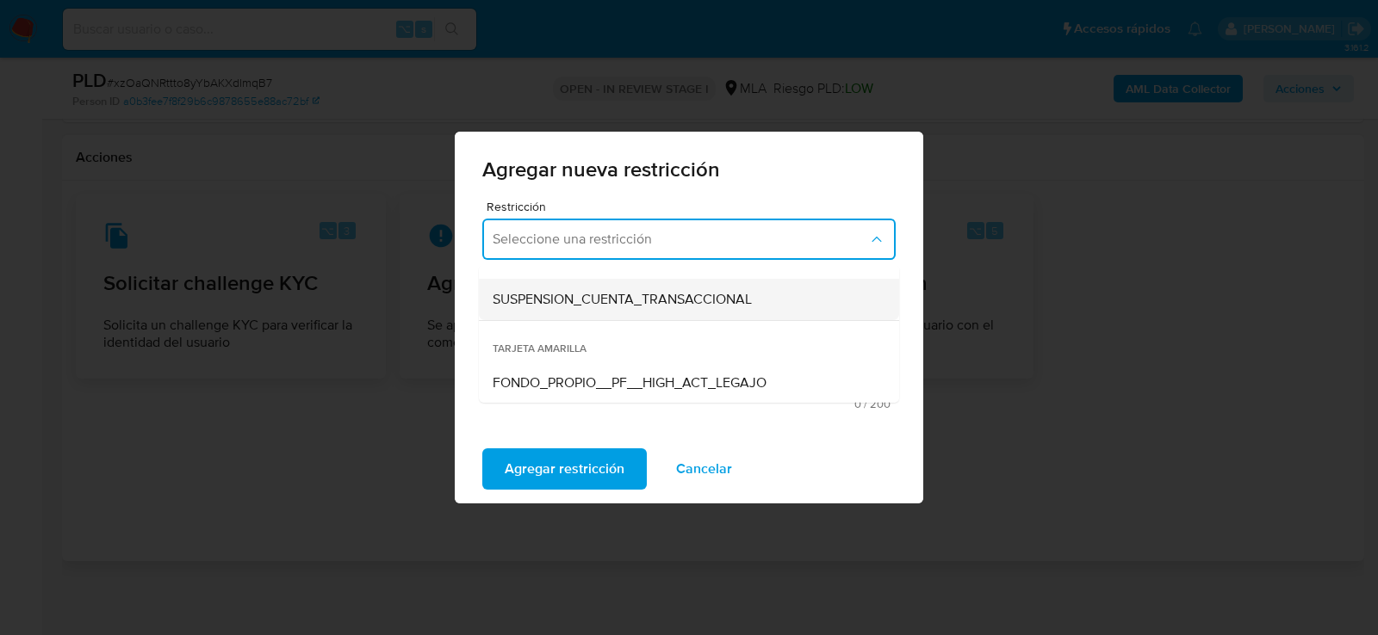
click at [534, 297] on span "SUSPENSION_CUENTA_TRANSACCIONAL" at bounding box center [622, 299] width 259 height 17
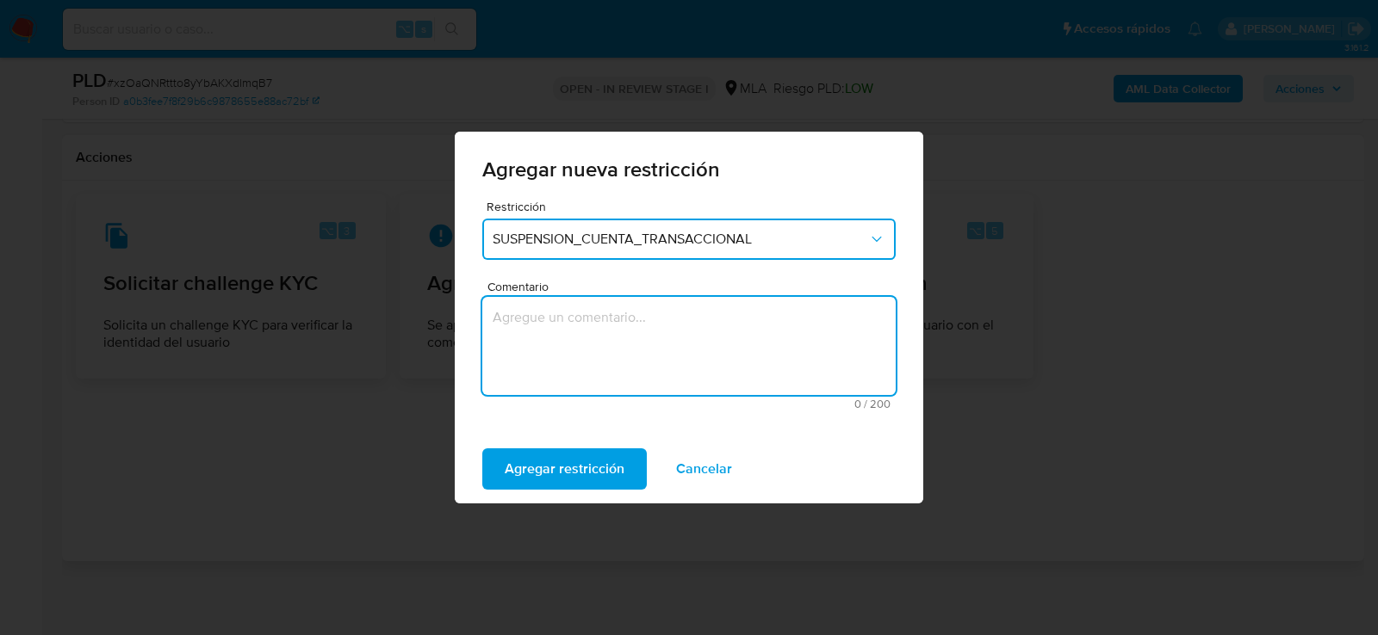
click at [541, 329] on textarea "Comentario" at bounding box center [688, 346] width 413 height 98
type textarea "AML"
click at [535, 463] on span "Agregar restricción" at bounding box center [565, 469] width 120 height 38
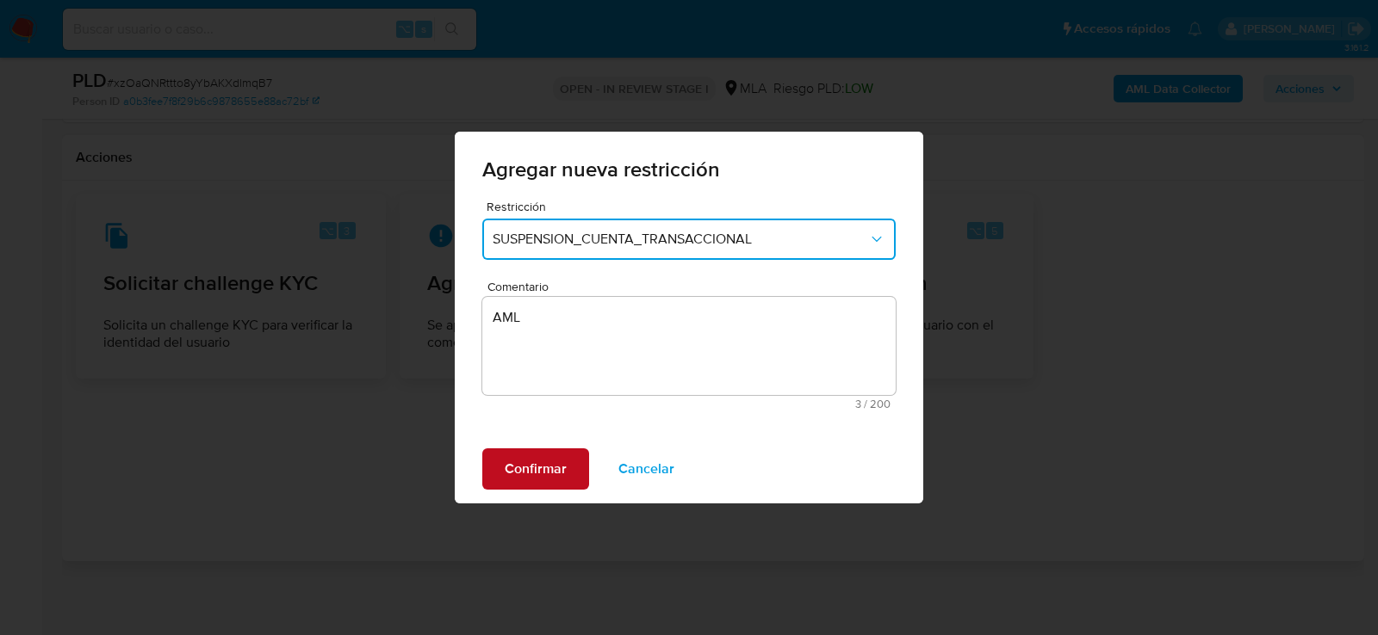
click at [535, 463] on span "Confirmar" at bounding box center [536, 469] width 62 height 38
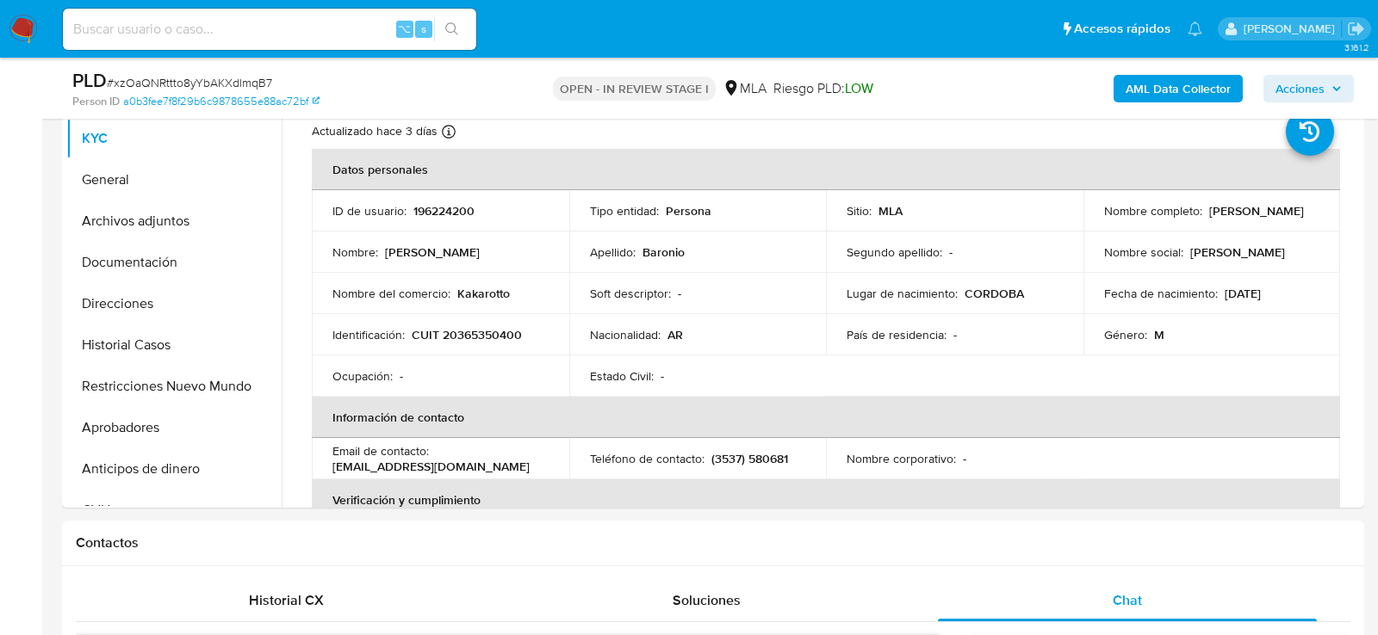
scroll to position [370, 0]
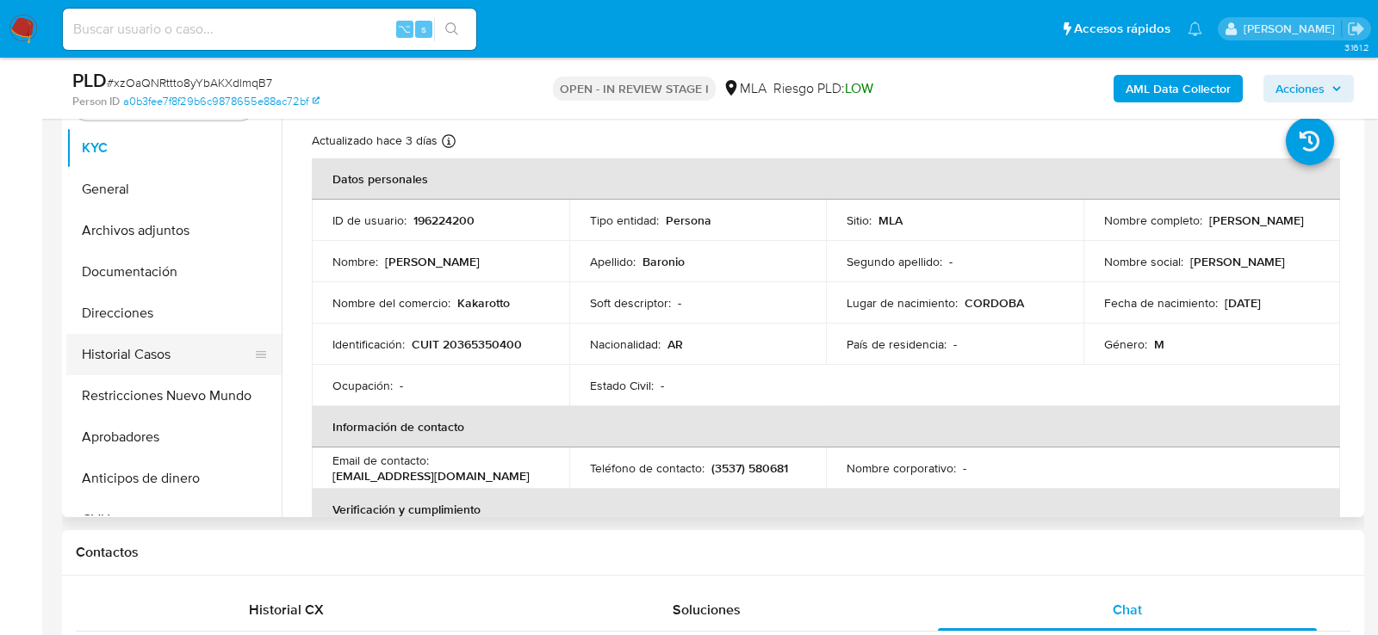
click at [87, 360] on button "Historial Casos" at bounding box center [166, 354] width 201 height 41
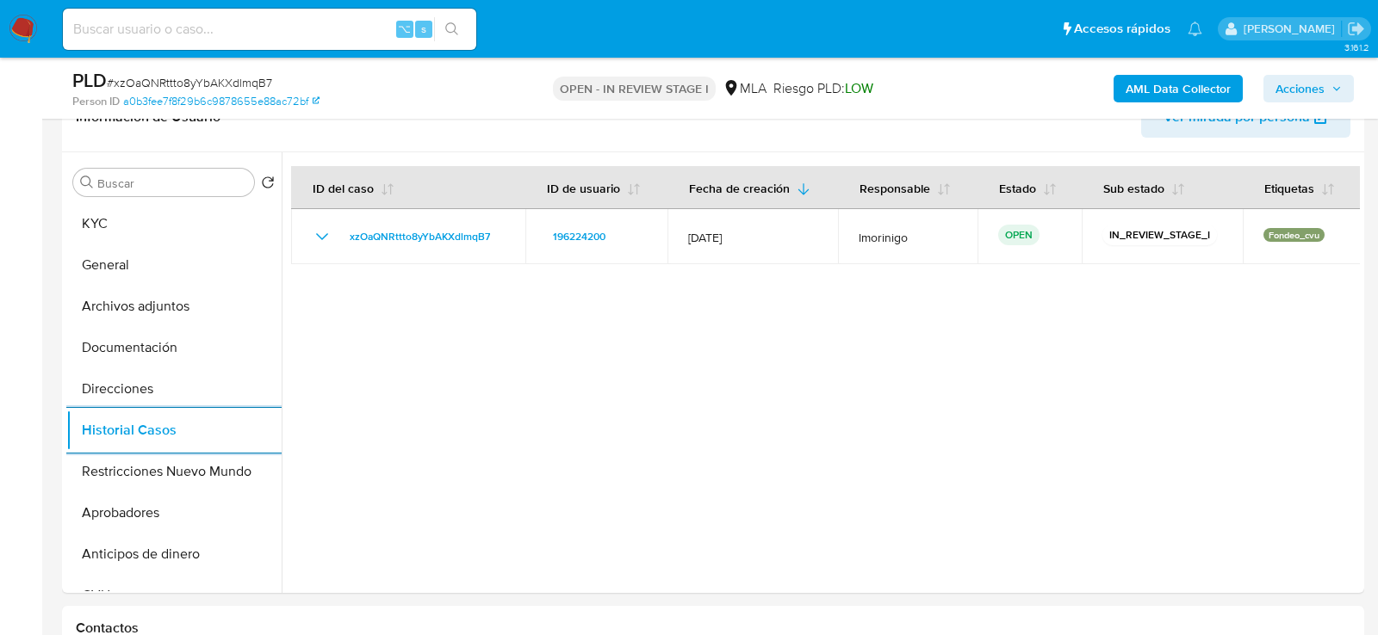
scroll to position [313, 0]
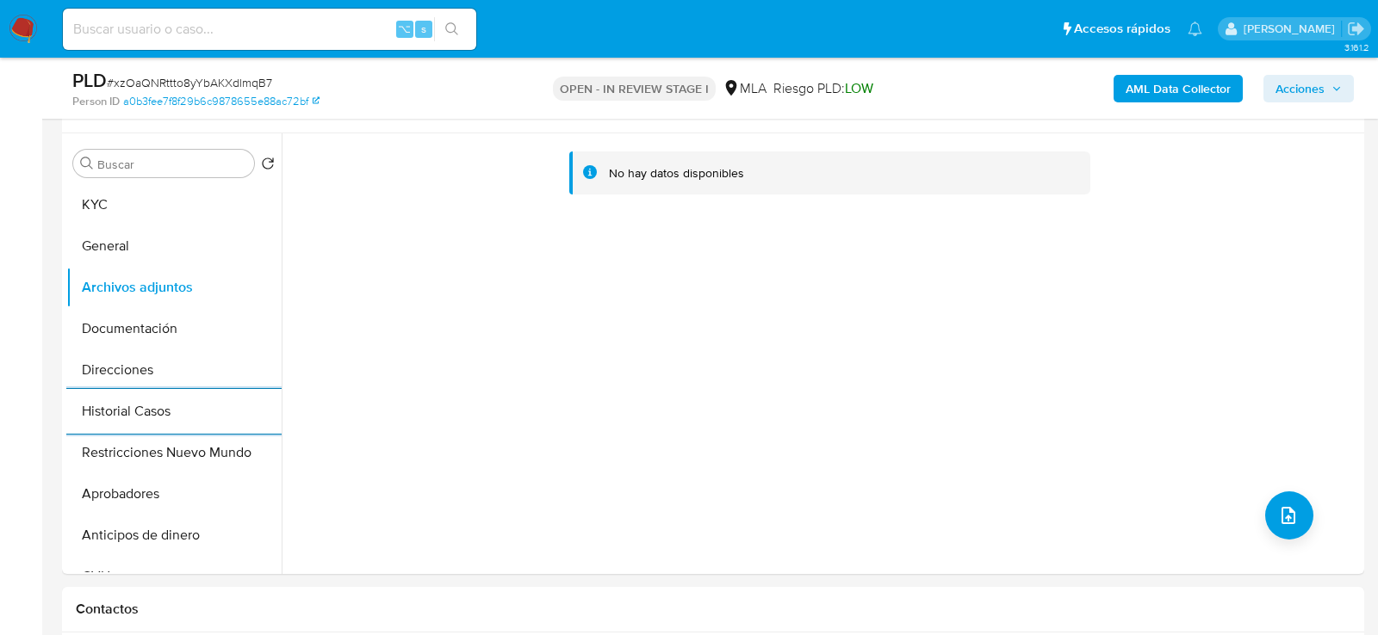
click at [1199, 96] on b "AML Data Collector" at bounding box center [1177, 89] width 105 height 28
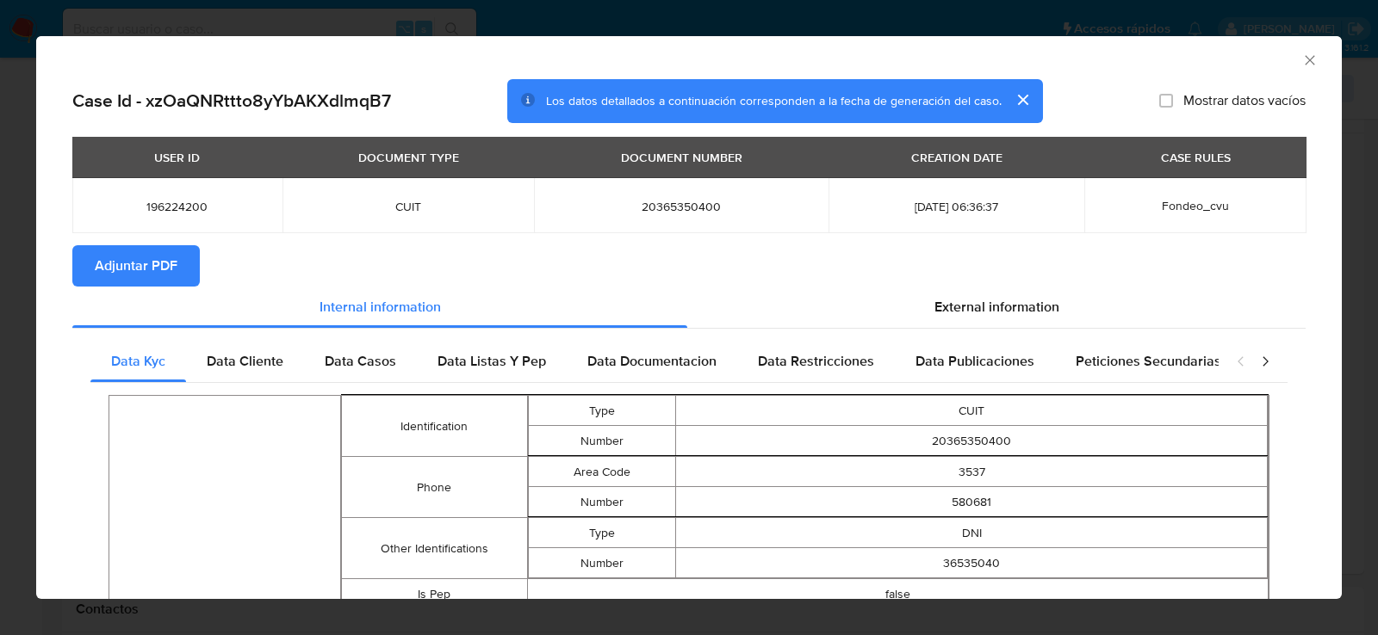
click at [127, 281] on span "Adjuntar PDF" at bounding box center [136, 266] width 83 height 38
click at [1316, 56] on icon "Cerrar ventana" at bounding box center [1309, 60] width 17 height 17
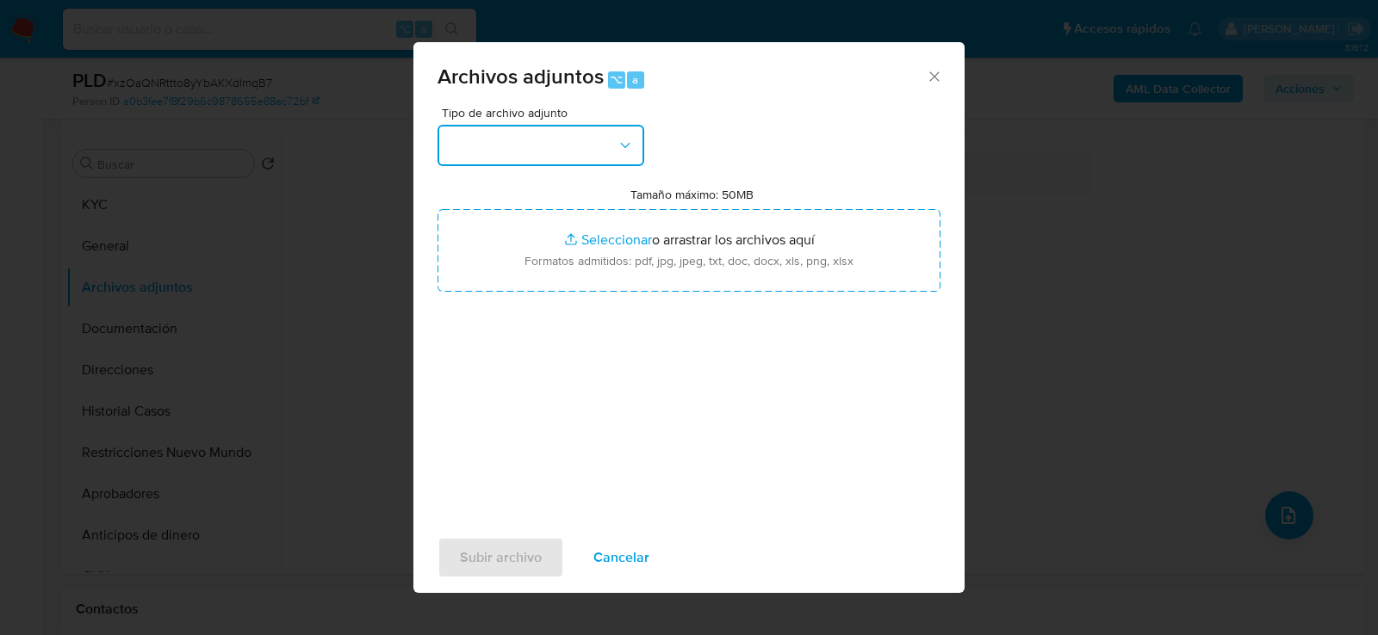
click at [592, 155] on button "button" at bounding box center [540, 145] width 207 height 41
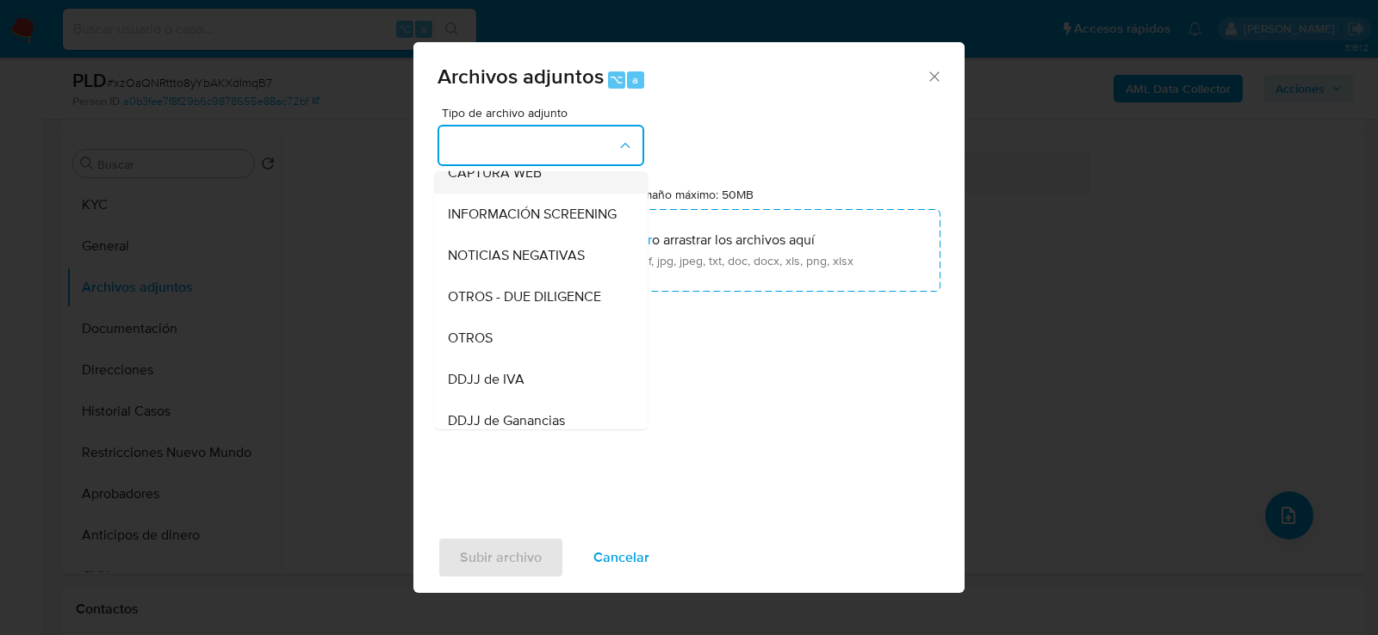
scroll to position [183, 0]
click at [530, 343] on div "OTROS" at bounding box center [536, 338] width 176 height 41
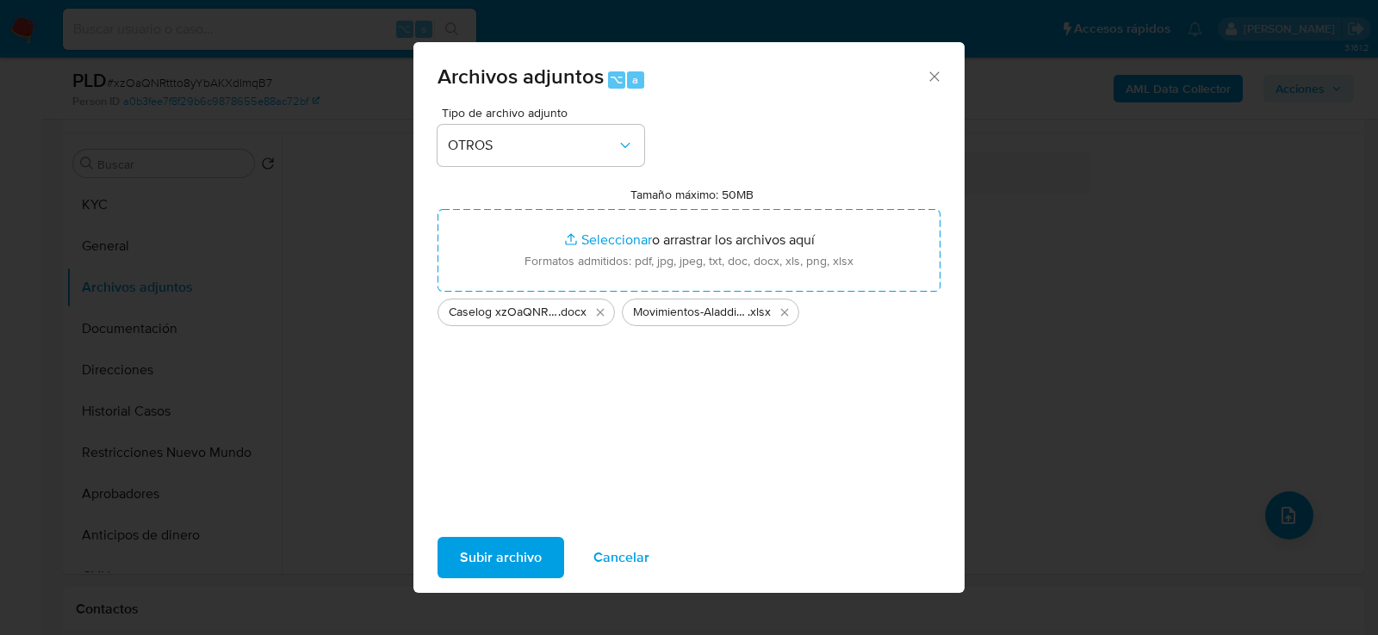
click at [506, 564] on span "Subir archivo" at bounding box center [501, 558] width 82 height 38
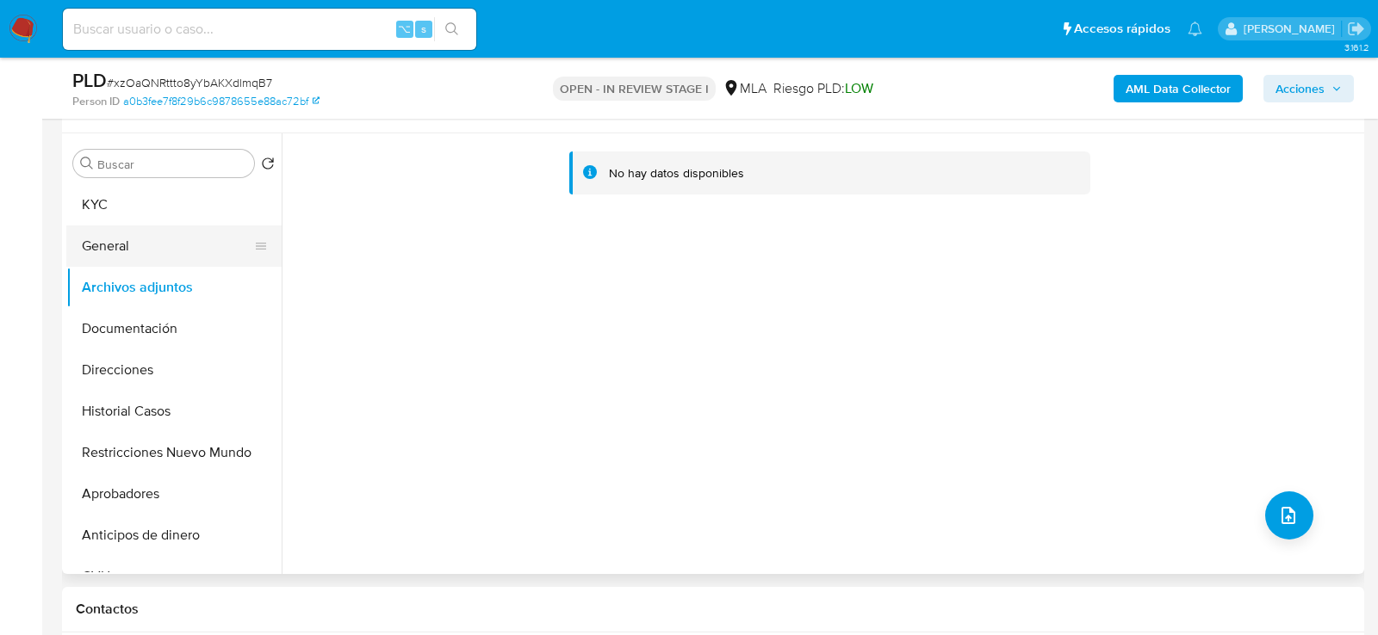
click at [161, 236] on button "General" at bounding box center [166, 246] width 201 height 41
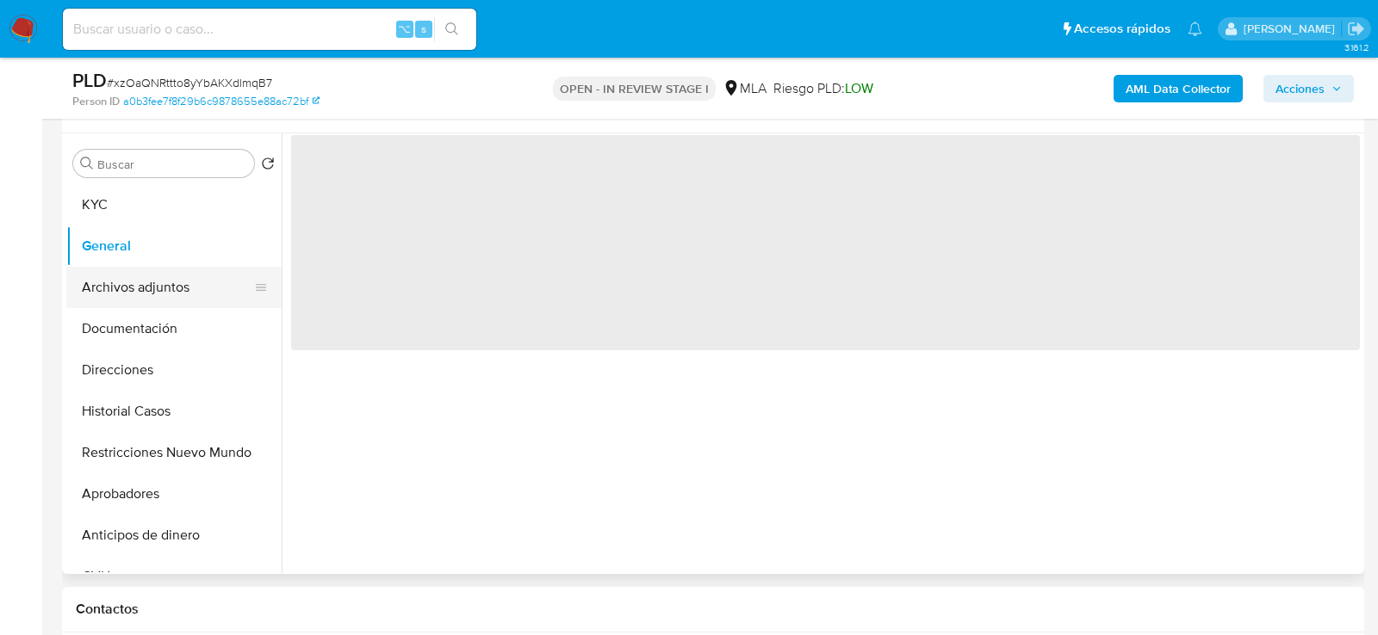
click at [162, 276] on button "Archivos adjuntos" at bounding box center [166, 287] width 201 height 41
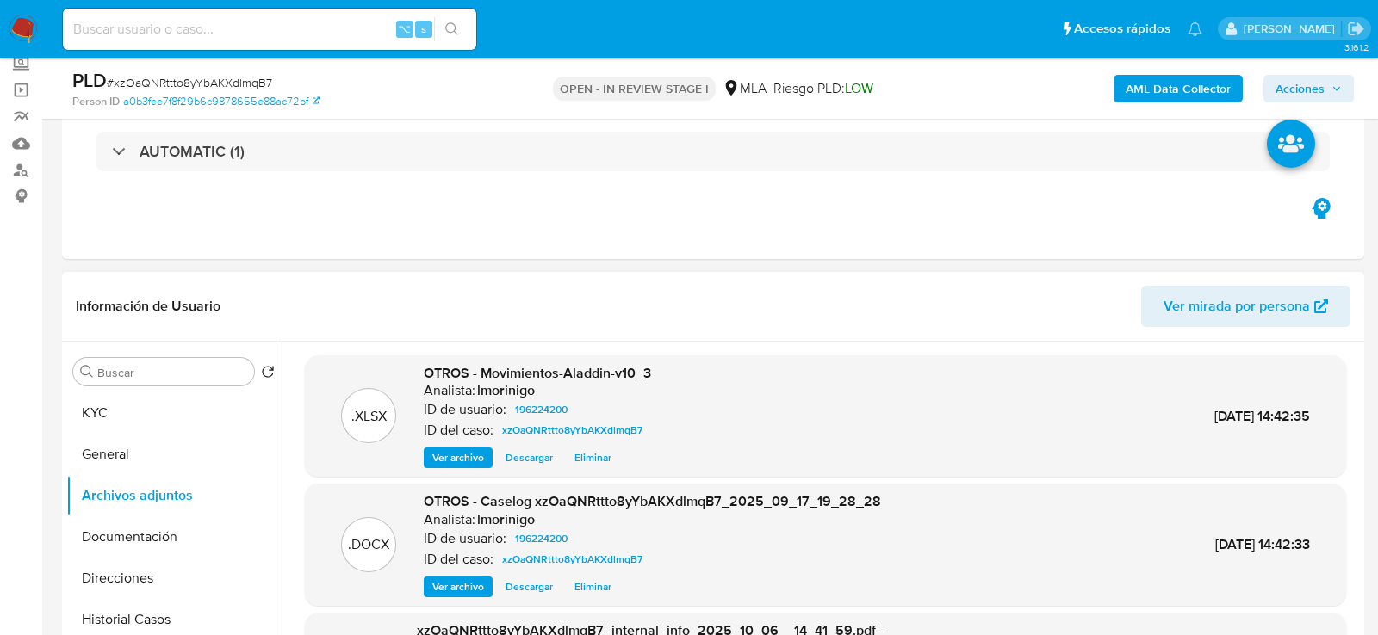
scroll to position [0, 0]
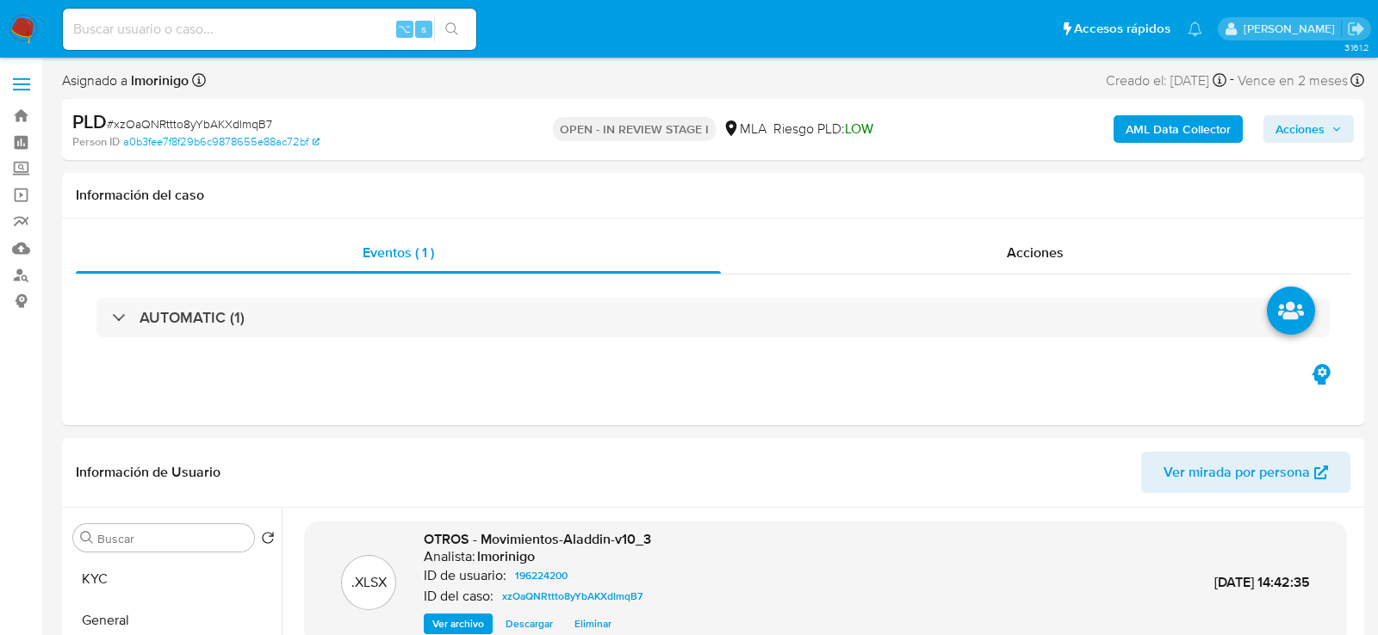
click at [1329, 132] on span "Acciones" at bounding box center [1308, 129] width 66 height 24
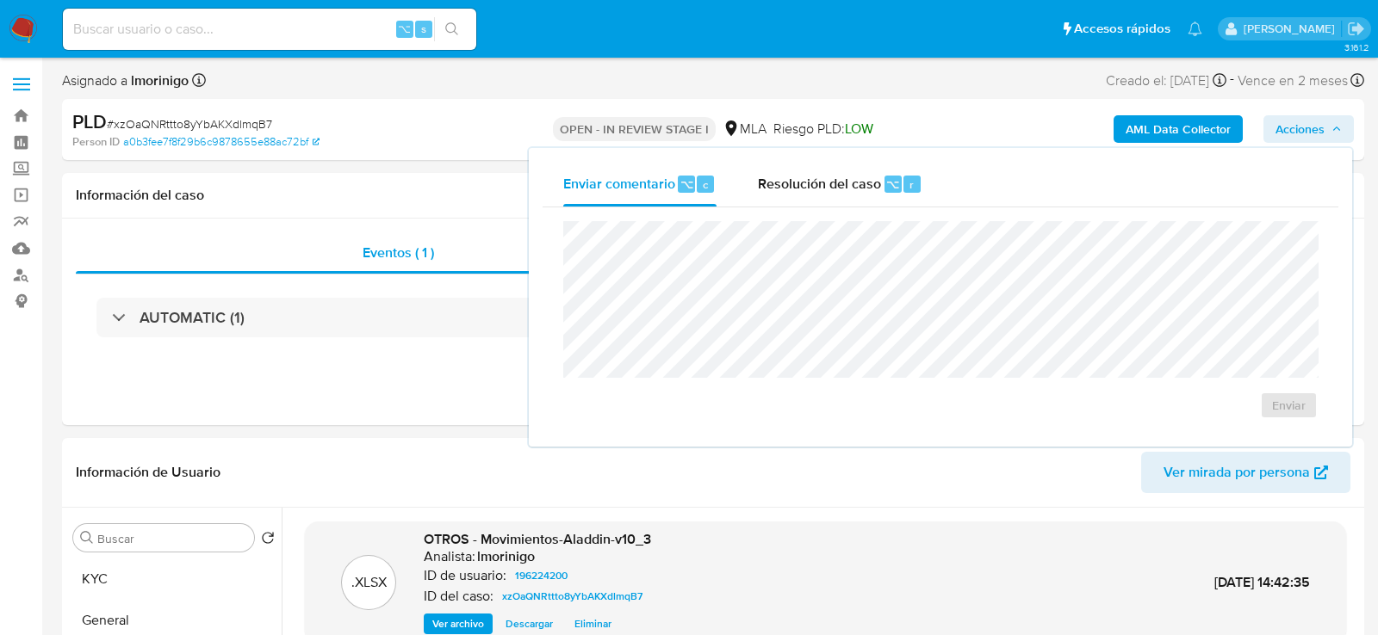
click at [848, 152] on div "Enviar comentario ⌥ c Resolución del caso ⌥ r Enviar" at bounding box center [940, 297] width 823 height 299
click at [848, 189] on span "Resolución del caso" at bounding box center [819, 184] width 123 height 20
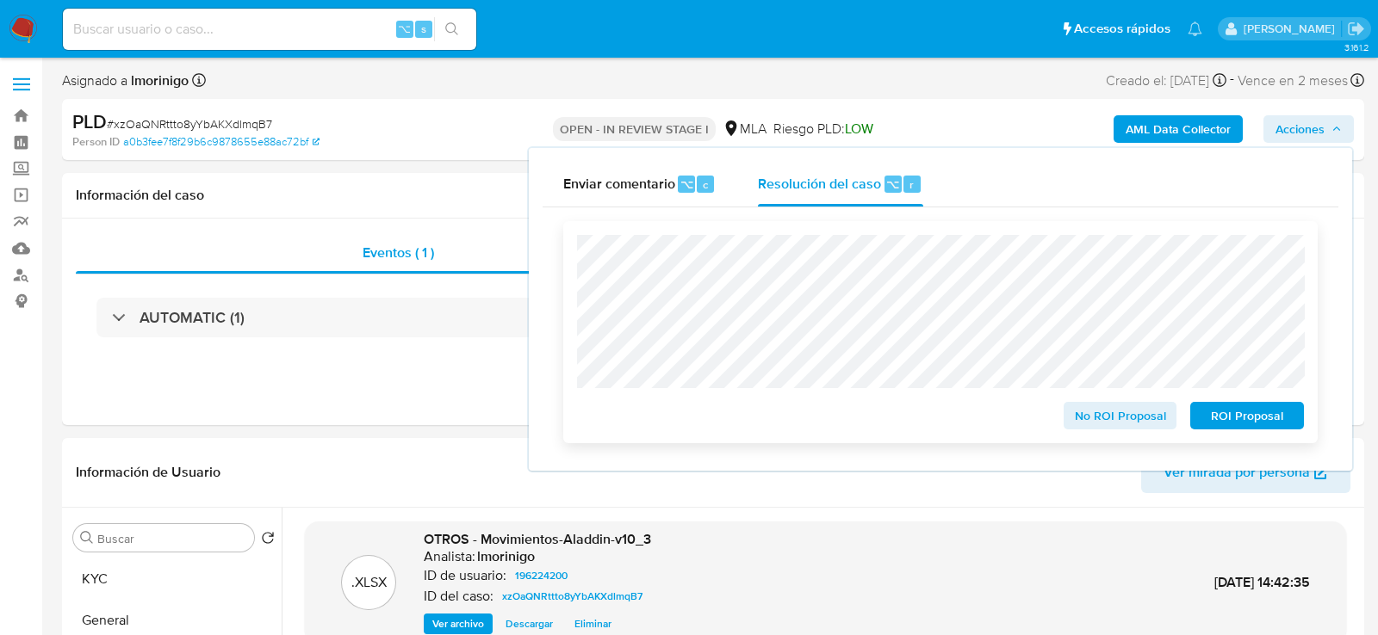
click at [1236, 428] on span "ROI Proposal" at bounding box center [1247, 416] width 90 height 24
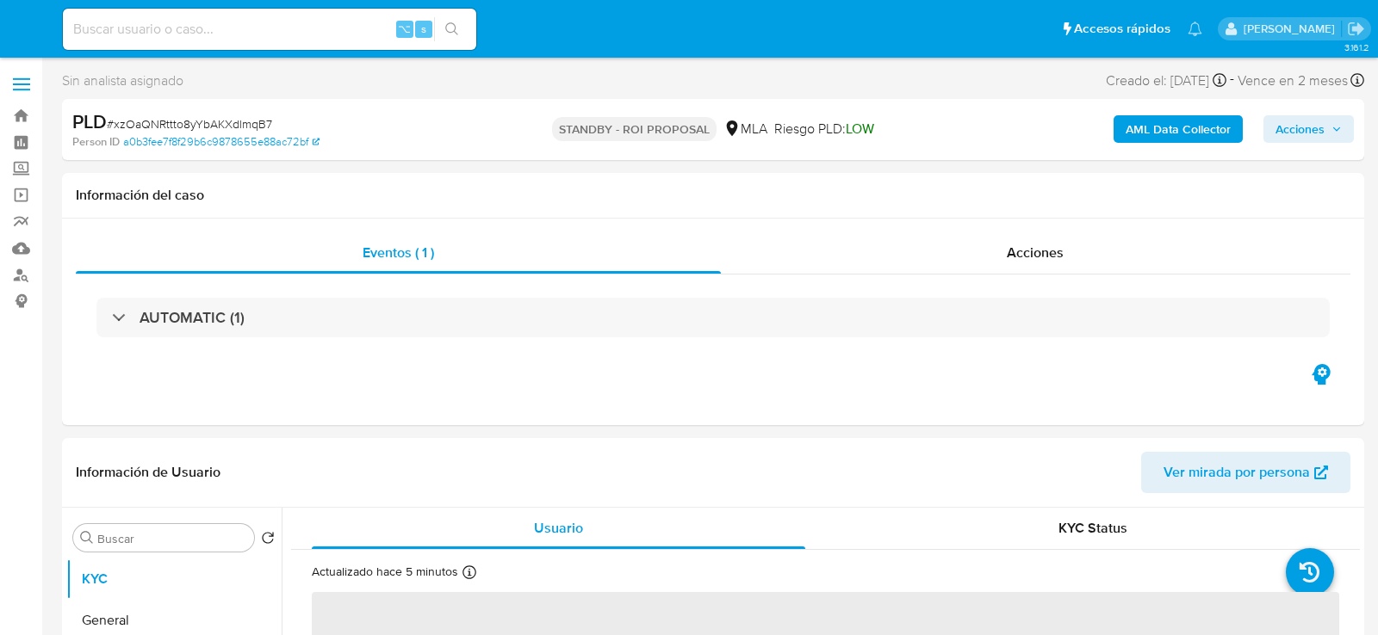
select select "10"
click at [169, 40] on div "⌥ s" at bounding box center [269, 29] width 413 height 41
click at [165, 28] on input at bounding box center [269, 29] width 413 height 22
paste input "bE2yT9PpFnmO92KLw0vwIMuL"
type input "bE2yT9PpFnmO92KLw0vwIMuL"
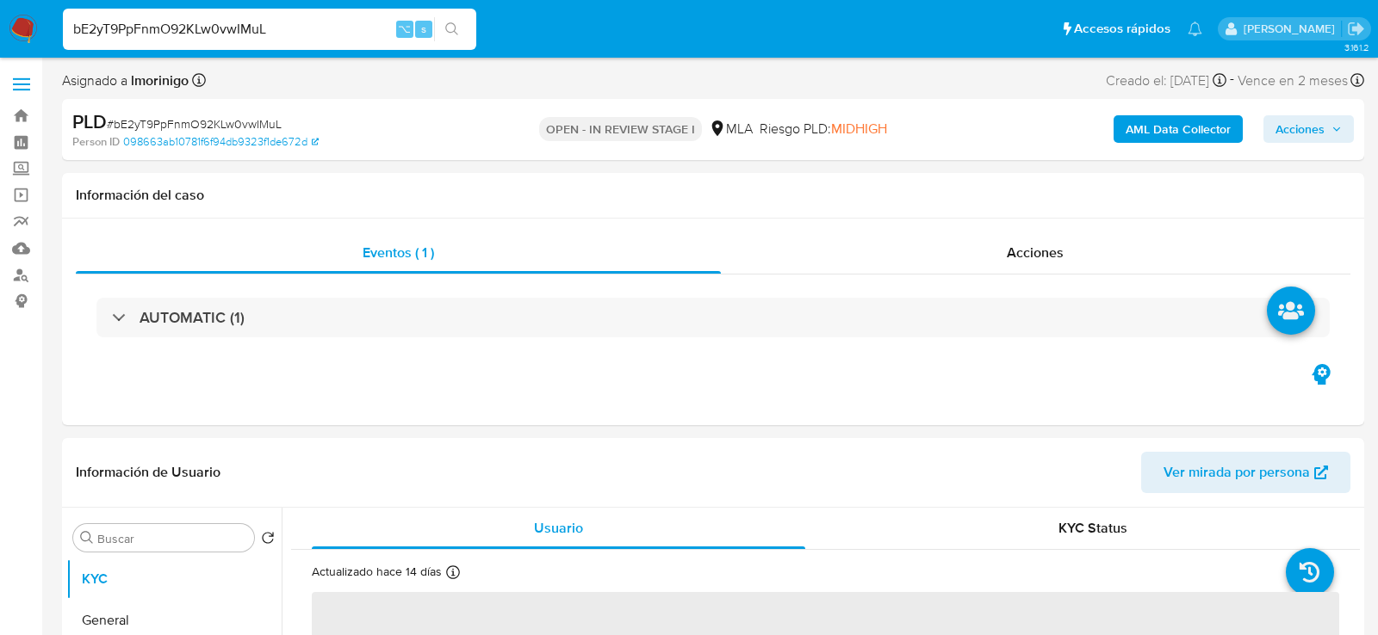
select select "10"
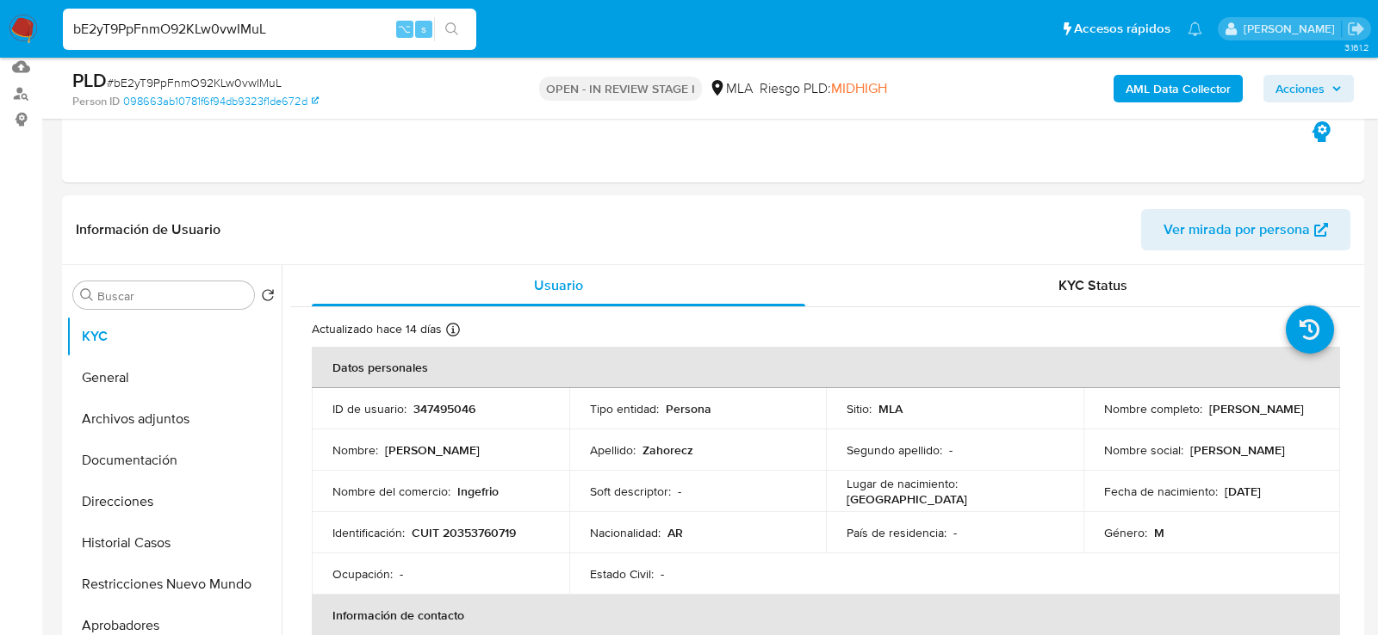
scroll to position [220, 0]
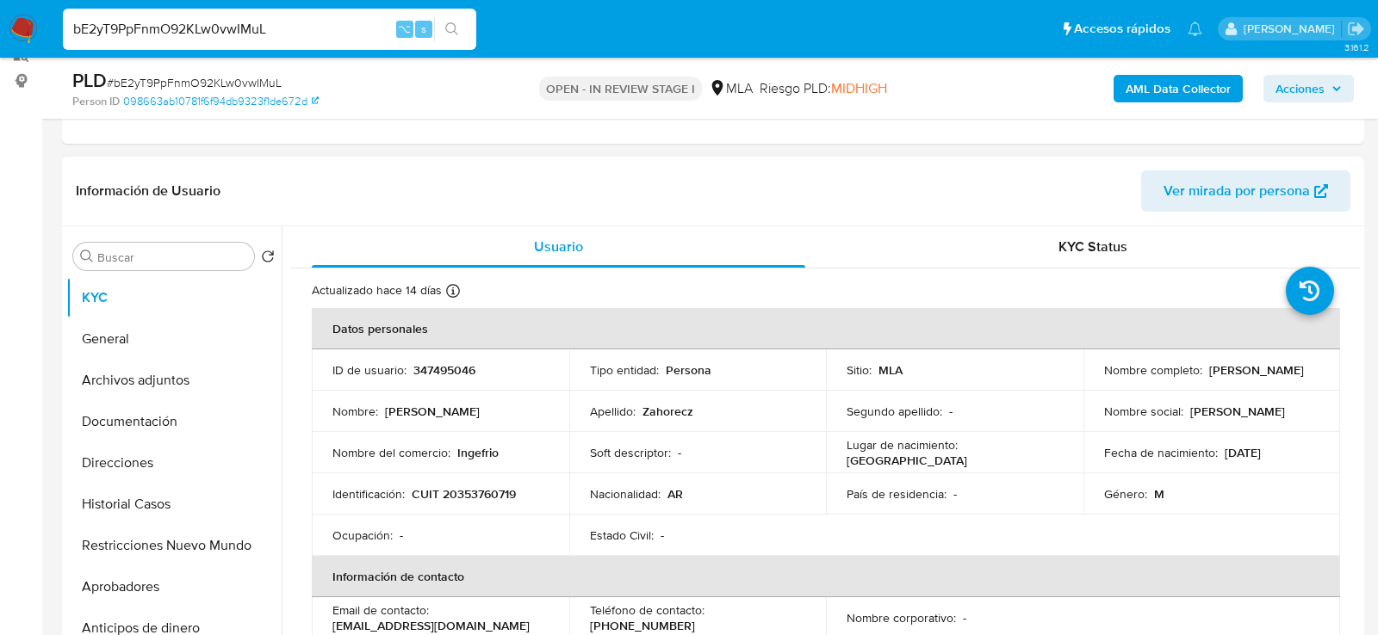
click at [62, 270] on div "Buscar Volver al orden por defecto KYC General Archivos adjuntos Documentación …" at bounding box center [713, 446] width 1302 height 441
click at [399, 160] on div "Información de Usuario Ver mirada por persona" at bounding box center [713, 192] width 1302 height 70
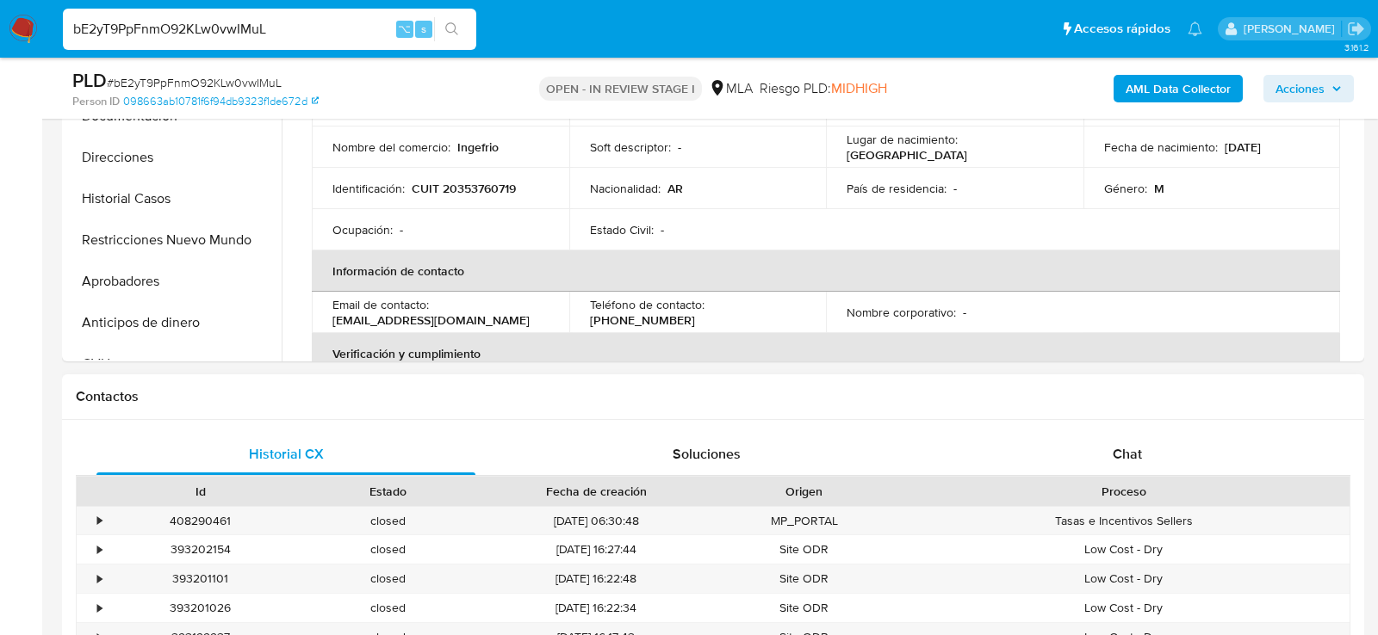
scroll to position [529, 0]
click at [1007, 447] on div "Chat" at bounding box center [1127, 451] width 379 height 41
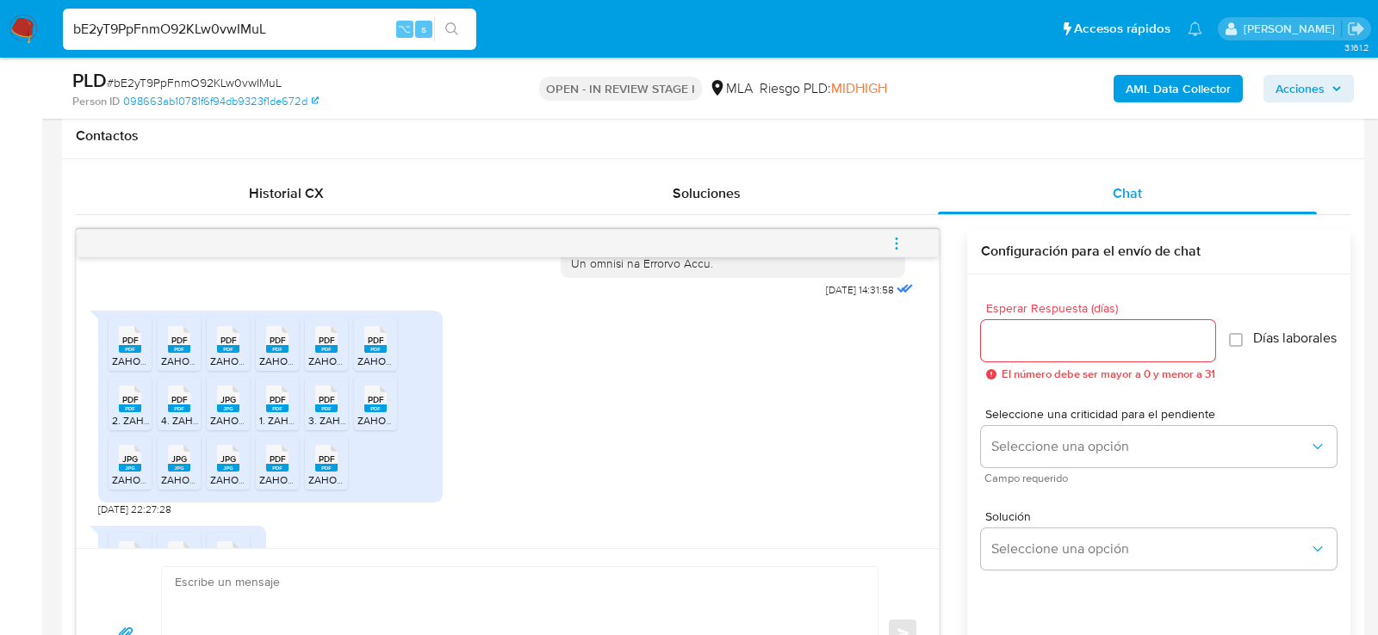
scroll to position [908, 0]
click at [133, 351] on rect at bounding box center [130, 348] width 22 height 8
click at [178, 351] on rect at bounding box center [179, 348] width 22 height 8
click at [213, 353] on div "PDF PDF" at bounding box center [228, 336] width 36 height 34
click at [279, 367] on span "ZAHORECZ COMPRAS AGOSTO DE 2025.pdf" at bounding box center [336, 359] width 154 height 15
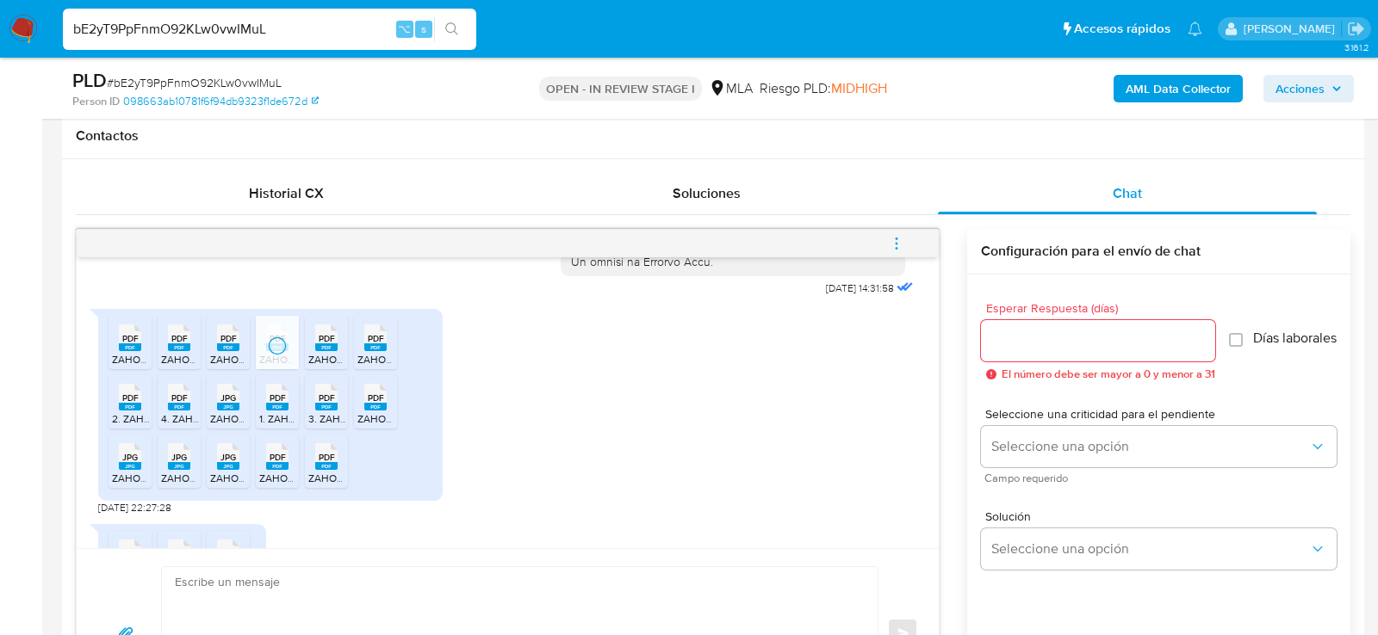
click at [330, 367] on span "ZAHOERCZ INGRESOS BRUTOS JULIO DE 2025 PRESENTACIÓN.pdf" at bounding box center [446, 359] width 276 height 15
click at [375, 367] on span "ZAHOERCZ COMPRAS JULIO DE 2025.pdf" at bounding box center [434, 359] width 154 height 15
click at [131, 404] on span "PDF" at bounding box center [130, 398] width 16 height 11
click at [184, 411] on rect at bounding box center [179, 407] width 22 height 8
click at [229, 411] on rect at bounding box center [228, 407] width 22 height 8
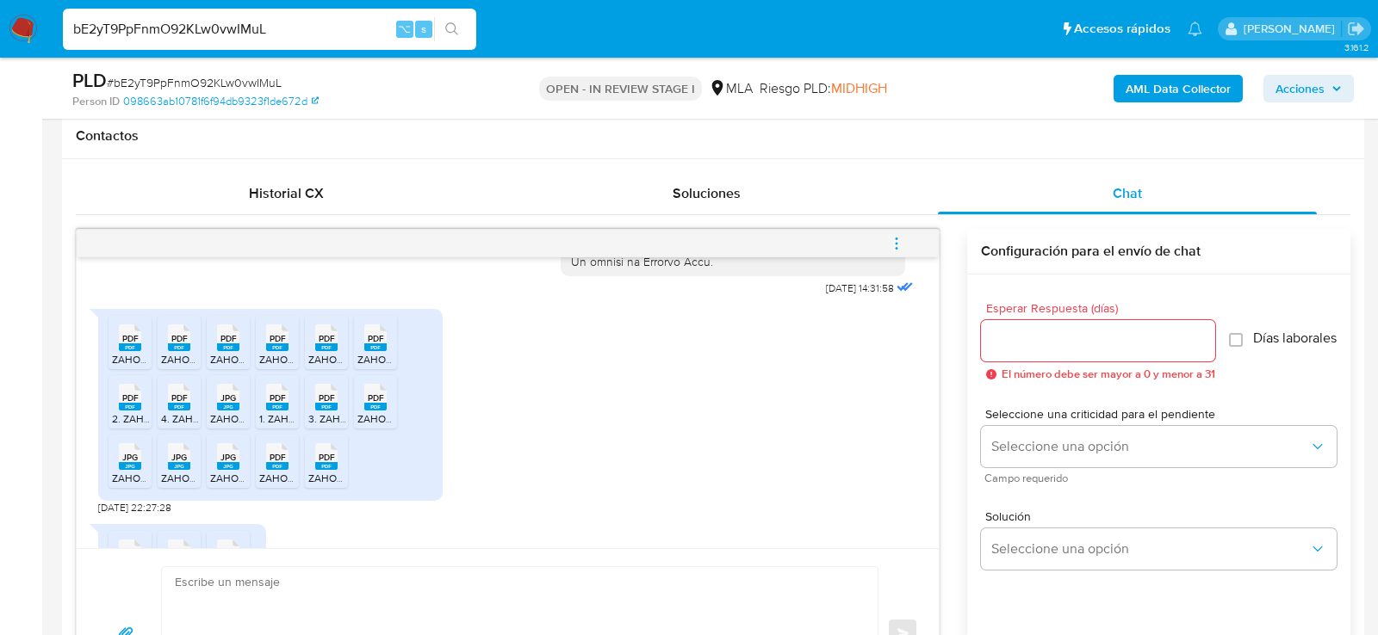
click at [281, 426] on span "1. ZAHORECZ GANANCIAS INVERSIONES FON.pdf" at bounding box center [375, 419] width 233 height 15
click at [339, 426] on span "3. ZAHORECZ GANANCIAS COMPROBANTES RECIBIDOS 2024.pdf" at bounding box center [463, 419] width 310 height 15
click at [379, 426] on span "ZAHORECZ IVA BORRADOR AGOSTO DE 2025.pdf" at bounding box center [446, 419] width 178 height 15
click at [115, 472] on div "JPG JPG" at bounding box center [130, 455] width 36 height 34
click at [177, 470] on rect at bounding box center [179, 466] width 22 height 8
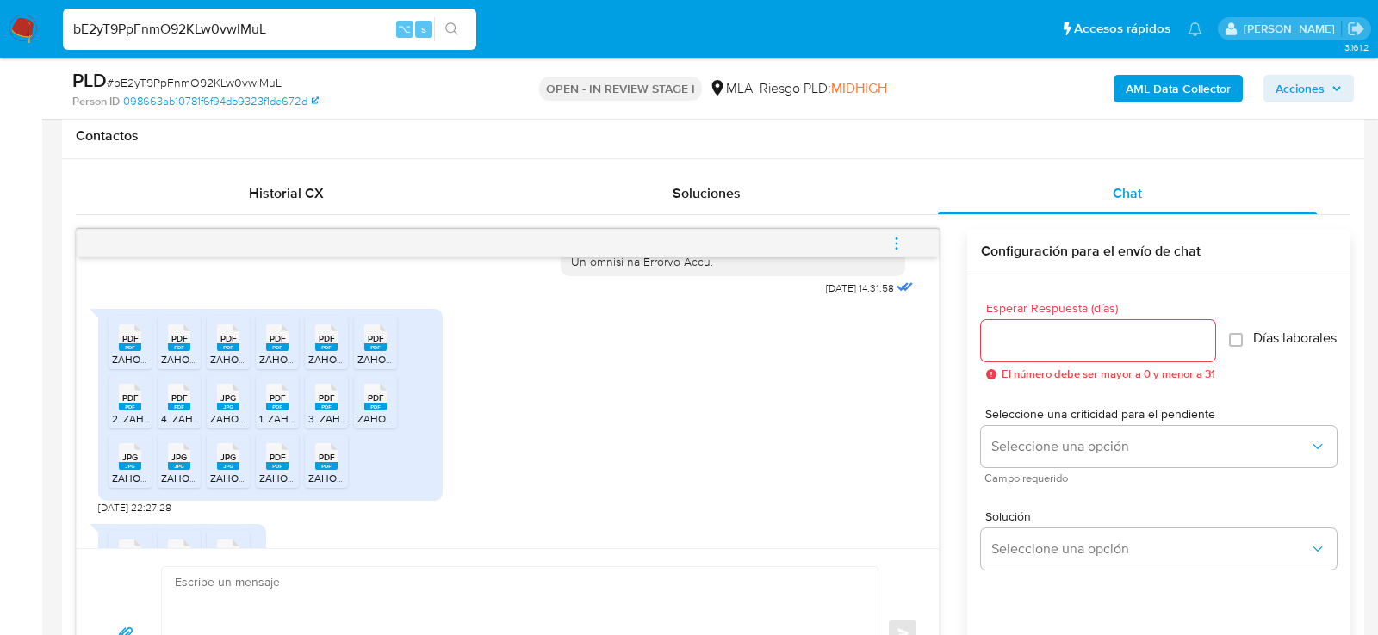
click at [228, 470] on rect at bounding box center [228, 466] width 22 height 8
click at [273, 470] on rect at bounding box center [277, 466] width 22 height 8
click at [326, 470] on rect at bounding box center [326, 466] width 22 height 8
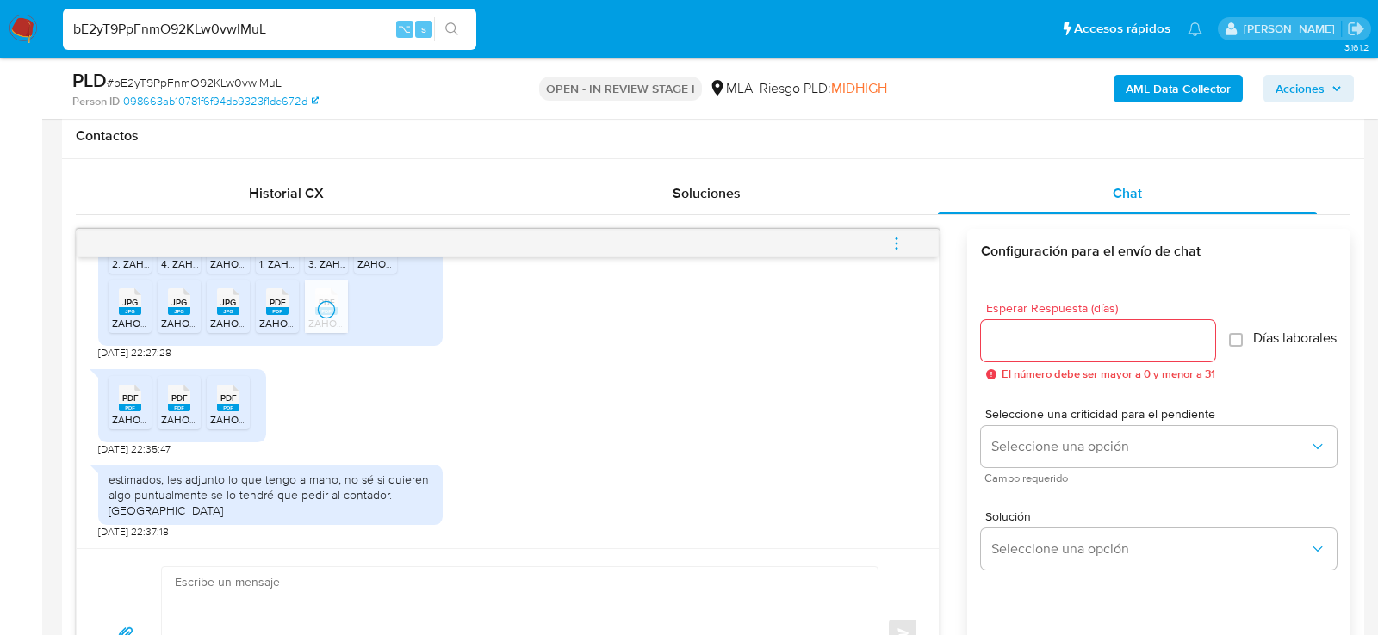
scroll to position [1094, 0]
click at [124, 405] on rect at bounding box center [130, 408] width 22 height 8
click at [168, 405] on rect at bounding box center [179, 408] width 22 height 8
click at [232, 405] on rect at bounding box center [228, 408] width 22 height 8
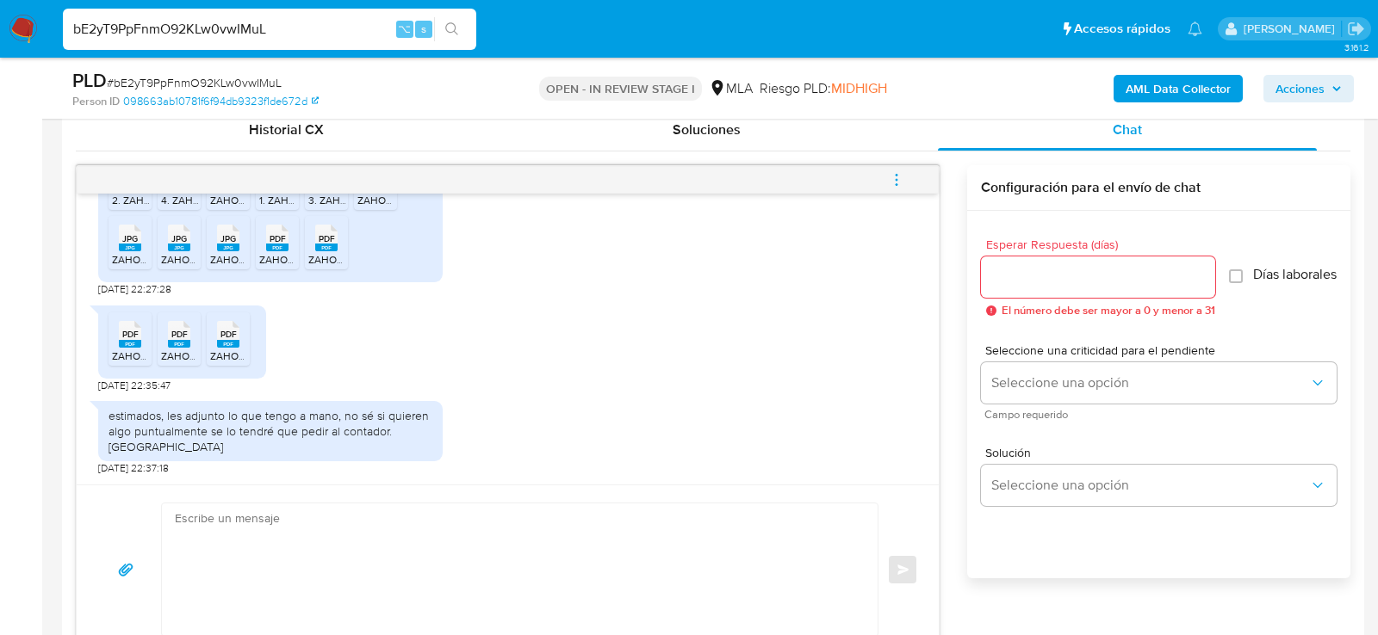
scroll to position [868, 0]
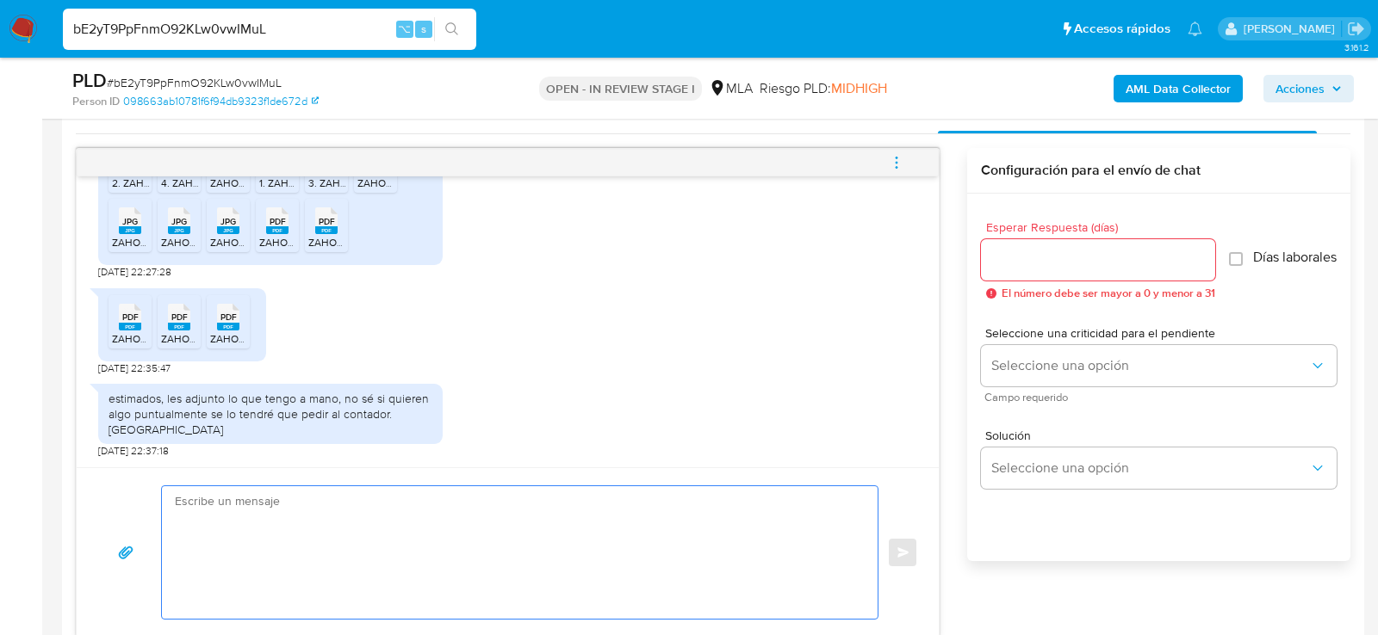
click at [288, 549] on textarea at bounding box center [515, 553] width 681 height 133
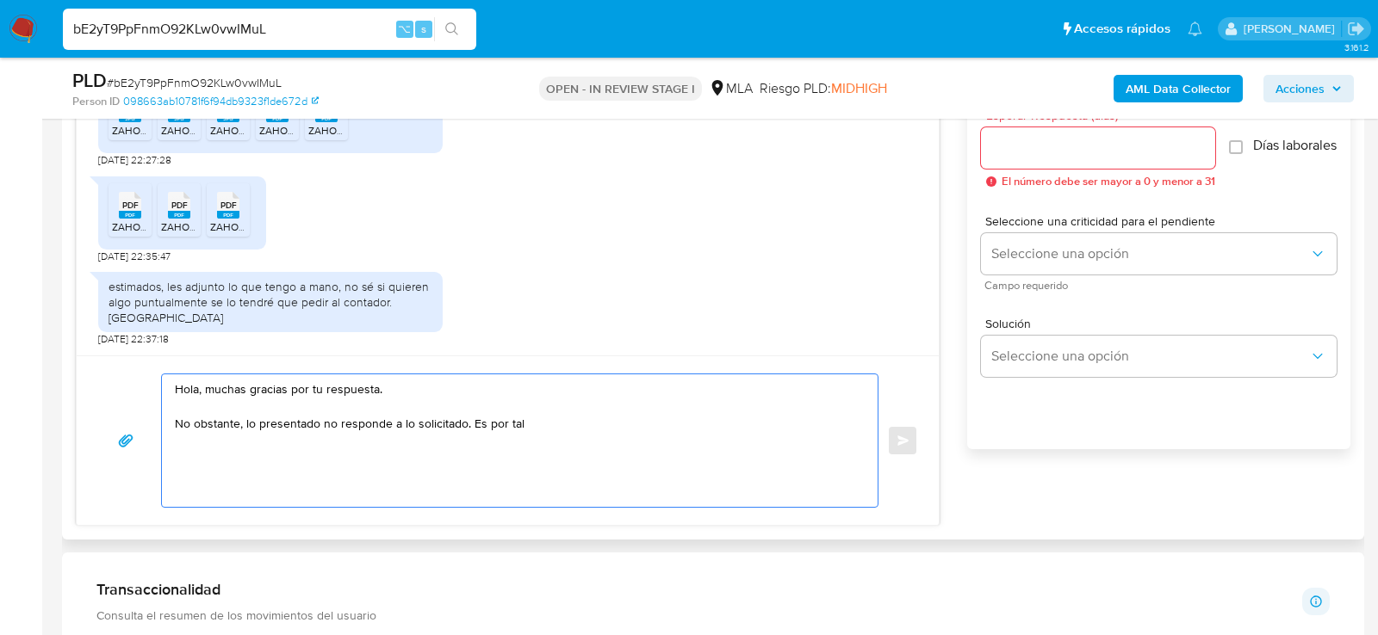
scroll to position [991, 0]
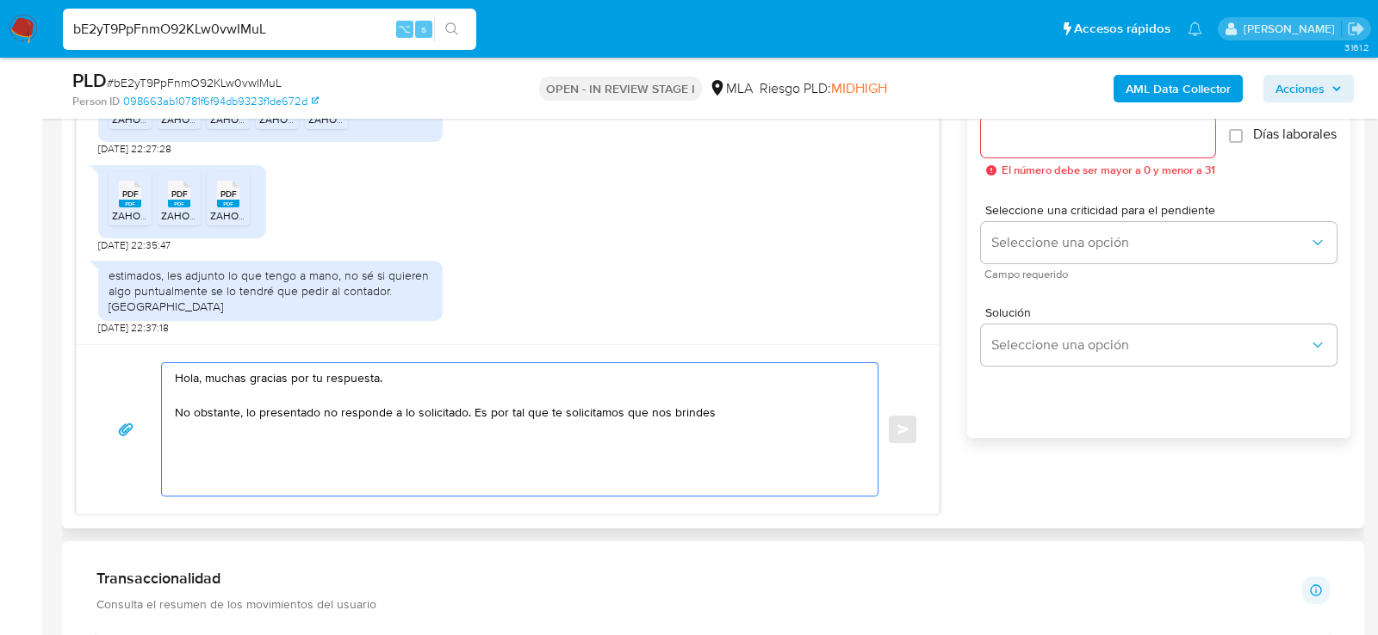
paste textarea "nos brindes la siguiente información y/o documentación:"
drag, startPoint x: 710, startPoint y: 407, endPoint x: 771, endPoint y: 410, distance: 60.3
click at [771, 411] on textarea "Hola, muchas gracias por tu respuesta. No obstante, lo presentado no responde a…" at bounding box center [515, 429] width 681 height 133
click at [629, 440] on textarea "Hola, muchas gracias por tu respuesta. No obstante, lo presentado no responde a…" at bounding box center [515, 429] width 681 height 133
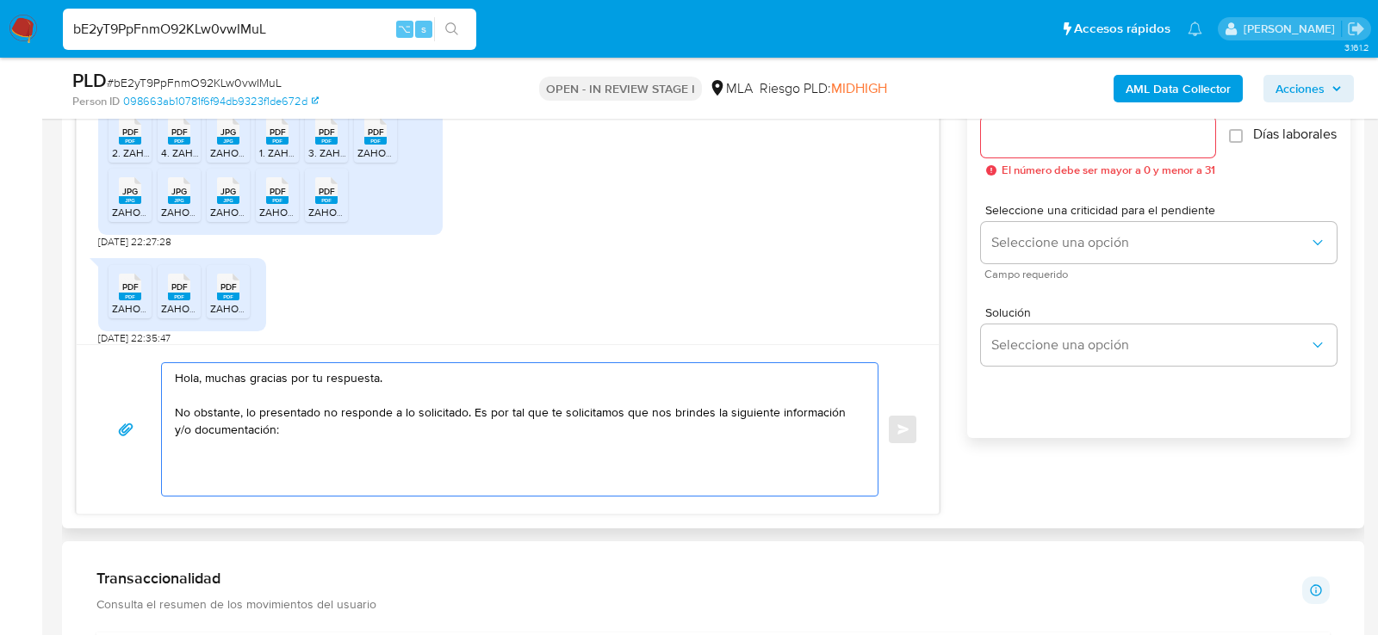
scroll to position [1094, 0]
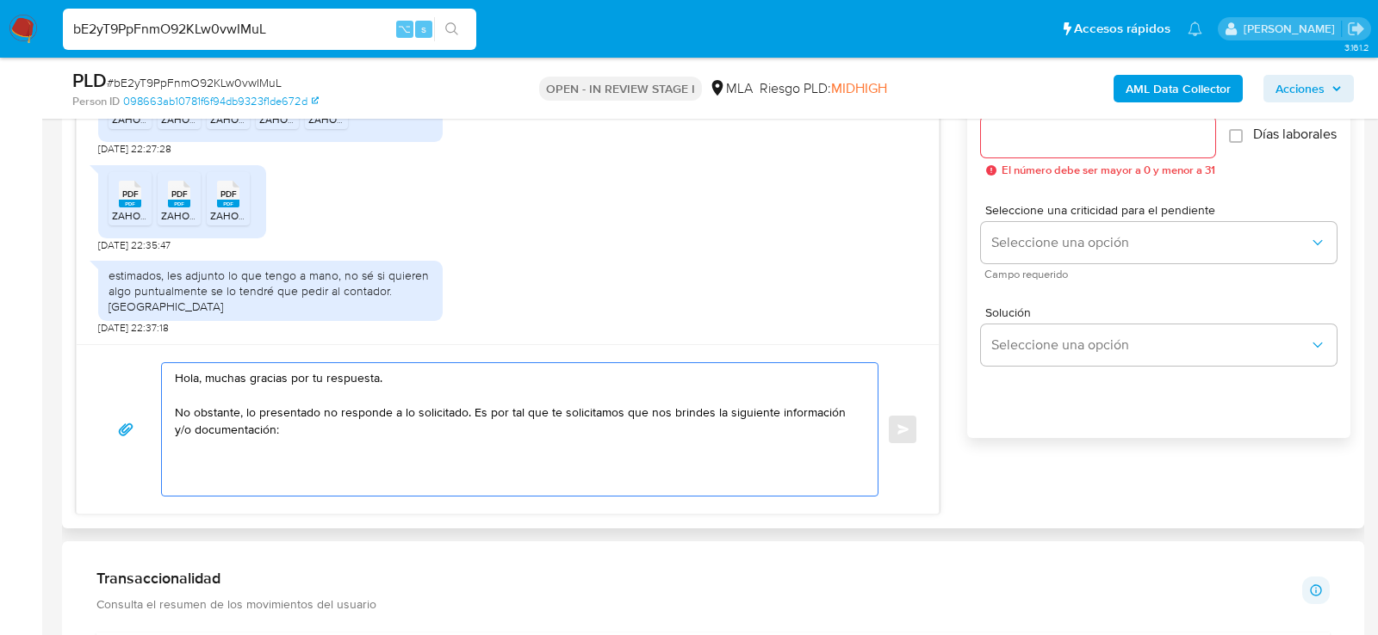
paste textarea "1. Descripción de la actividad: - Detalla la actividad que realizas a través de…"
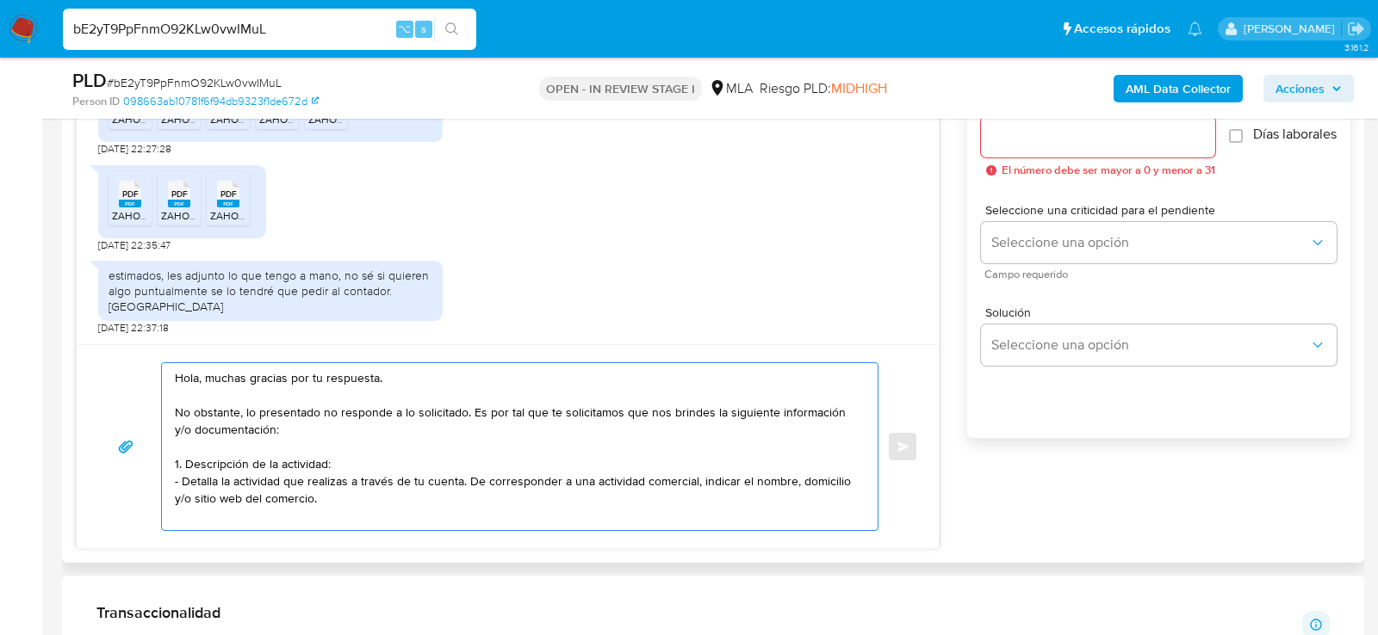
scroll to position [6, 0]
paste textarea "2. De acuerdo a la actividad que realices en tu cuenta, adjunta la siguiente do…"
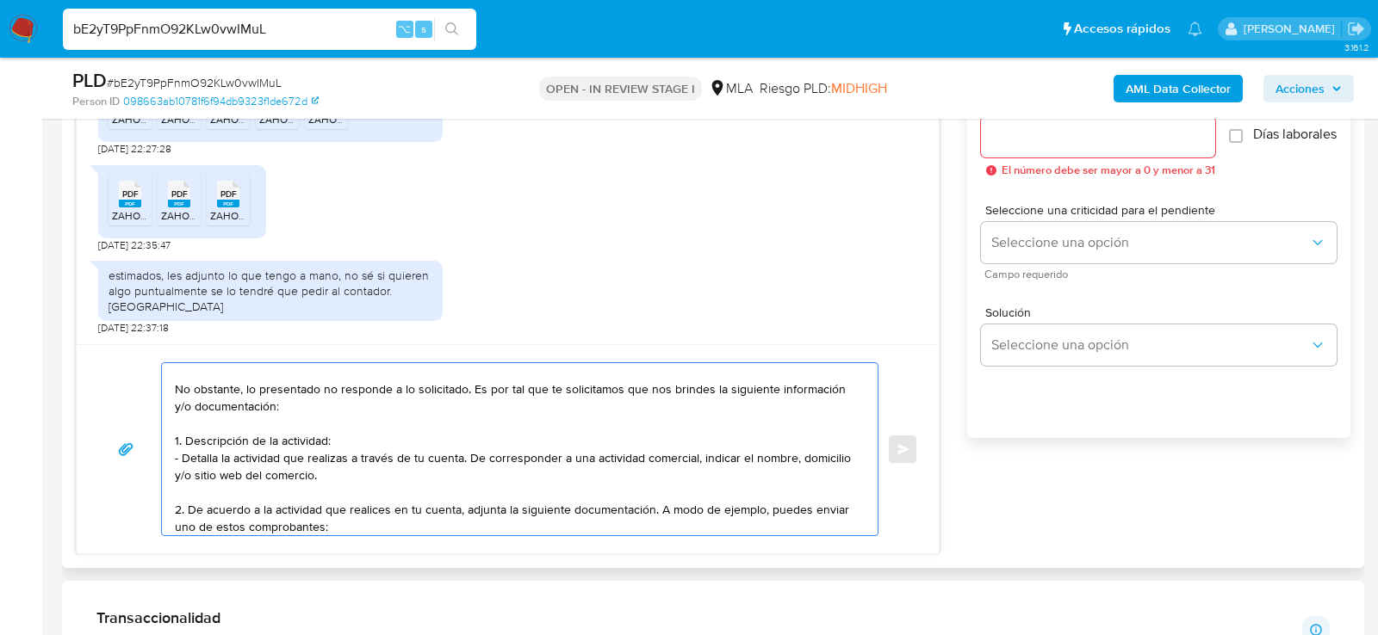
scroll to position [40, 0]
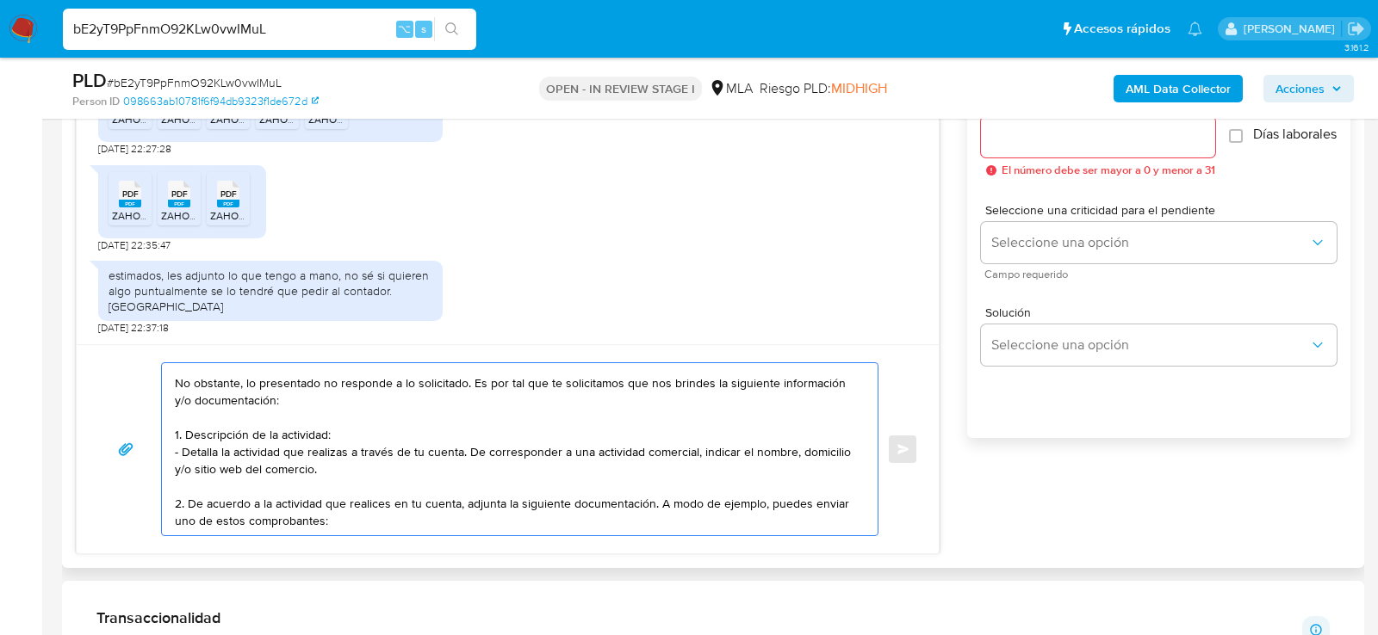
paste textarea "- Últimas 6 Declaraciones Juradas de Ingresos Brutos (donde se visualice la bas…"
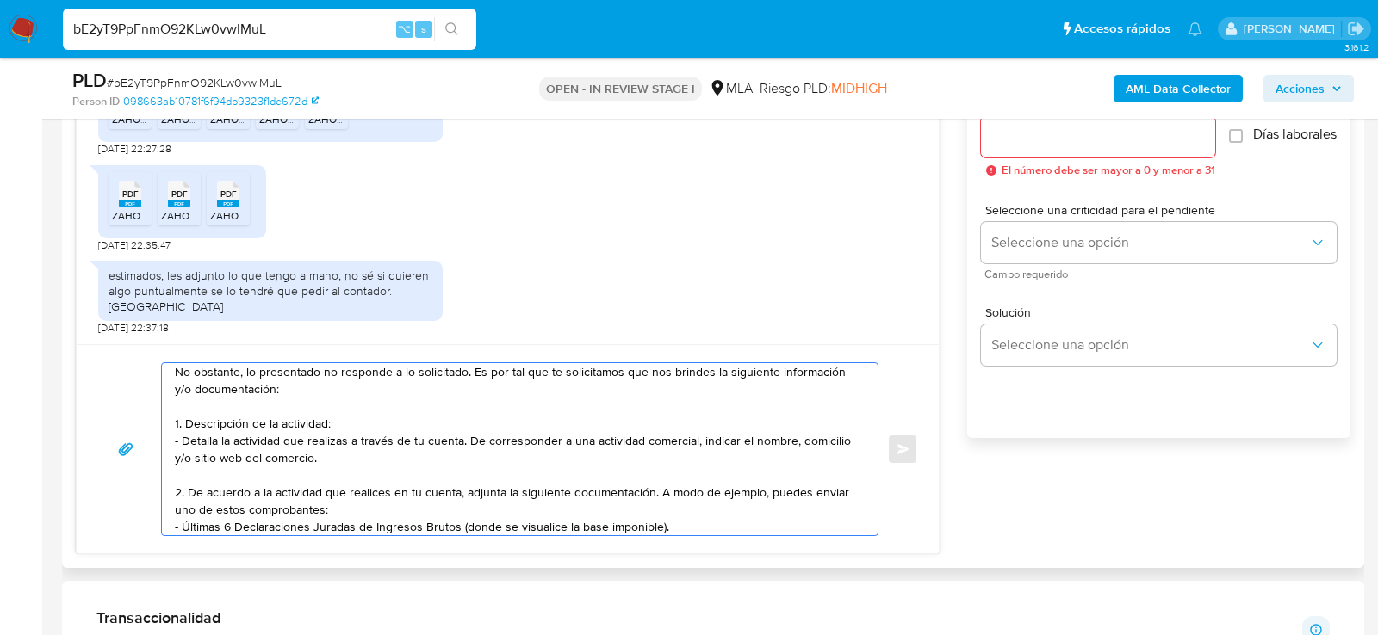
scroll to position [58, 0]
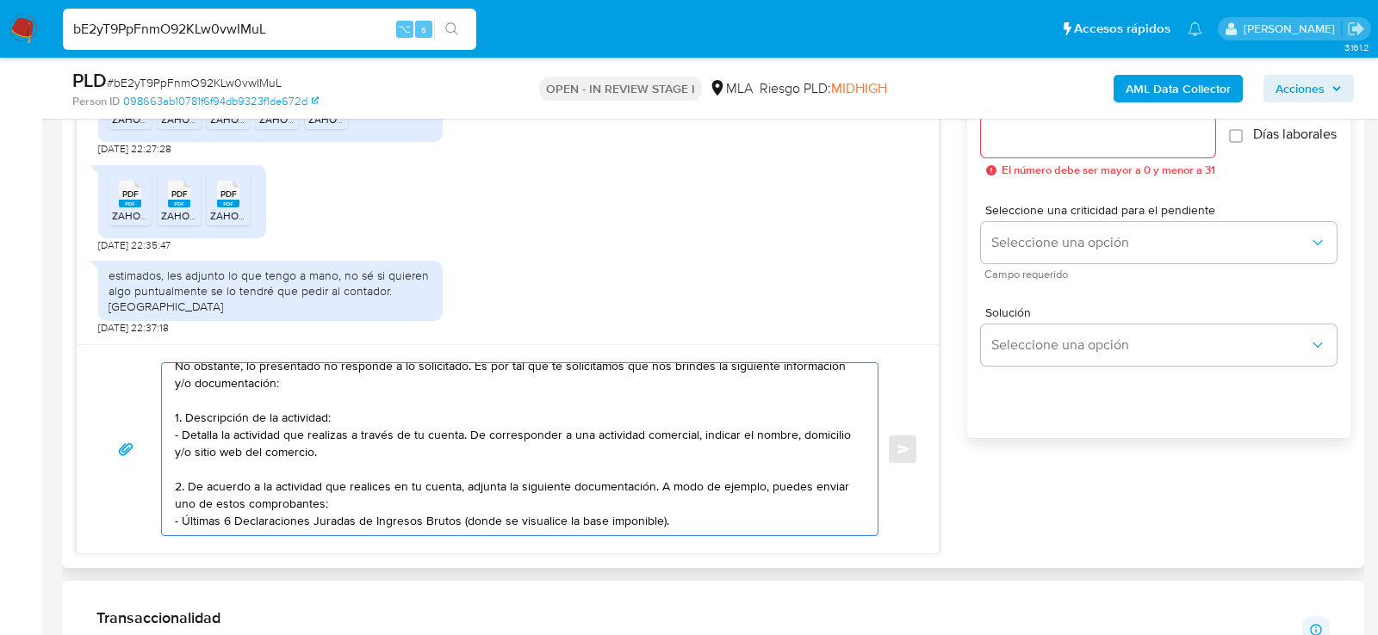
click at [350, 493] on textarea "Hola, muchas gracias por tu respuesta. No obstante, lo presentado no responde a…" at bounding box center [515, 449] width 681 height 172
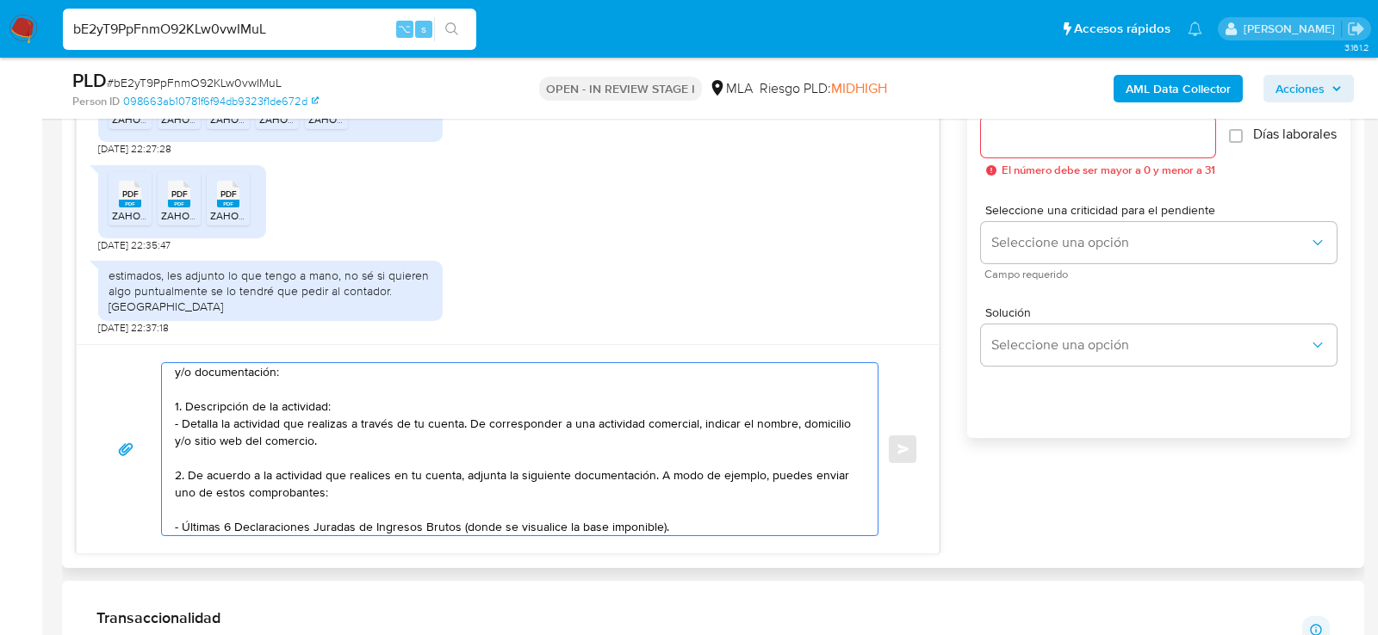
scroll to position [80, 0]
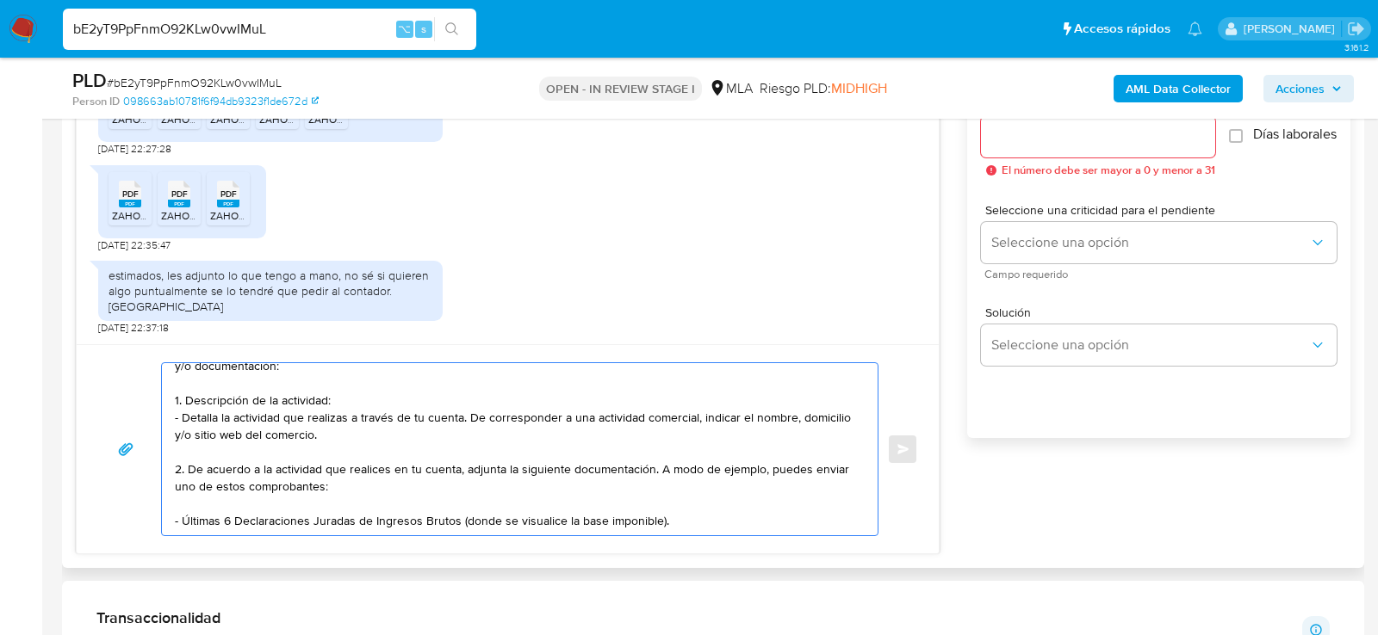
click at [708, 501] on textarea "Hola, muchas gracias por tu respuesta. No obstante, lo presentado no responde a…" at bounding box center [515, 449] width 681 height 172
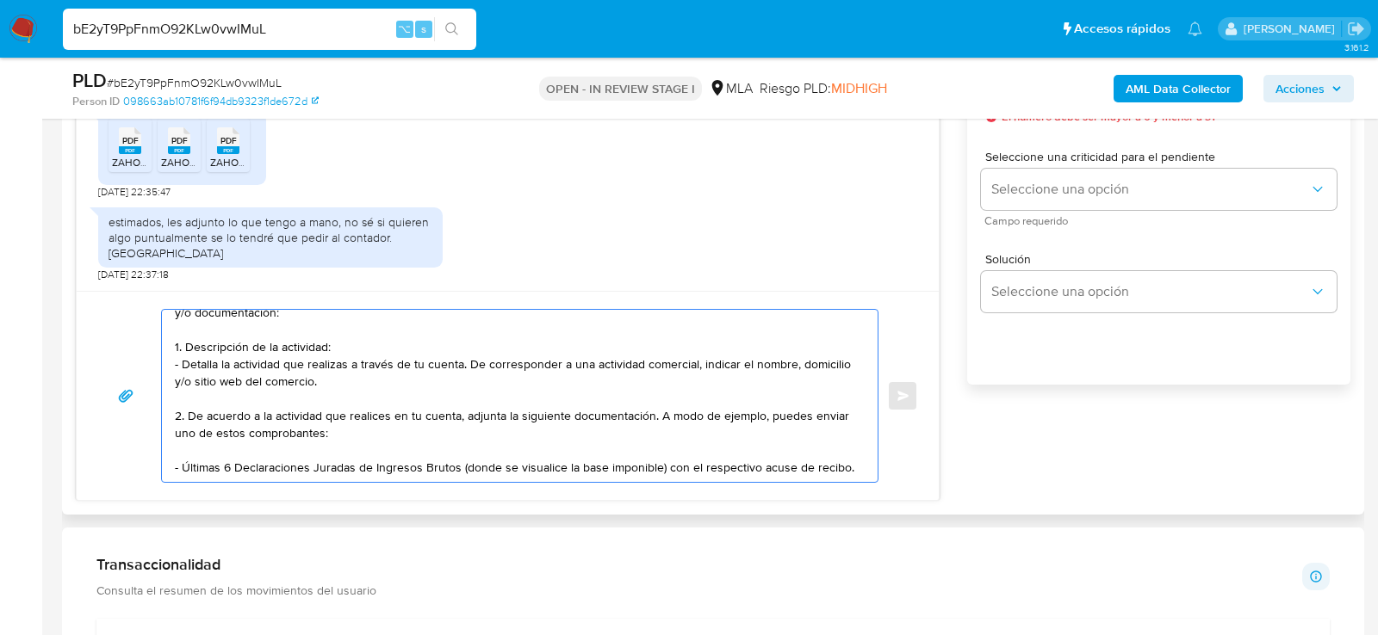
scroll to position [1048, 0]
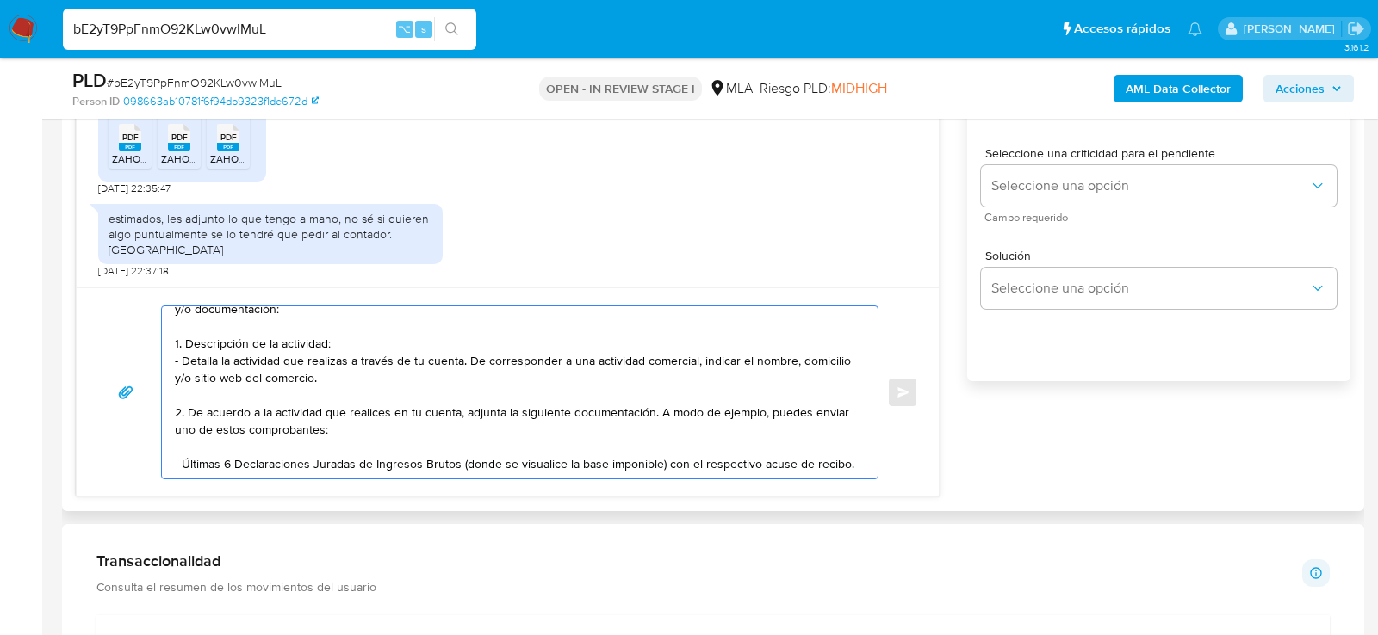
click at [260, 423] on textarea "Hola, muchas gracias por tu respuesta. No obstante, lo presentado no responde a…" at bounding box center [515, 393] width 681 height 172
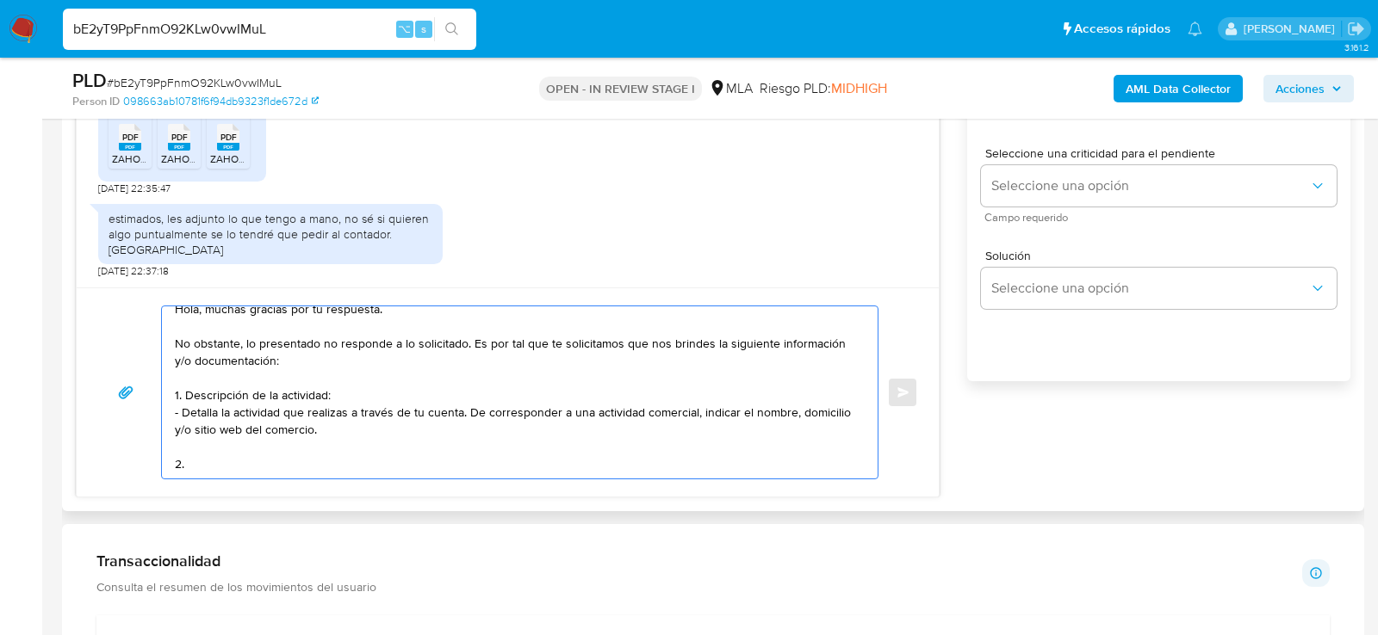
scroll to position [28, 0]
paste textarea "Proporciona el vínculo con las siguientes contrapartes con las que operaste, el…"
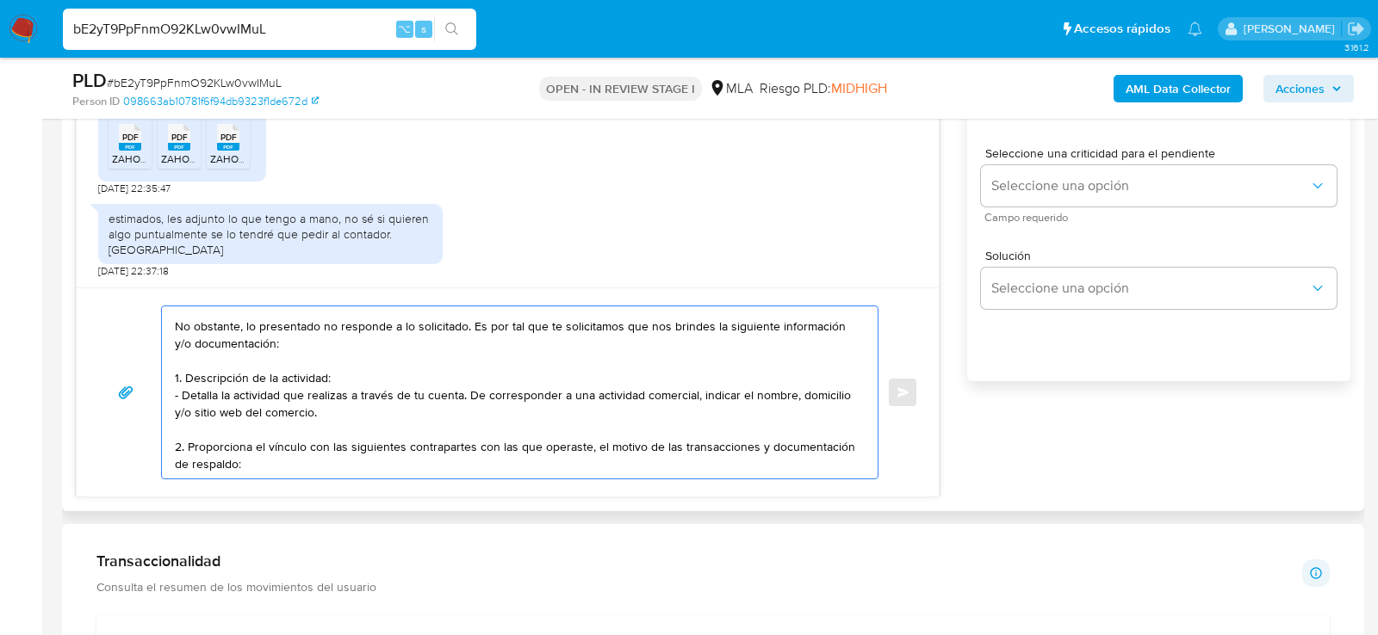
scroll to position [58, 0]
paste textarea "30717096017 name: COMIDA PALERMO S.A. || alias: 30716150891 name: RESTOJESUS SA…"
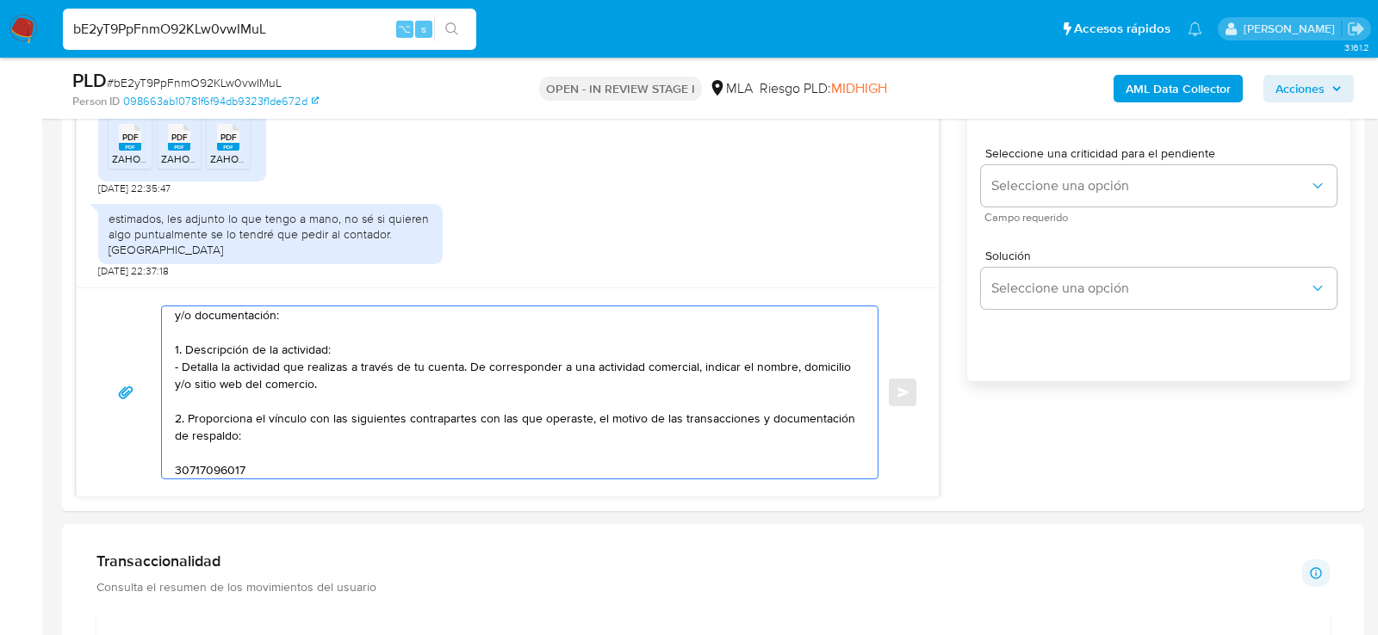
scroll to position [109, 0]
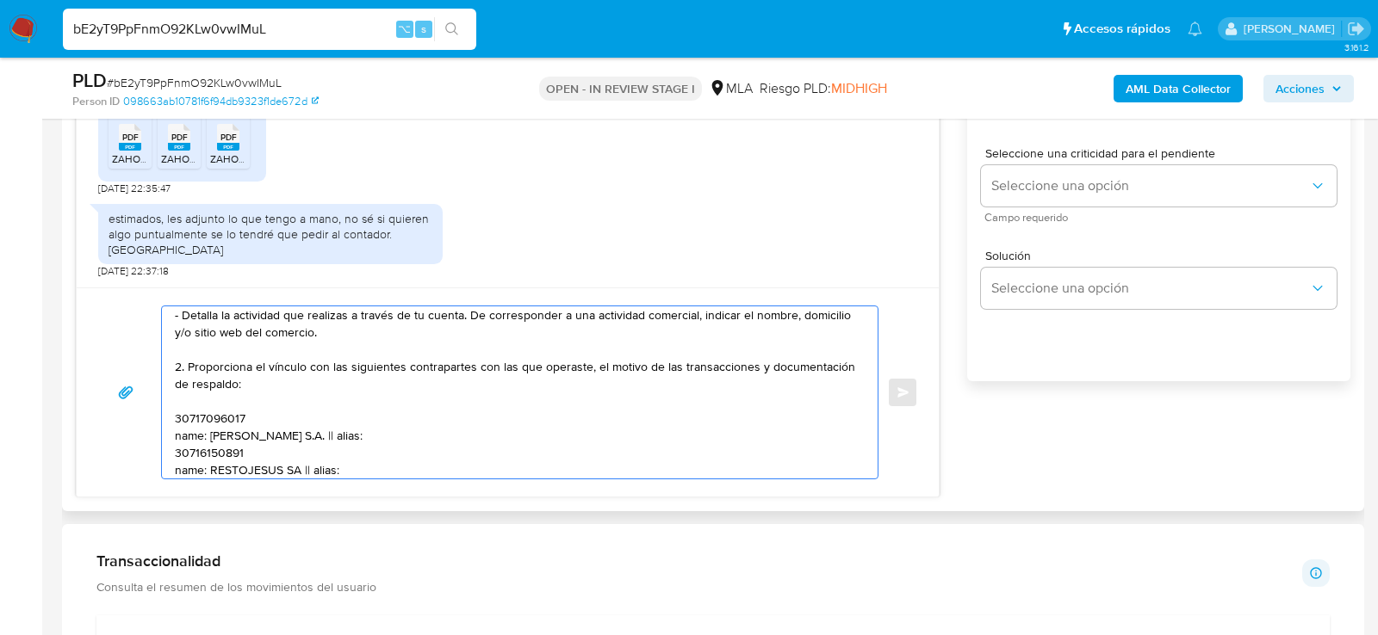
click at [206, 415] on textarea "Hola, muchas gracias por tu respuesta. No obstante, lo presentado no responde a…" at bounding box center [515, 393] width 681 height 172
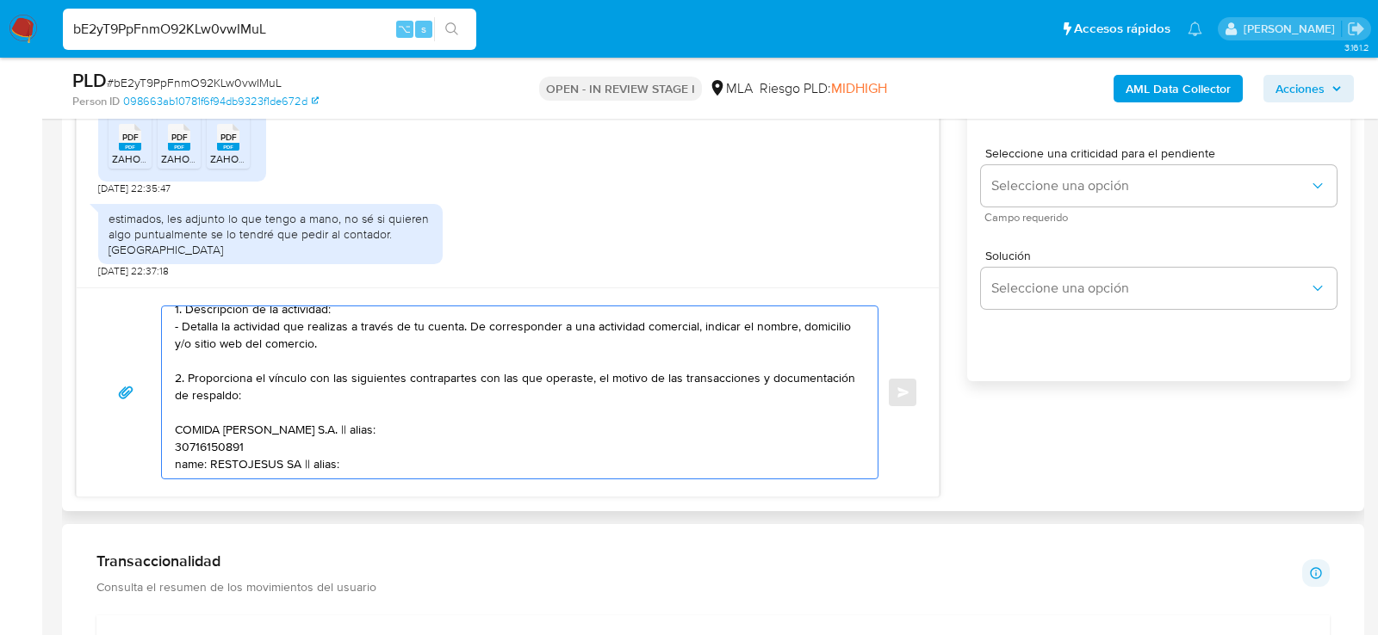
click at [321, 412] on textarea "Hola, muchas gracias por tu respuesta. No obstante, lo presentado no responde a…" at bounding box center [515, 393] width 681 height 172
paste textarea "30717096017"
click at [177, 428] on textarea "Hola, muchas gracias por tu respuesta. No obstante, lo presentado no responde a…" at bounding box center [515, 393] width 681 height 172
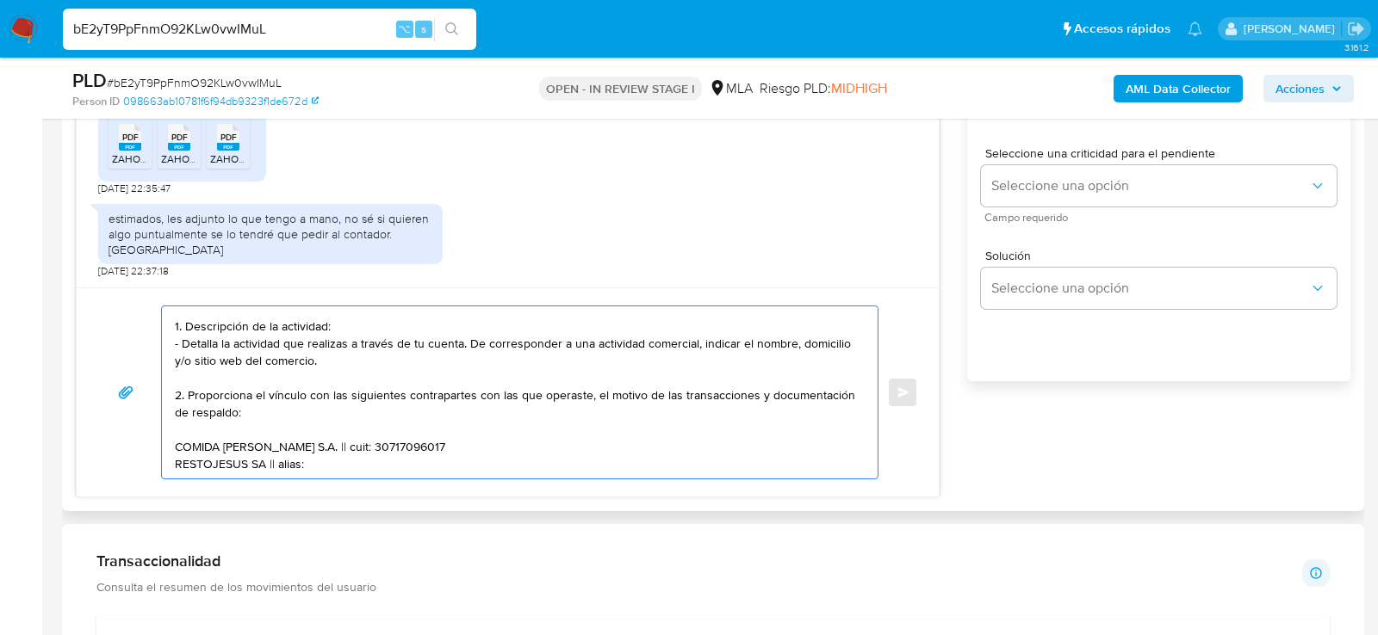
scroll to position [97, 0]
click at [288, 443] on textarea "Hola, muchas gracias por tu respuesta. No obstante, lo presentado no responde a…" at bounding box center [515, 393] width 681 height 172
paste textarea "30716150891"
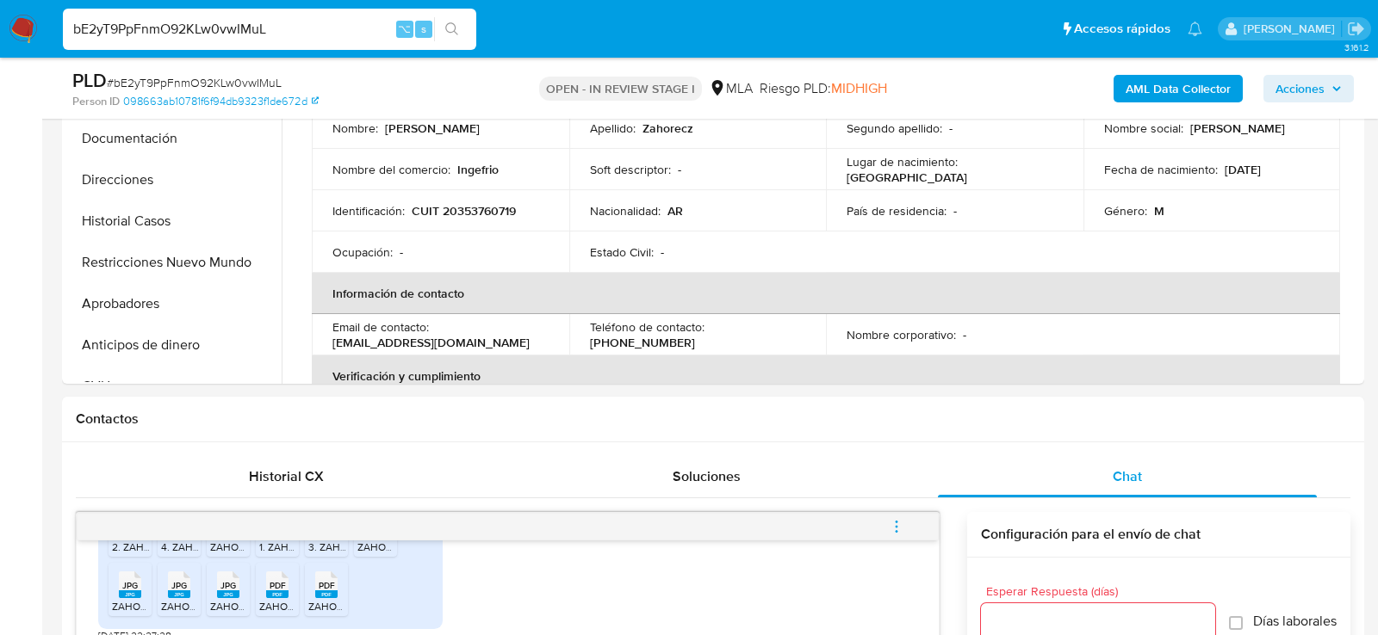
scroll to position [503, 0]
click at [439, 207] on p "CUIT 20353760719" at bounding box center [464, 211] width 104 height 15
copy p "20353760719"
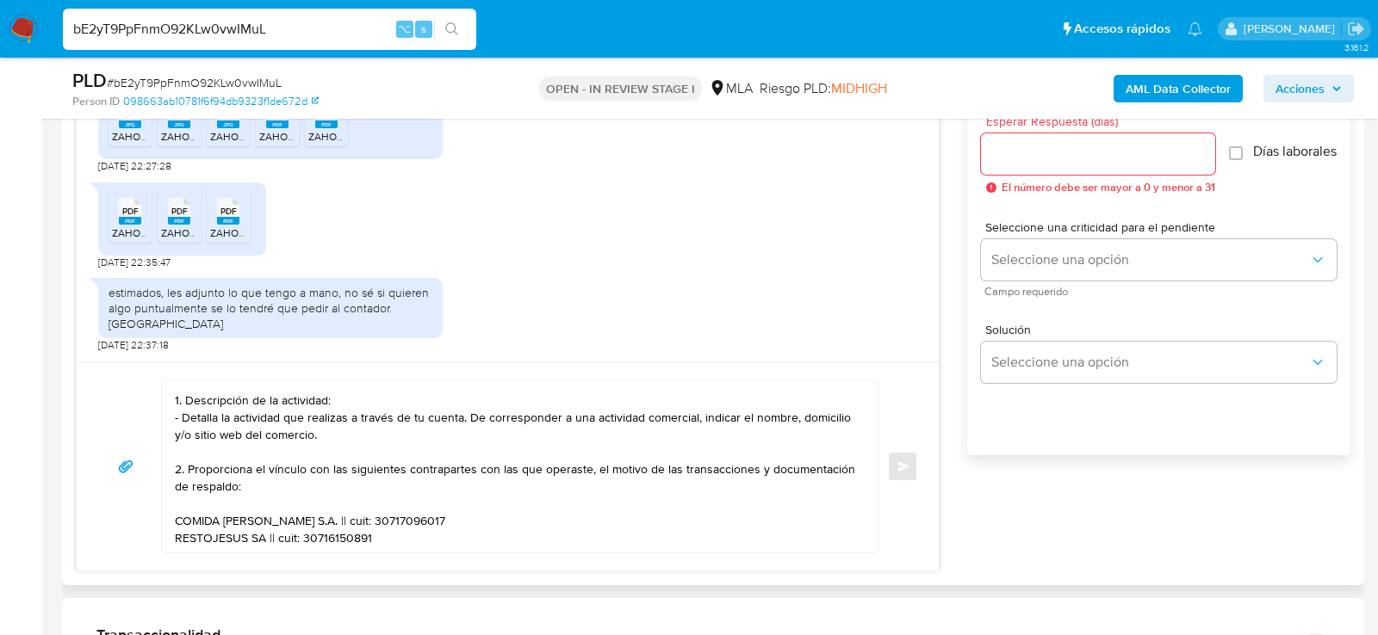
scroll to position [985, 0]
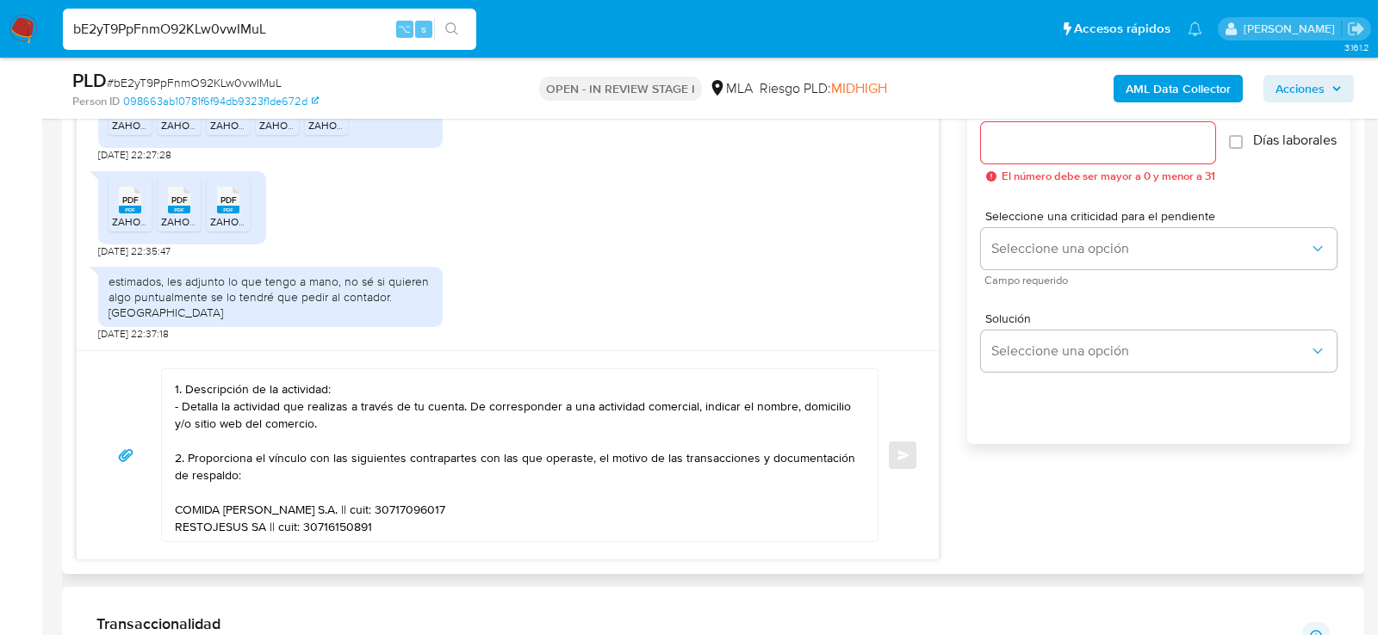
click at [408, 518] on textarea "Hola, muchas gracias por tu respuesta. No obstante, lo presentado no responde a…" at bounding box center [515, 455] width 681 height 172
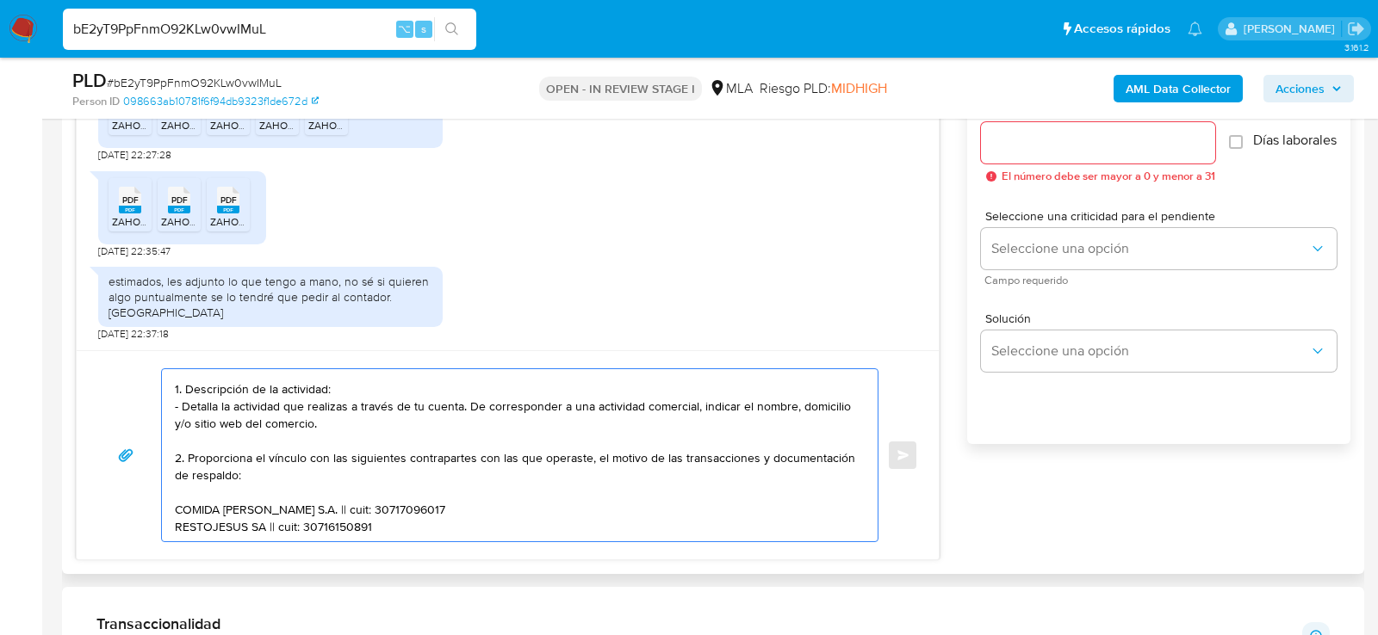
scroll to position [109, 0]
paste textarea "30716163926 name: Norfrio Sa || alias:"
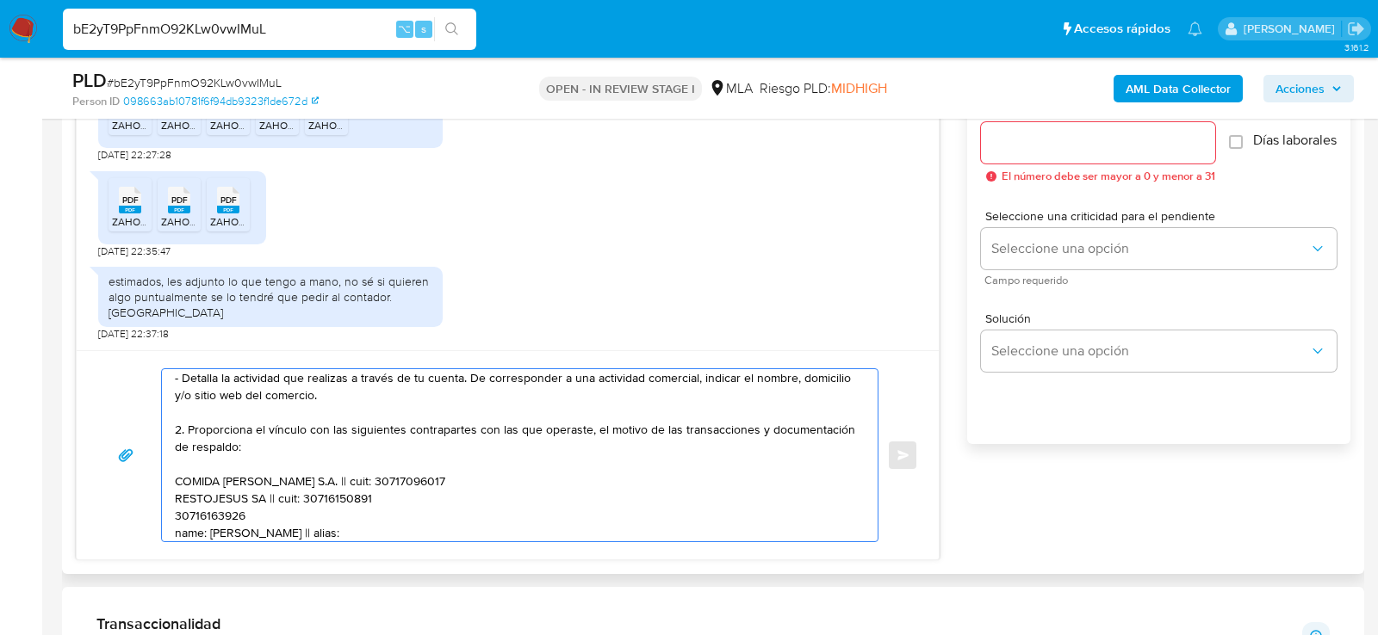
click at [227, 505] on textarea "Hola, muchas gracias por tu respuesta. No obstante, lo presentado no responde a…" at bounding box center [515, 455] width 681 height 172
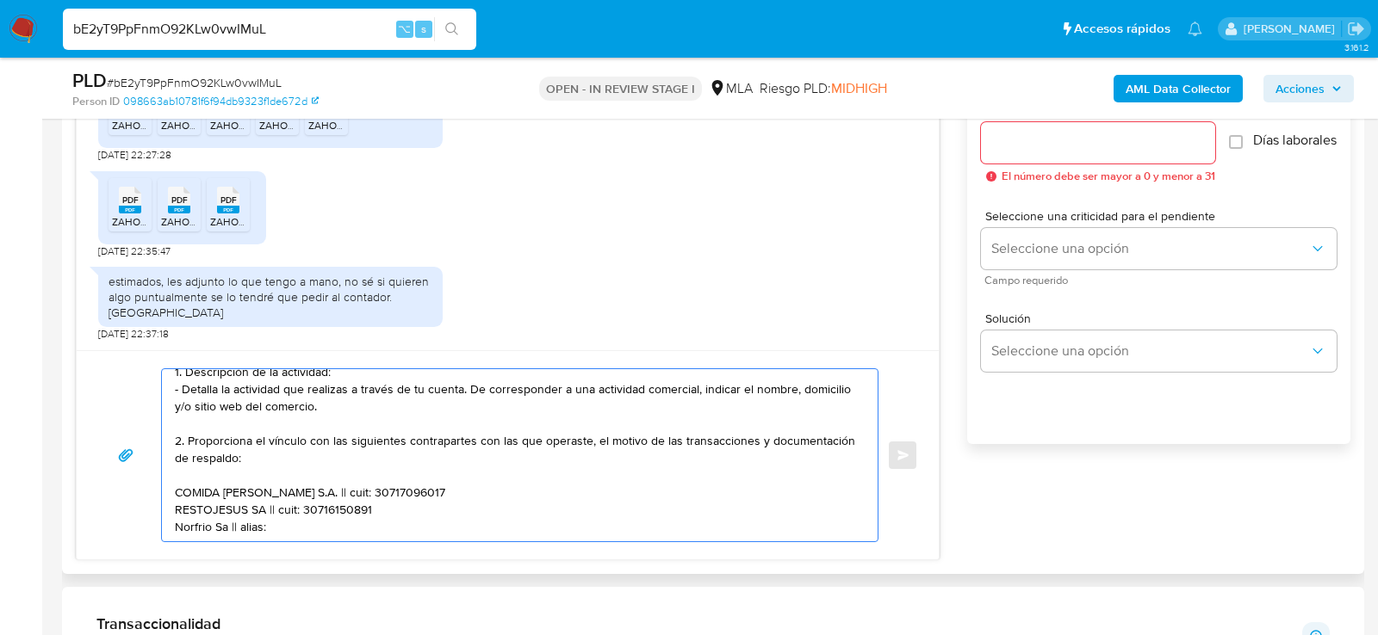
click at [242, 513] on textarea "Hola, muchas gracias por tu respuesta. No obstante, lo presentado no responde a…" at bounding box center [515, 455] width 681 height 172
paste textarea "30716163926"
paste textarea "Es importante que sepas que, en caso de no responder a lo solicitado o si lo pr…"
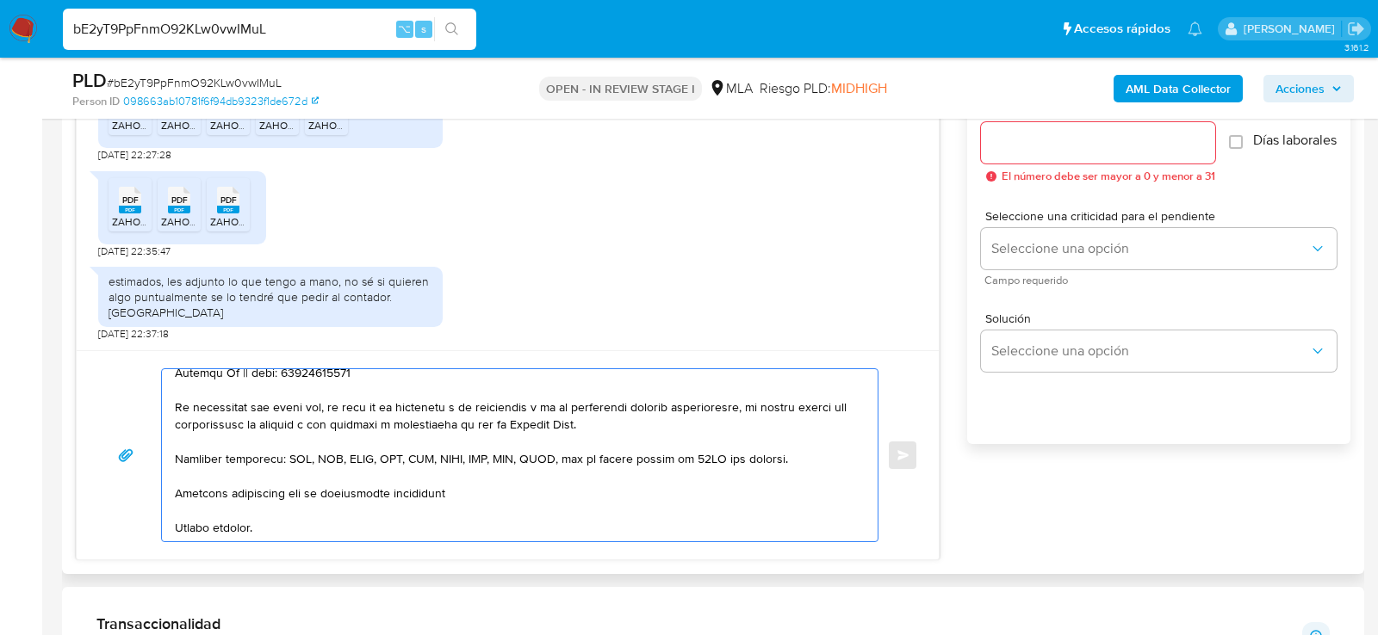
scroll to position [251, 0]
type textarea "Hola, muchas gracias por tu respuesta. No obstante, lo presentado no responde a…"
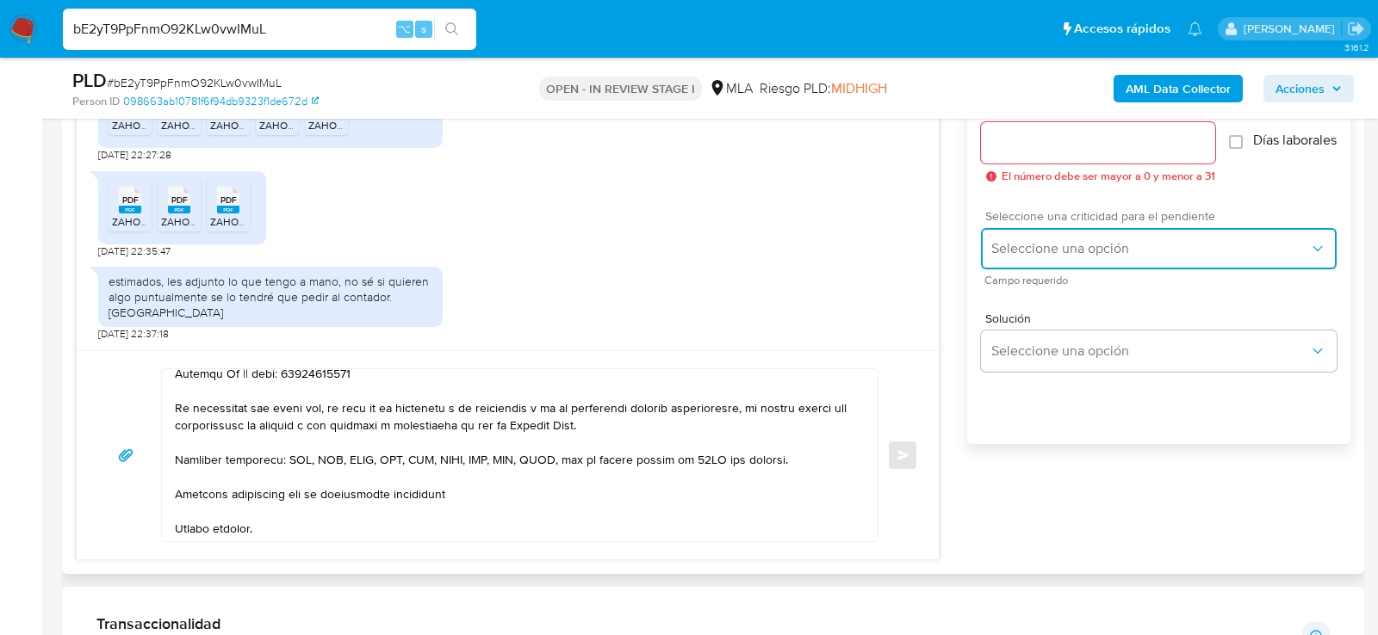
click at [1001, 257] on span "Seleccione una opción" at bounding box center [1150, 248] width 318 height 17
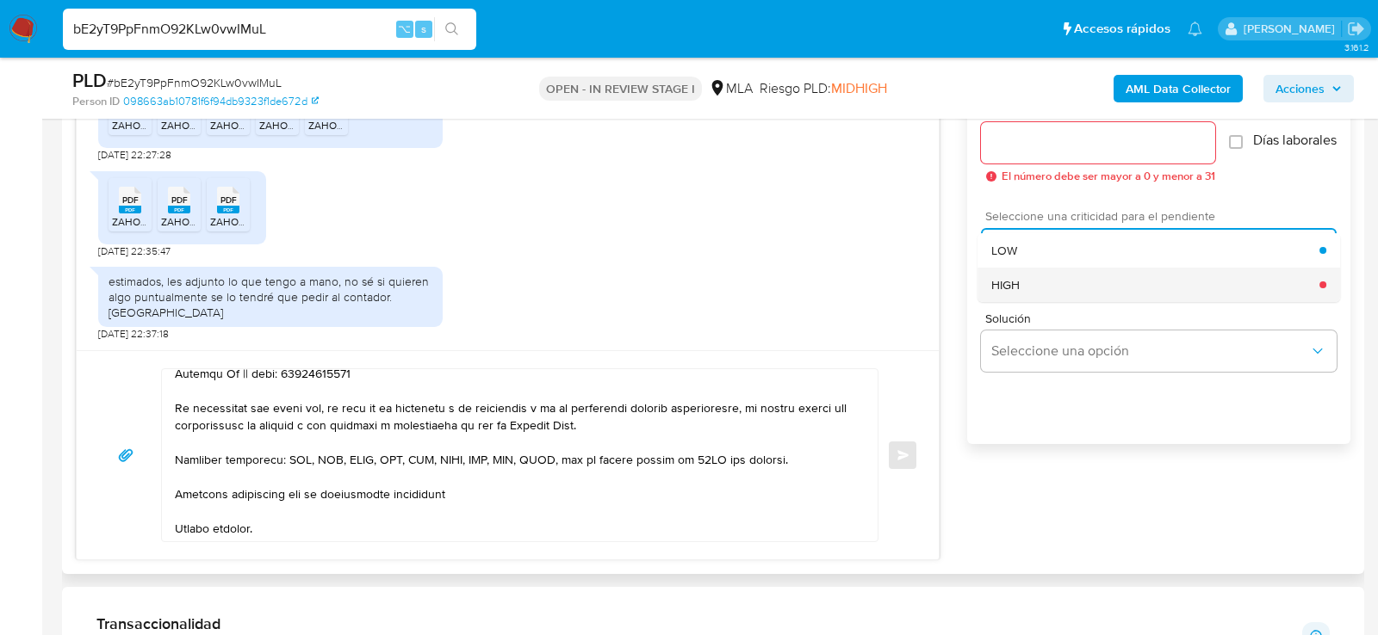
click at [1001, 293] on span "HIGH" at bounding box center [1005, 284] width 28 height 15
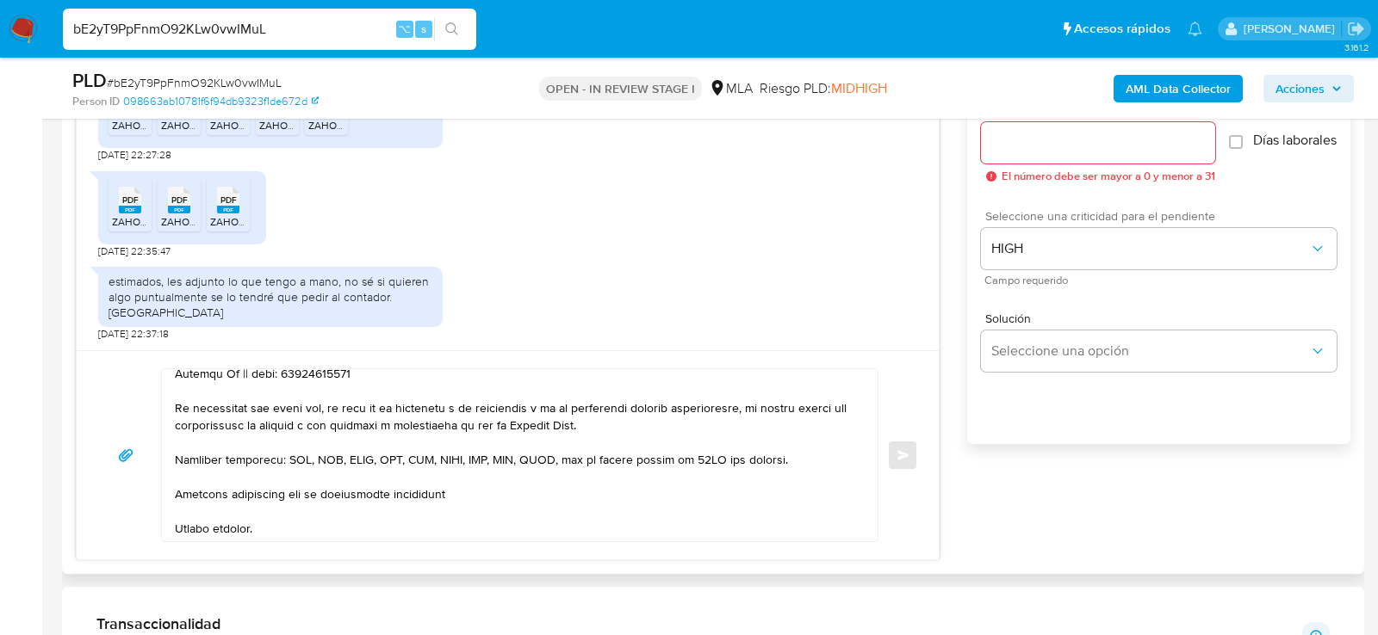
click at [1007, 158] on div at bounding box center [1098, 142] width 234 height 41
click at [1006, 148] on input "Esperar Respuesta (días)" at bounding box center [1098, 143] width 234 height 22
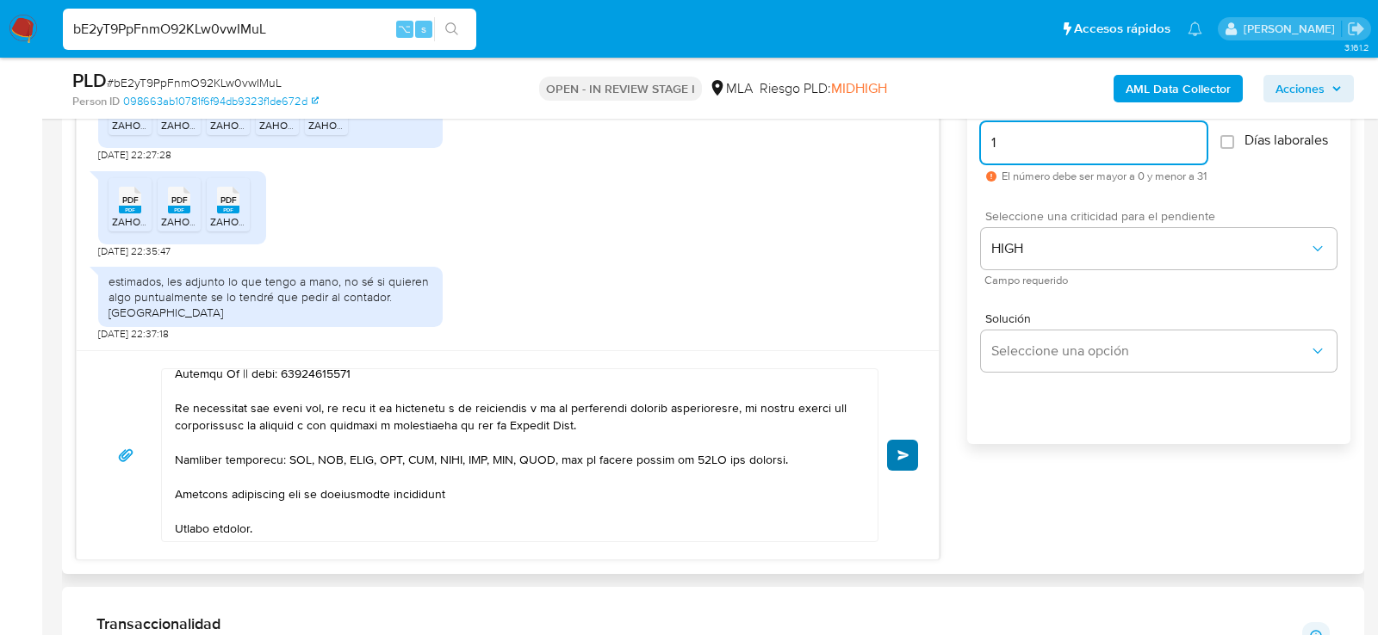
type input "1"
click at [912, 440] on button "Enviar" at bounding box center [902, 455] width 31 height 31
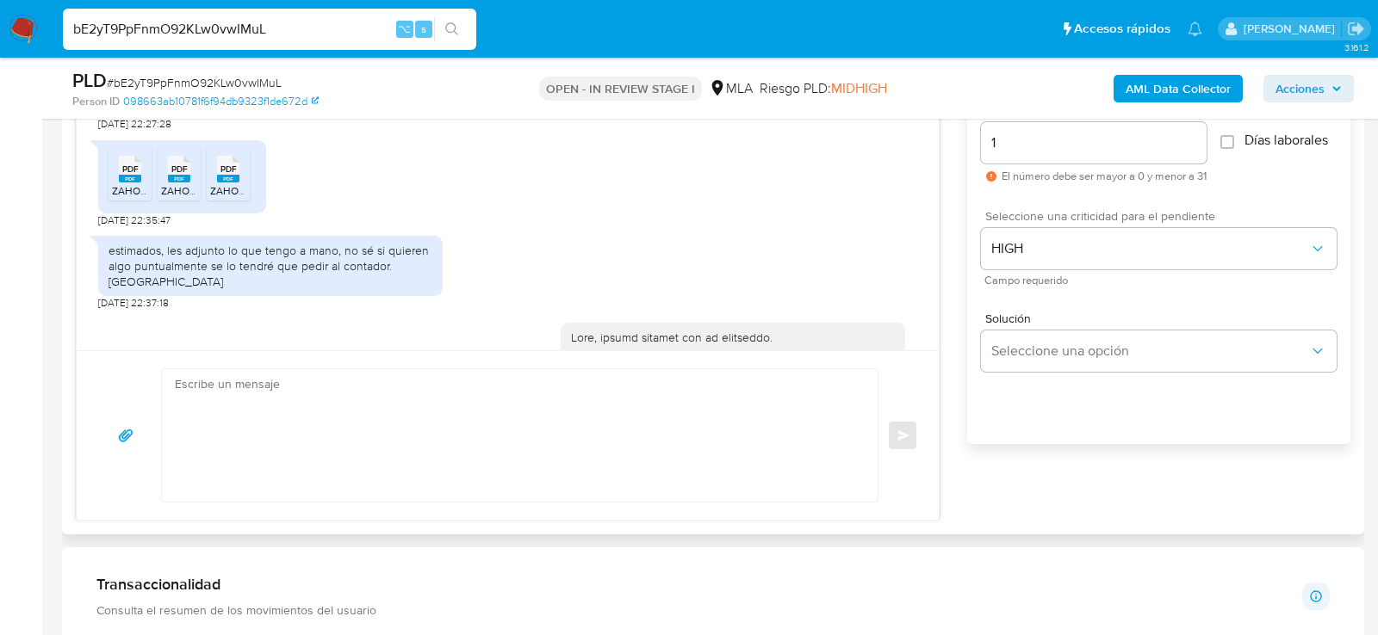
scroll to position [1692, 0]
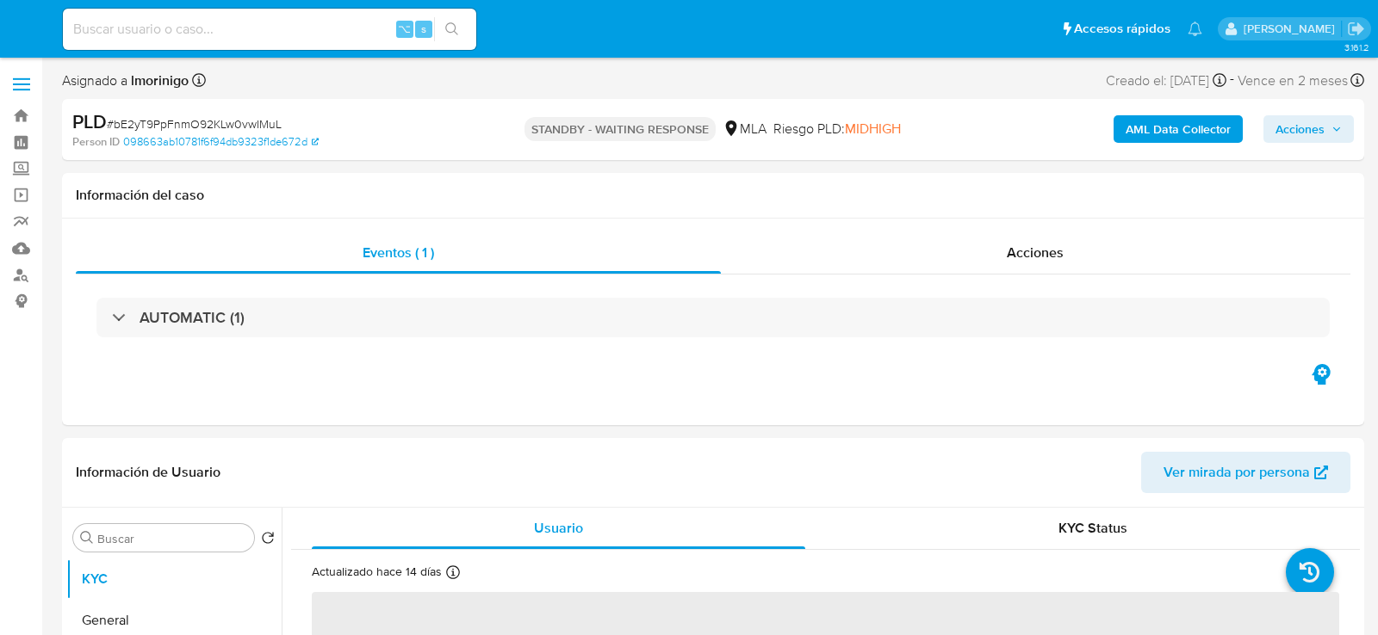
select select "10"
click at [304, 16] on div "⌥ s" at bounding box center [269, 29] width 413 height 41
click at [307, 33] on input at bounding box center [269, 29] width 413 height 22
paste input "bf8FHk1sfXVdFaDZgdI2KJPp"
type input "bf8FHk1sfXVdFaDZgdI2KJPp"
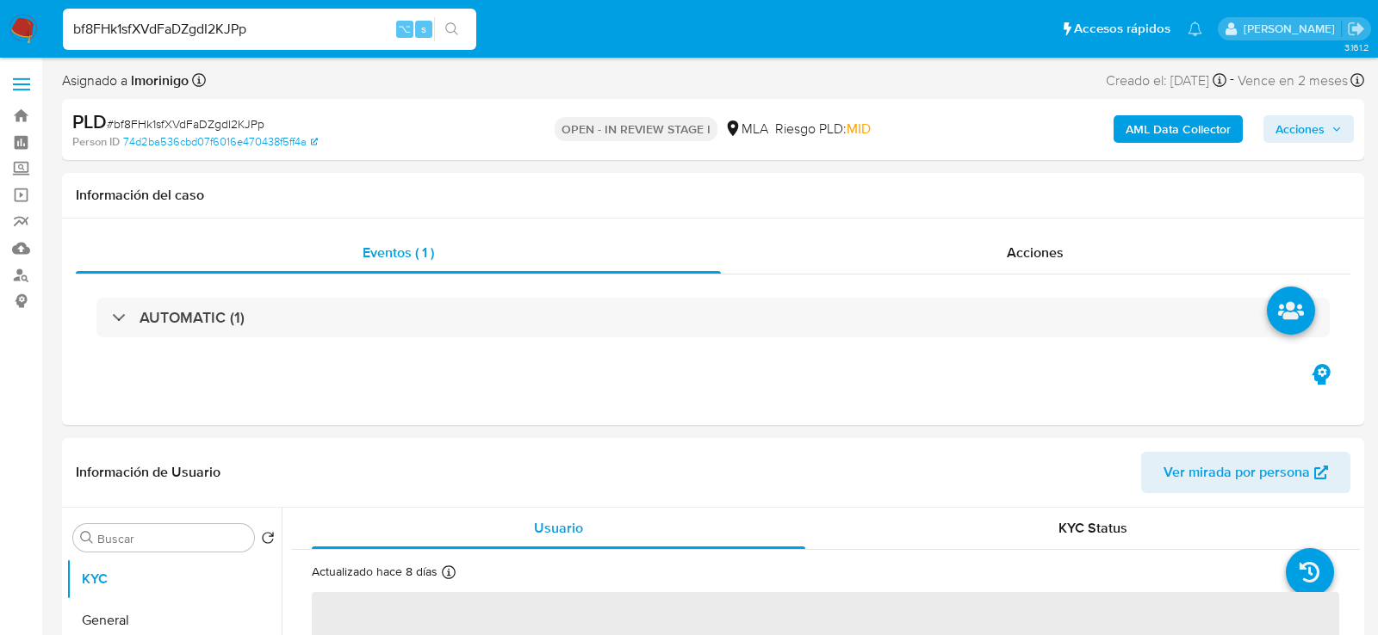
select select "10"
click at [114, 180] on div "Información del caso" at bounding box center [713, 196] width 1302 height 46
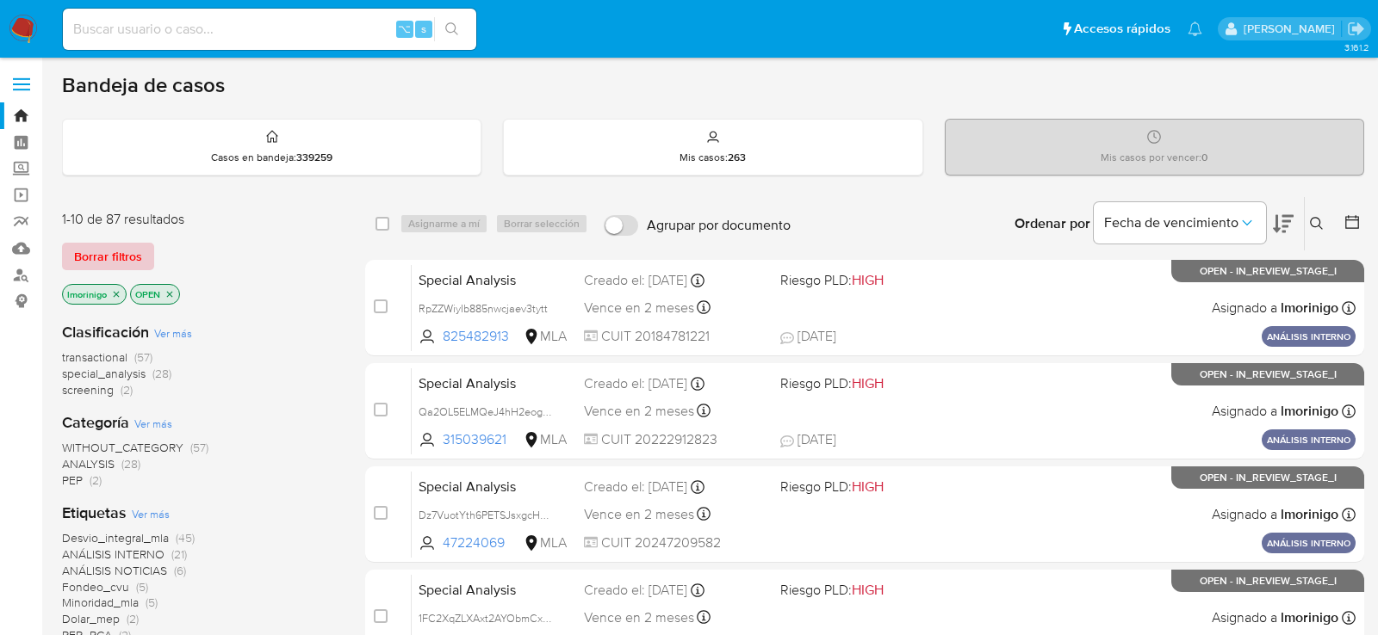
click at [102, 248] on span "Borrar filtros" at bounding box center [108, 257] width 68 height 24
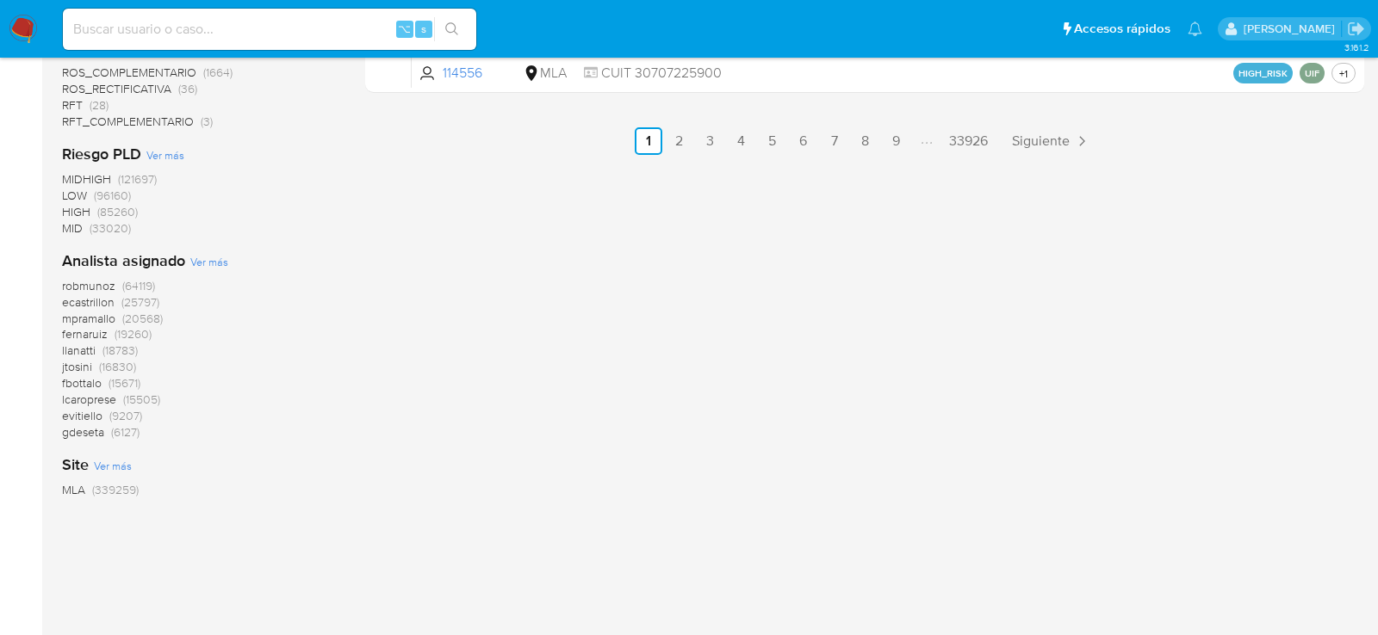
scroll to position [1197, 0]
click at [208, 268] on div "Analista asignado Ver más robmunoz (64119) ecastrillon (25797) mpramallo (20568…" at bounding box center [200, 344] width 276 height 190
click at [208, 257] on span "Ver más" at bounding box center [209, 259] width 38 height 15
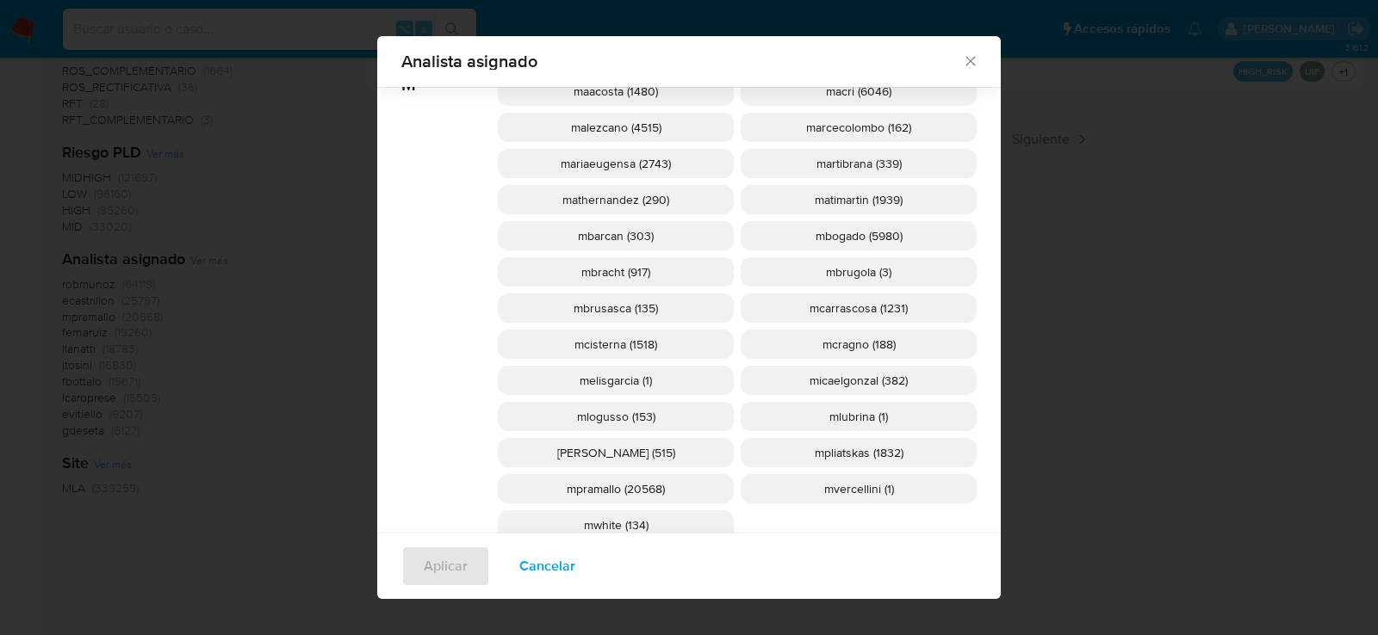
scroll to position [1642, 0]
click at [612, 341] on span "mcisterna (1518)" at bounding box center [615, 345] width 83 height 17
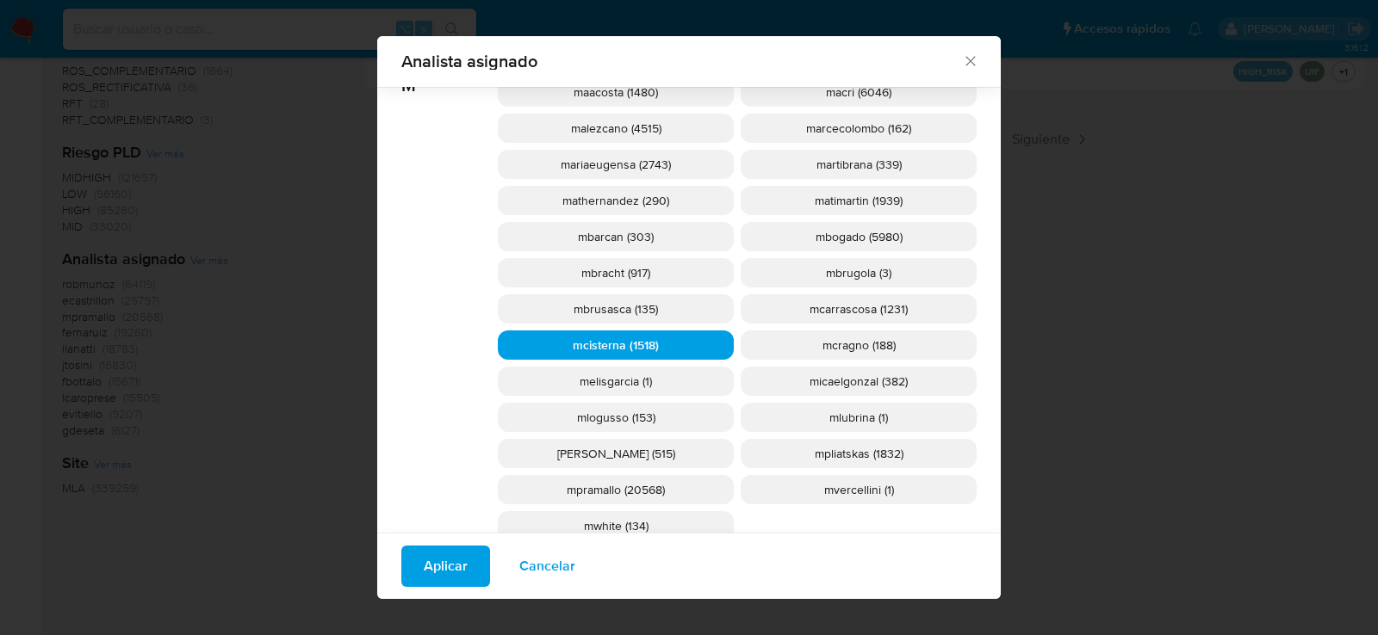
click at [440, 566] on span "Aplicar" at bounding box center [446, 567] width 44 height 38
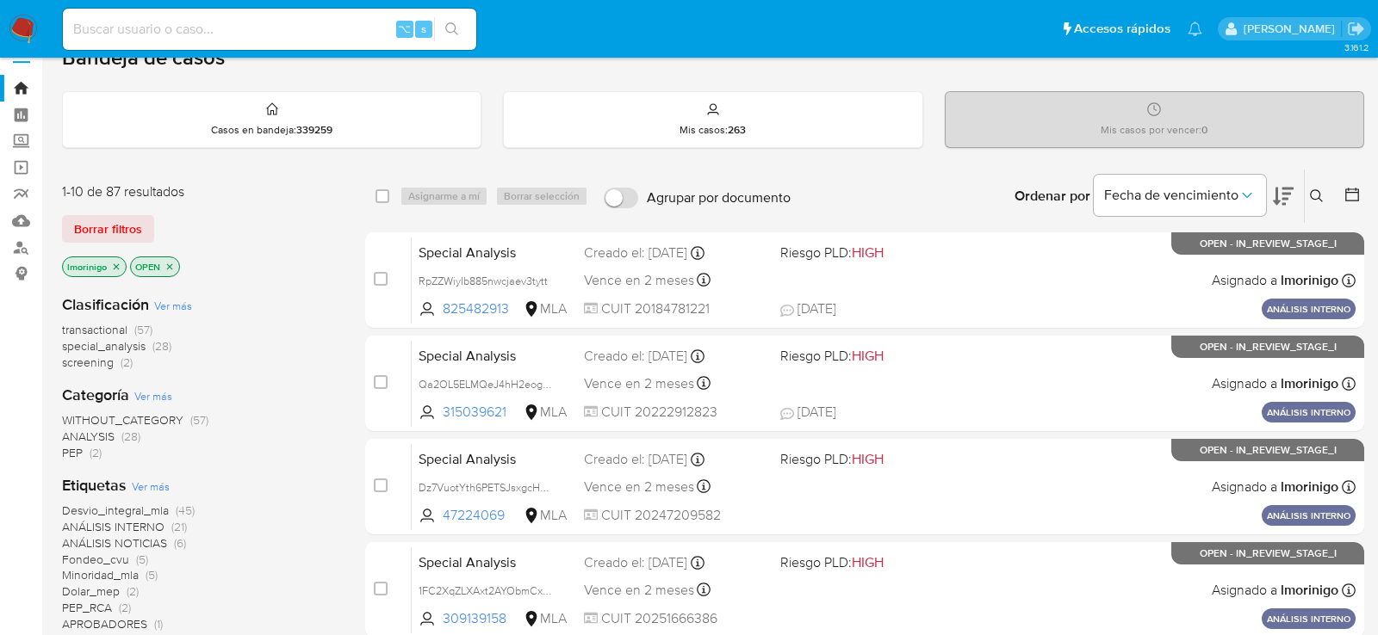
scroll to position [28, 0]
click at [282, 332] on div "transactional (57) special_analysis (28) screening (2)" at bounding box center [200, 345] width 276 height 49
